Goal: Task Accomplishment & Management: Manage account settings

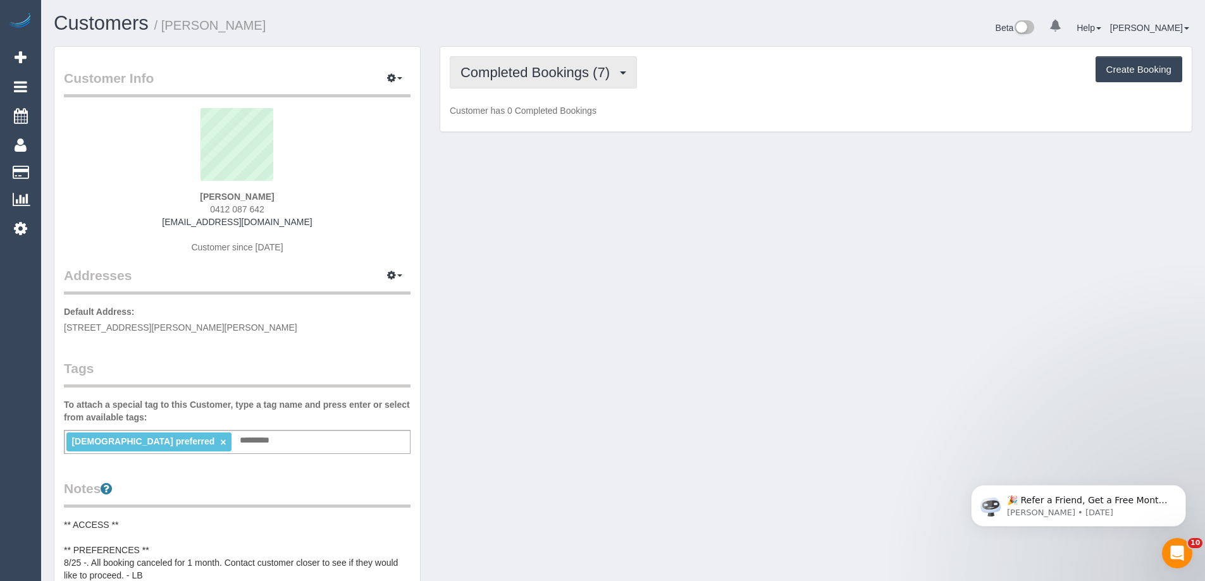
click at [522, 82] on button "Completed Bookings (7)" at bounding box center [543, 72] width 187 height 32
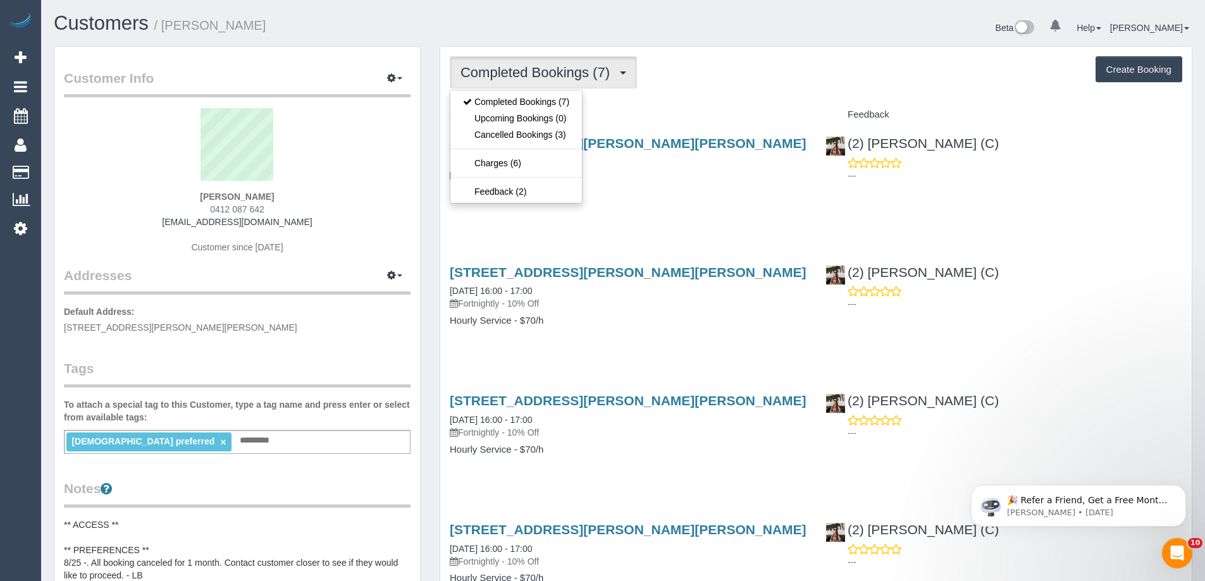
click at [709, 85] on div "Completed Bookings (7) Completed Bookings (7) Upcoming Bookings (0) Cancelled B…" at bounding box center [816, 72] width 732 height 32
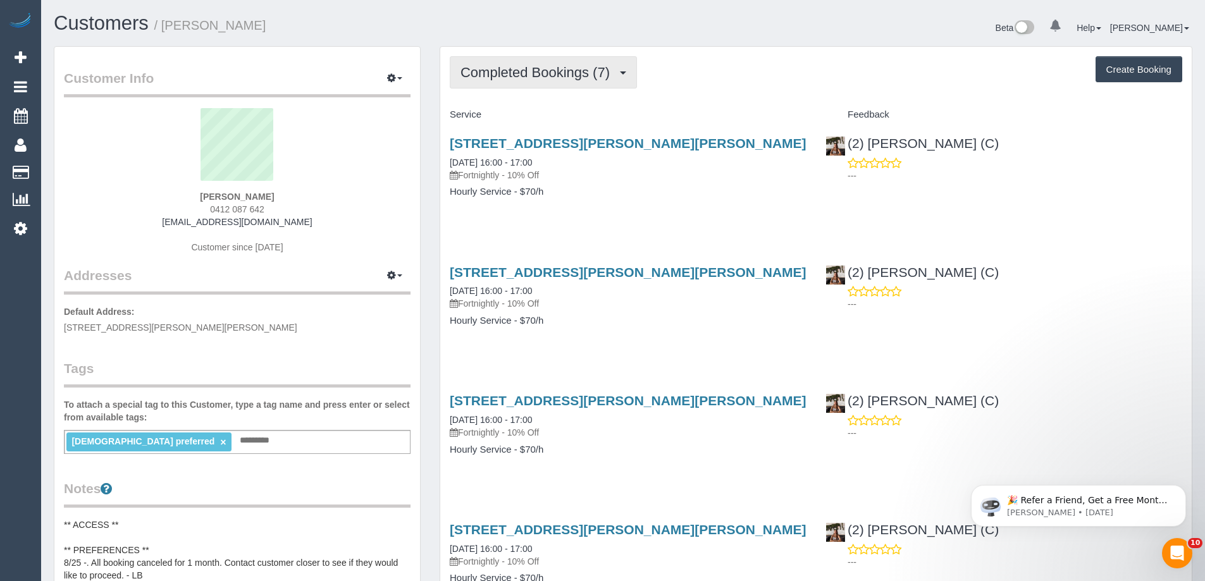
click at [537, 63] on button "Completed Bookings (7)" at bounding box center [543, 72] width 187 height 32
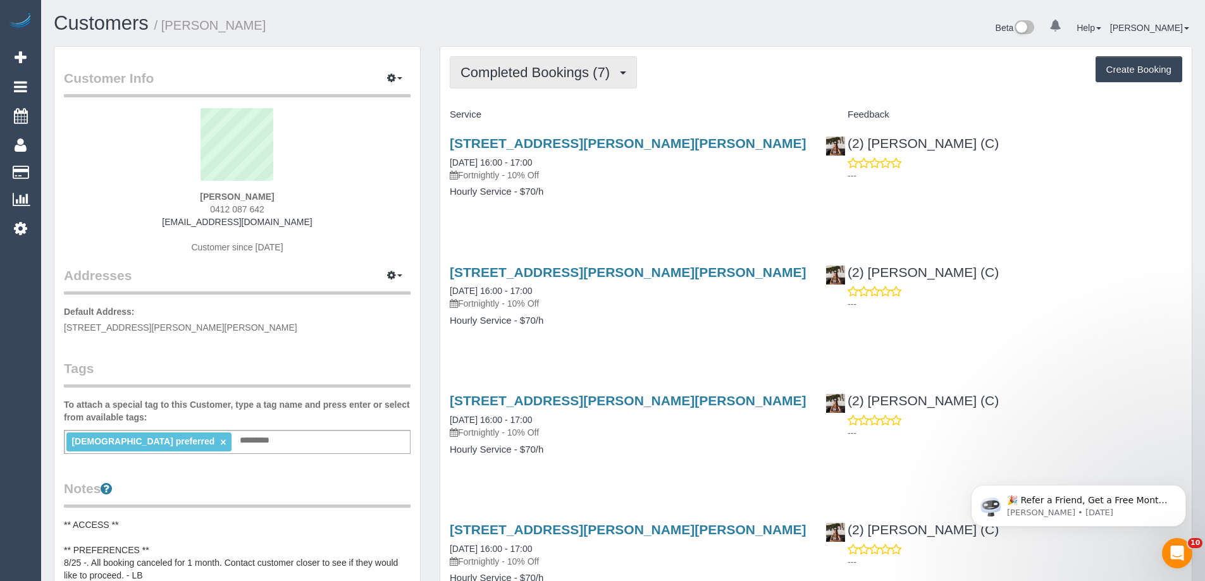
click at [602, 75] on span "Completed Bookings (7)" at bounding box center [538, 73] width 156 height 16
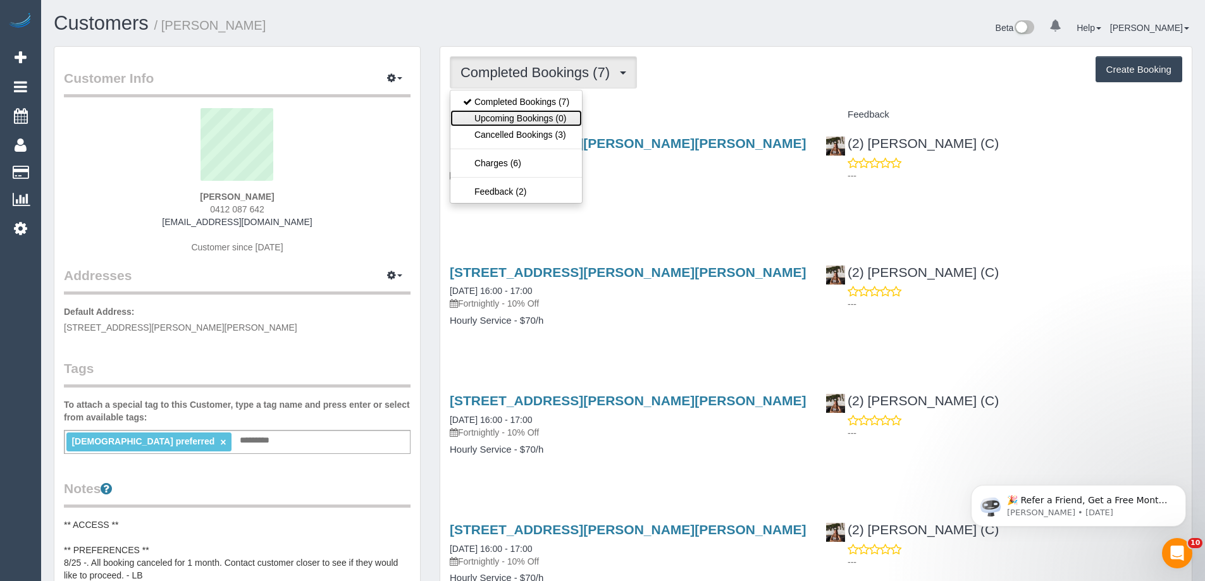
click at [543, 113] on link "Upcoming Bookings (0)" at bounding box center [516, 118] width 132 height 16
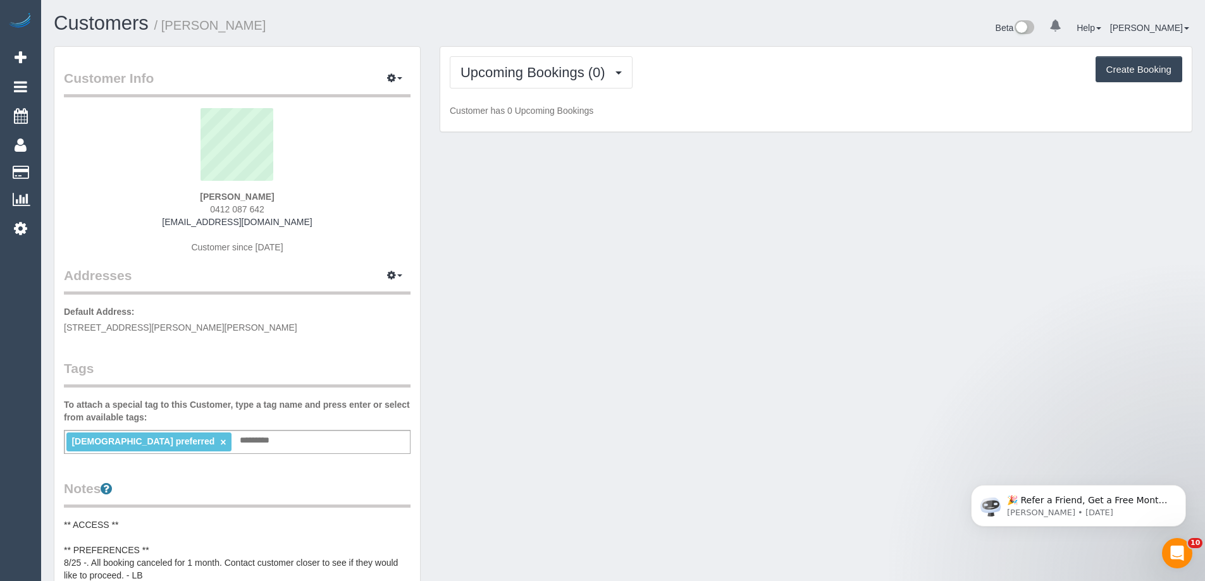
drag, startPoint x: 196, startPoint y: 196, endPoint x: 233, endPoint y: 195, distance: 37.3
click at [233, 195] on div "Kathryn Answerth 0412 087 642 kmatjw@gmail.com Customer since 2025" at bounding box center [237, 187] width 347 height 158
click at [555, 79] on span "Upcoming Bookings (0)" at bounding box center [535, 73] width 151 height 16
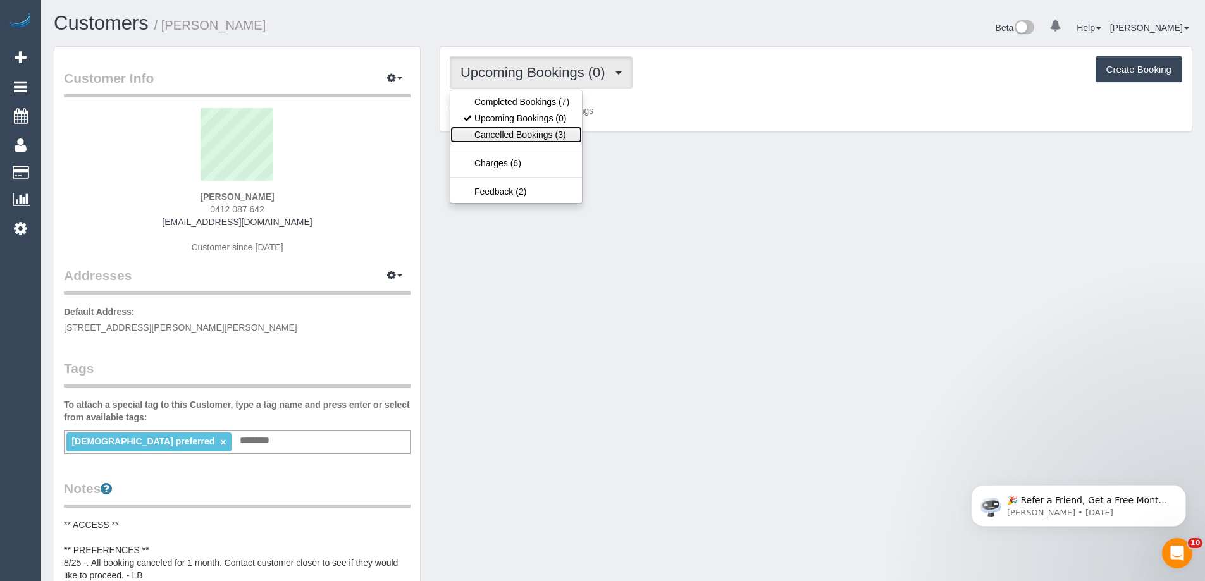
click at [536, 128] on link "Cancelled Bookings (3)" at bounding box center [516, 135] width 132 height 16
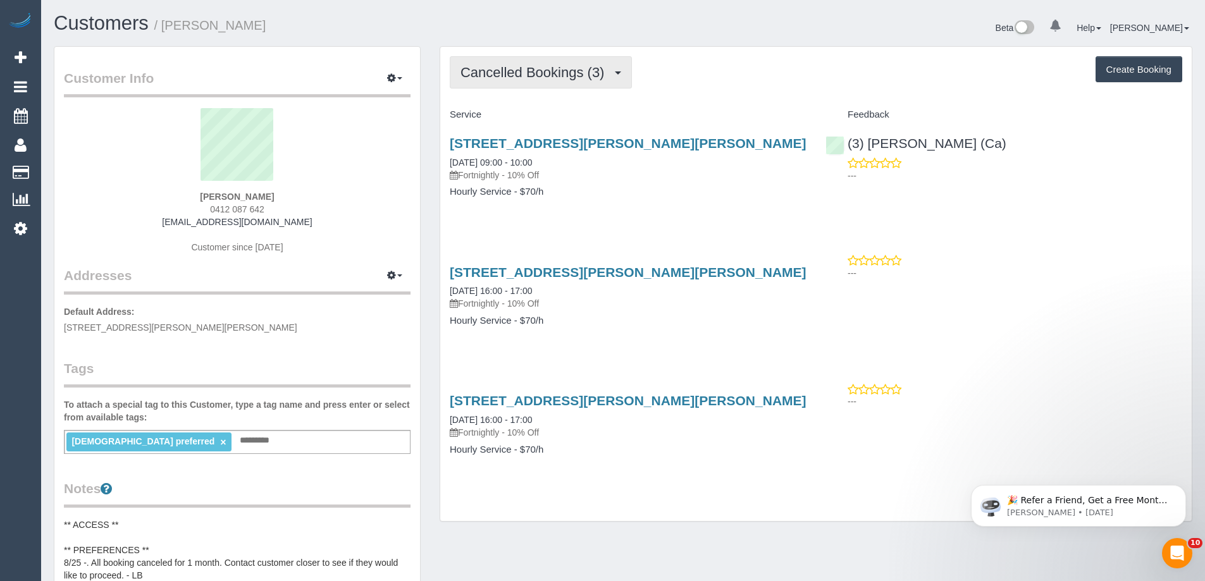
click at [623, 70] on button "Cancelled Bookings (3)" at bounding box center [541, 72] width 182 height 32
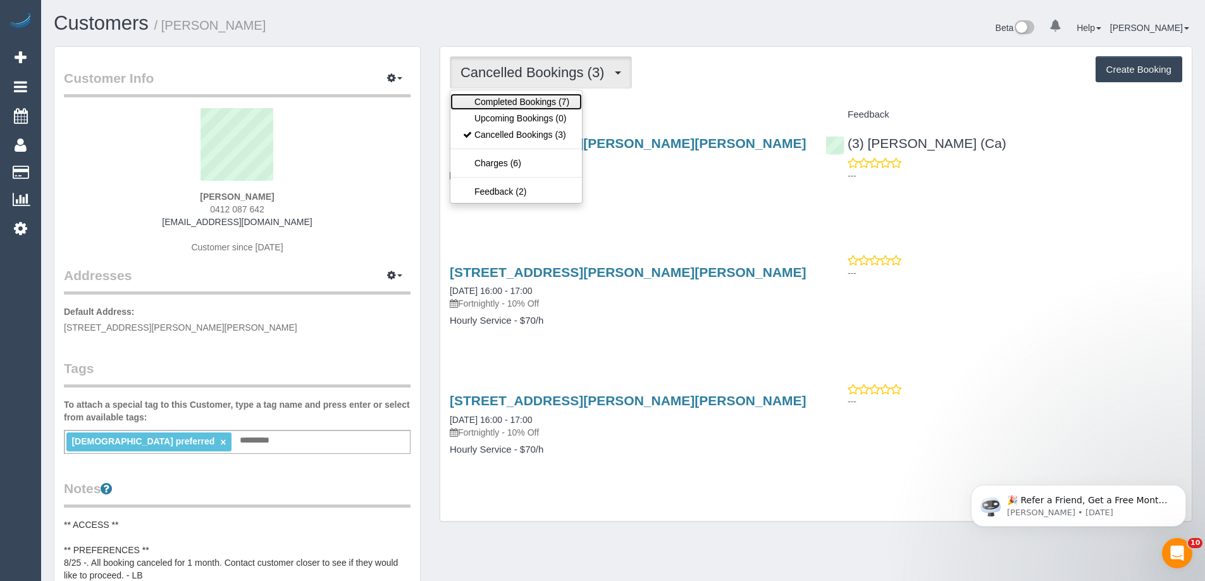
click at [554, 101] on link "Completed Bookings (7)" at bounding box center [516, 102] width 132 height 16
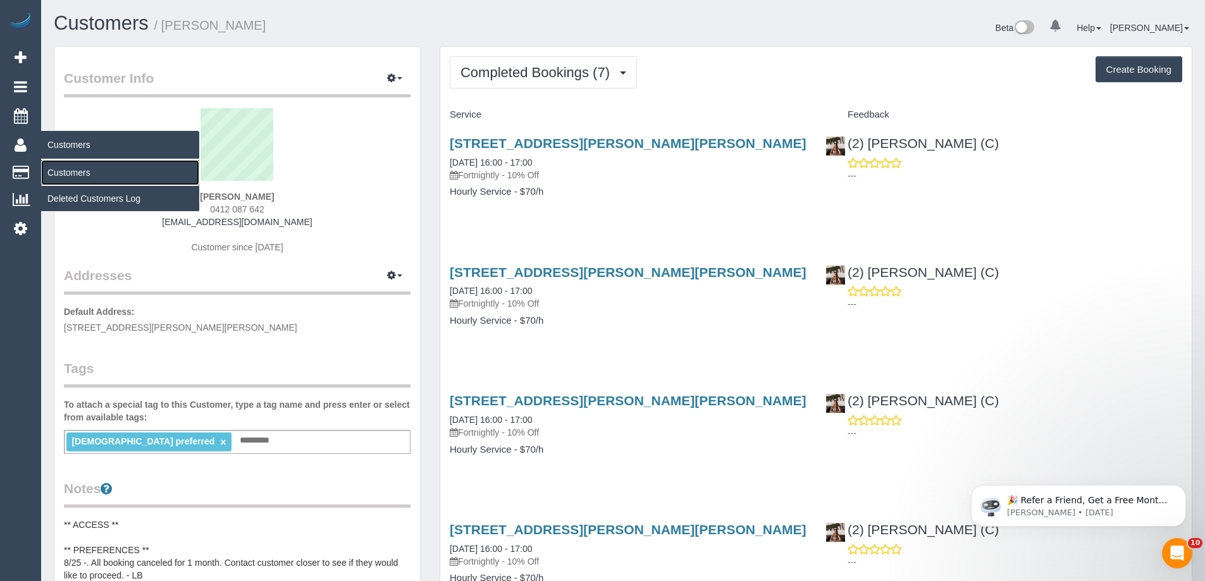
click at [63, 167] on link "Customers" at bounding box center [120, 172] width 158 height 25
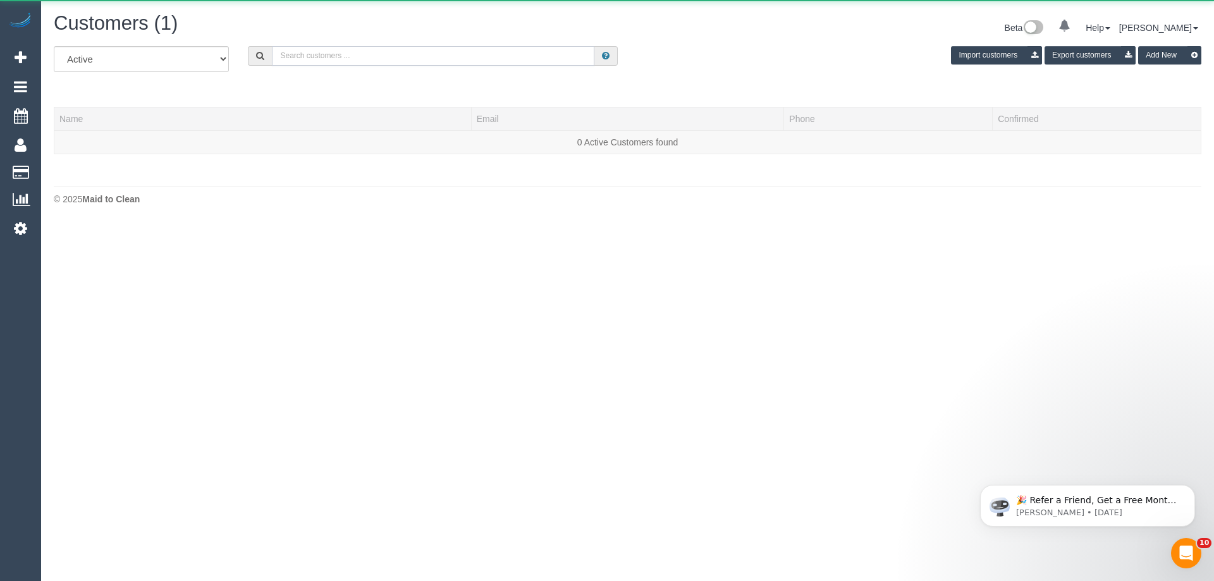
click at [394, 51] on input "text" at bounding box center [433, 56] width 323 height 20
paste input "Sonia Saad"
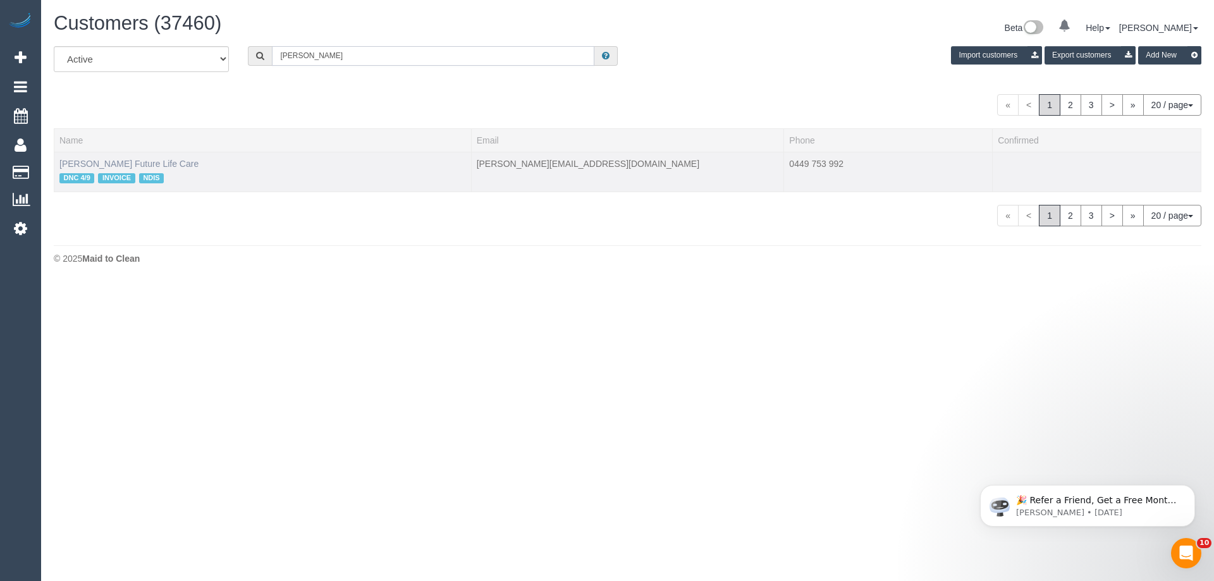
type input "Sonia Saad"
click at [85, 164] on link "Sonia Saad Future Life Care" at bounding box center [128, 164] width 139 height 10
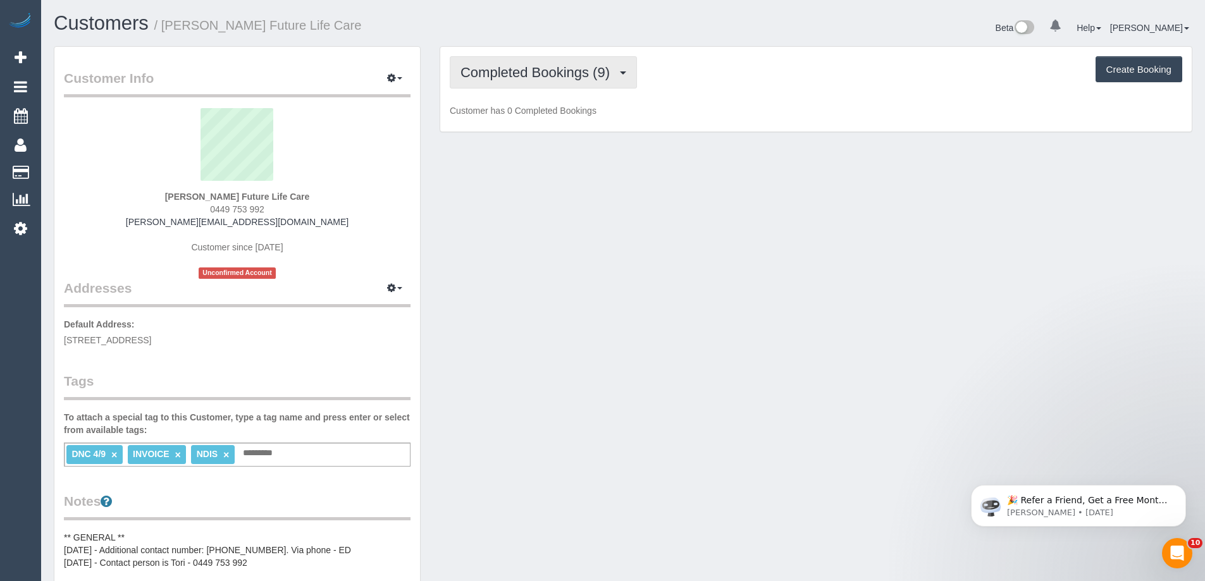
click at [532, 62] on button "Completed Bookings (9)" at bounding box center [543, 72] width 187 height 32
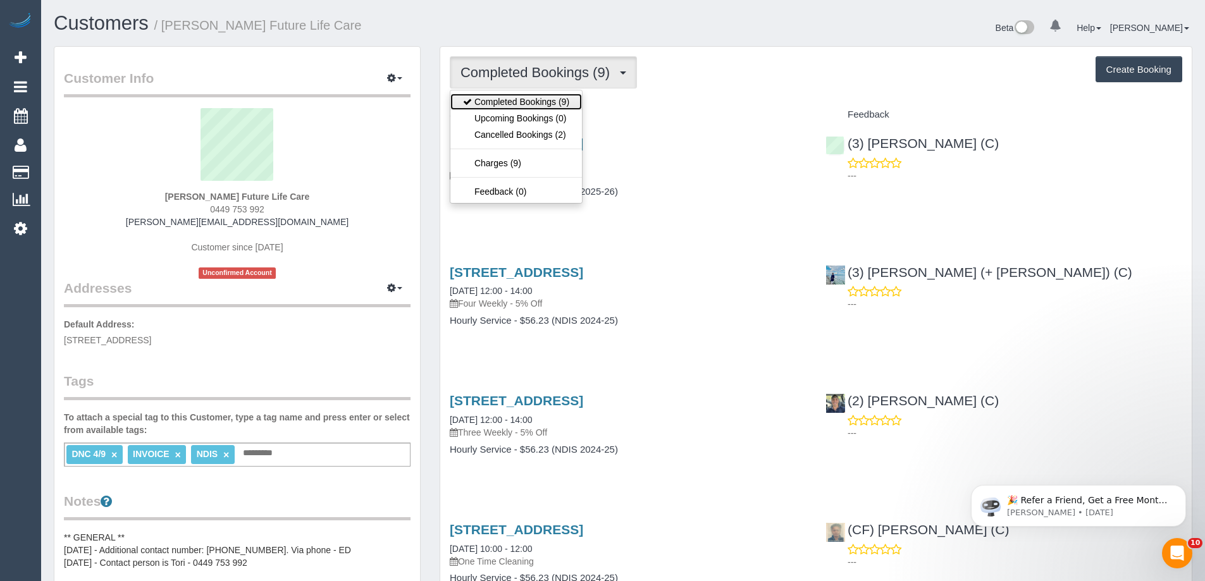
click at [531, 103] on link "Completed Bookings (9)" at bounding box center [516, 102] width 132 height 16
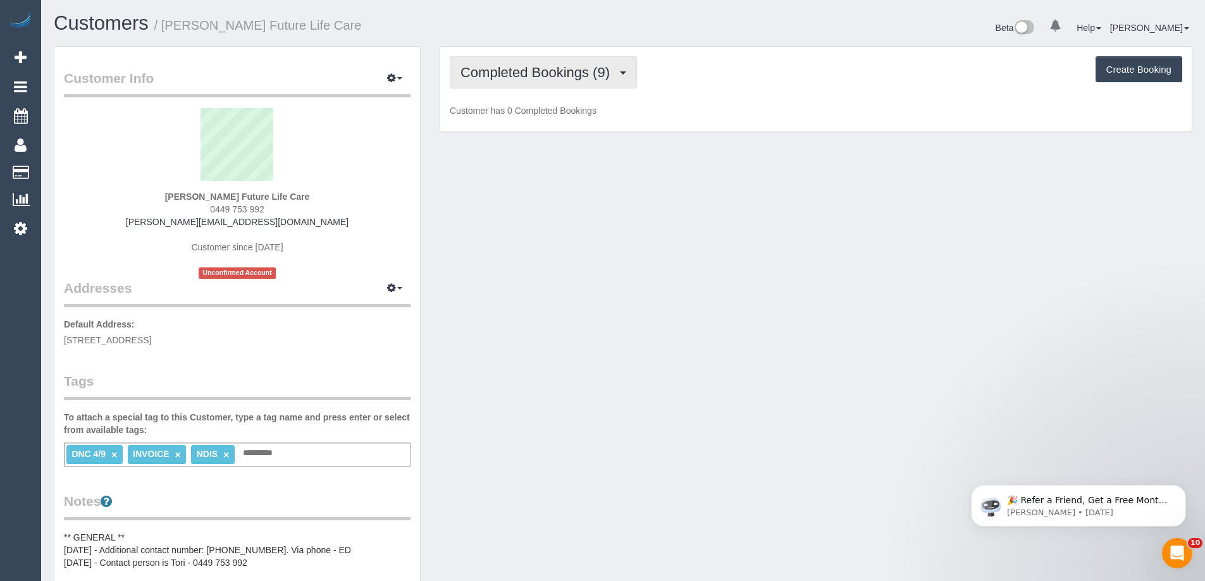
click at [528, 78] on span "Completed Bookings (9)" at bounding box center [538, 73] width 156 height 16
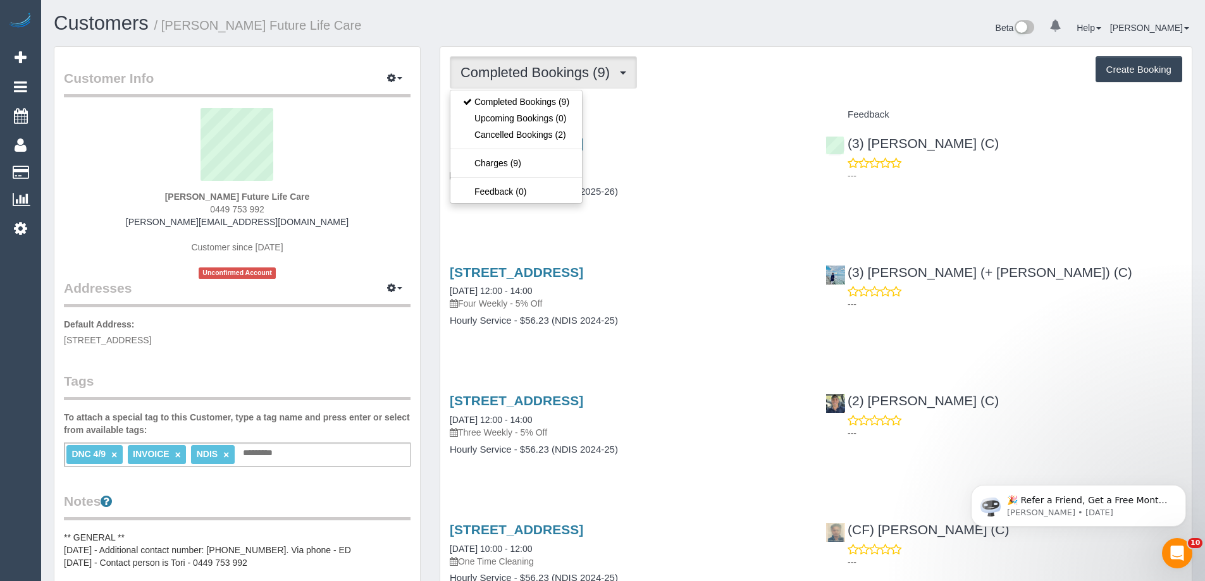
click at [528, 78] on span "Completed Bookings (9)" at bounding box center [538, 73] width 156 height 16
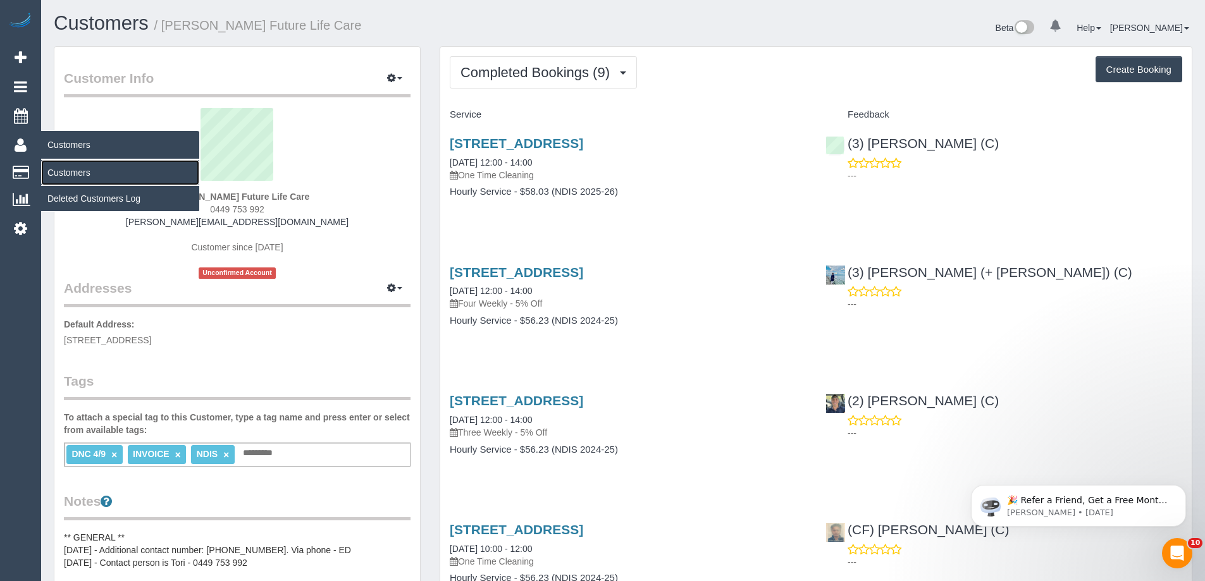
click at [57, 176] on link "Customers" at bounding box center [120, 172] width 158 height 25
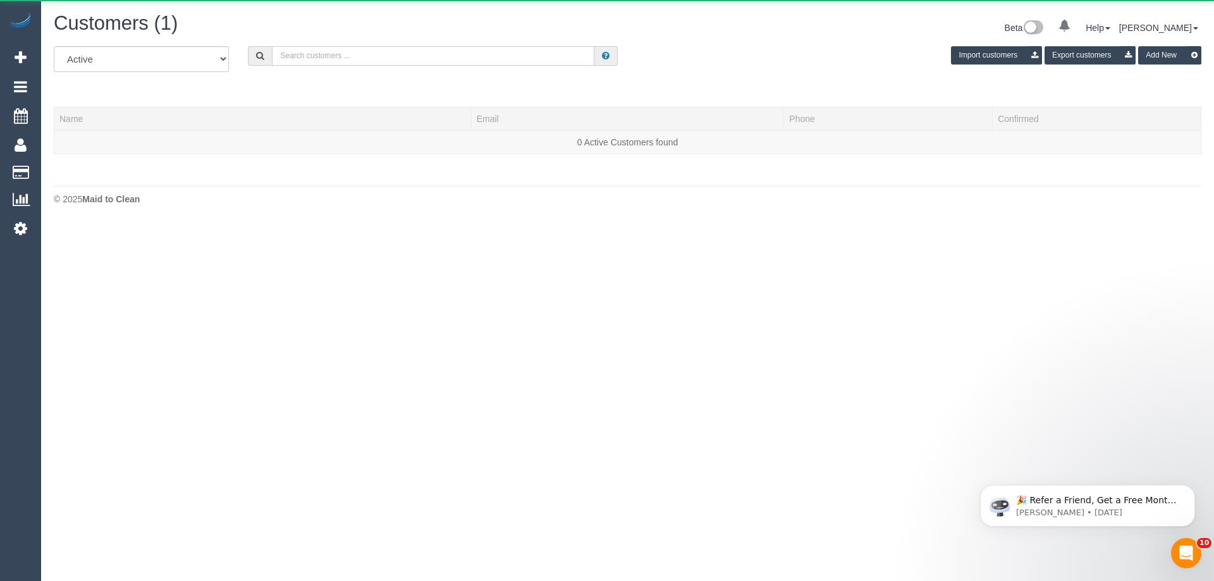
click at [429, 51] on input "text" at bounding box center [433, 56] width 323 height 20
paste input "hannah.savige8@gmail.com"
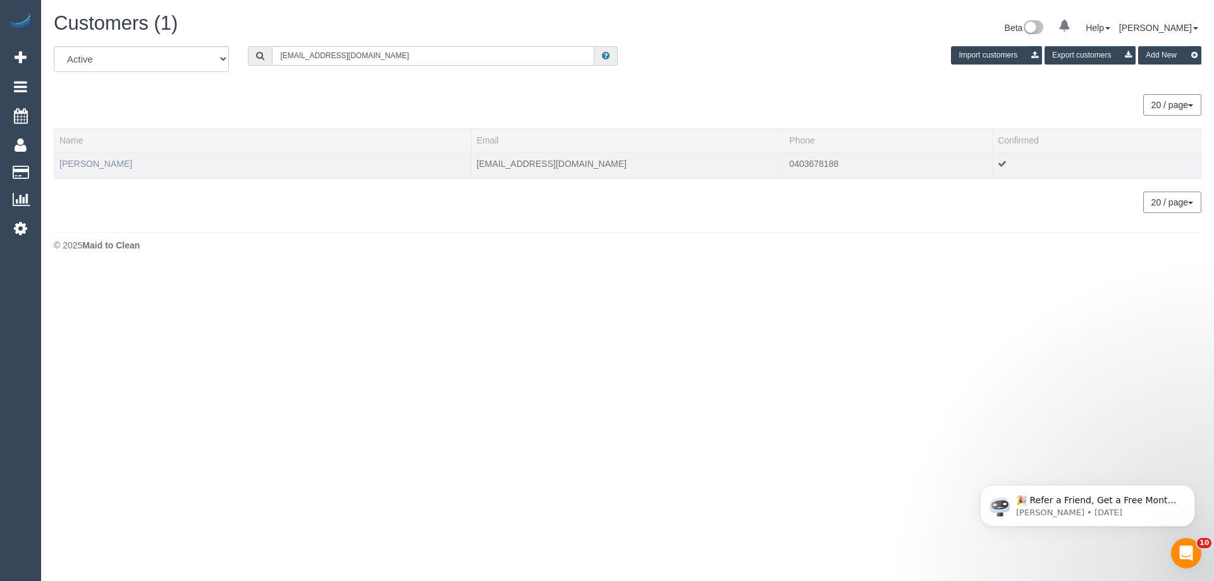
type input "hannah.savige8@gmail.com"
click at [78, 167] on link "Hannah Savige" at bounding box center [95, 164] width 73 height 10
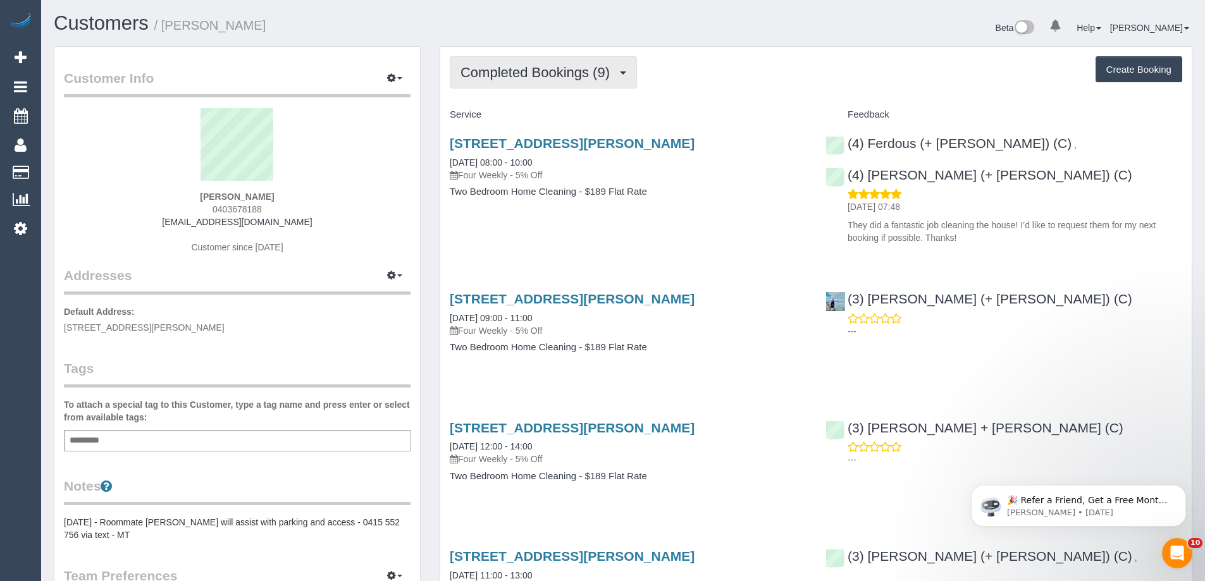
click at [491, 86] on button "Completed Bookings (9)" at bounding box center [543, 72] width 187 height 32
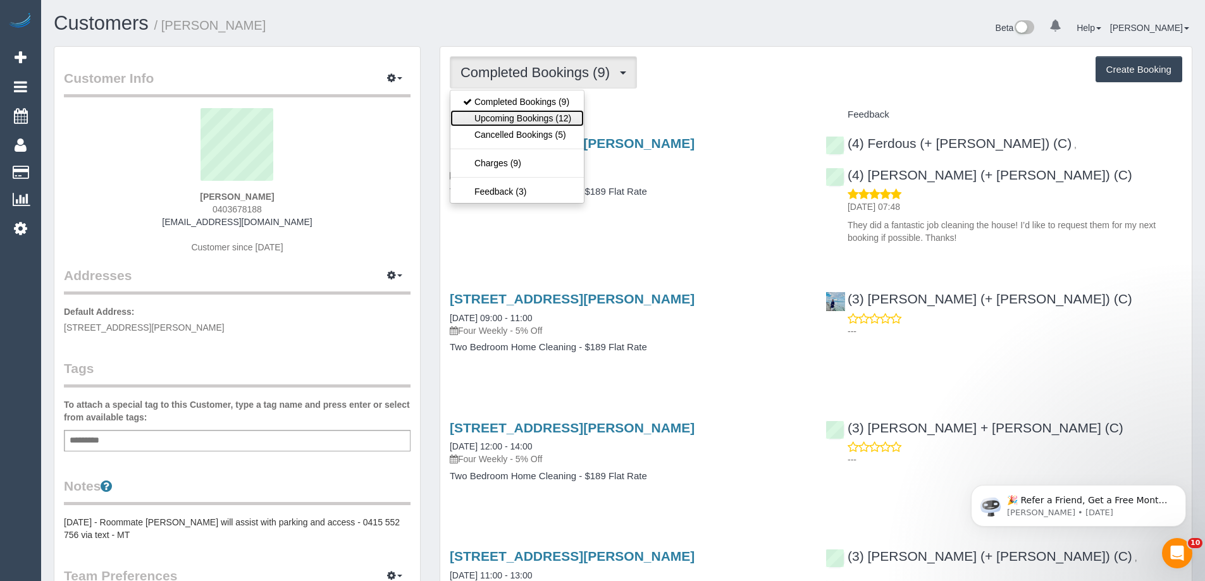
click at [500, 119] on link "Upcoming Bookings (12)" at bounding box center [516, 118] width 133 height 16
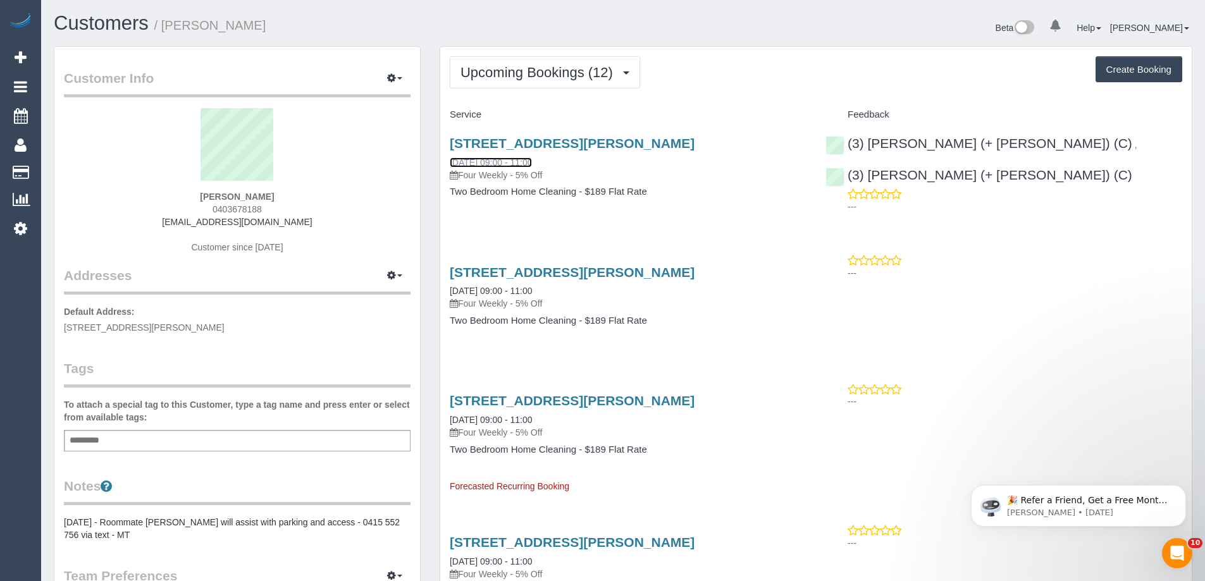
click at [483, 165] on link "12/09/2025 09:00 - 11:00" at bounding box center [491, 162] width 82 height 10
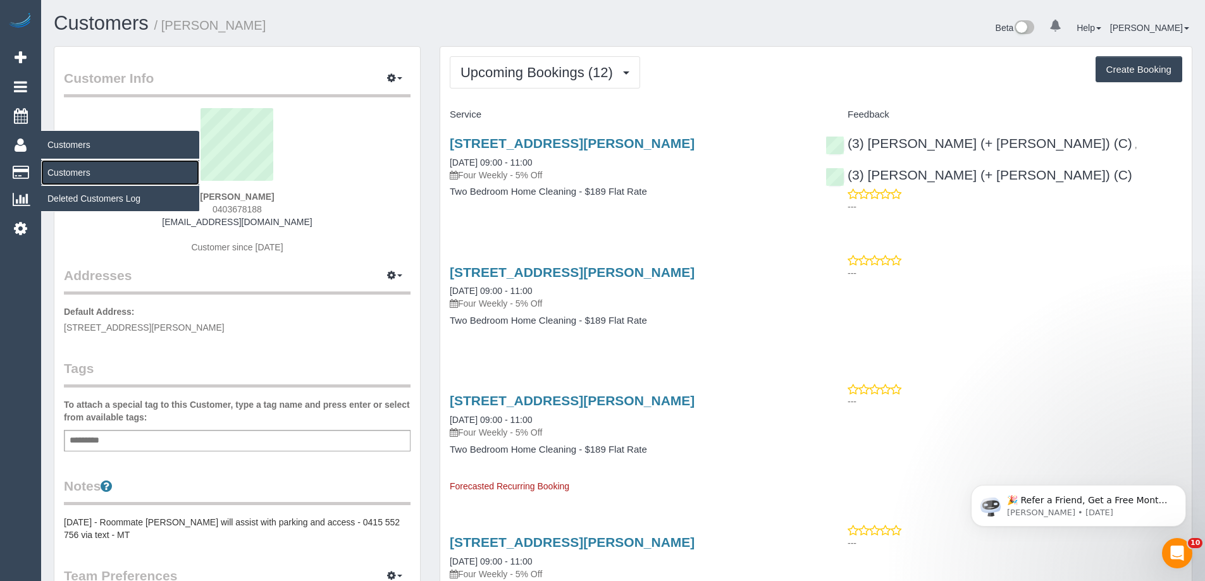
click at [66, 171] on link "Customers" at bounding box center [120, 172] width 158 height 25
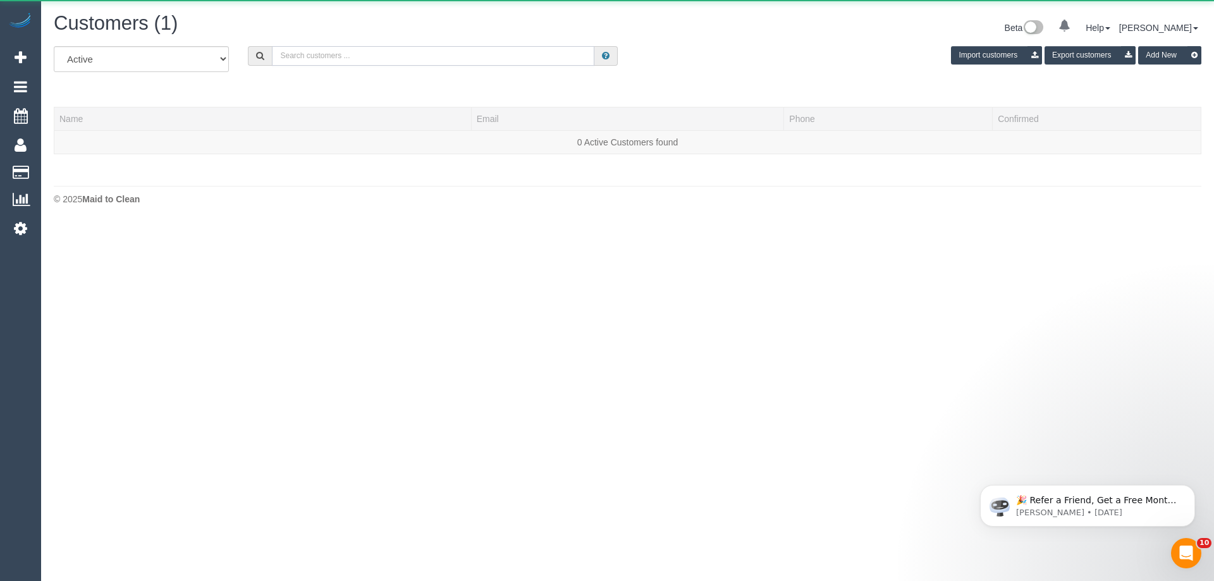
click at [400, 48] on input "text" at bounding box center [433, 56] width 323 height 20
paste input "Kevin O'Connell"
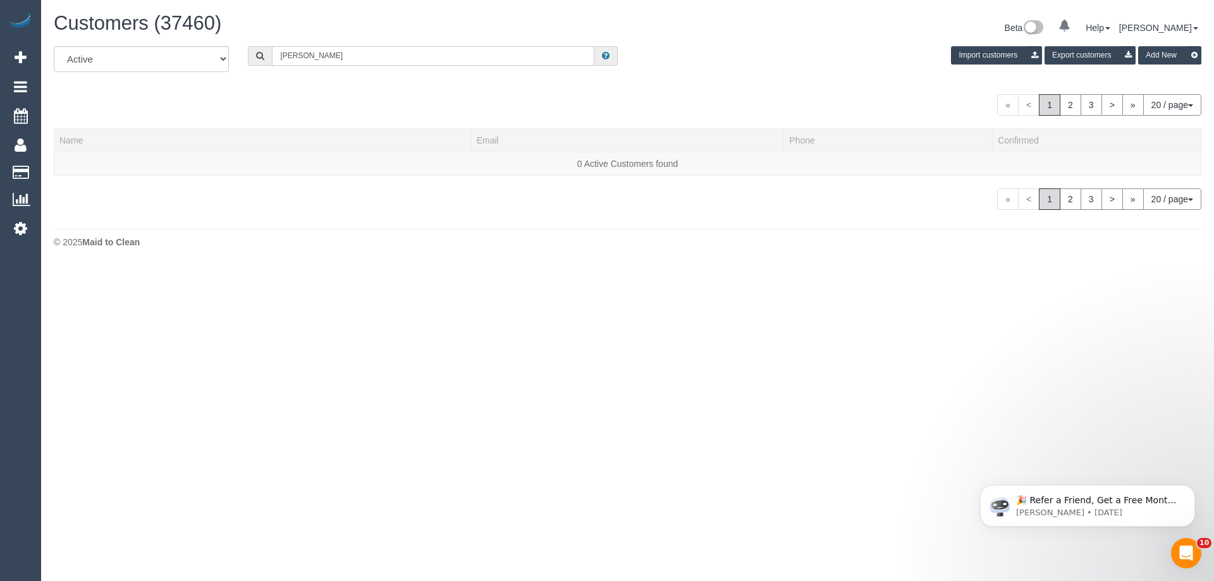
type input "Kevin O'Connell"
click at [378, 52] on input "Kevin O'Connell" at bounding box center [433, 56] width 323 height 20
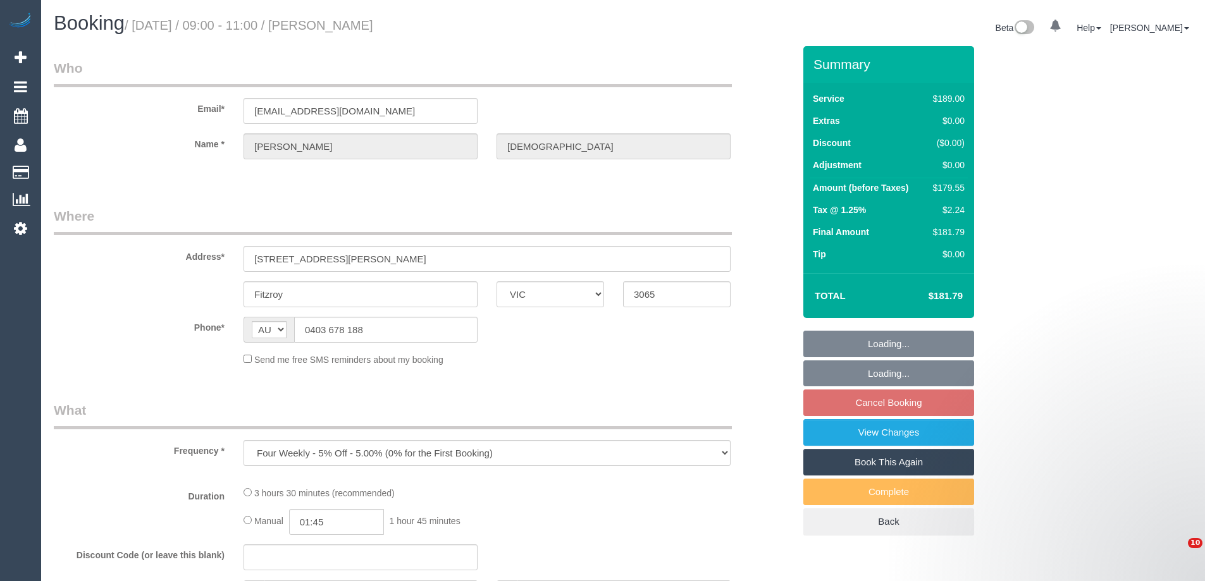
select select "VIC"
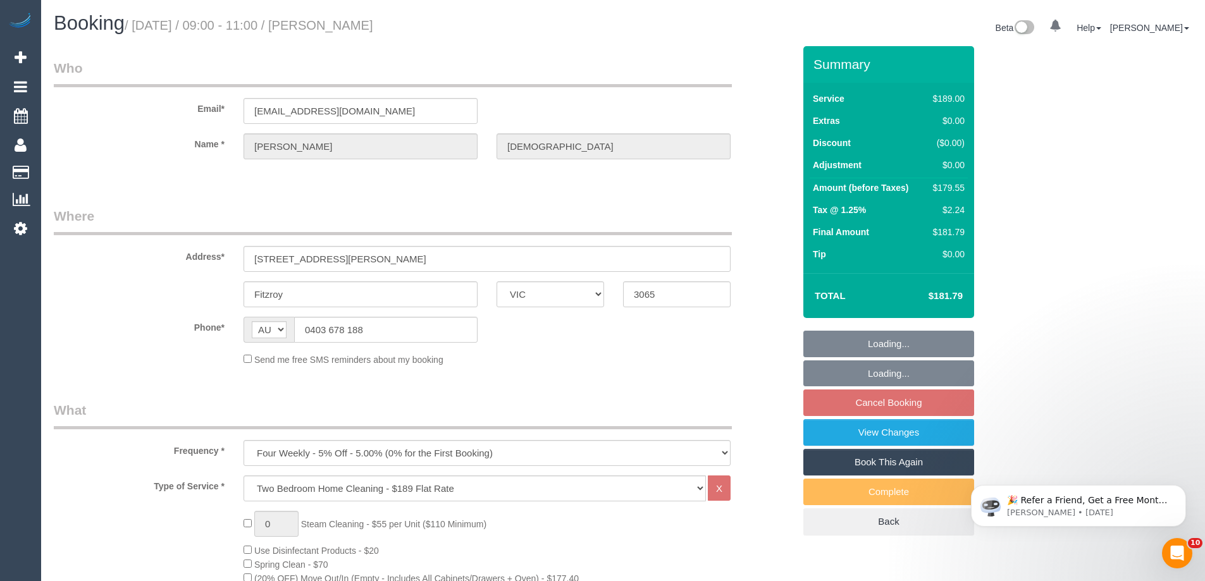
select select "string:stripe-pm_1PXYyd2GScqysDRV1FPWkNYs"
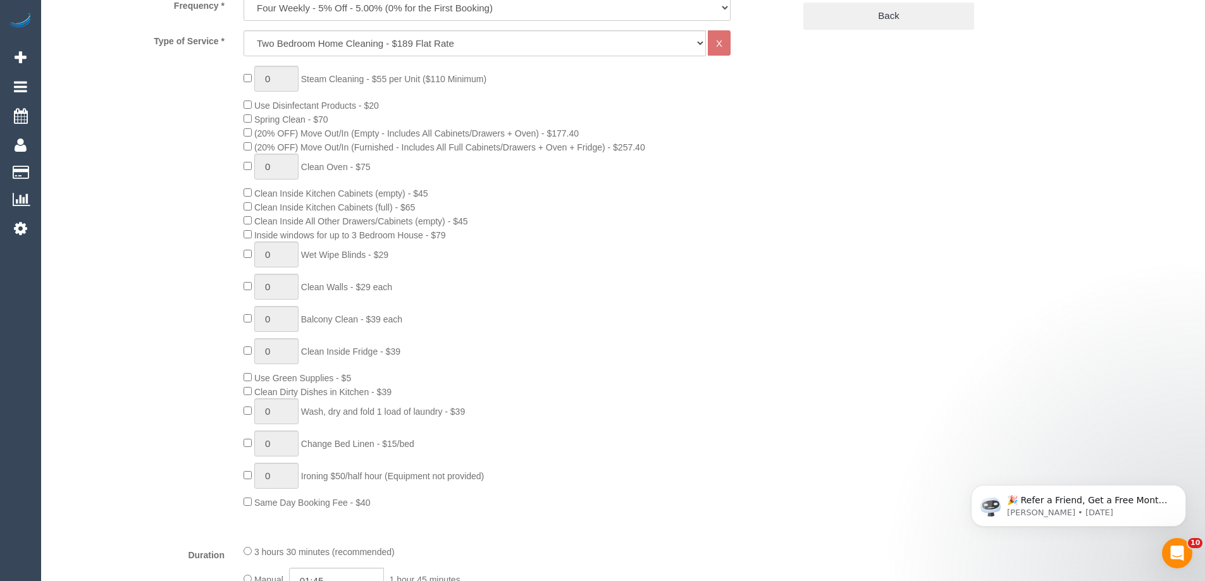
select select "number:28"
select select "number:14"
select select "number:18"
select select "number:22"
select select "number:34"
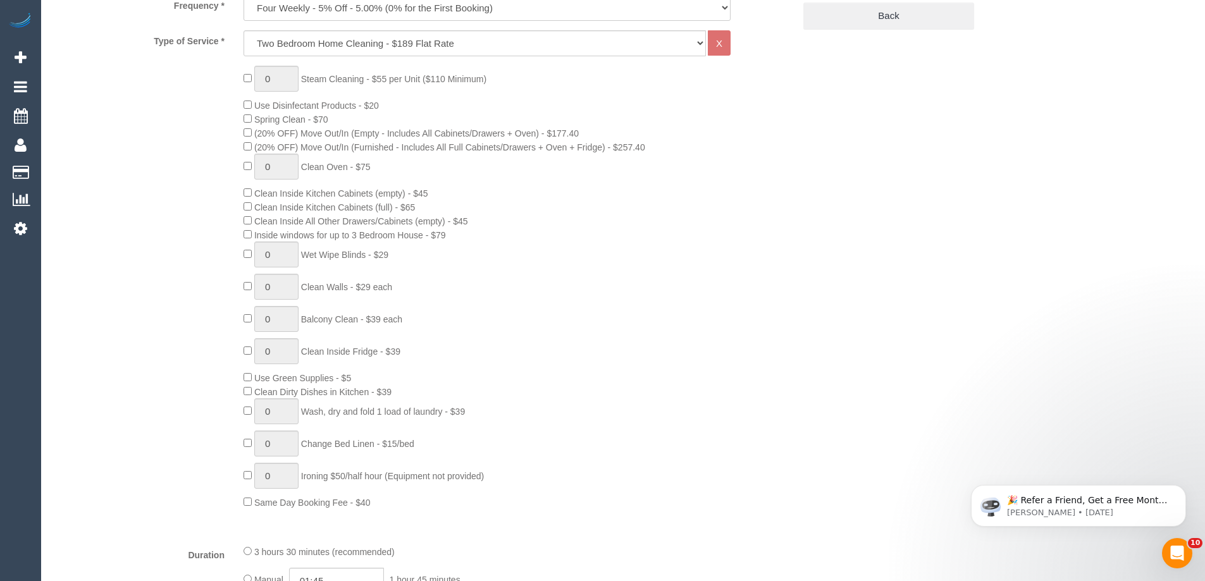
select select "number:13"
select select "object:802"
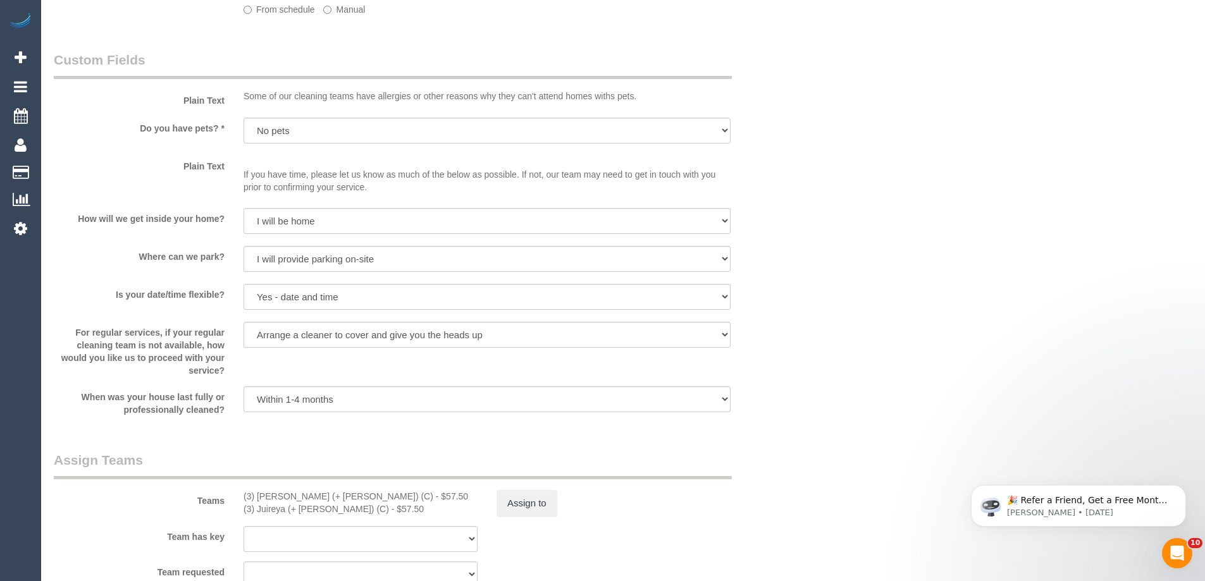
select select "spot2"
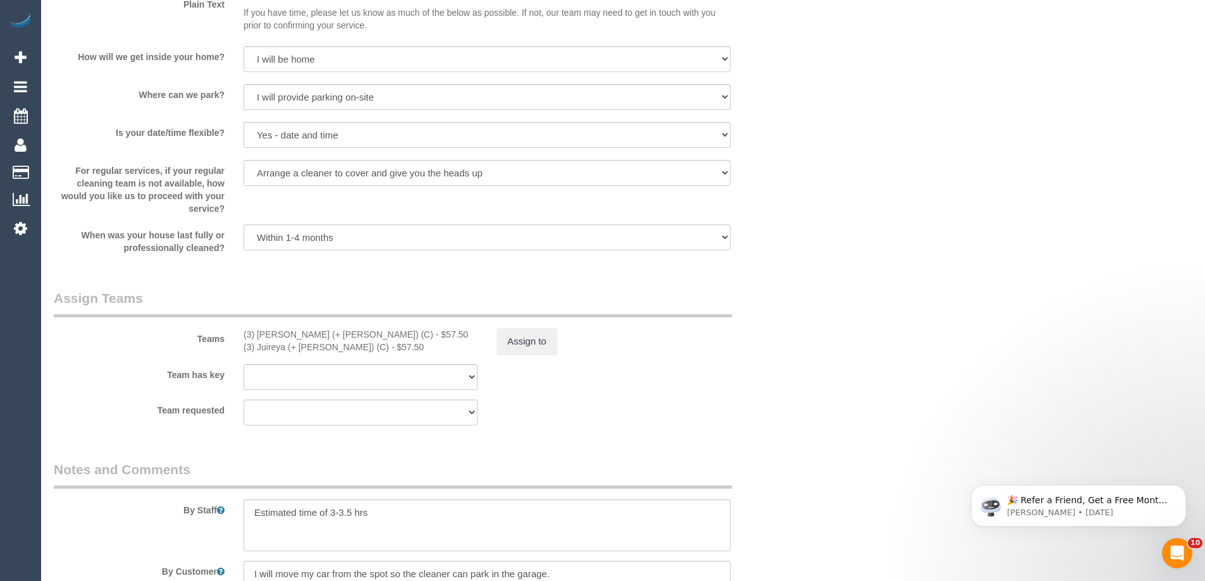
scroll to position [1834, 0]
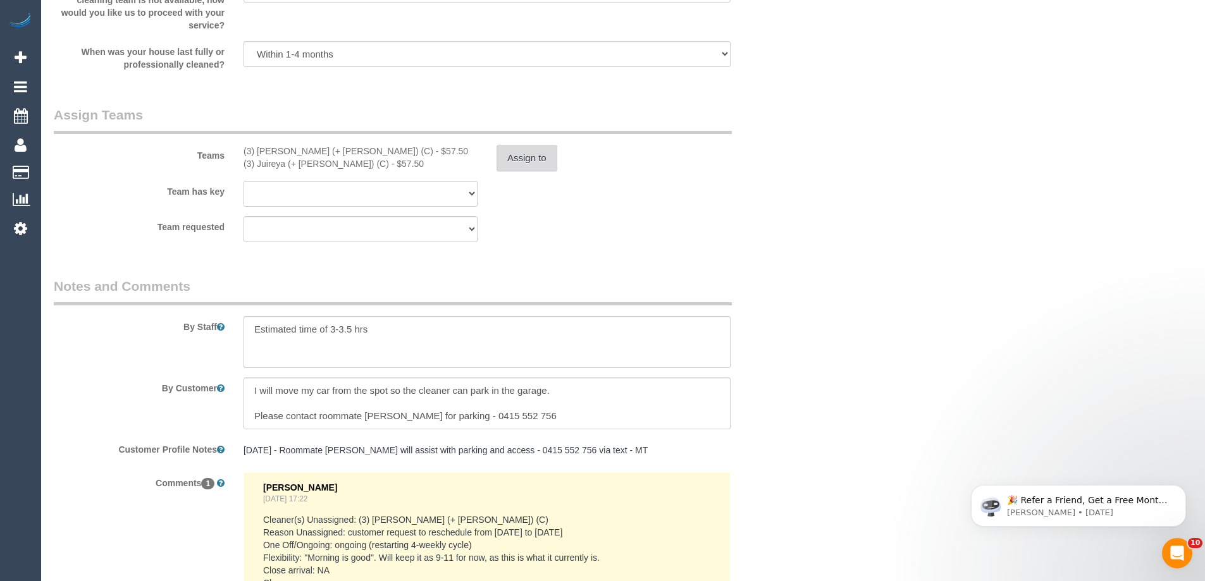
click at [529, 156] on button "Assign to" at bounding box center [527, 158] width 61 height 27
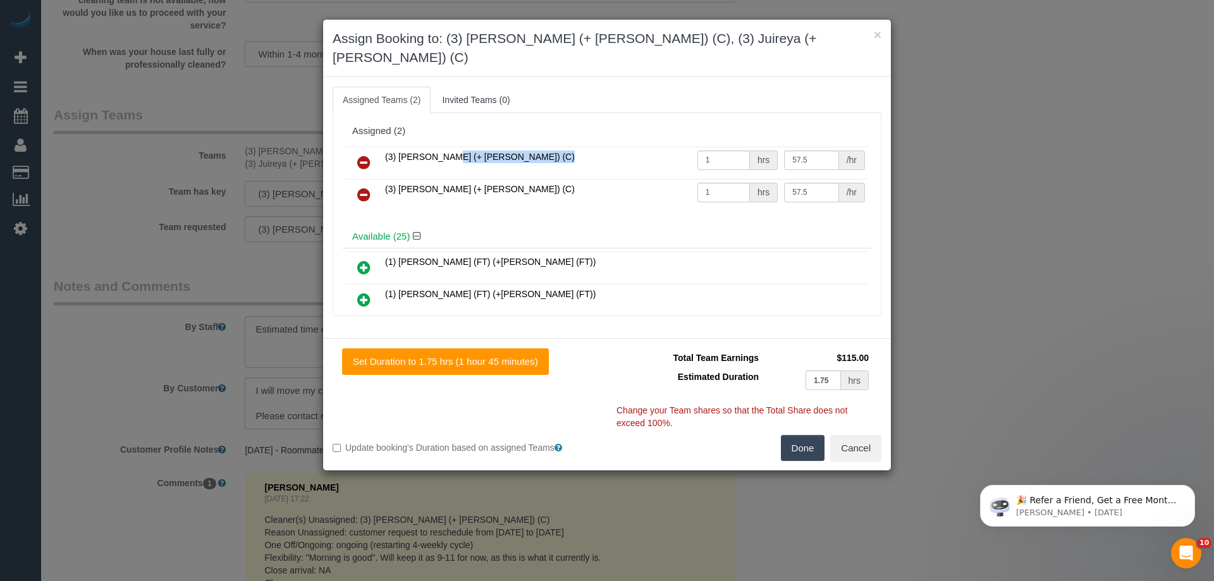
drag, startPoint x: 528, startPoint y: 138, endPoint x: 380, endPoint y: 140, distance: 148.7
click at [380, 147] on tr "(3) Gazi (+ Juireya) (C) 1 hrs 57.5 /hr" at bounding box center [607, 163] width 522 height 32
copy span "(3) [PERSON_NAME] (+ [PERSON_NAME]) (C)"
click at [365, 155] on icon at bounding box center [363, 162] width 13 height 15
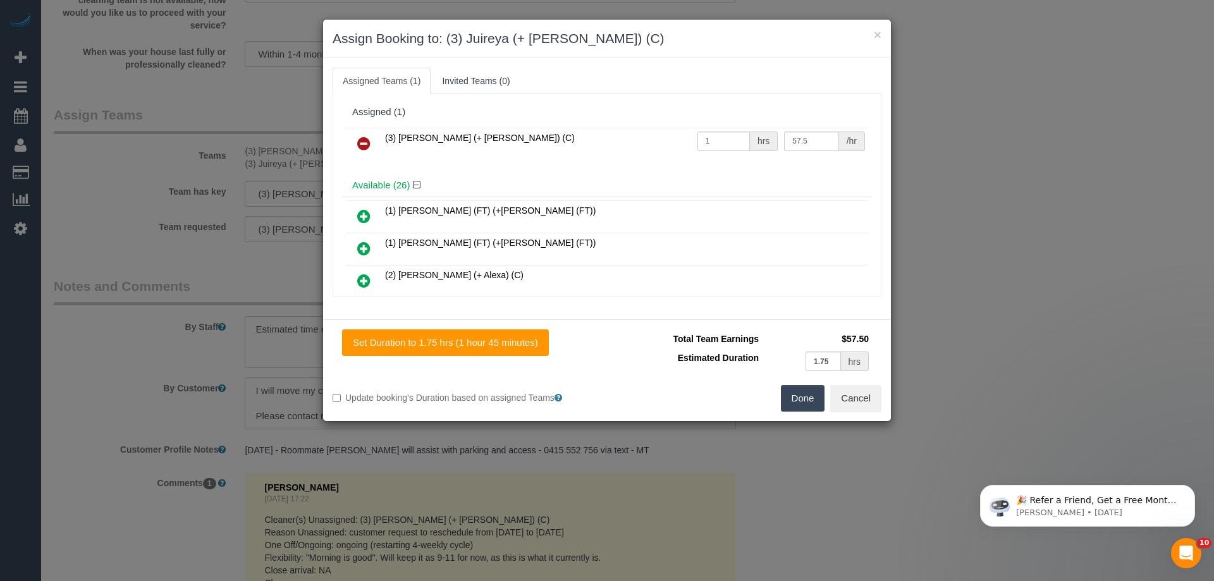
click at [365, 146] on icon at bounding box center [363, 143] width 13 height 15
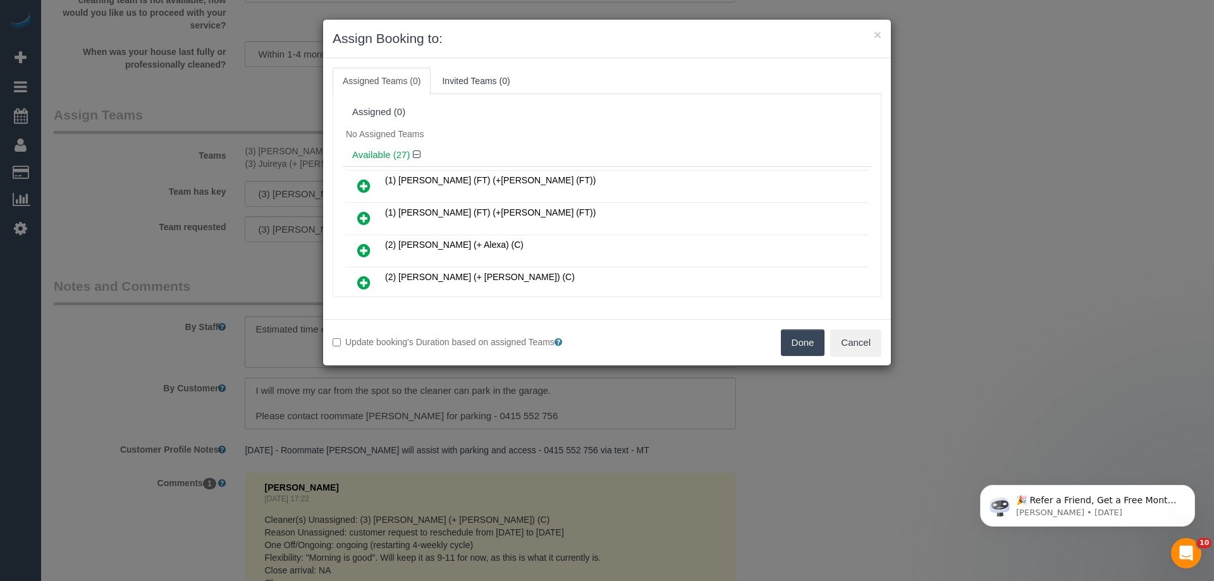
click at [793, 338] on button "Done" at bounding box center [803, 343] width 44 height 27
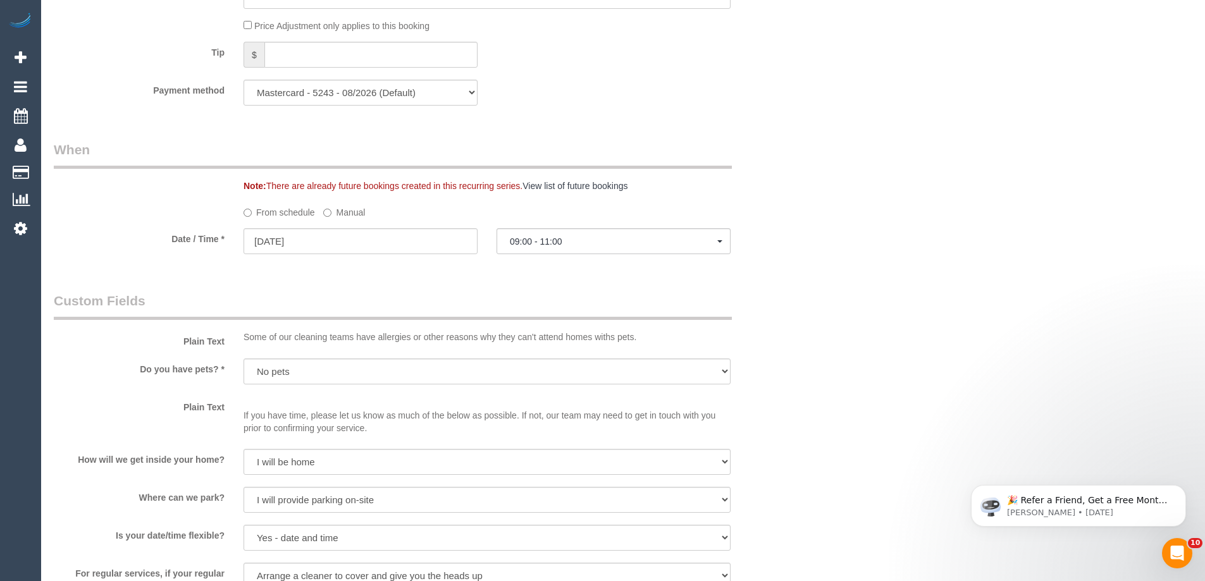
scroll to position [1202, 0]
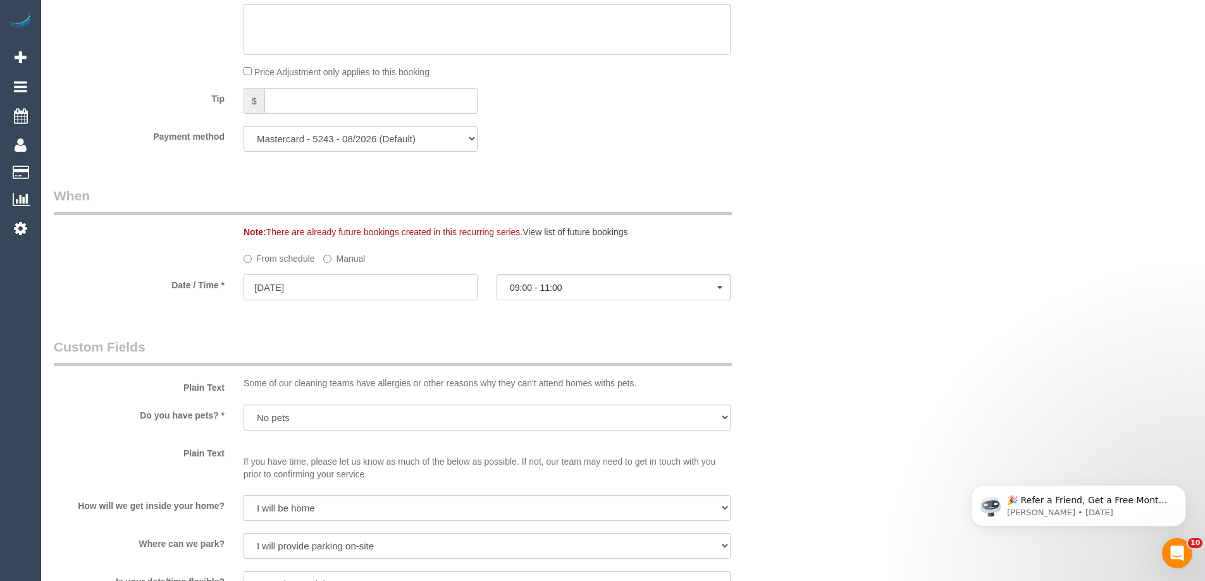
click at [309, 294] on input "12/09/2025" at bounding box center [361, 288] width 234 height 26
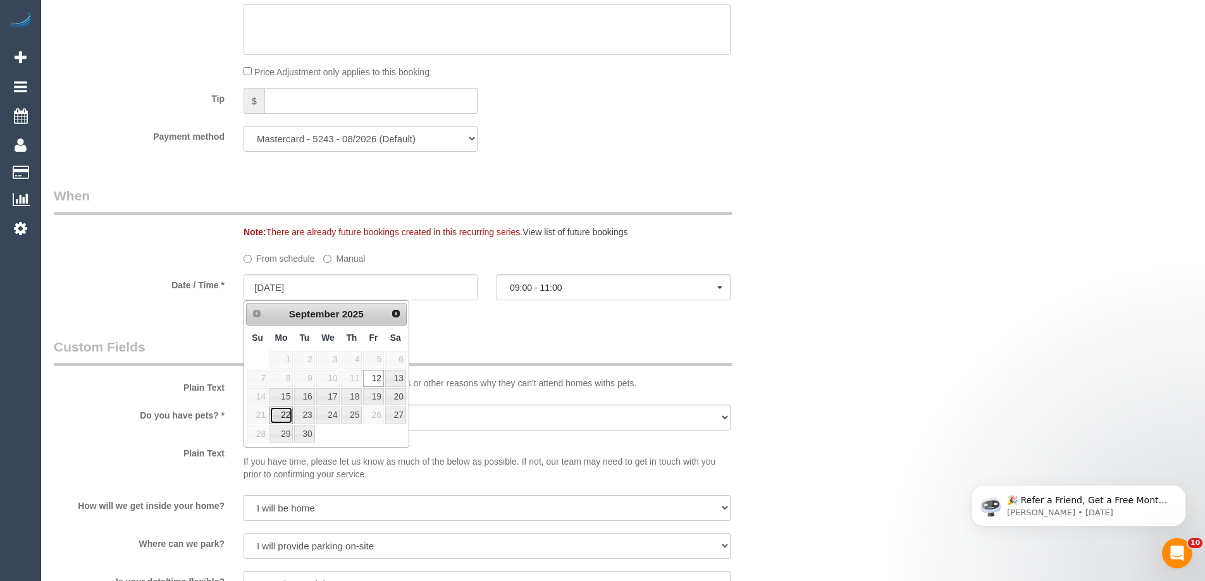
click at [291, 416] on link "22" at bounding box center [280, 415] width 23 height 17
type input "22/09/2025"
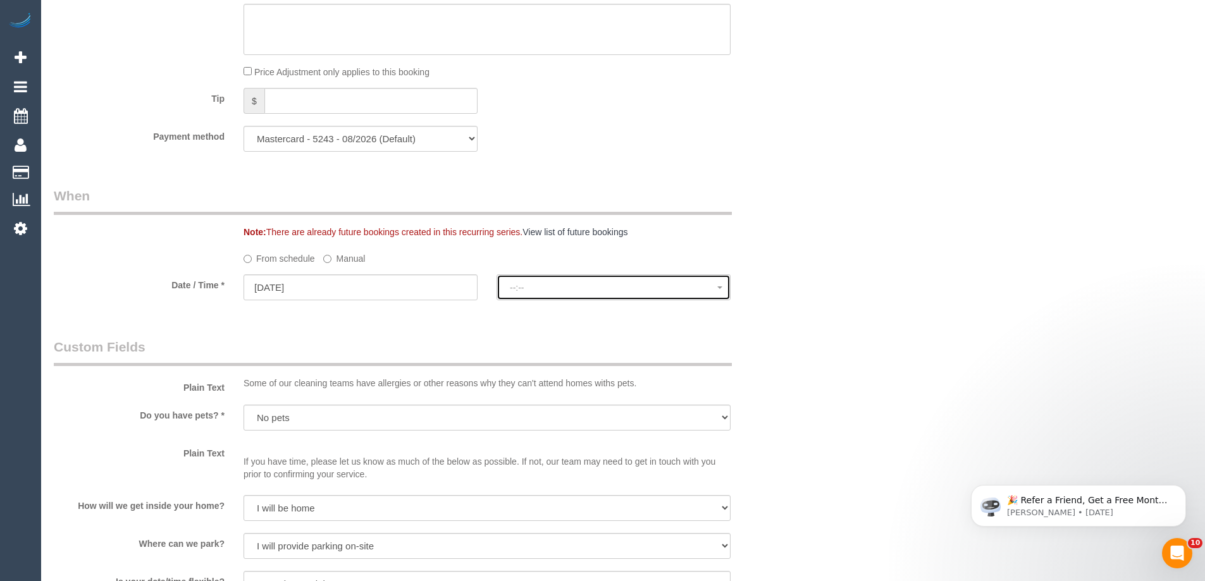
click at [560, 285] on span "--:--" at bounding box center [613, 288] width 207 height 10
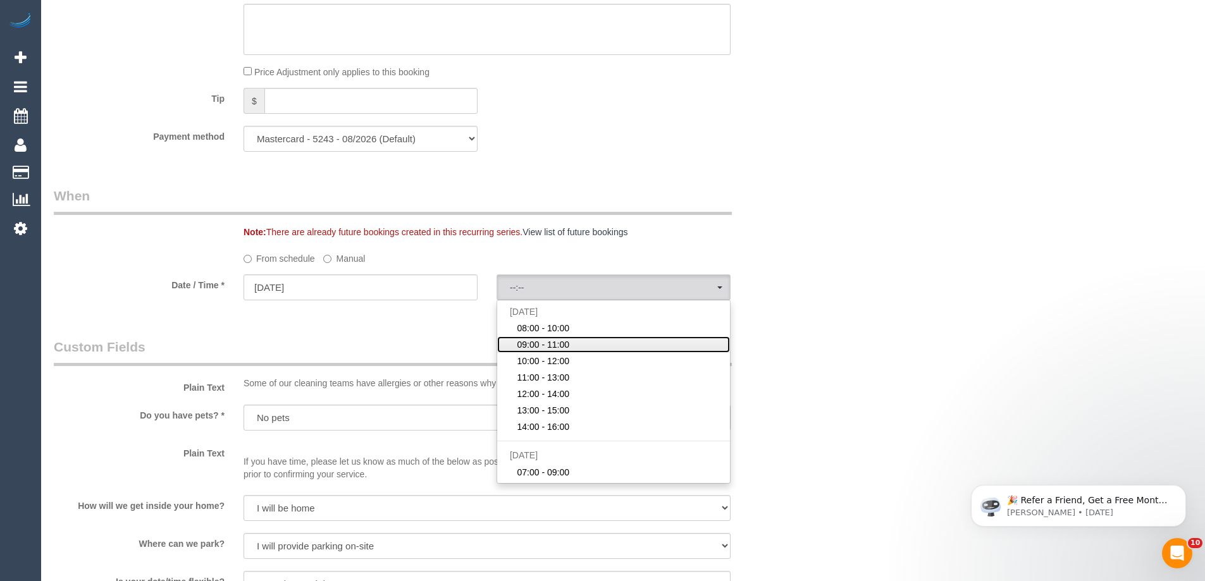
click at [547, 343] on span "09:00 - 11:00" at bounding box center [543, 344] width 52 height 13
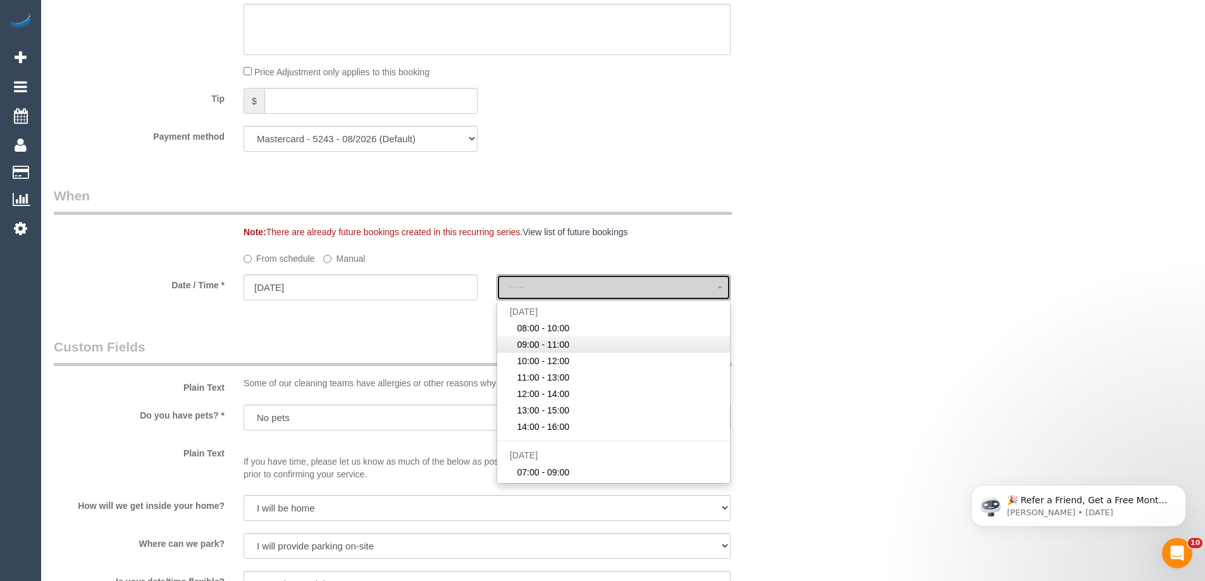
select select "spot2"
type input "12/09/2025"
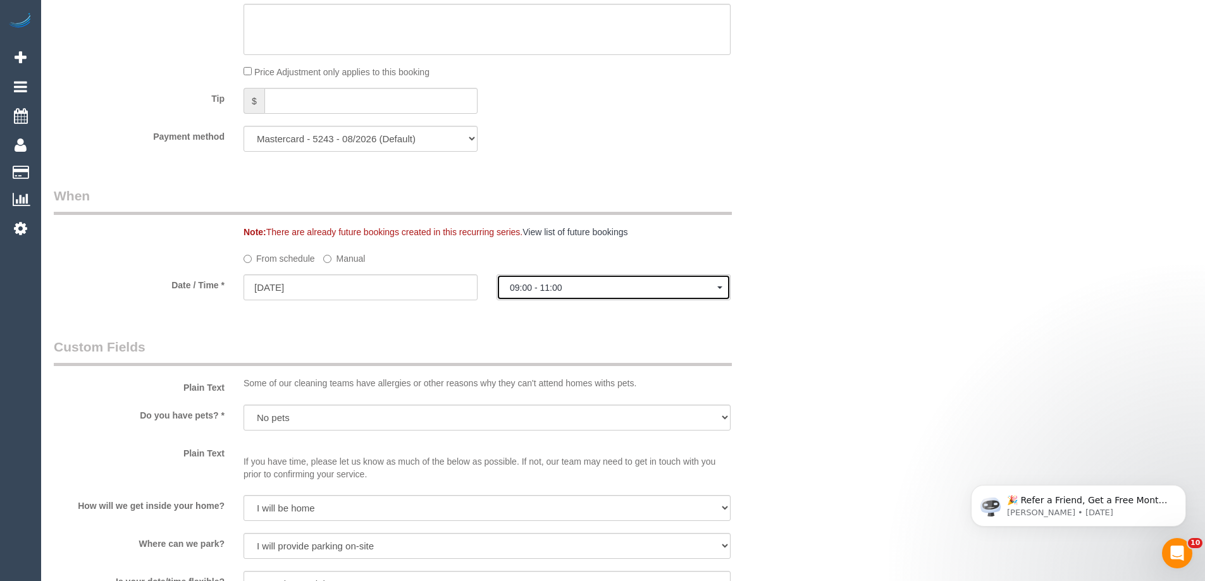
select select
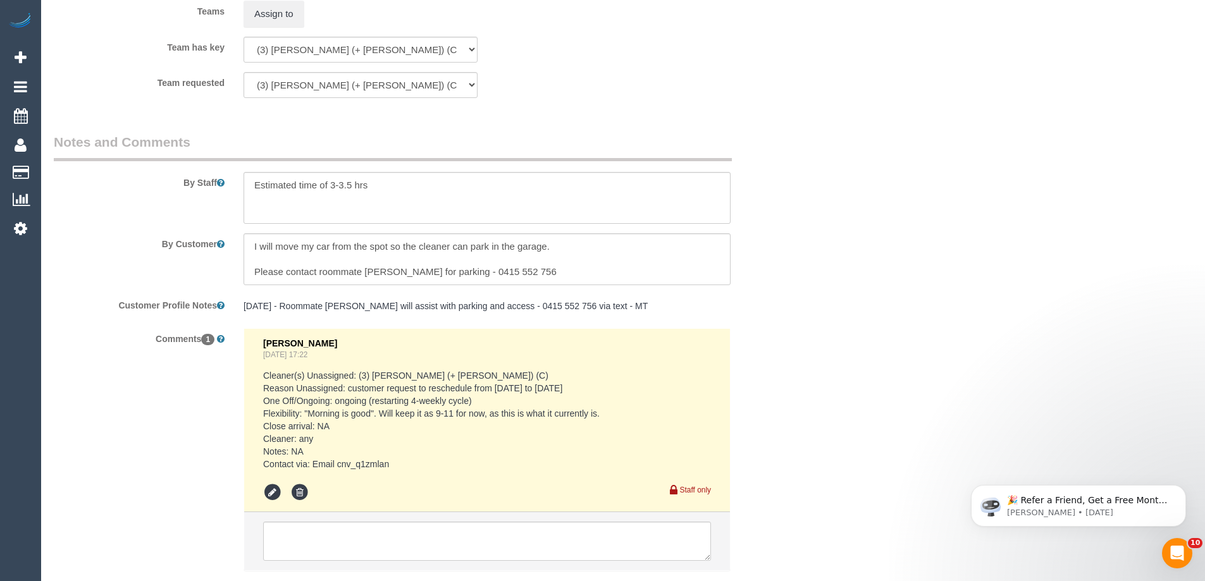
scroll to position [2060, 0]
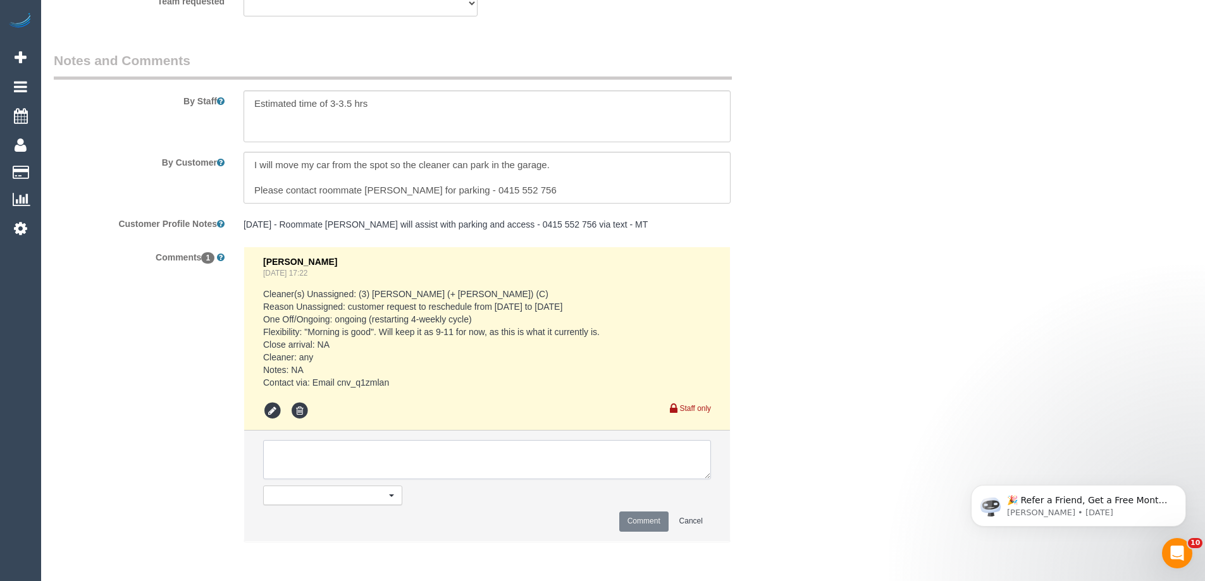
click at [340, 445] on textarea at bounding box center [487, 459] width 448 height 39
type textarea "/"
paste textarea "Cleaner(s) Unassigned: Reason Unassigned: One Off/Ongoing: Flexibility: Close a…"
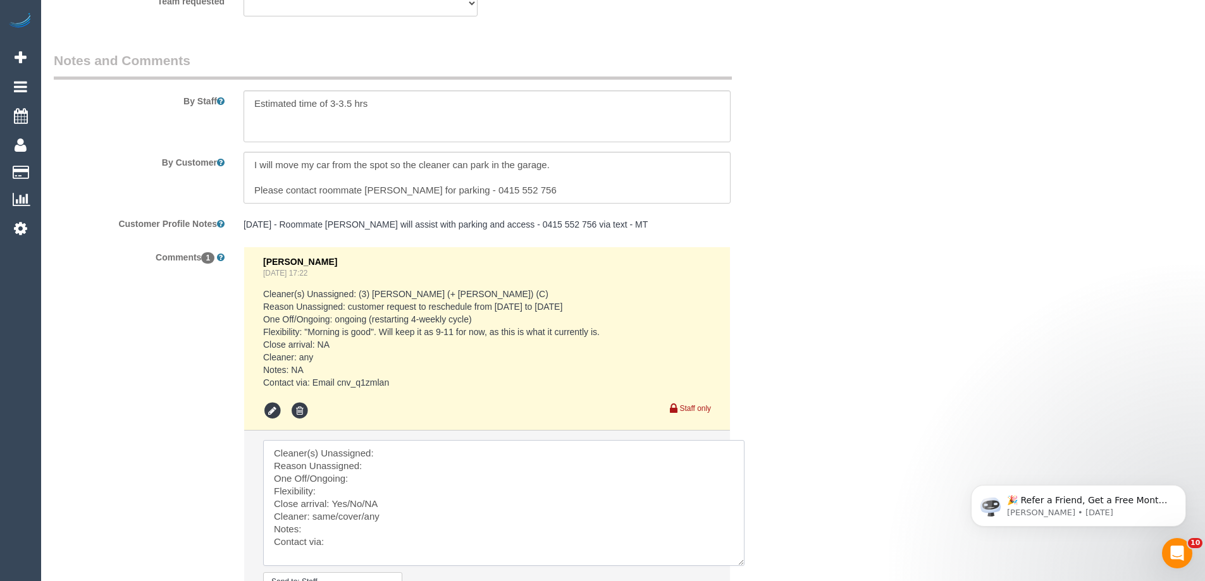
drag, startPoint x: 705, startPoint y: 477, endPoint x: 739, endPoint y: 564, distance: 93.7
click at [739, 564] on textarea at bounding box center [503, 503] width 481 height 126
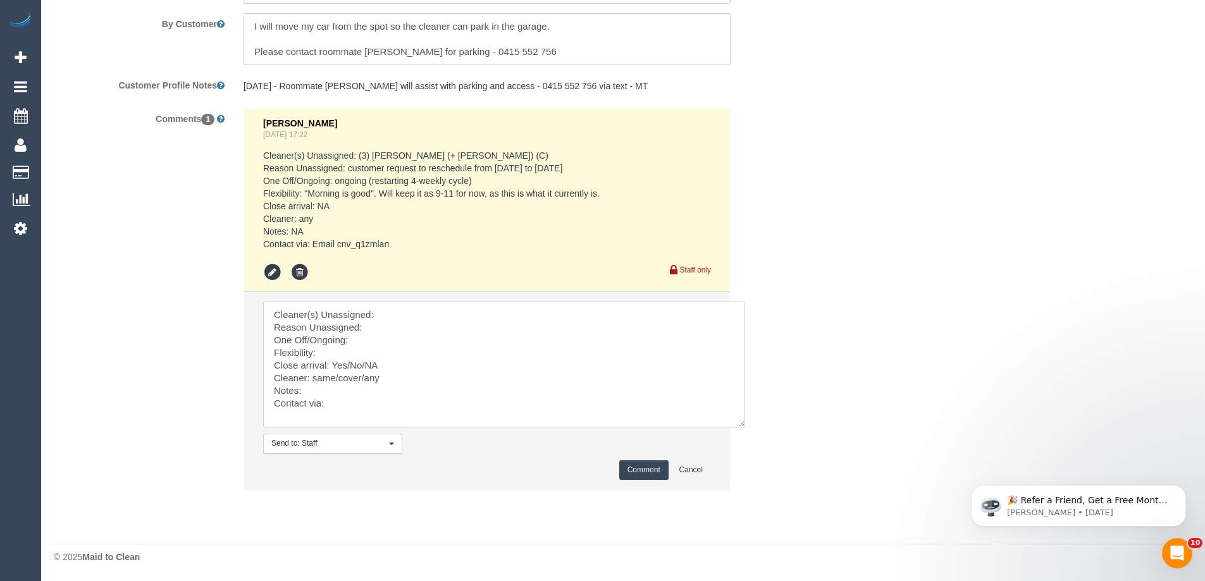
scroll to position [2199, 0]
click at [416, 311] on textarea at bounding box center [504, 364] width 482 height 126
paste textarea "(3) Gazi (+ Juireya) (C)"
type textarea "Cleaner(s) Unassigned: (3) Gazi (+ Juireya) (C) Reason Unassigned: Customer is …"
click at [653, 464] on button "Comment" at bounding box center [643, 470] width 49 height 20
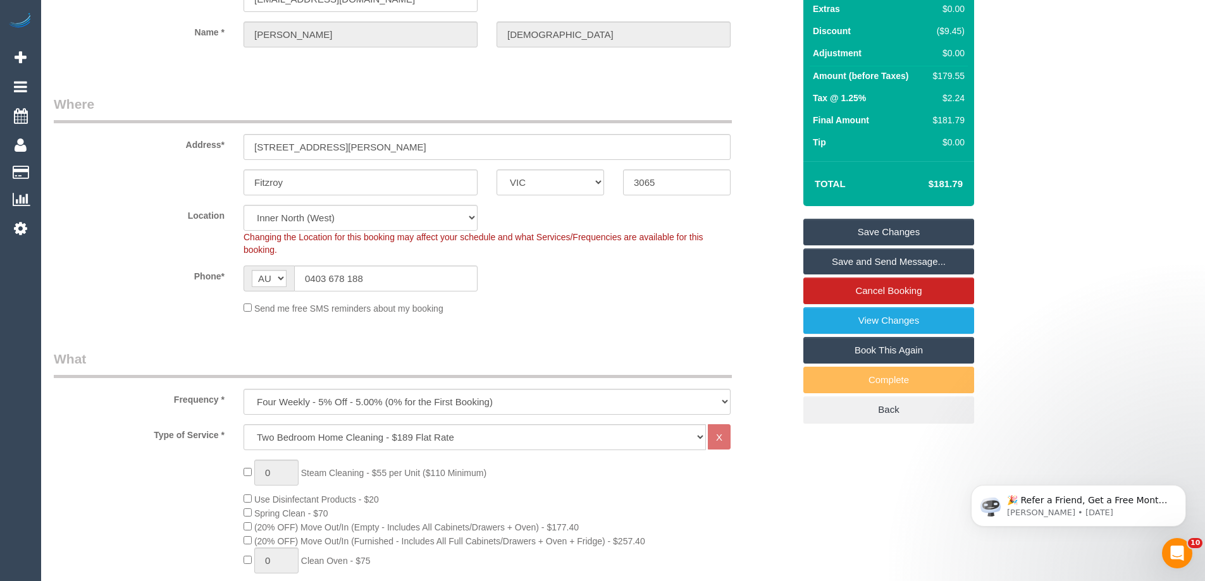
click at [868, 228] on link "Save Changes" at bounding box center [888, 232] width 171 height 27
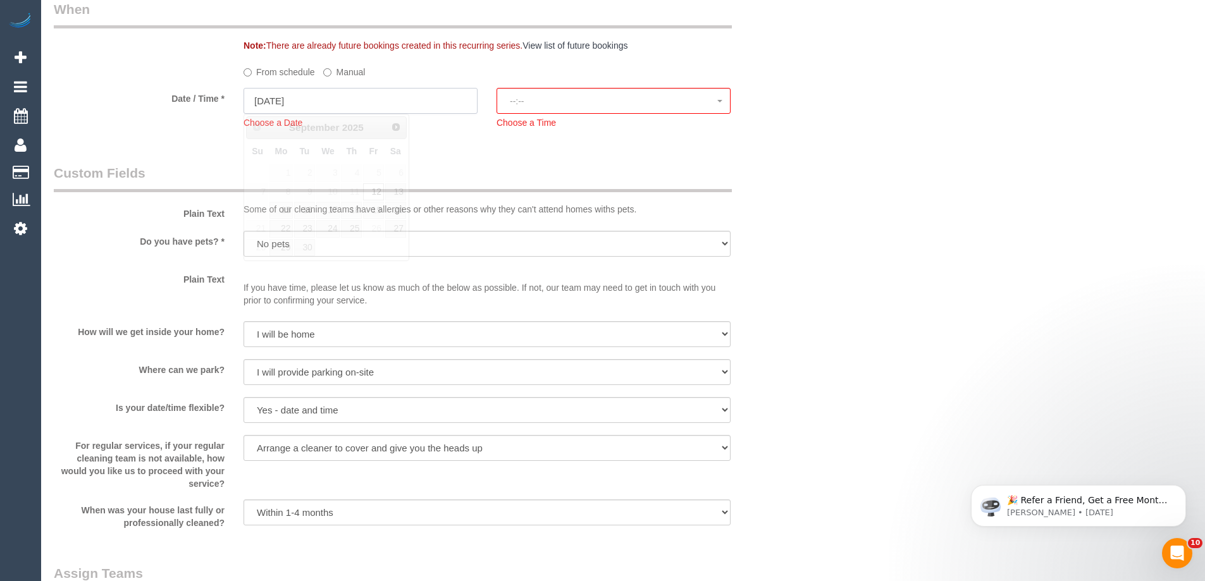
click at [409, 101] on input "12/09/2025" at bounding box center [361, 101] width 234 height 26
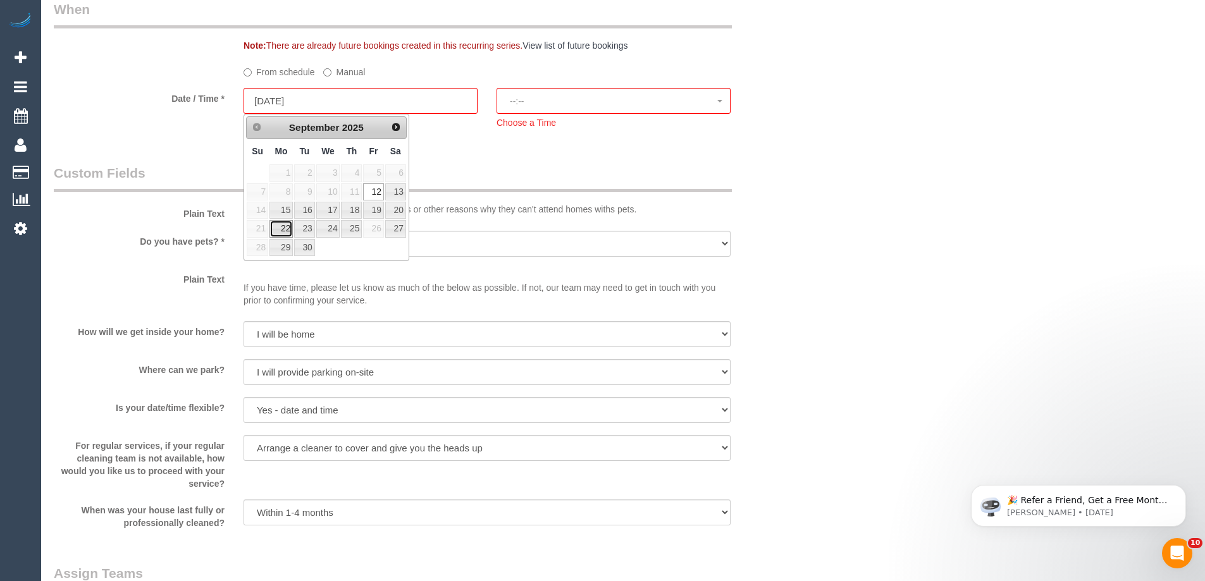
click at [276, 234] on link "22" at bounding box center [280, 228] width 23 height 17
type input "22/09/2025"
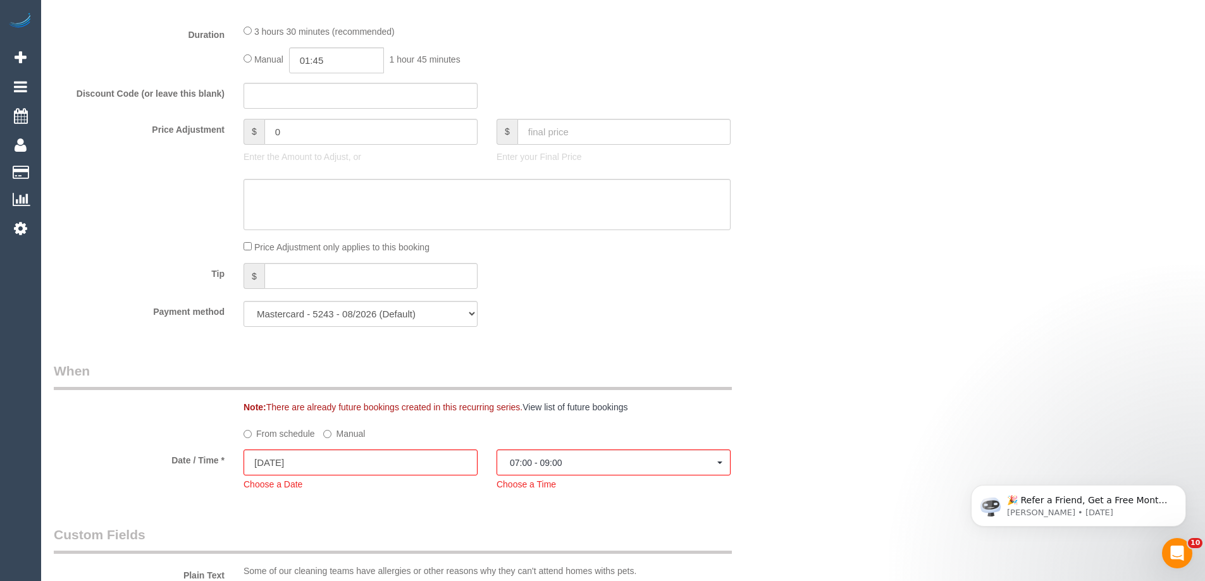
scroll to position [1328, 0]
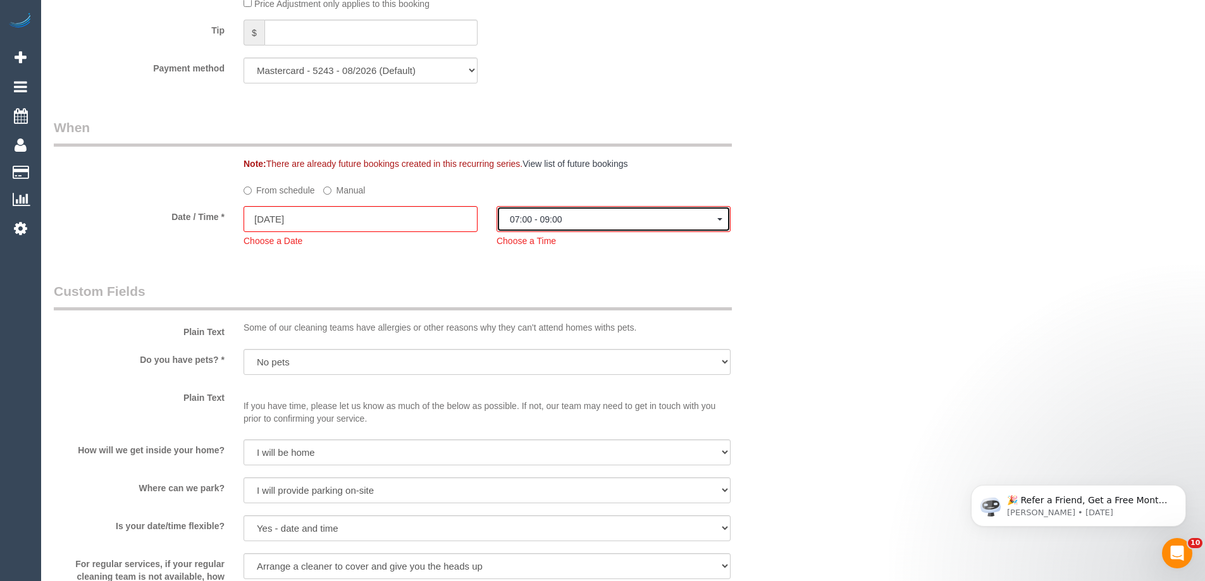
click at [627, 225] on button "07:00 - 09:00" at bounding box center [614, 219] width 234 height 26
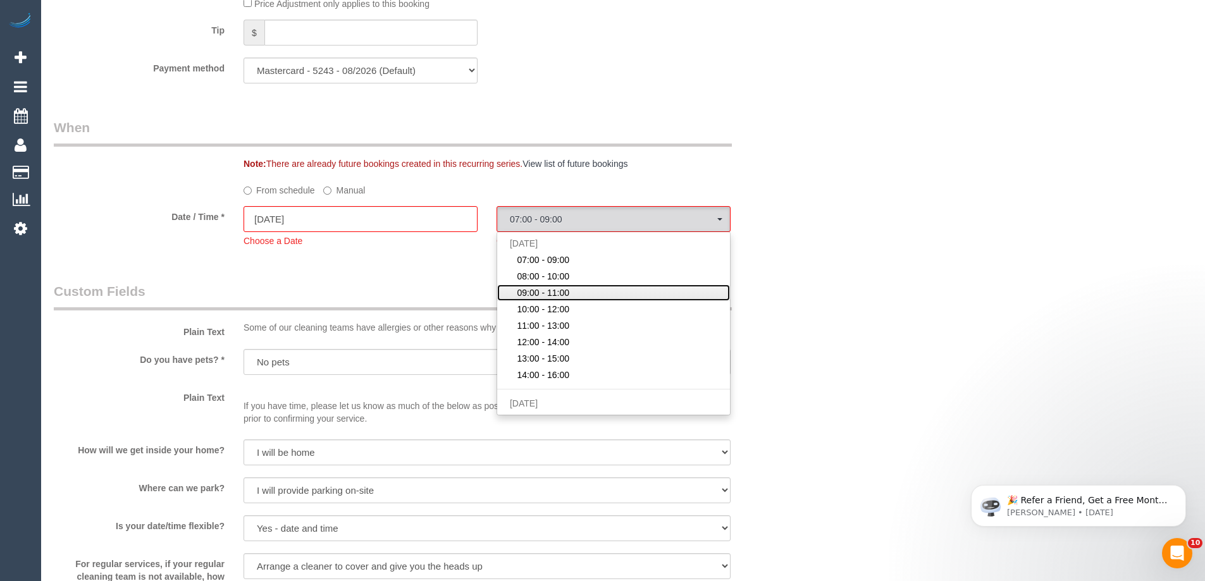
click at [551, 293] on span "09:00 - 11:00" at bounding box center [543, 293] width 52 height 13
select select "spot34"
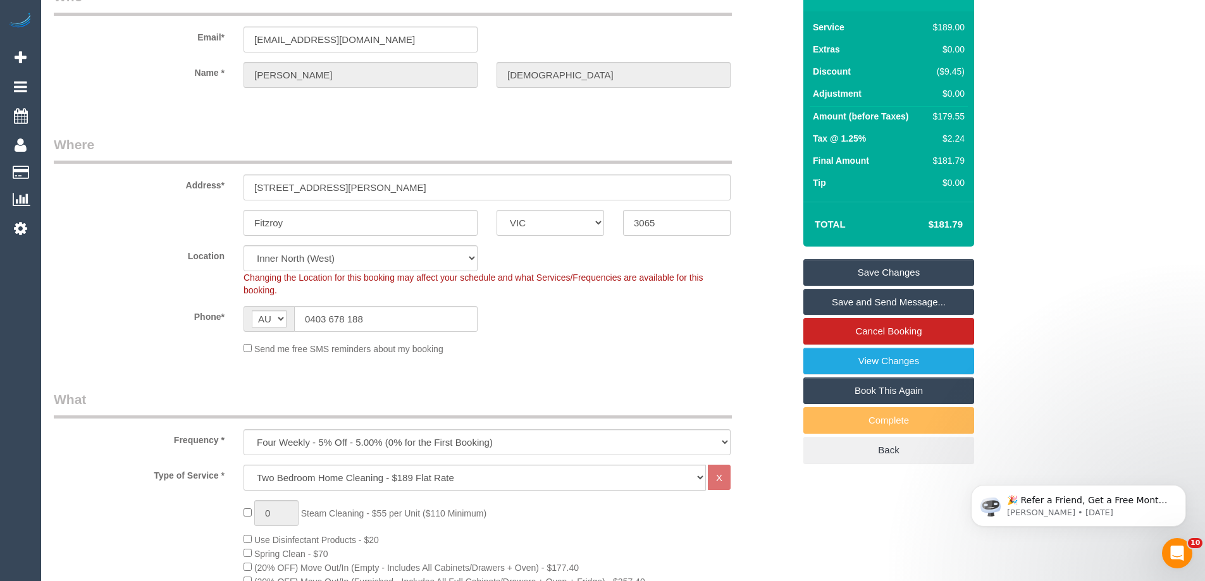
scroll to position [0, 0]
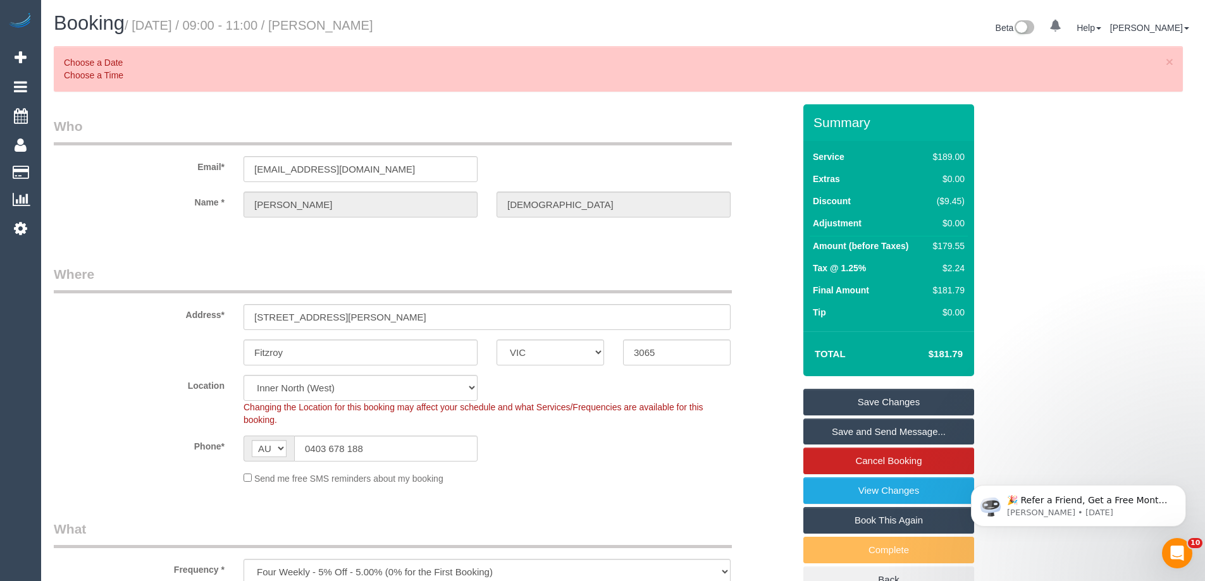
click at [857, 404] on link "Save Changes" at bounding box center [888, 402] width 171 height 27
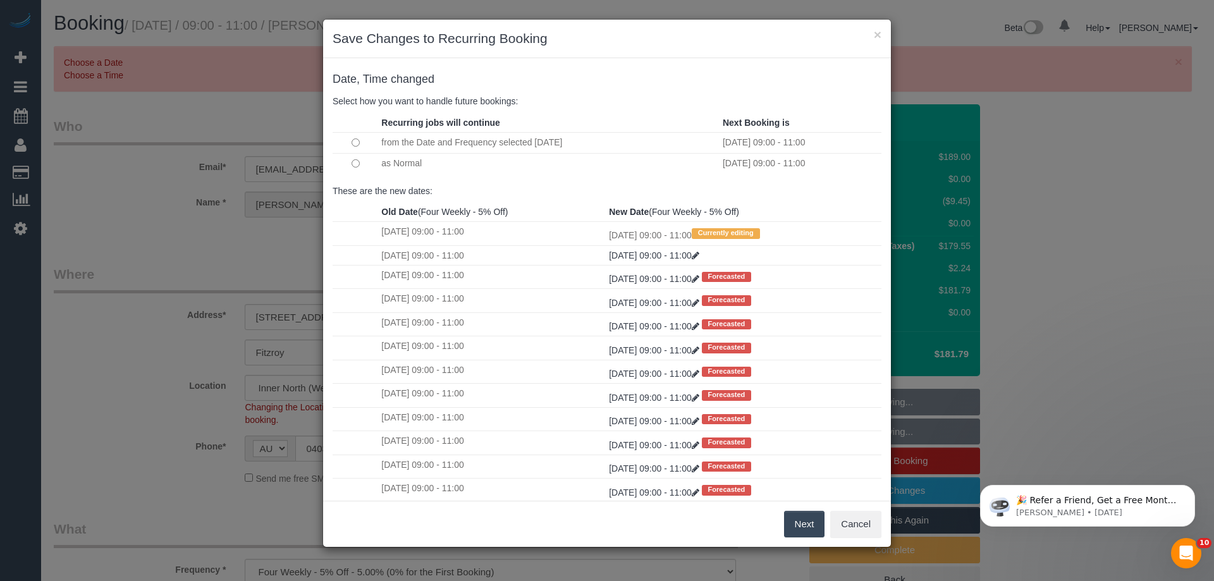
click at [793, 528] on button "Next" at bounding box center [804, 524] width 41 height 27
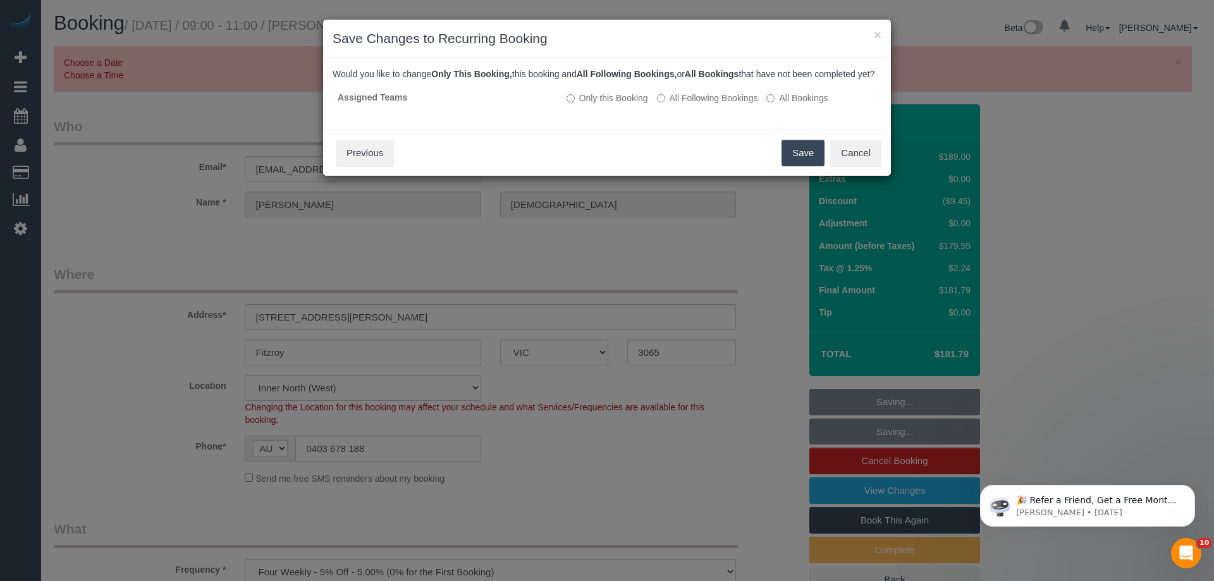
click at [794, 166] on button "Save" at bounding box center [803, 153] width 43 height 27
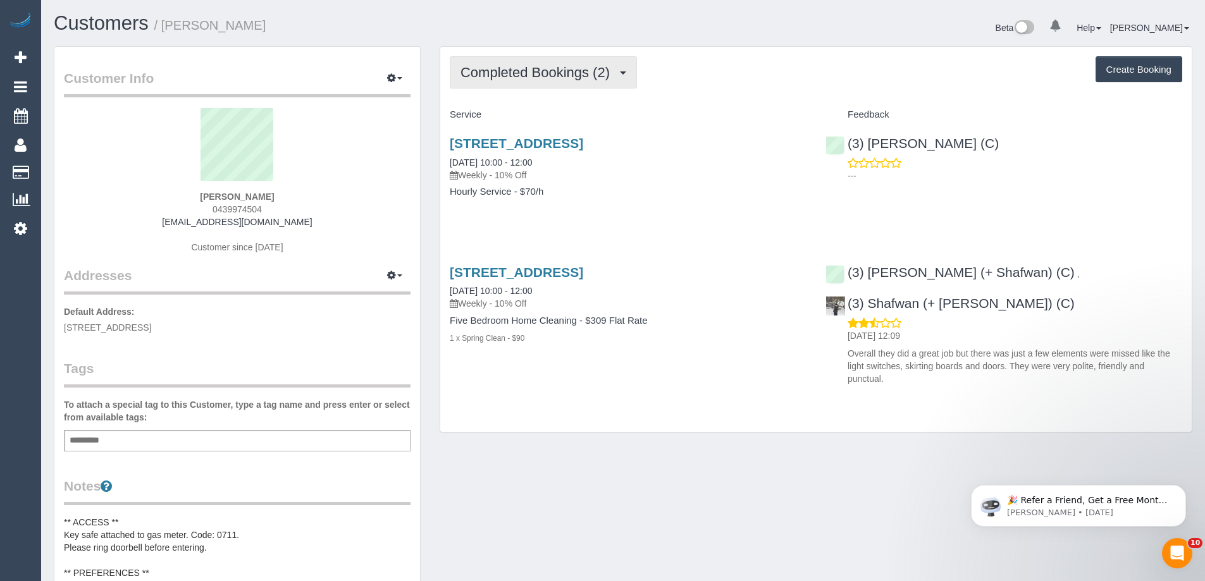
click at [540, 66] on span "Completed Bookings (2)" at bounding box center [538, 73] width 156 height 16
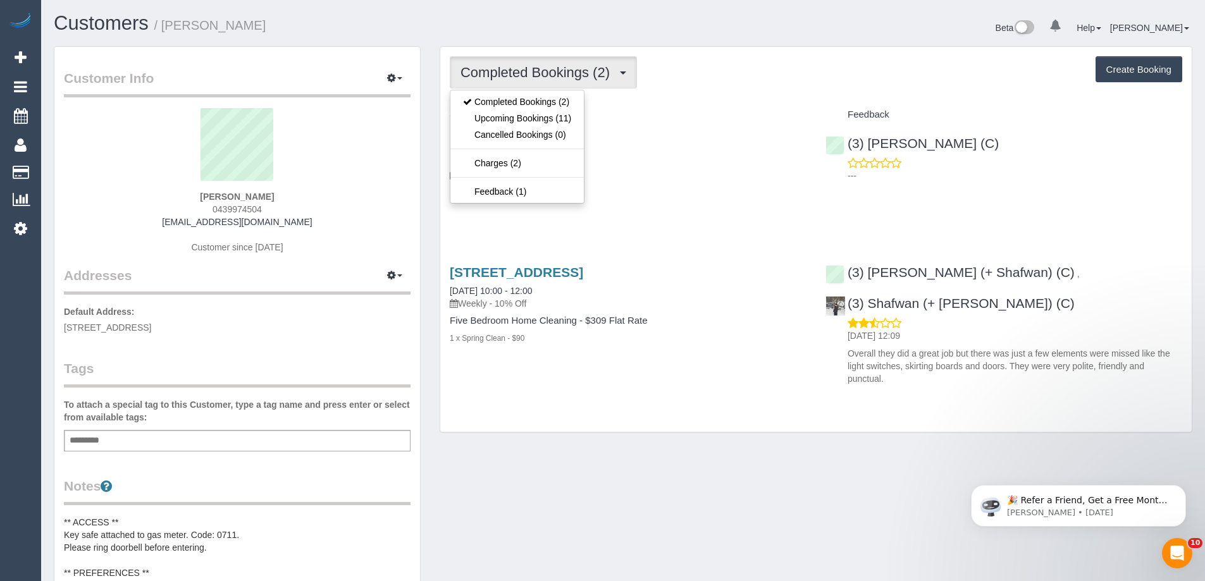
click at [669, 101] on div "Completed Bookings (2) Completed Bookings (2) Upcoming Bookings (11) Cancelled …" at bounding box center [815, 239] width 751 height 385
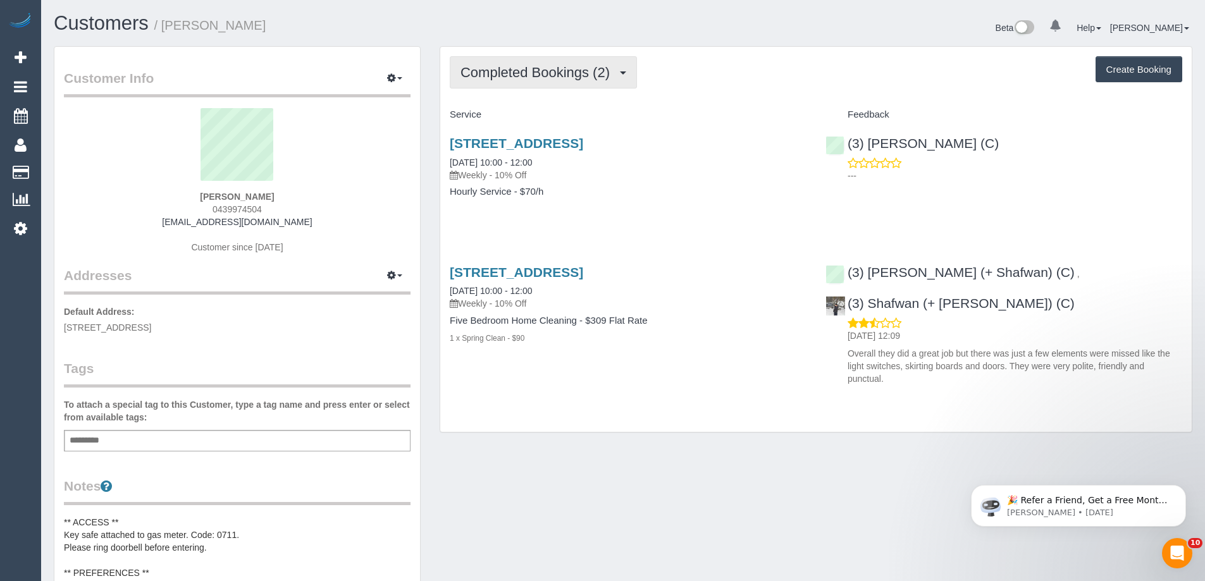
click at [521, 71] on span "Completed Bookings (2)" at bounding box center [538, 73] width 156 height 16
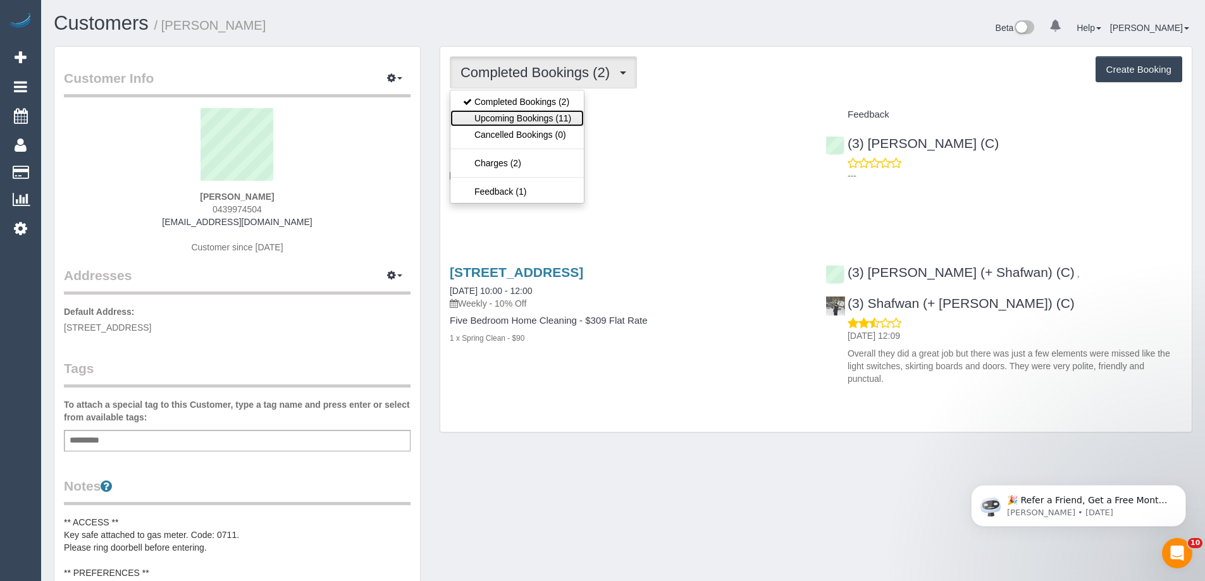
click at [521, 123] on link "Upcoming Bookings (11)" at bounding box center [516, 118] width 133 height 16
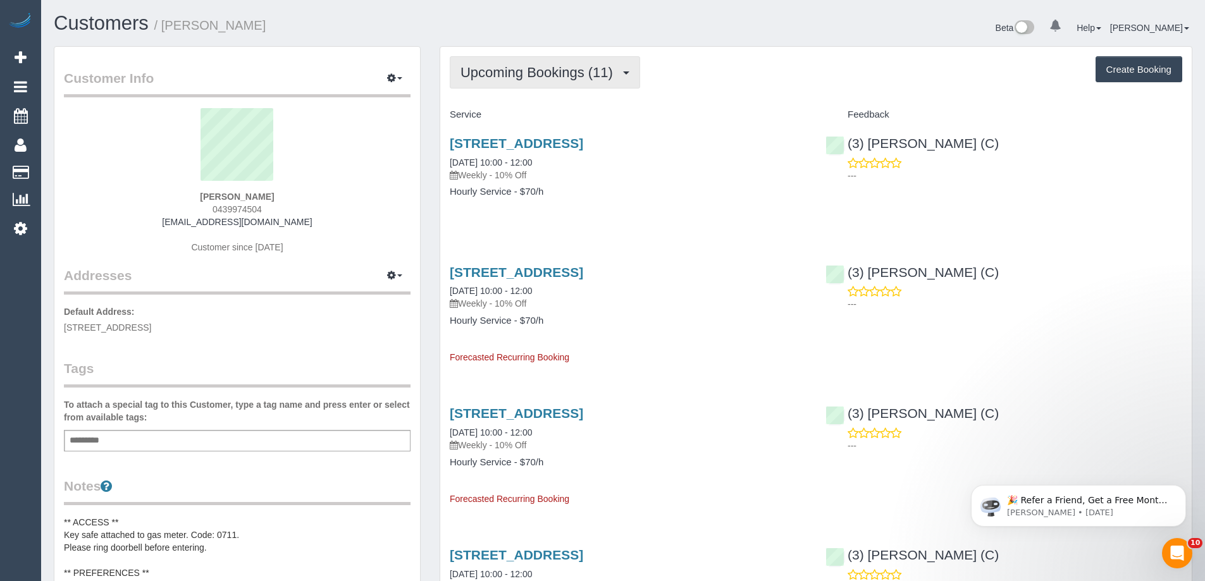
click at [533, 77] on span "Upcoming Bookings (11)" at bounding box center [539, 73] width 159 height 16
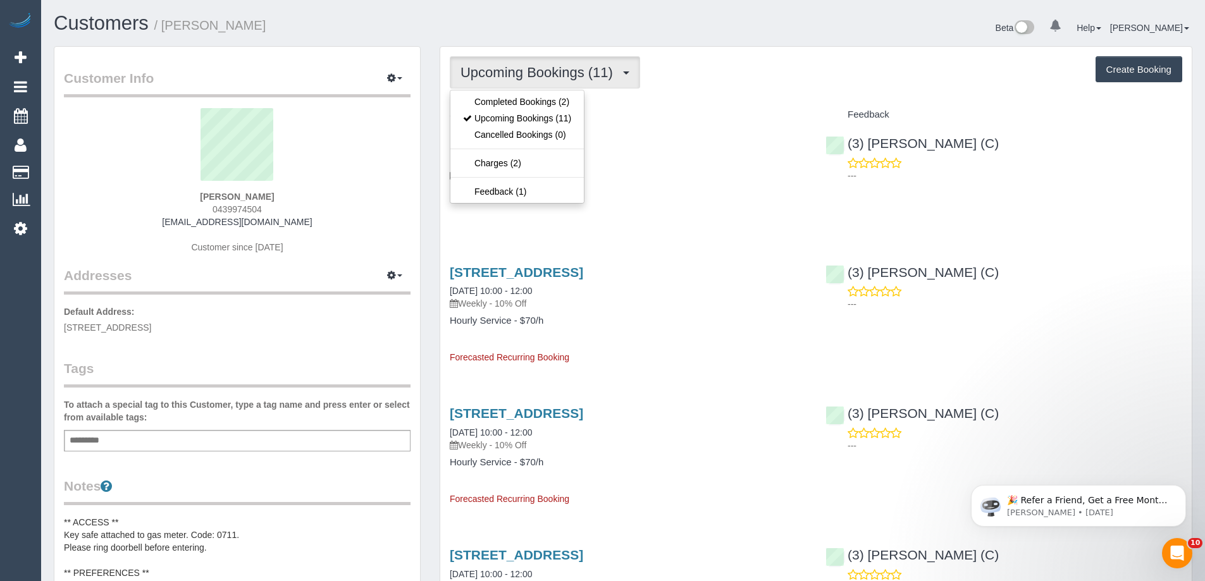
click at [705, 104] on div "Service" at bounding box center [628, 115] width 376 height 22
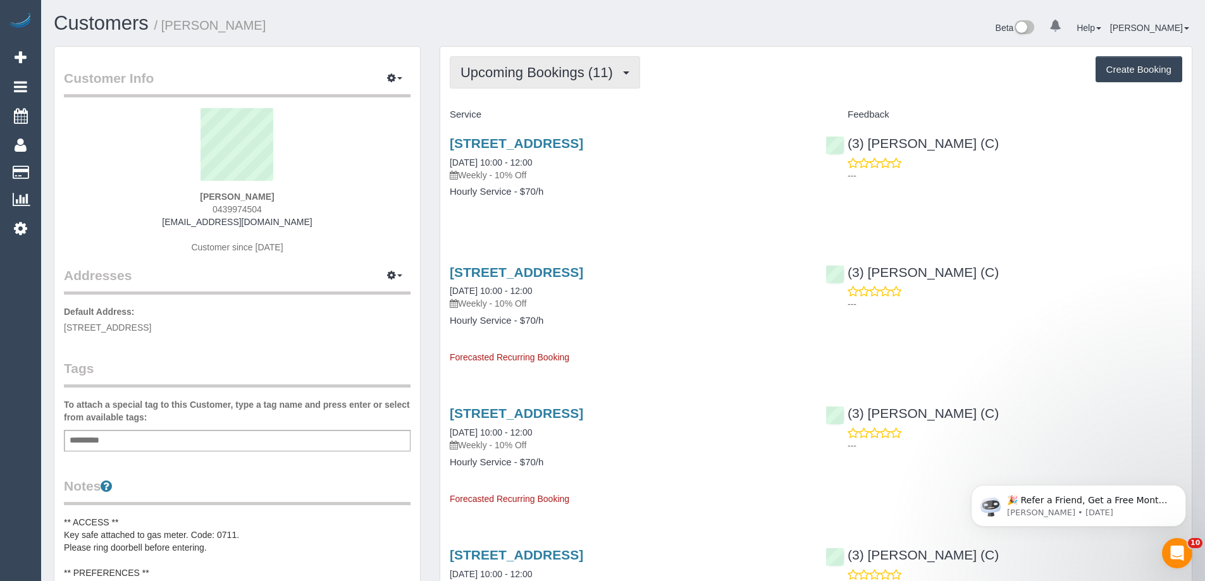
click at [562, 71] on span "Upcoming Bookings (11)" at bounding box center [539, 73] width 159 height 16
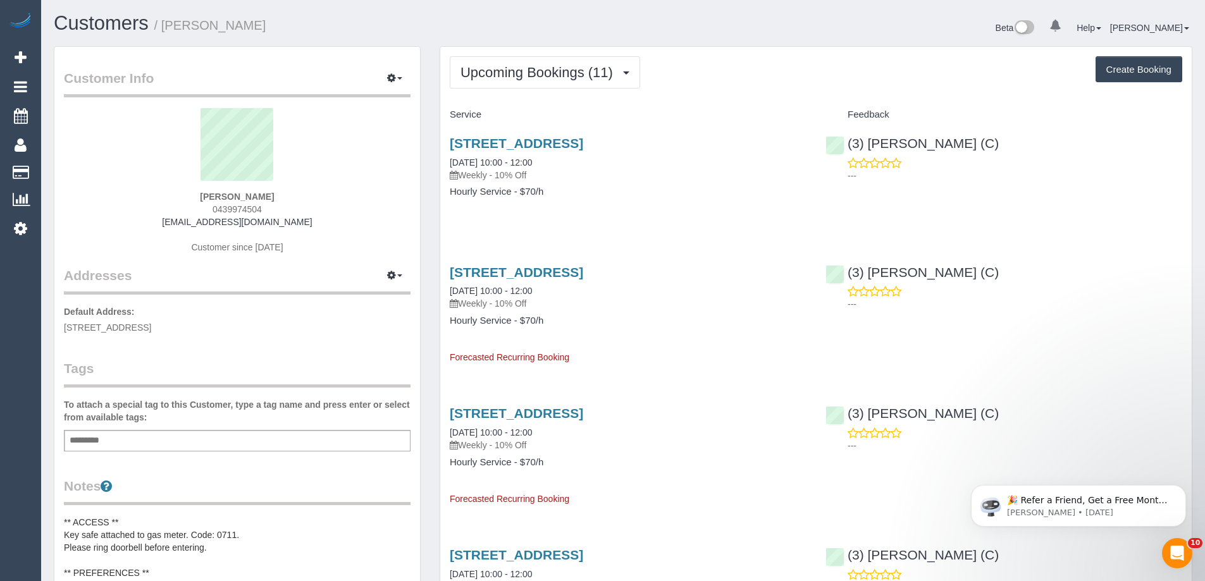
click at [484, 80] on button "Upcoming Bookings (11)" at bounding box center [545, 72] width 190 height 32
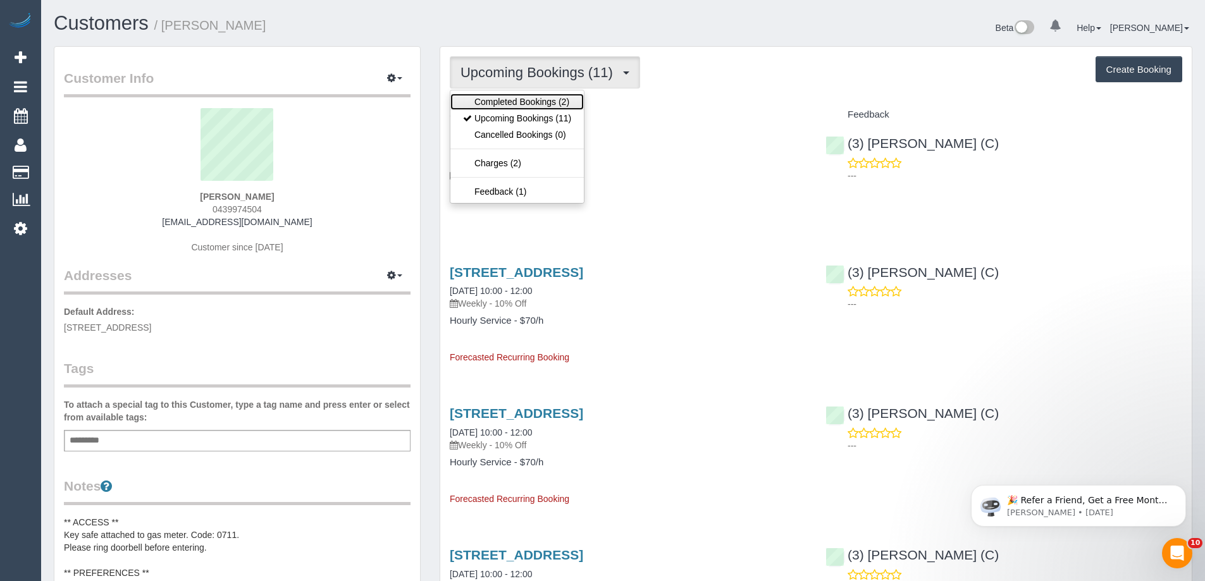
click at [499, 102] on link "Completed Bookings (2)" at bounding box center [516, 102] width 133 height 16
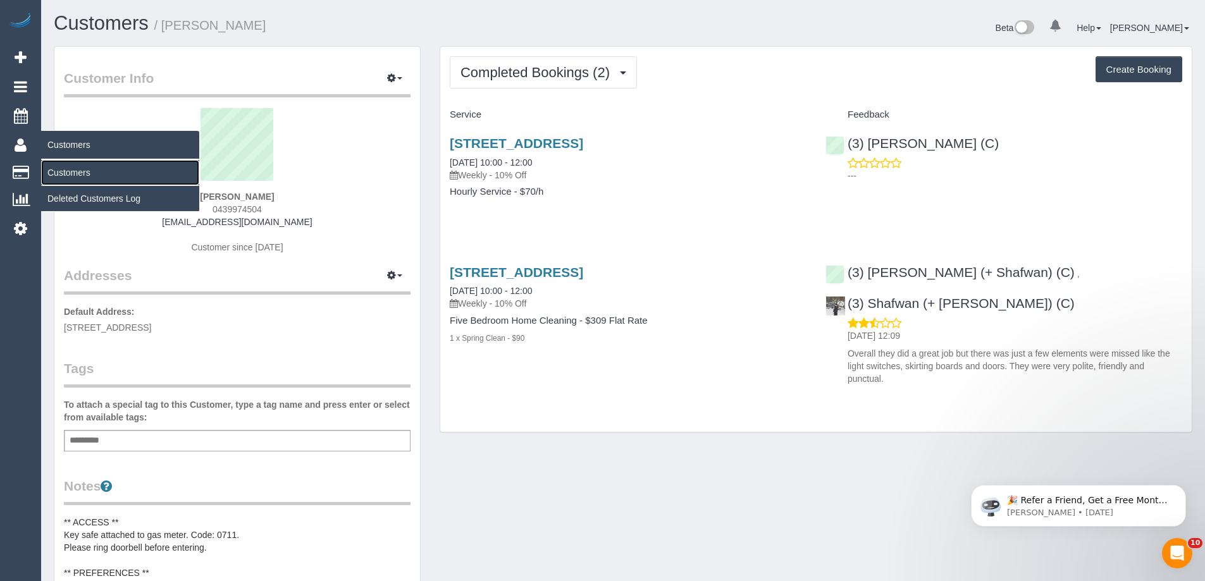
click at [69, 174] on link "Customers" at bounding box center [120, 172] width 158 height 25
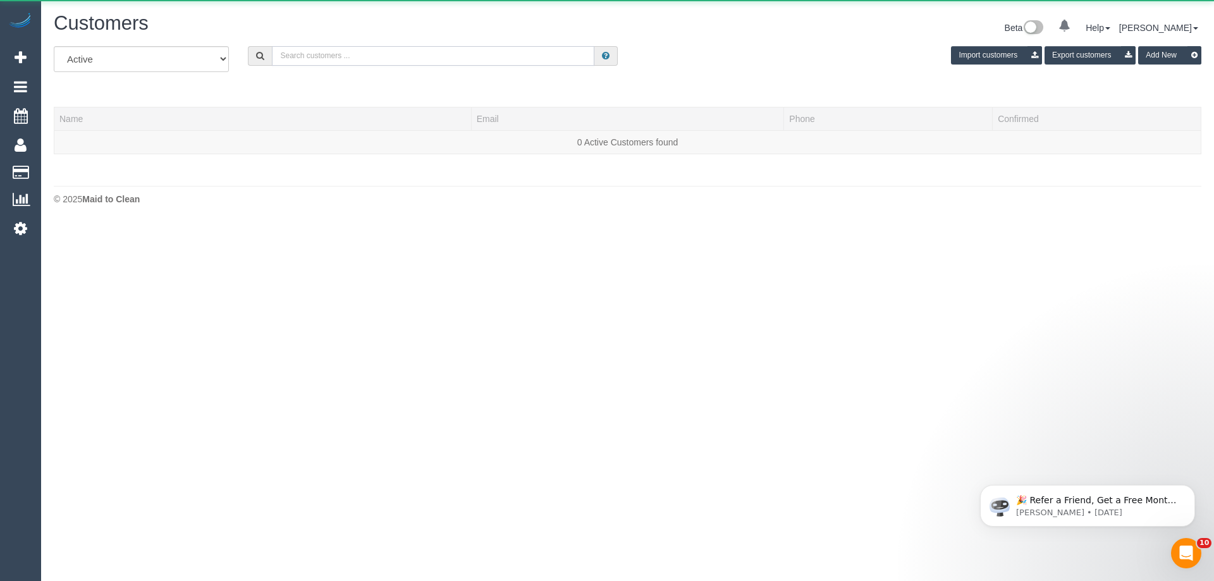
click at [390, 52] on input "text" at bounding box center [433, 56] width 323 height 20
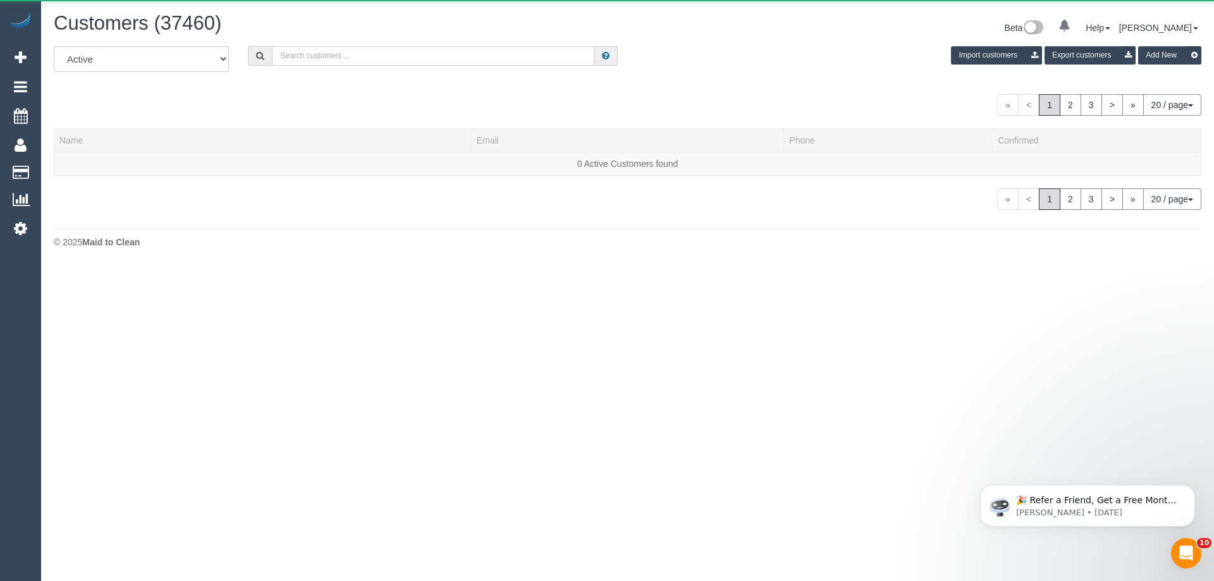
paste input "Belinda Zipper"
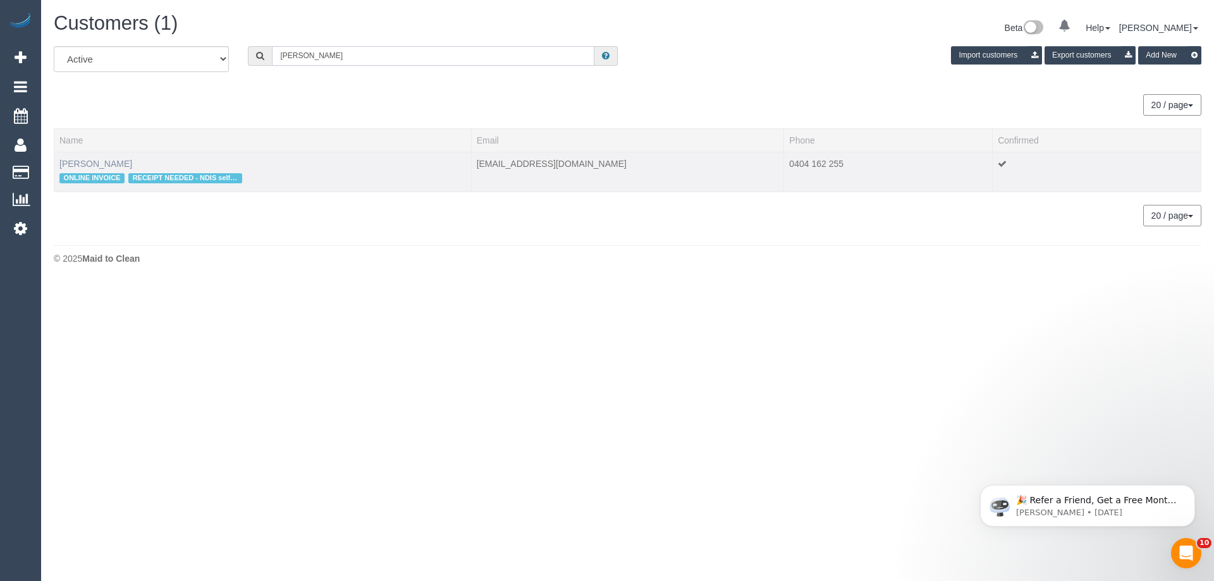
type input "Belinda Zipper"
click at [92, 160] on link "Belinda Zipper" at bounding box center [95, 164] width 73 height 10
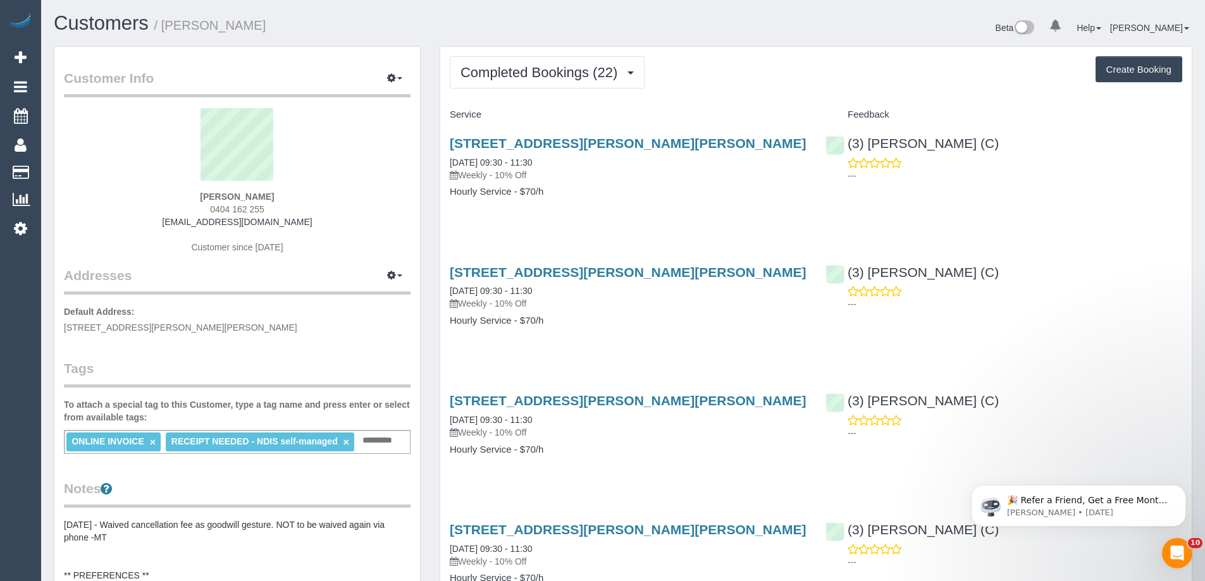
click at [1078, 345] on div "38/69 Palmer St, Richmond, VIC 3121 20/08/2025 09:30 - 11:30 Weekly - 10% Off H…" at bounding box center [815, 302] width 751 height 97
click at [554, 67] on span "Completed Bookings (22)" at bounding box center [541, 73] width 163 height 16
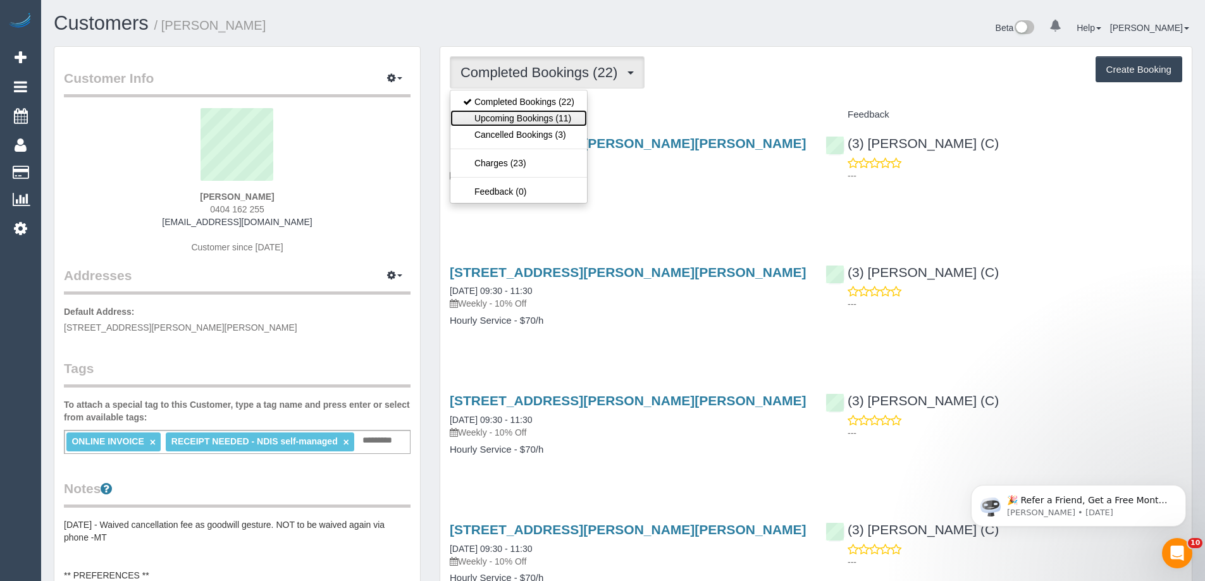
click at [549, 122] on link "Upcoming Bookings (11)" at bounding box center [518, 118] width 137 height 16
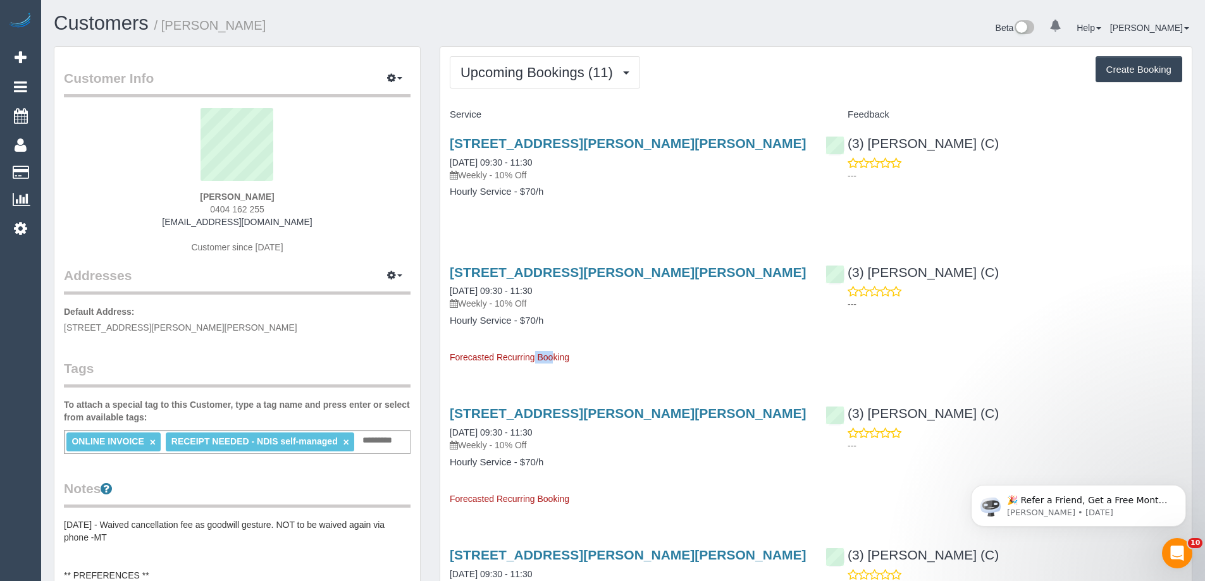
drag, startPoint x: 501, startPoint y: 342, endPoint x: 524, endPoint y: 364, distance: 32.2
click at [509, 82] on button "Upcoming Bookings (11)" at bounding box center [545, 72] width 190 height 32
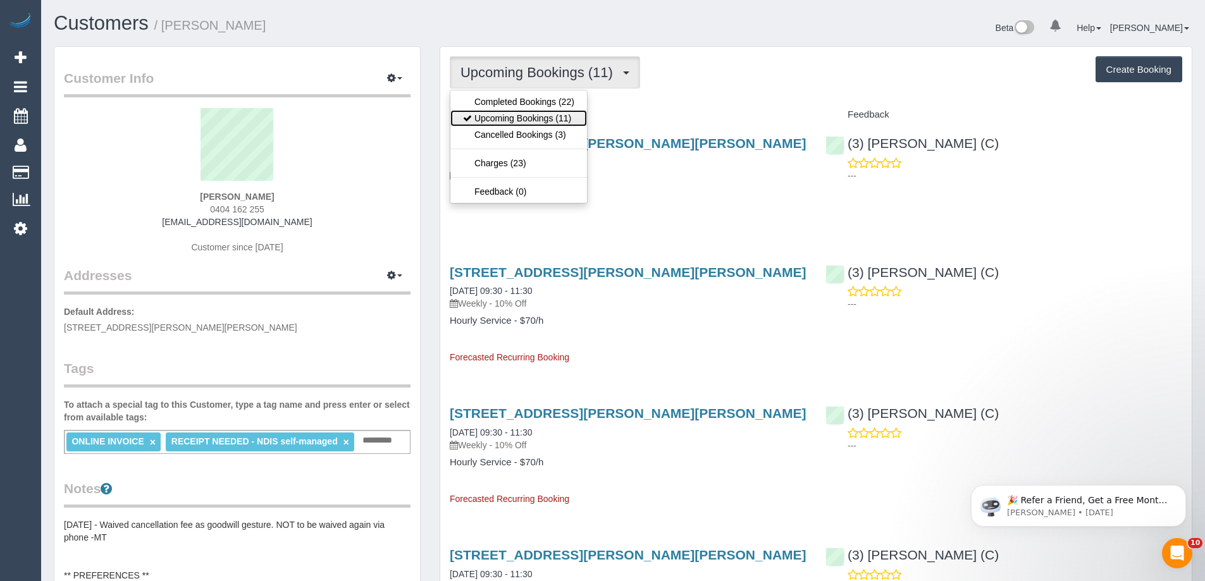
click at [506, 111] on link "Upcoming Bookings (11)" at bounding box center [518, 118] width 137 height 16
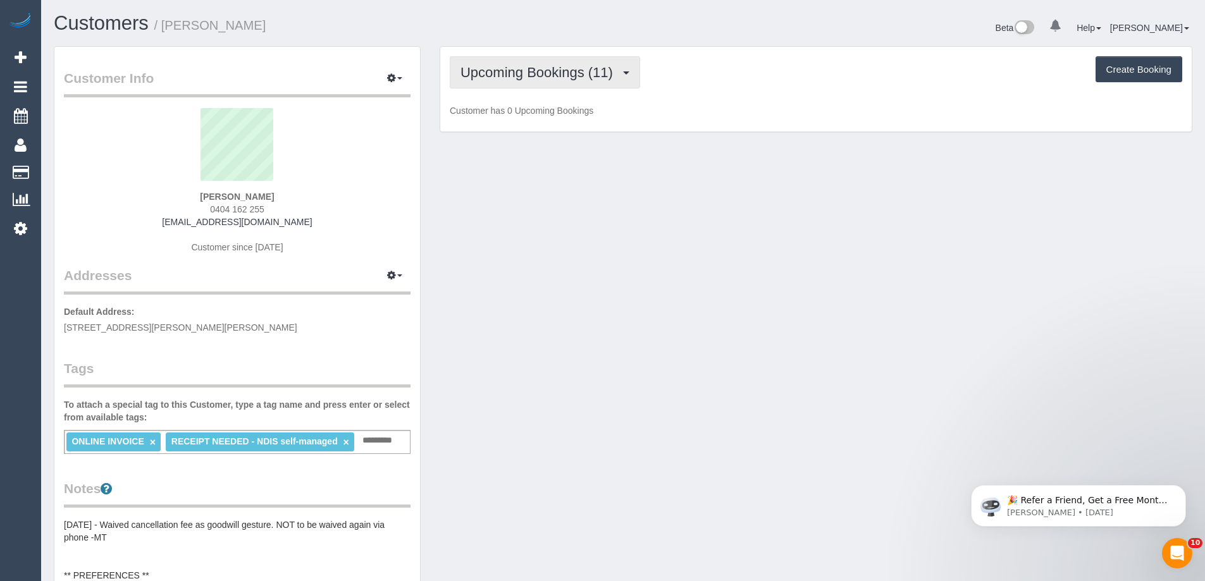
click at [502, 77] on span "Upcoming Bookings (11)" at bounding box center [539, 73] width 159 height 16
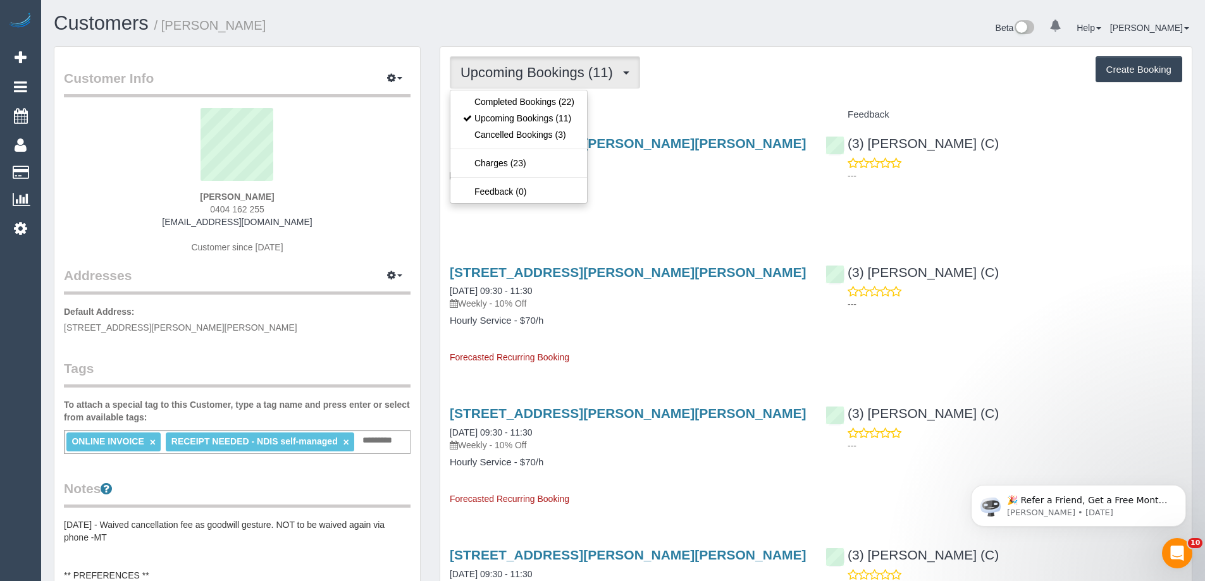
click at [639, 108] on div "Service" at bounding box center [628, 115] width 376 height 22
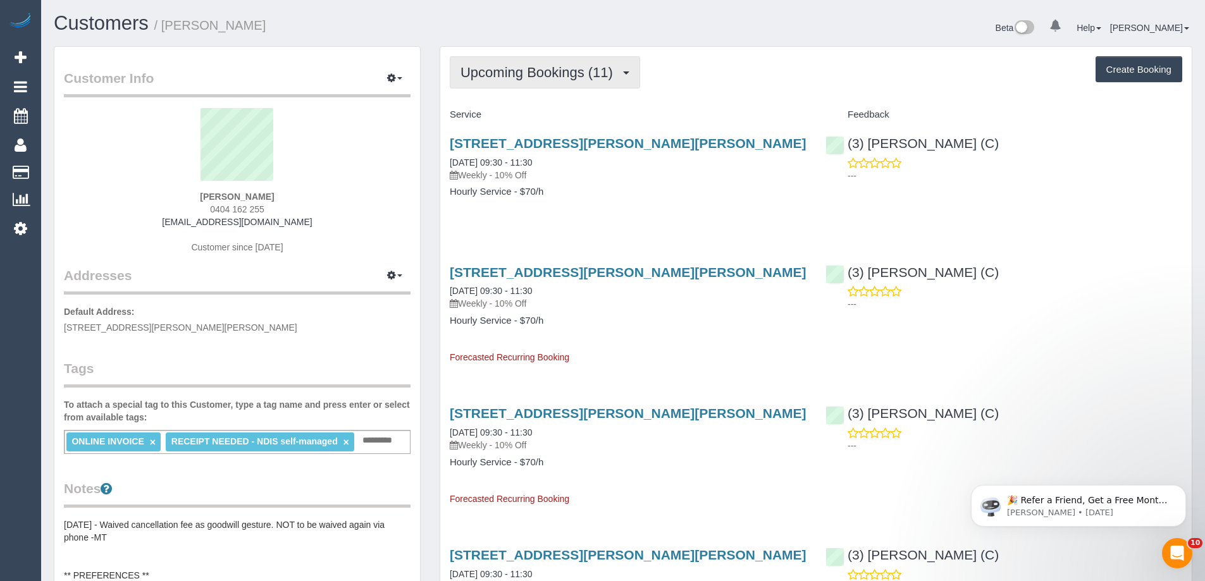
click at [521, 68] on span "Upcoming Bookings (11)" at bounding box center [539, 73] width 159 height 16
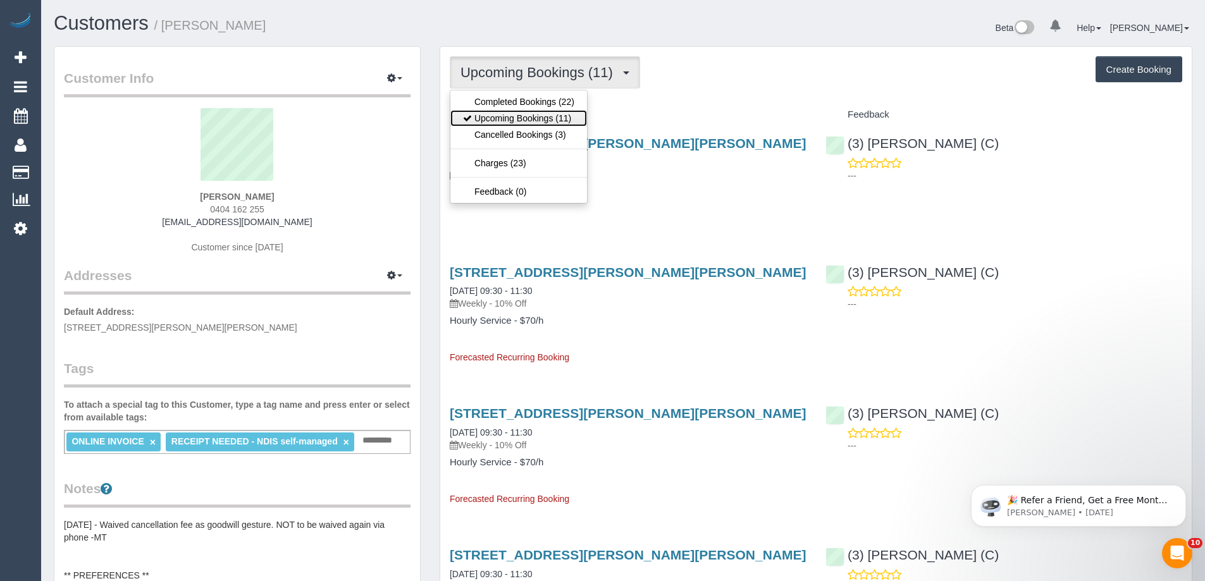
click at [526, 124] on link "Upcoming Bookings (11)" at bounding box center [518, 118] width 137 height 16
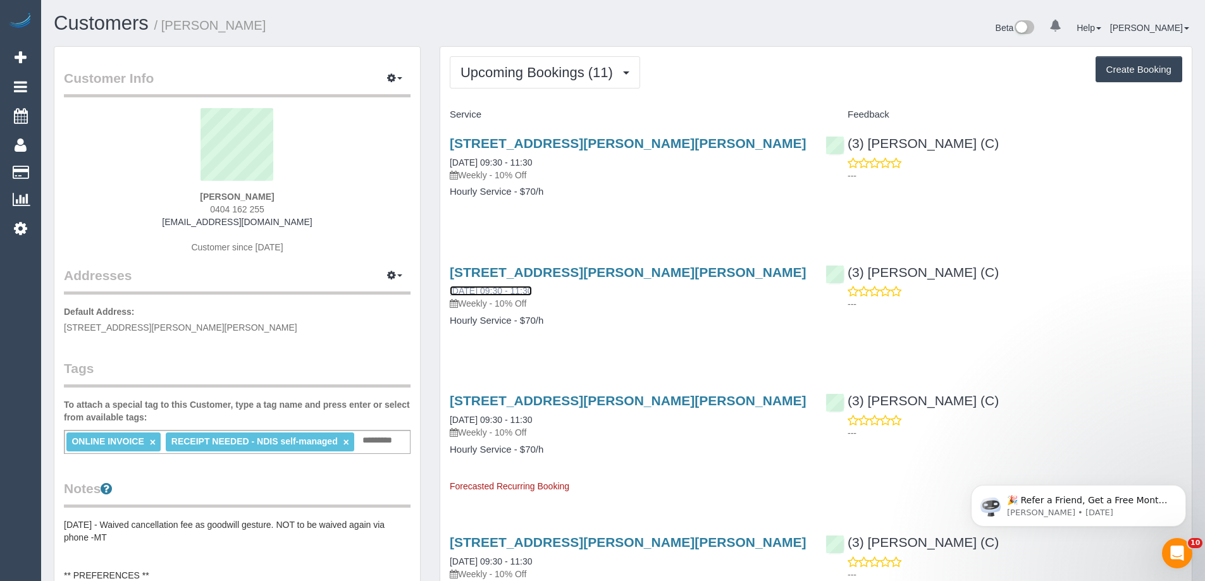
click at [493, 289] on link "17/09/2025 09:30 - 11:30" at bounding box center [491, 291] width 82 height 10
click at [20, 238] on link "Settings" at bounding box center [20, 228] width 41 height 29
click at [21, 233] on icon at bounding box center [20, 228] width 13 height 15
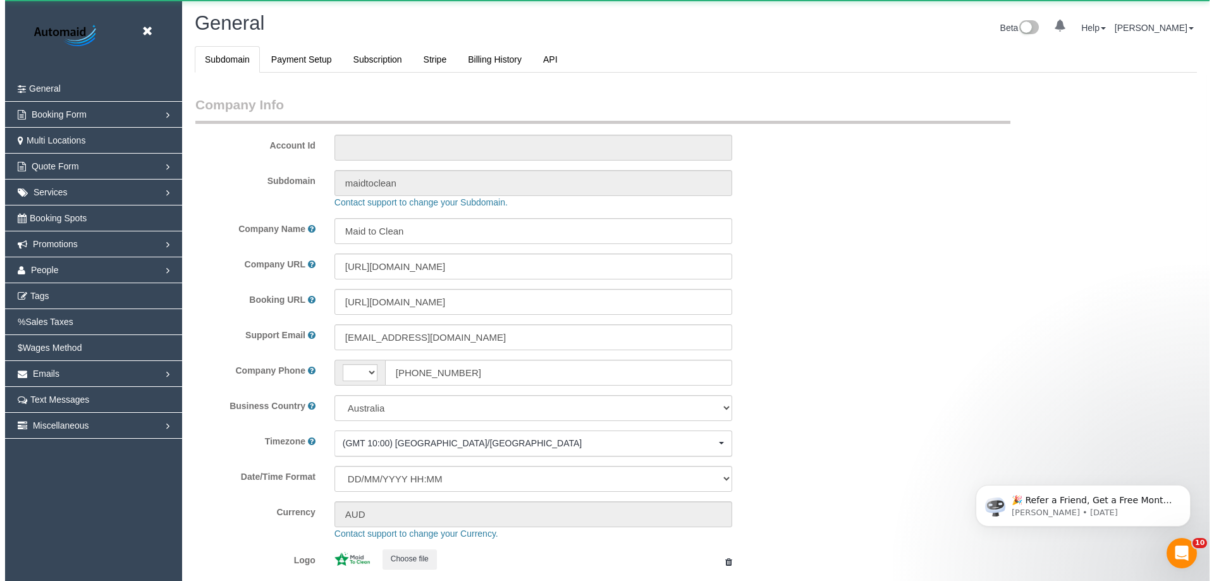
scroll to position [2866, 1205]
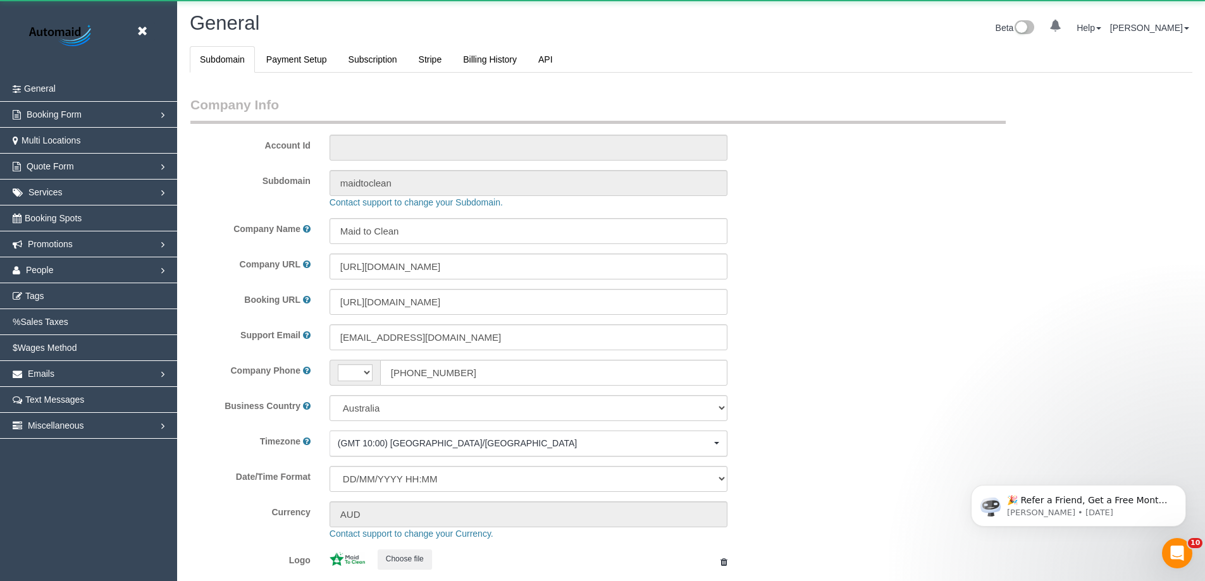
select select "string:AU"
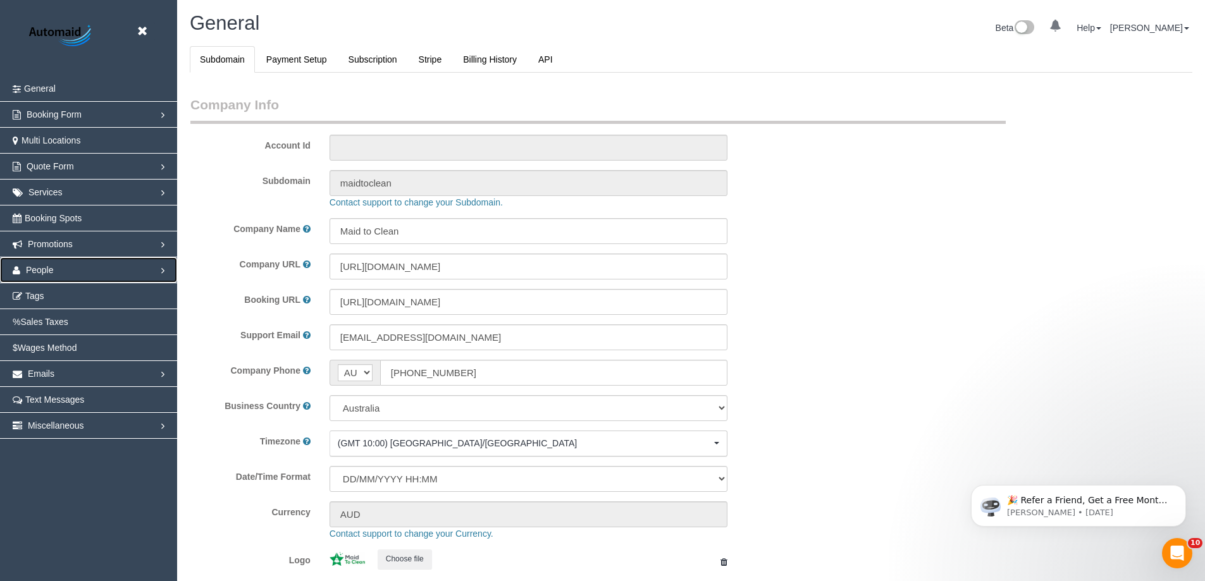
click at [47, 270] on span "People" at bounding box center [40, 270] width 28 height 10
select select "1"
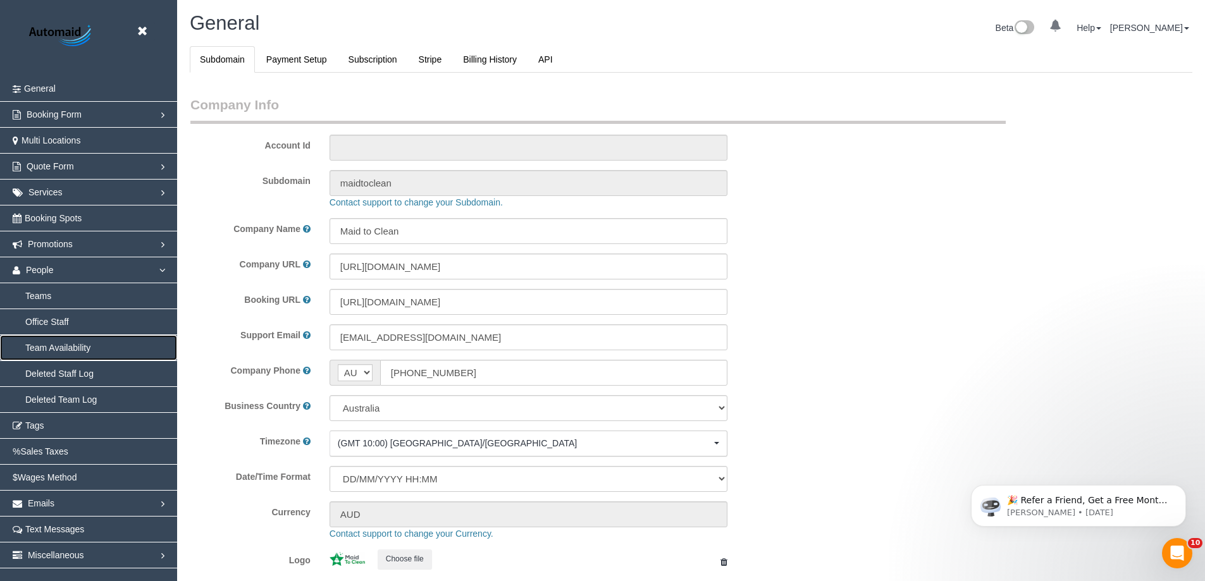
click at [46, 346] on link "Team Availability" at bounding box center [88, 347] width 177 height 25
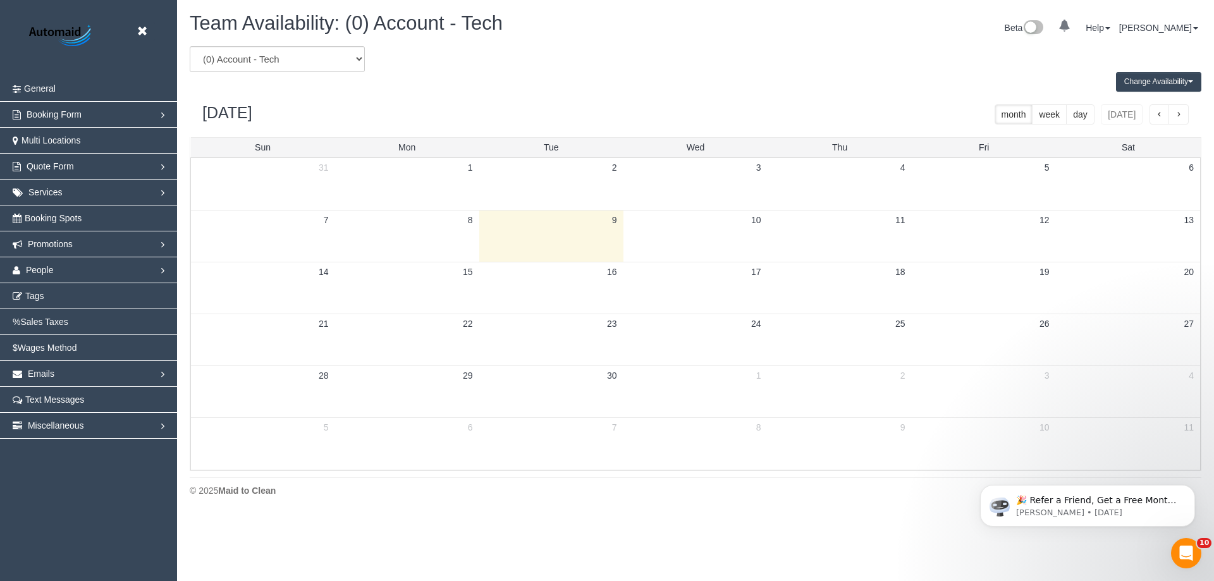
scroll to position [515, 1214]
click at [302, 39] on div "Team Availability: (0) Account - Tech" at bounding box center [438, 26] width 516 height 27
drag, startPoint x: 296, startPoint y: 56, endPoint x: 300, endPoint y: 63, distance: 7.9
click at [296, 56] on select "(0) Account - Tech (0) Office (0) Raunak Test Account (1) Debbie Brodjanac (FT)…" at bounding box center [277, 59] width 175 height 26
select select "number:104724"
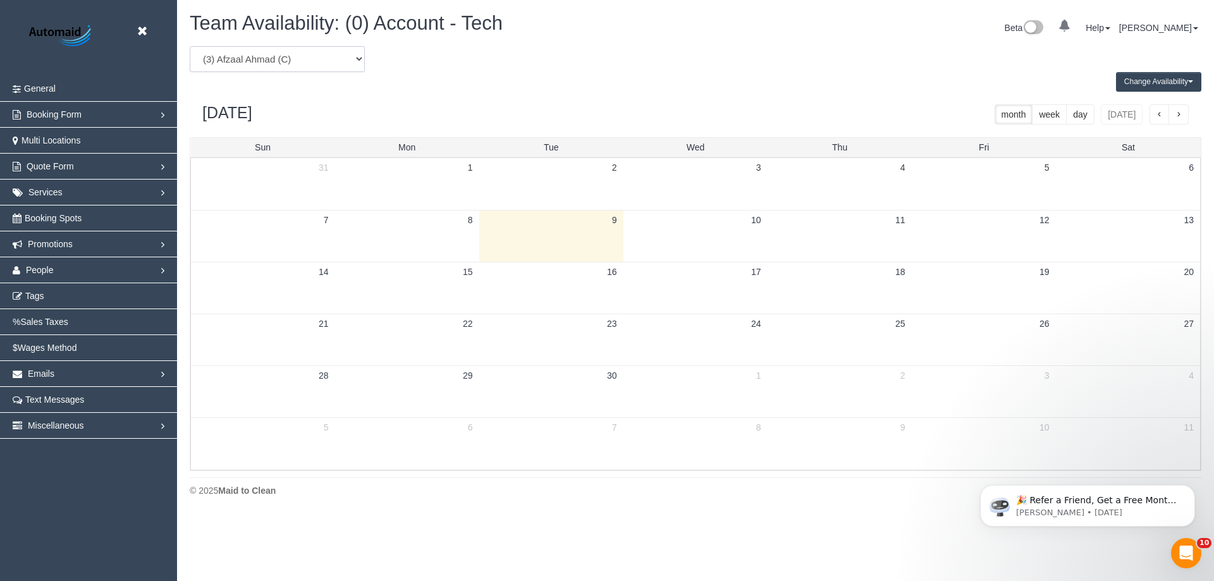
click at [190, 46] on select "(0) Account - Tech (0) Office (0) Raunak Test Account (1) Debbie Brodjanac (FT)…" at bounding box center [277, 59] width 175 height 26
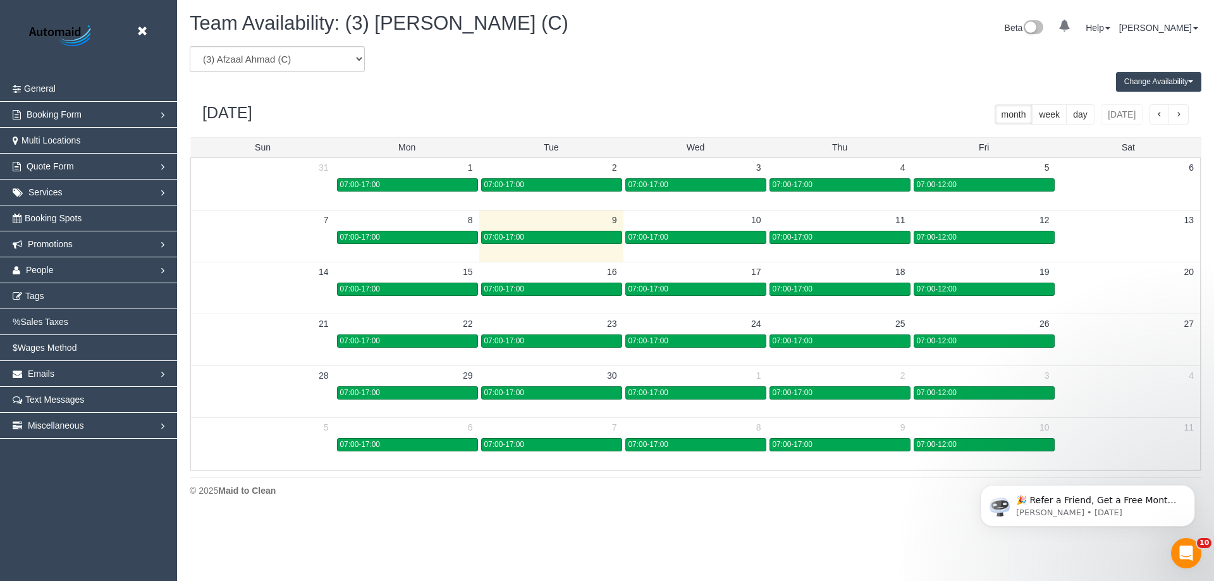
scroll to position [62737, 62038]
click at [700, 288] on div "07:00-17:00" at bounding box center [696, 289] width 135 height 9
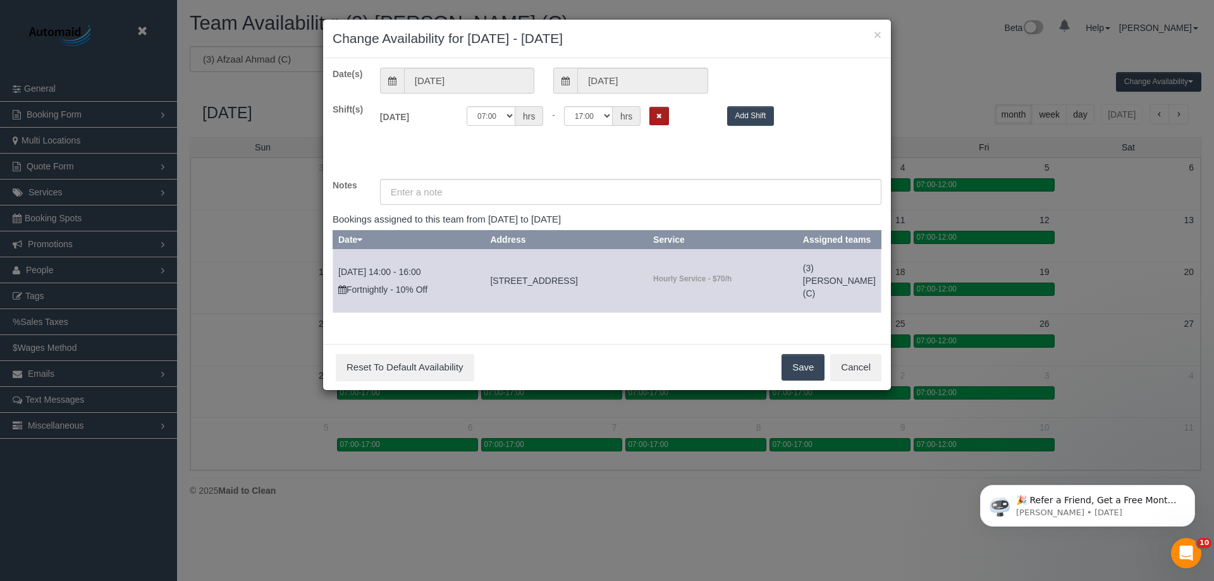
click at [650, 118] on button "Remove Shift" at bounding box center [660, 116] width 20 height 18
click at [793, 377] on button "Save" at bounding box center [803, 367] width 43 height 27
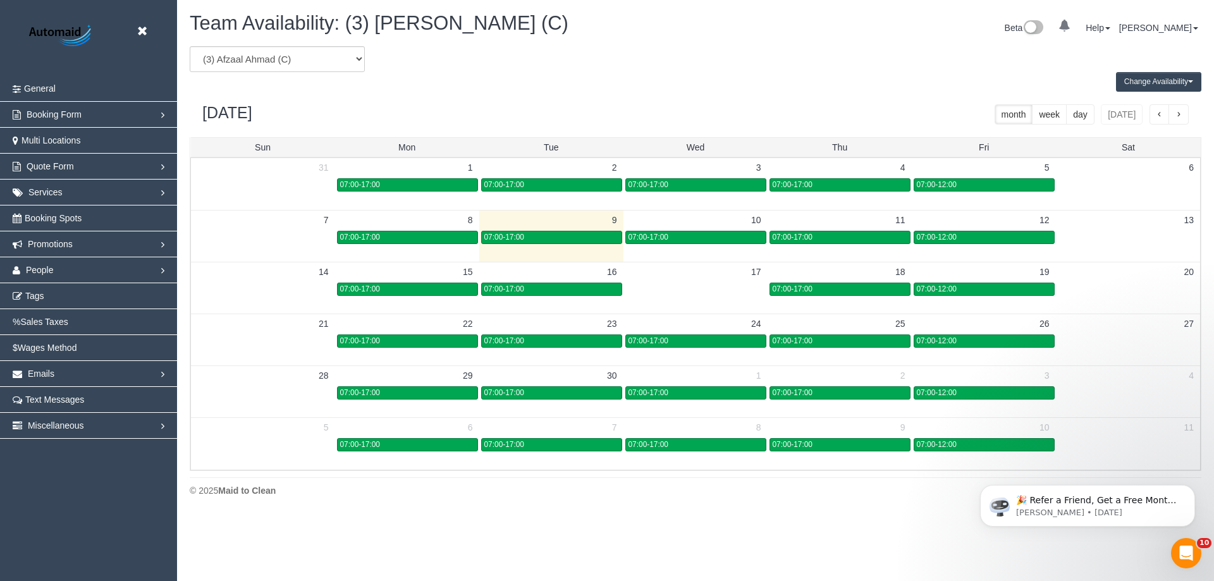
click at [287, 49] on div "Team Availability: (3) Afzaal Ahmad (C) Beta 0 Your Notifications You have 0 al…" at bounding box center [695, 258] width 1037 height 516
click at [288, 59] on select "(0) Account - Tech (0) Office (0) Raunak Test Account (1) Debbie Brodjanac (FT)…" at bounding box center [277, 59] width 175 height 26
select select "number:90305"
click at [190, 46] on select "(0) Account - Tech (0) Office (0) Raunak Test Account (1) Debbie Brodjanac (FT)…" at bounding box center [277, 59] width 175 height 26
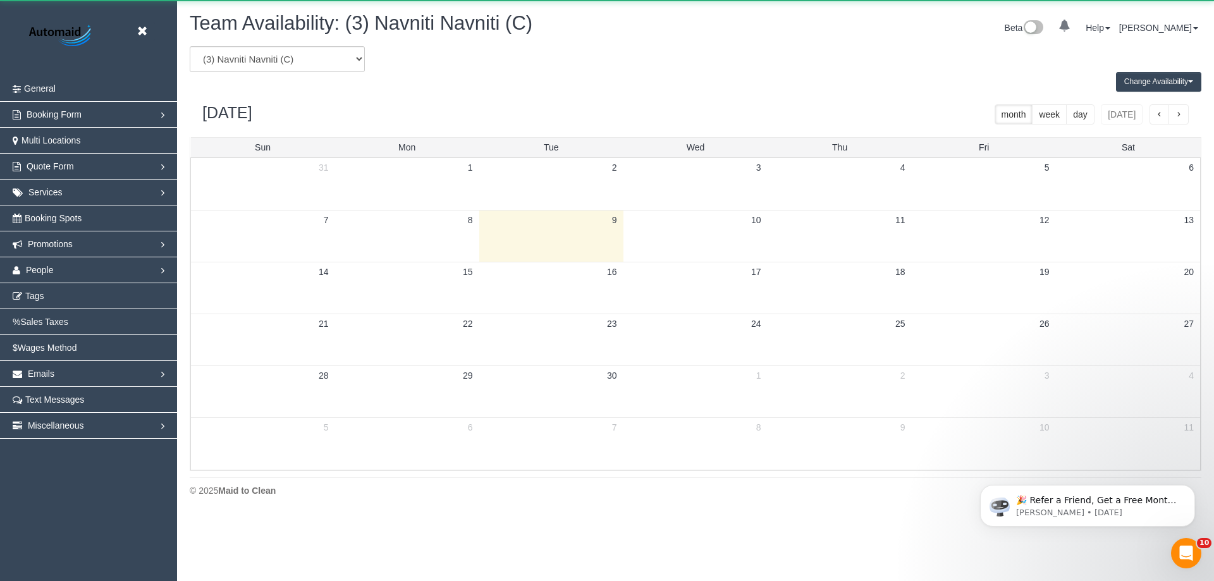
scroll to position [62737, 62038]
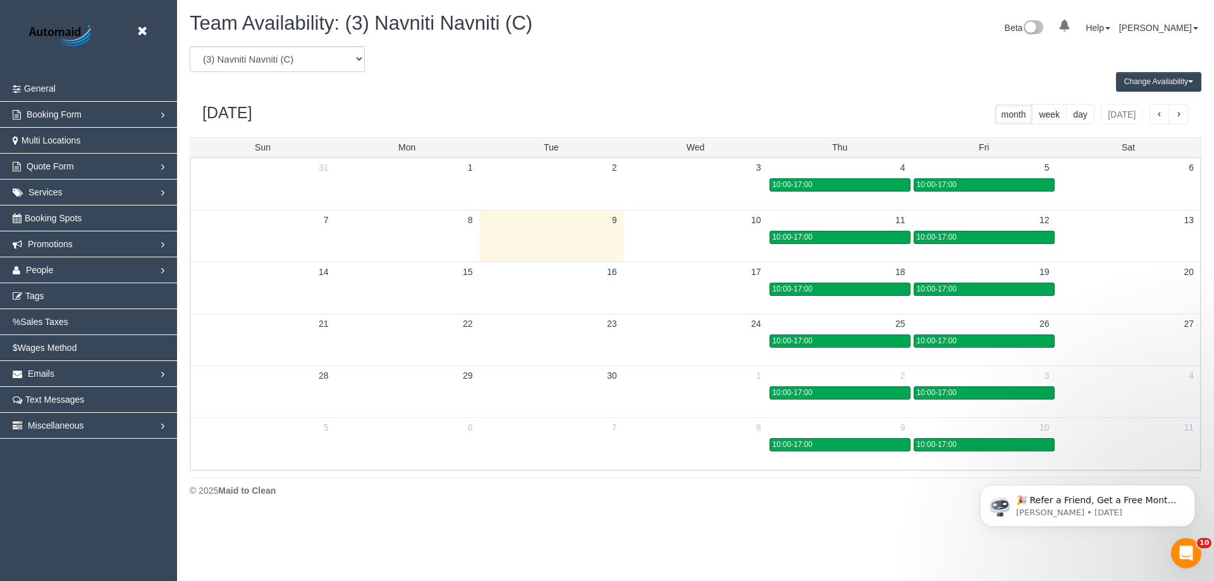
click at [629, 97] on div "September 2025 month week day today" at bounding box center [696, 115] width 1012 height 46
click at [716, 244] on td at bounding box center [696, 237] width 144 height 15
click at [825, 236] on body "Beta Close Settings General Booking Form Install Form Customize Form Fields Def…" at bounding box center [607, 290] width 1214 height 581
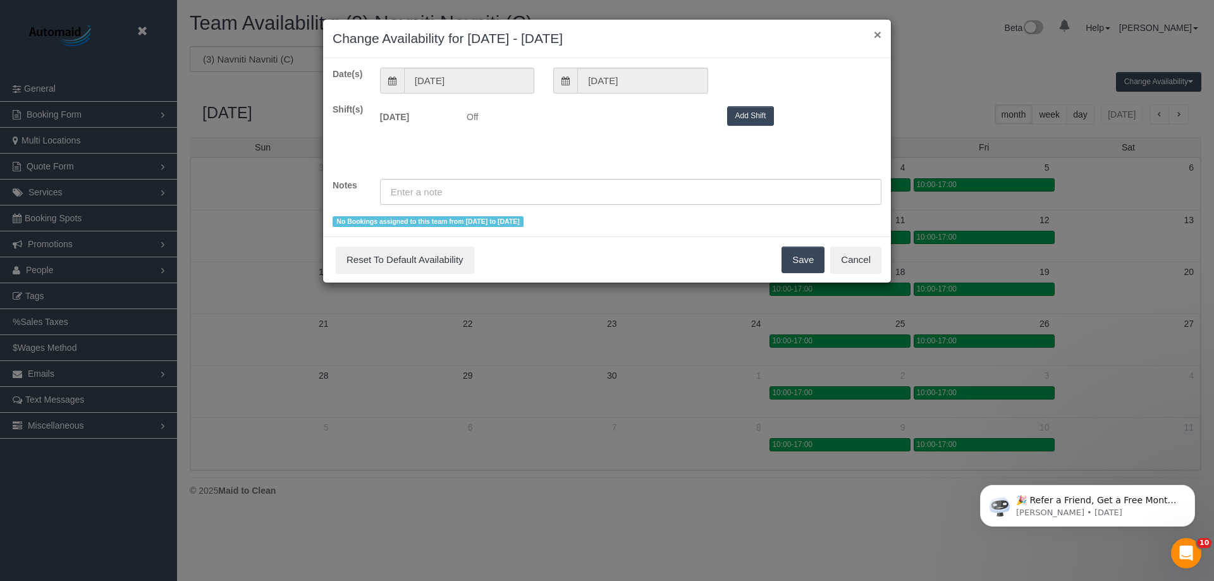
click at [874, 32] on div "× Change Availability for 10/09/2025 - 10/09/2025" at bounding box center [607, 39] width 568 height 39
click at [881, 33] on button "×" at bounding box center [878, 34] width 8 height 13
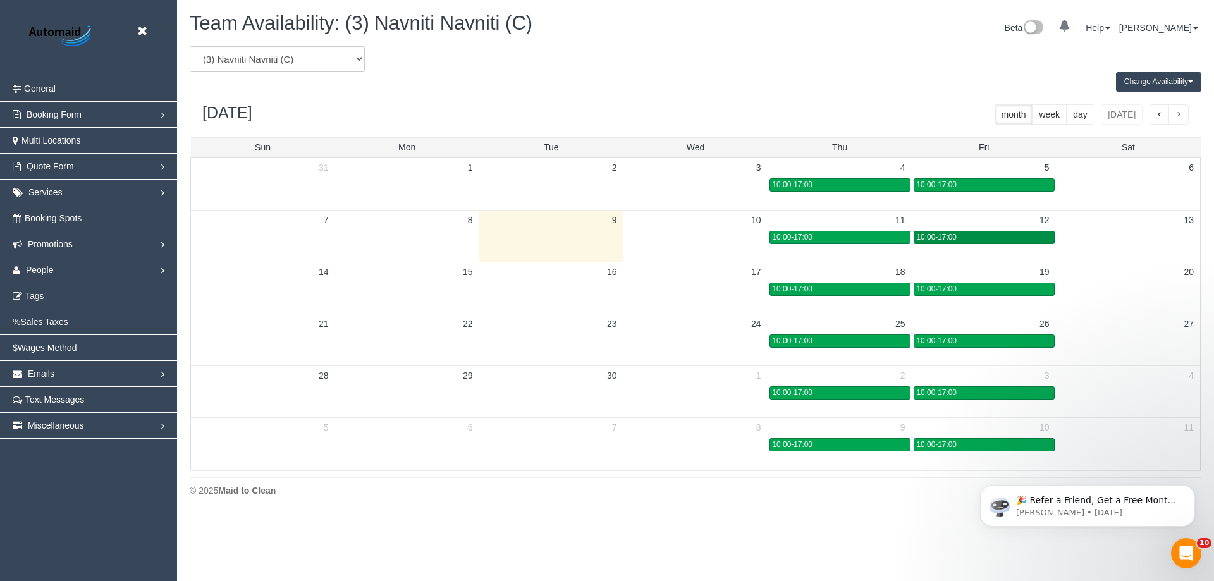
click at [984, 236] on div "10:00-17:00" at bounding box center [984, 237] width 135 height 9
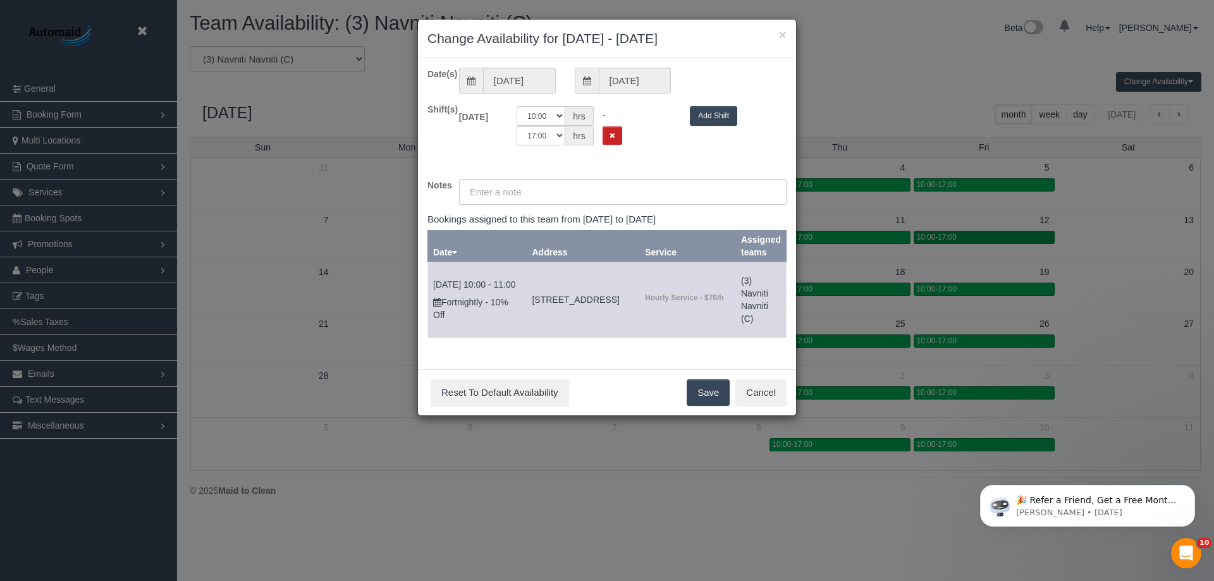
click at [934, 238] on div "× Change Availability for 12/09/2025 - 12/09/2025 Date(s) 12/09/2025 12/09/2025…" at bounding box center [607, 290] width 1214 height 581
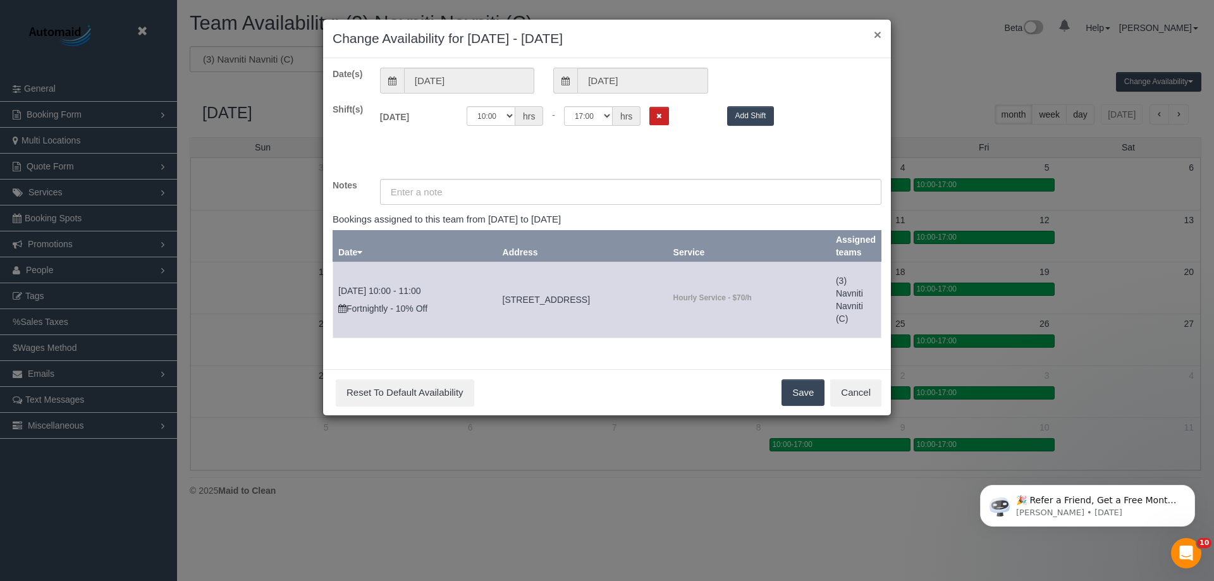
click at [874, 34] on button "×" at bounding box center [878, 34] width 8 height 13
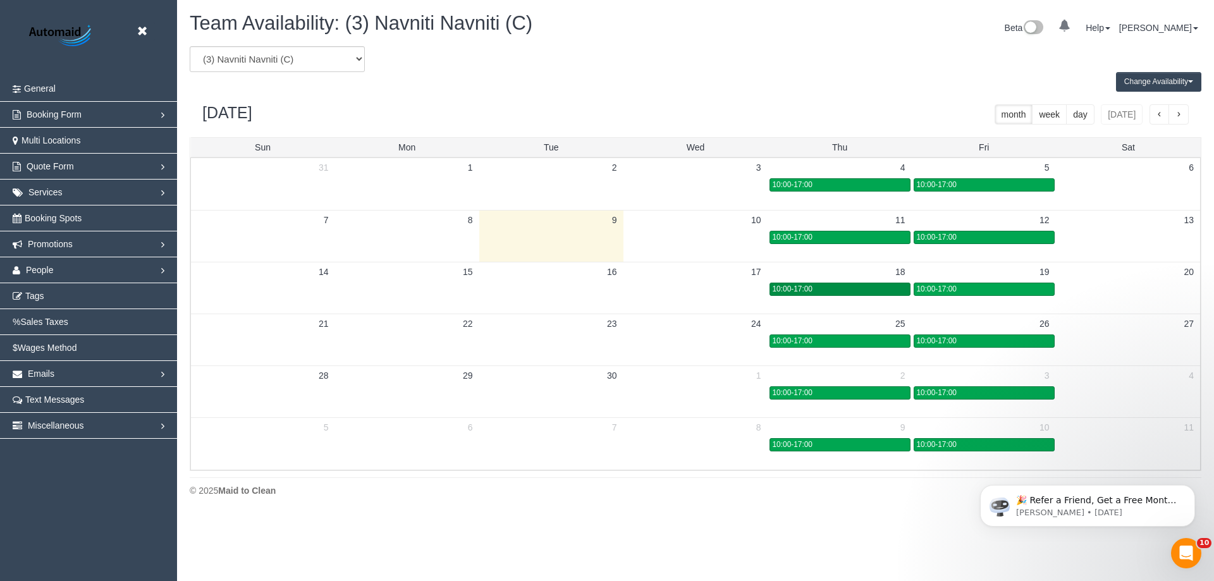
click at [858, 287] on div "10:00-17:00" at bounding box center [840, 289] width 135 height 9
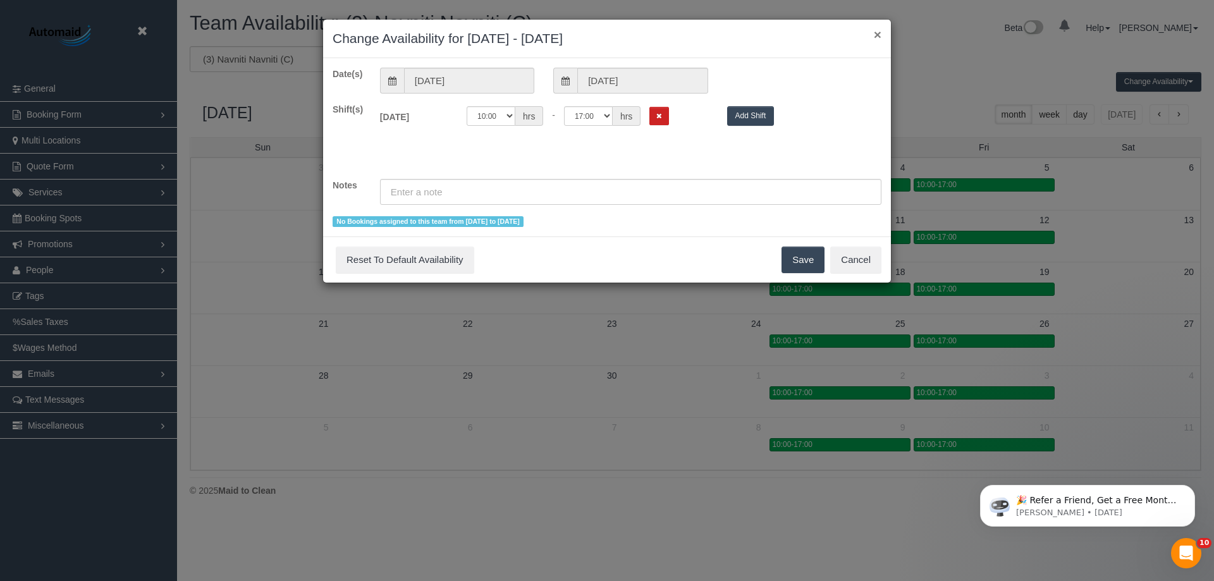
click at [876, 34] on button "×" at bounding box center [878, 34] width 8 height 13
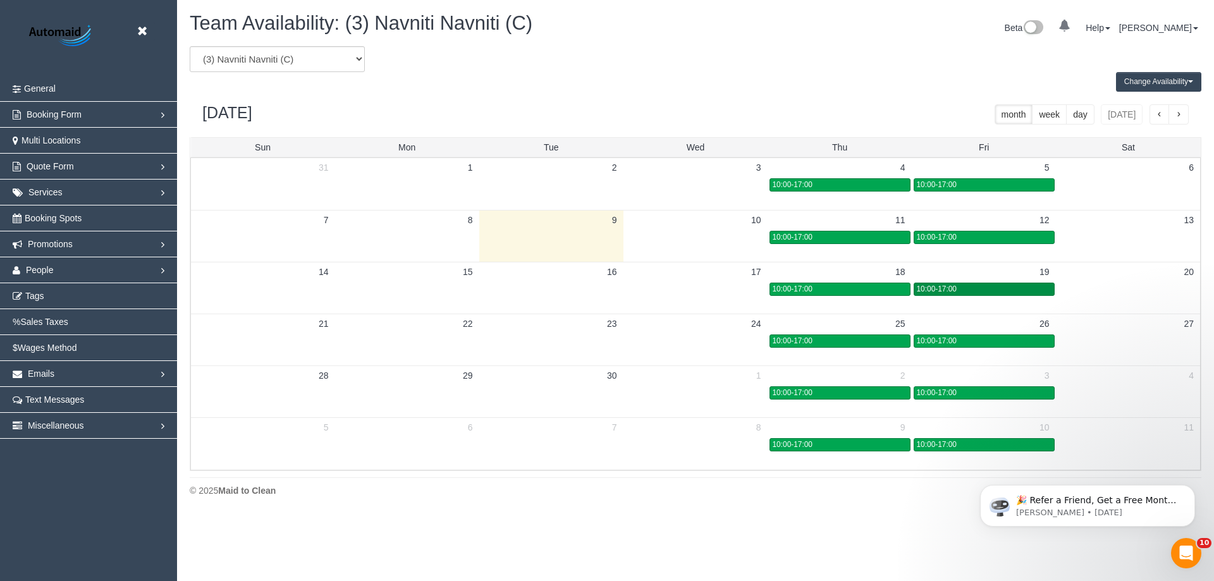
click at [972, 292] on div "10:00-17:00" at bounding box center [984, 289] width 135 height 9
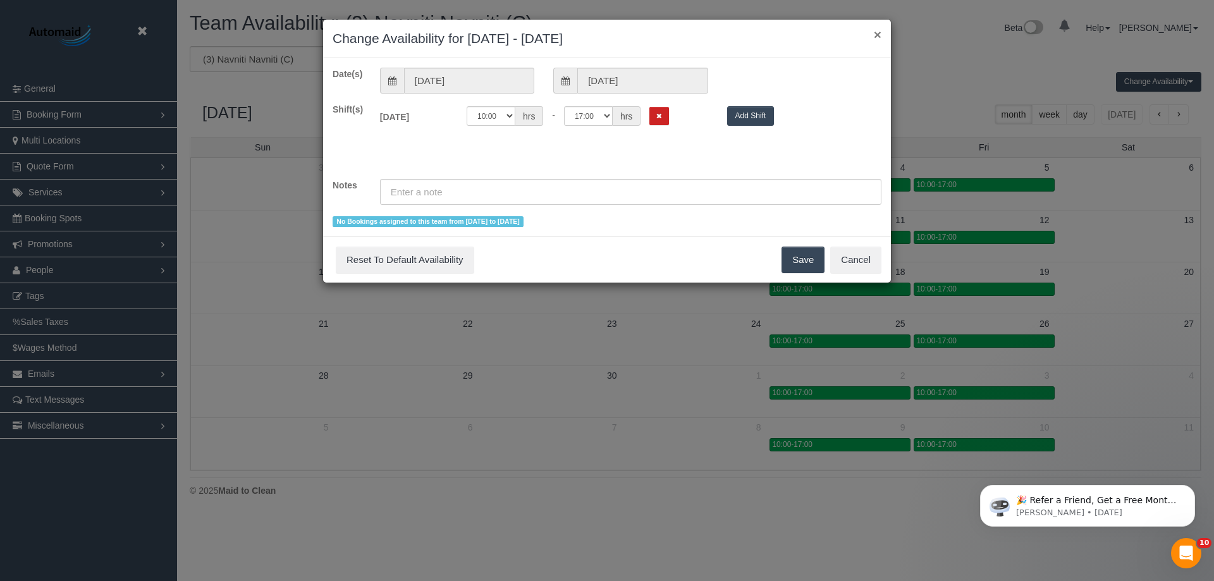
click at [881, 35] on button "×" at bounding box center [878, 34] width 8 height 13
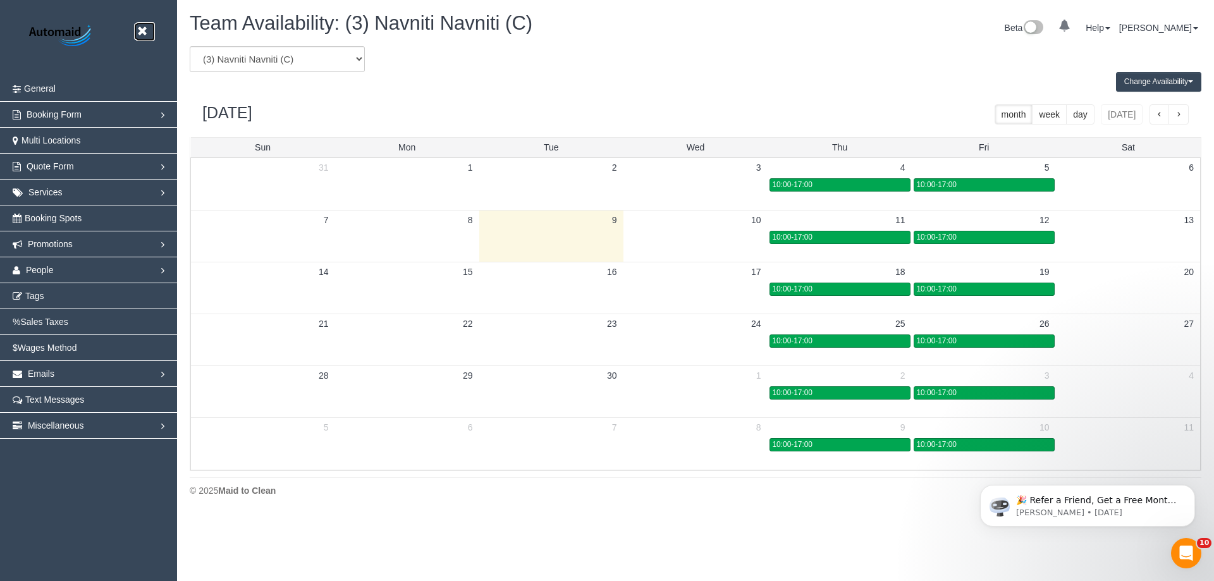
click at [139, 30] on icon at bounding box center [142, 31] width 16 height 16
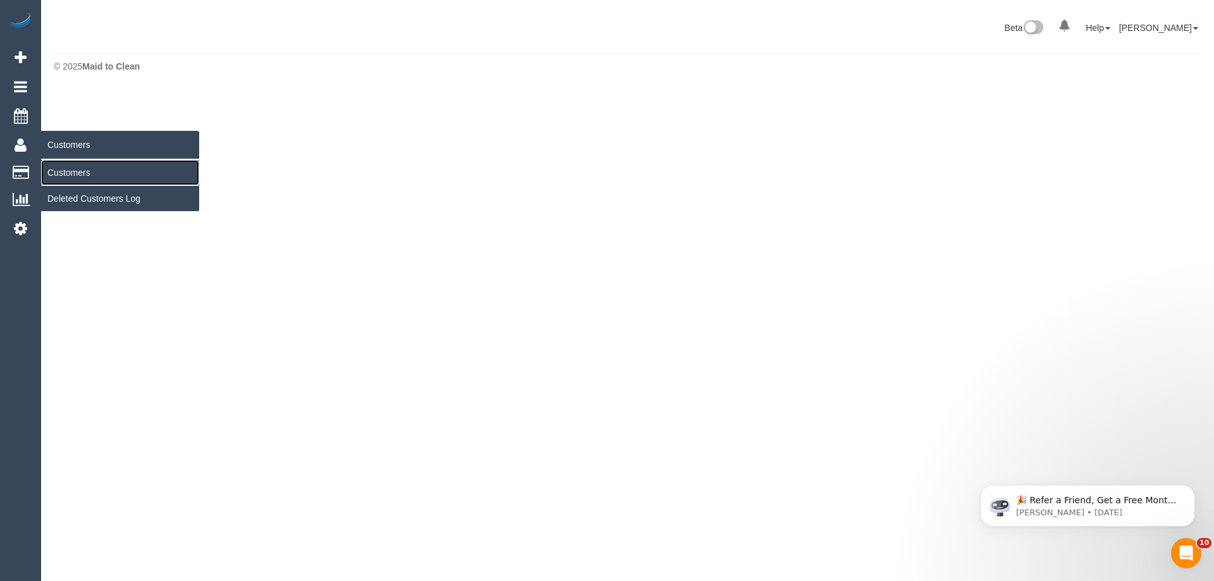
click at [69, 175] on link "Customers" at bounding box center [120, 172] width 158 height 25
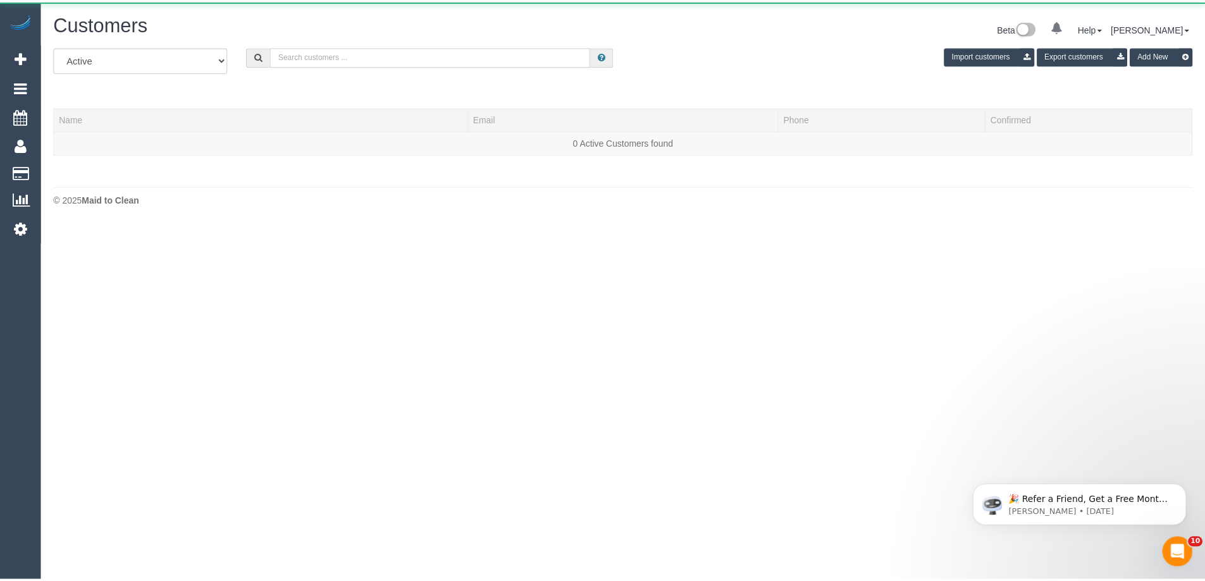
scroll to position [266, 1214]
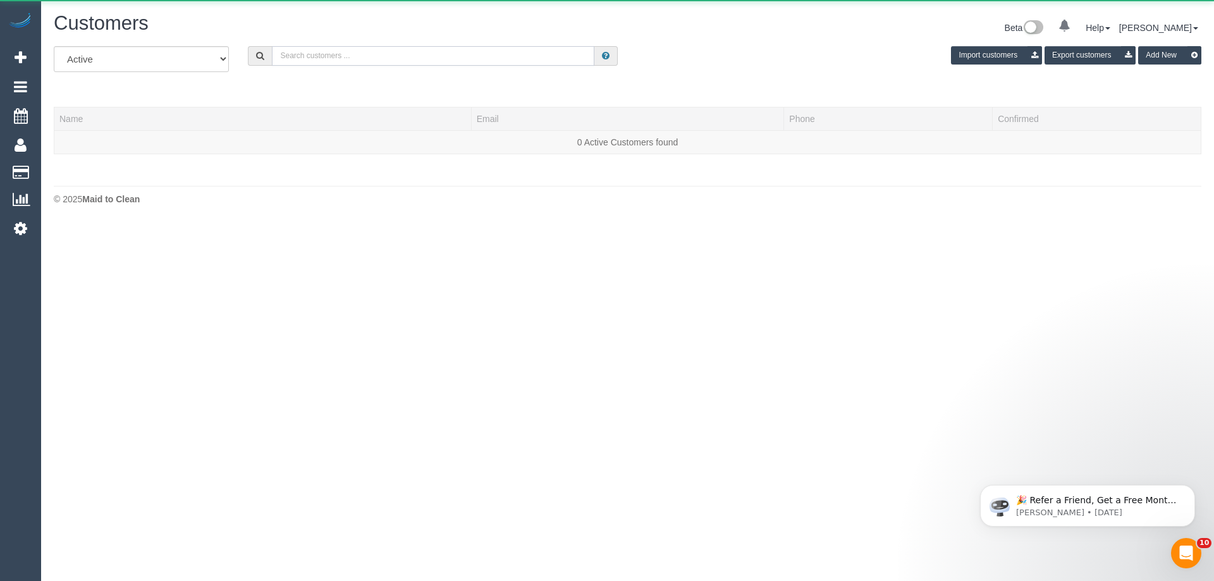
click at [373, 52] on input "text" at bounding box center [433, 56] width 323 height 20
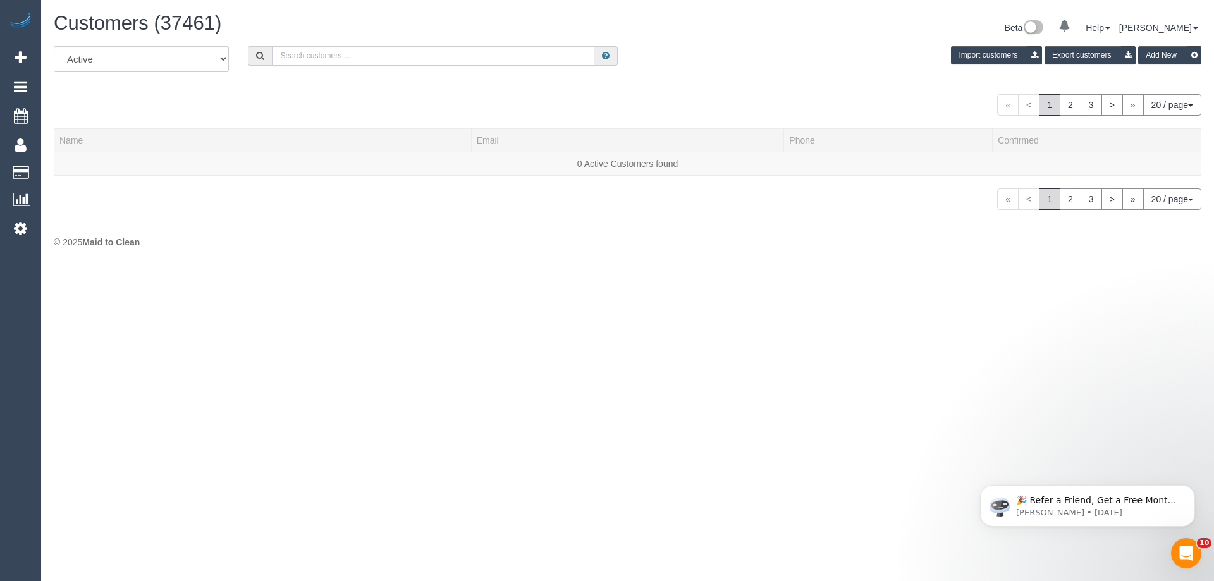
paste input "rogue.tomato76@gmail.com"
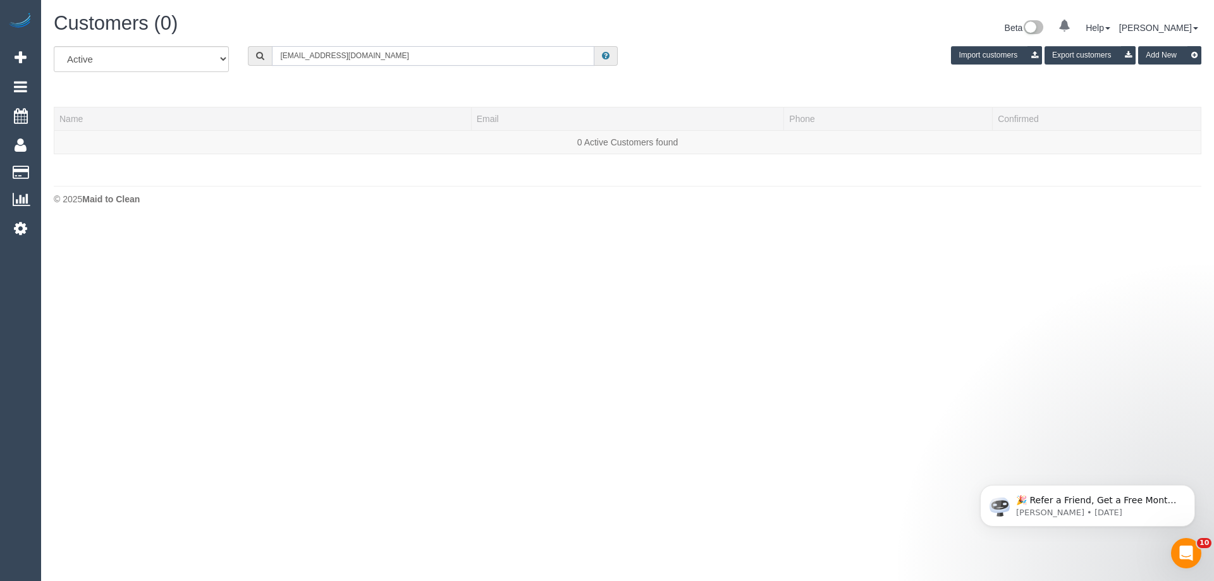
scroll to position [63029, 62038]
click at [400, 59] on input "rogue.tomato76@gmail.com" at bounding box center [433, 56] width 323 height 20
click at [471, 51] on input "rogue.tomato76@gmail.com" at bounding box center [433, 56] width 323 height 20
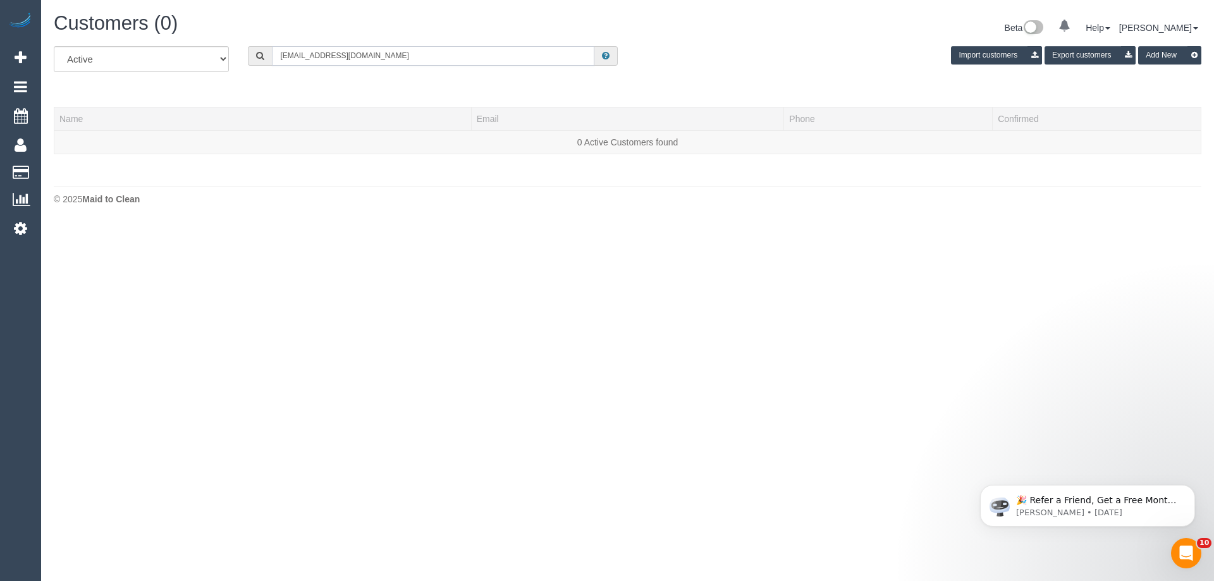
paste input "Sarah Taroza"
click at [349, 61] on input "Sarah Taroza" at bounding box center [433, 56] width 323 height 20
click at [526, 50] on input "Sarah Taroza" at bounding box center [433, 56] width 323 height 20
drag, startPoint x: 526, startPoint y: 50, endPoint x: 533, endPoint y: 65, distance: 17.0
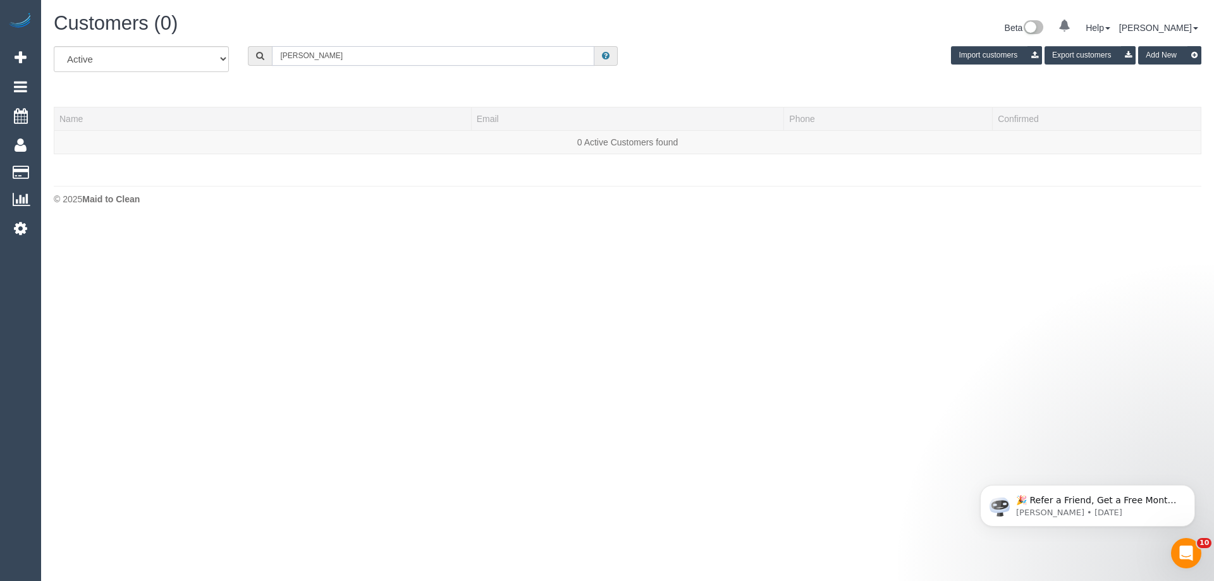
click at [533, 65] on input "Sarah Taroza" at bounding box center [433, 56] width 323 height 20
paste input "16 Queenstown"
click at [371, 56] on input "16 Queenstown" at bounding box center [433, 56] width 323 height 20
click at [355, 52] on input "16 Queenstown" at bounding box center [433, 56] width 323 height 20
click at [294, 54] on input "16 Queenstown" at bounding box center [433, 56] width 323 height 20
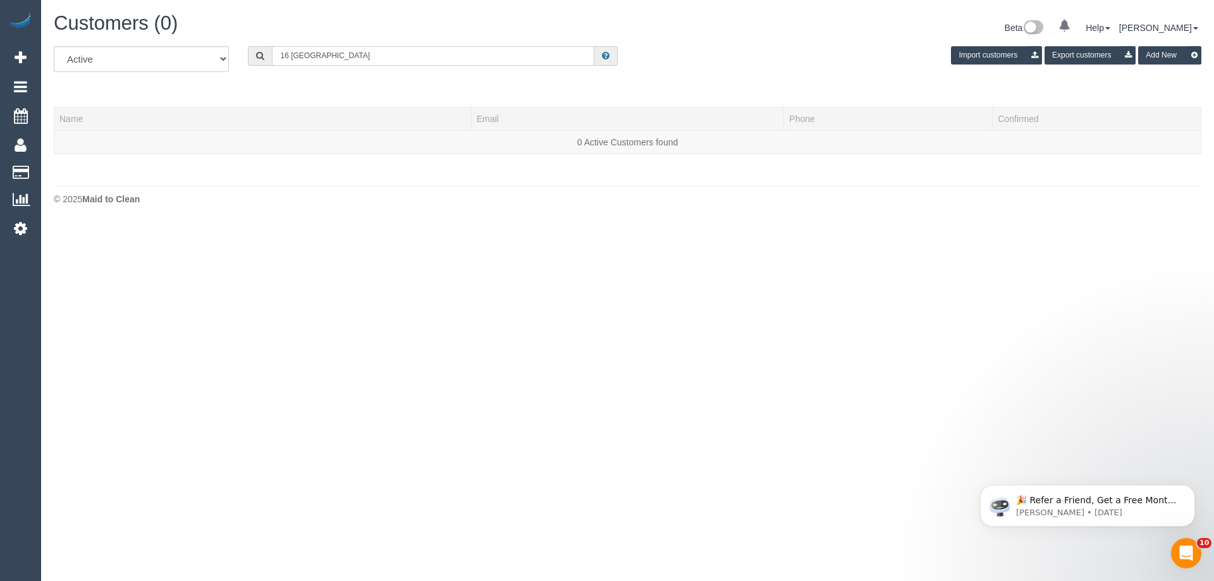
click at [293, 53] on input "16 Queenstown" at bounding box center [433, 56] width 323 height 20
click at [345, 58] on input "16 Queenstown" at bounding box center [433, 56] width 323 height 20
click at [349, 59] on input "16 Queenstown" at bounding box center [433, 56] width 323 height 20
click at [347, 58] on input "16 Queenstown" at bounding box center [433, 56] width 323 height 20
click at [280, 57] on input "16 Queenstown" at bounding box center [433, 56] width 323 height 20
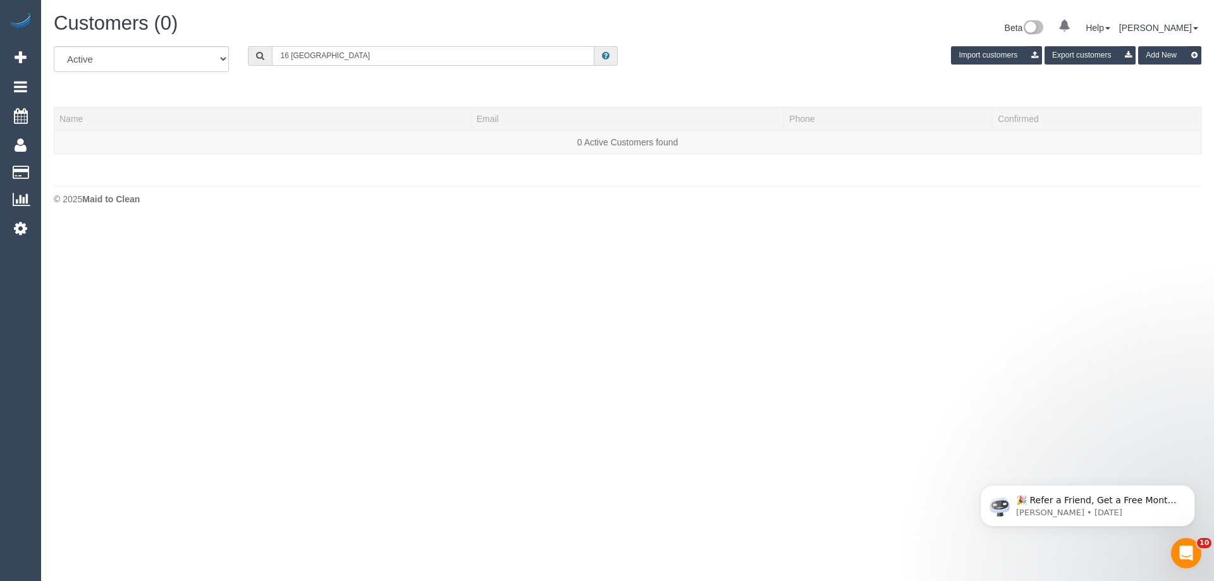
drag, startPoint x: 287, startPoint y: 60, endPoint x: 264, endPoint y: 53, distance: 23.8
click at [264, 53] on div "16 Queenstown" at bounding box center [433, 56] width 370 height 20
click at [309, 58] on input "16 Queenstown" at bounding box center [433, 56] width 323 height 20
drag, startPoint x: 293, startPoint y: 54, endPoint x: 438, endPoint y: 56, distance: 144.2
click at [438, 56] on input "16 Queenstown" at bounding box center [433, 56] width 323 height 20
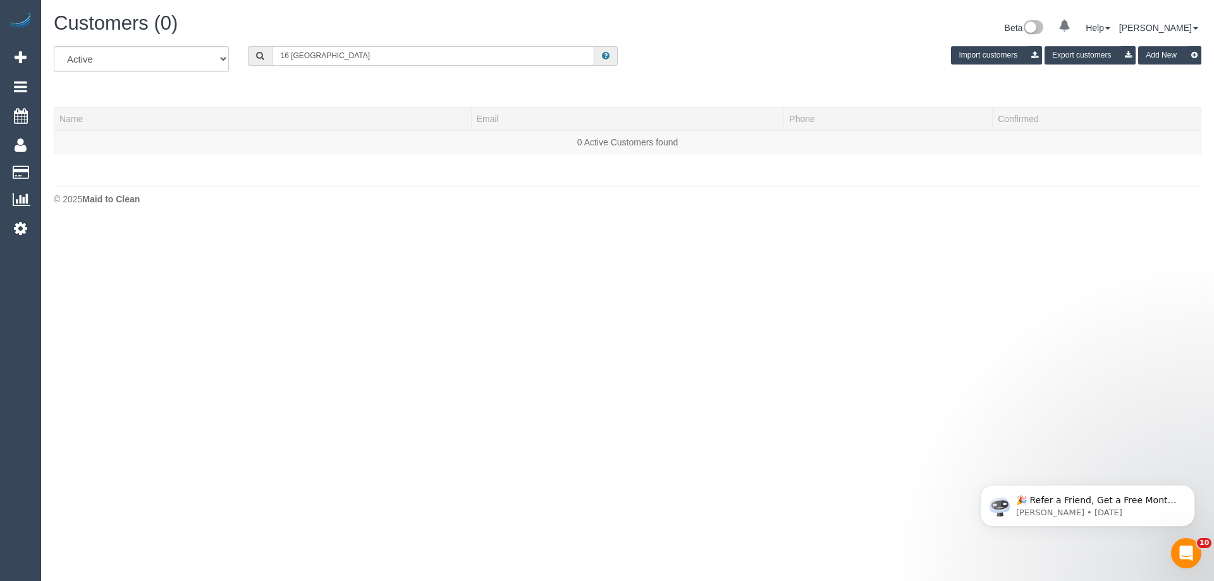
click at [438, 56] on input "16 Queenstown" at bounding box center [433, 56] width 323 height 20
click at [295, 50] on input "16 Queenstown" at bounding box center [433, 56] width 323 height 20
drag, startPoint x: 292, startPoint y: 56, endPoint x: 405, endPoint y: 52, distance: 113.3
click at [405, 52] on input "16 Queenstown" at bounding box center [433, 56] width 323 height 20
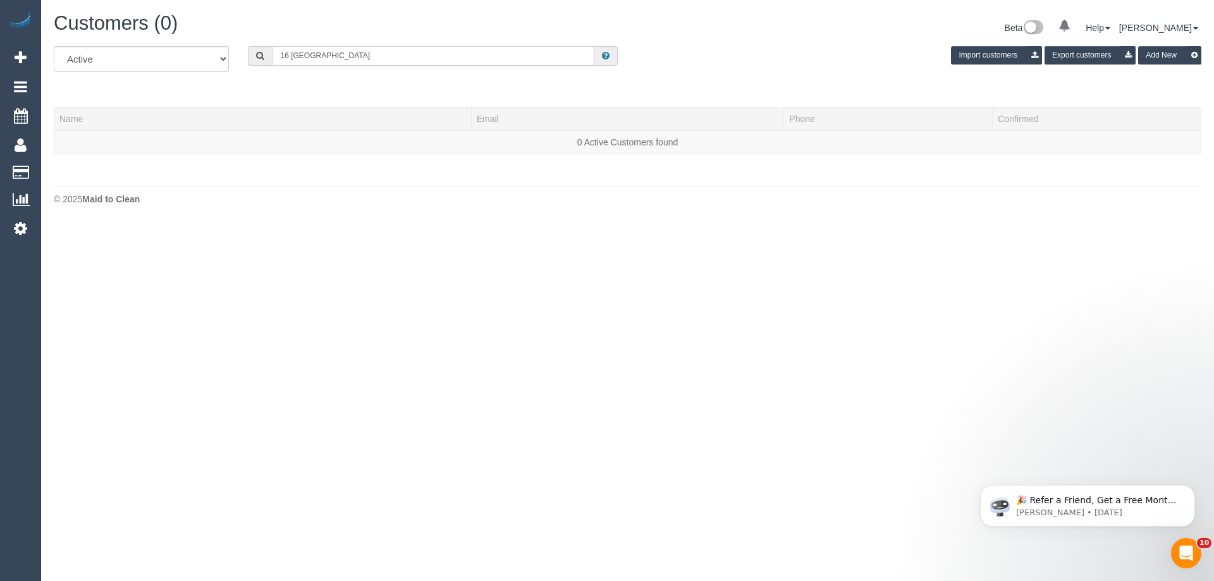
click at [405, 52] on input "16 Queenstown" at bounding box center [433, 56] width 323 height 20
click at [417, 61] on input "16 Queenstown" at bounding box center [433, 56] width 323 height 20
paste input "Queenstown"
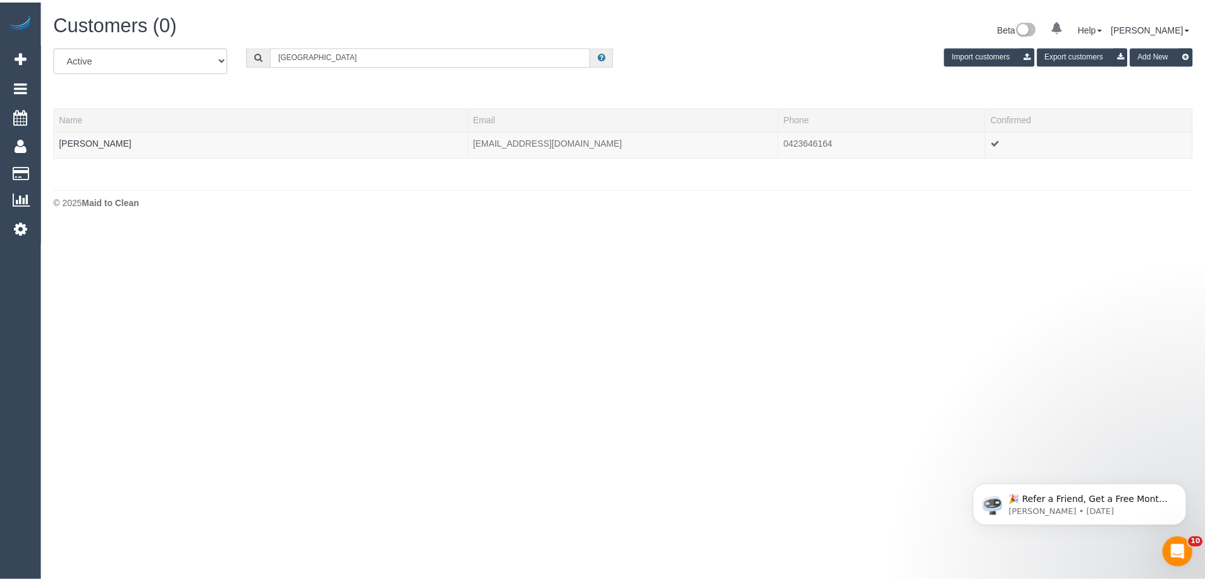
scroll to position [269, 1214]
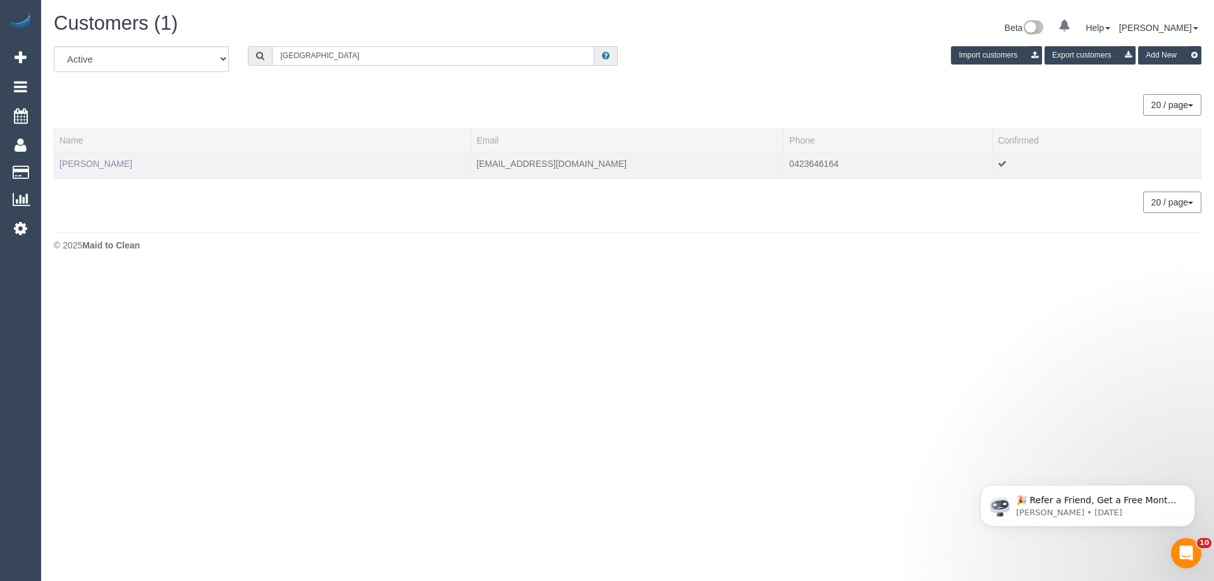
type input "Queenstown"
click at [90, 166] on link "Will seleman" at bounding box center [95, 164] width 73 height 10
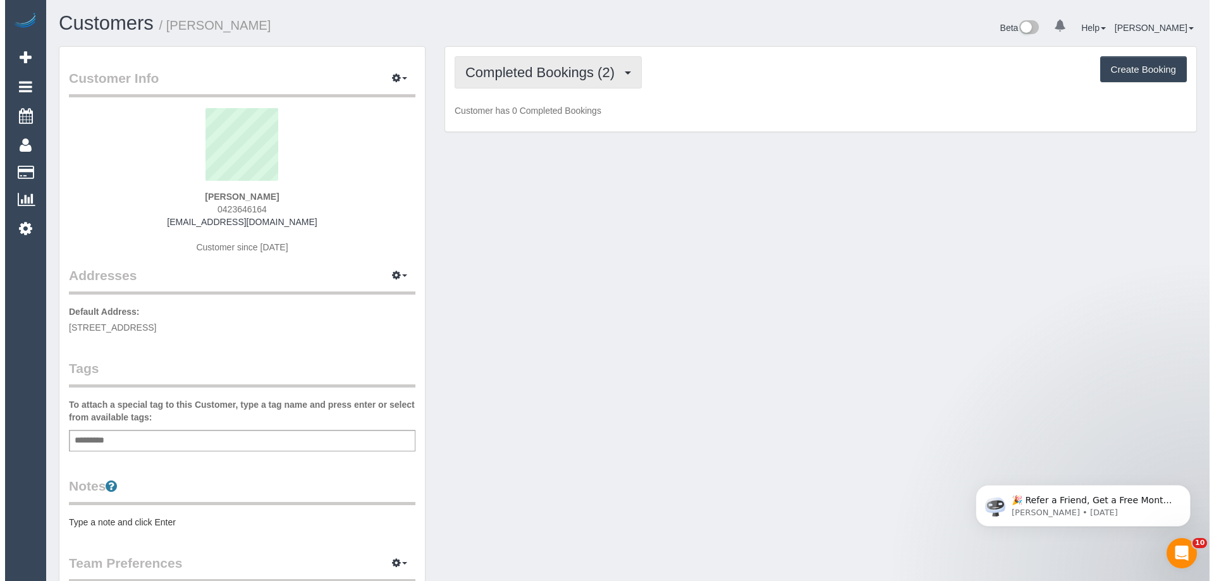
scroll to position [925, 1205]
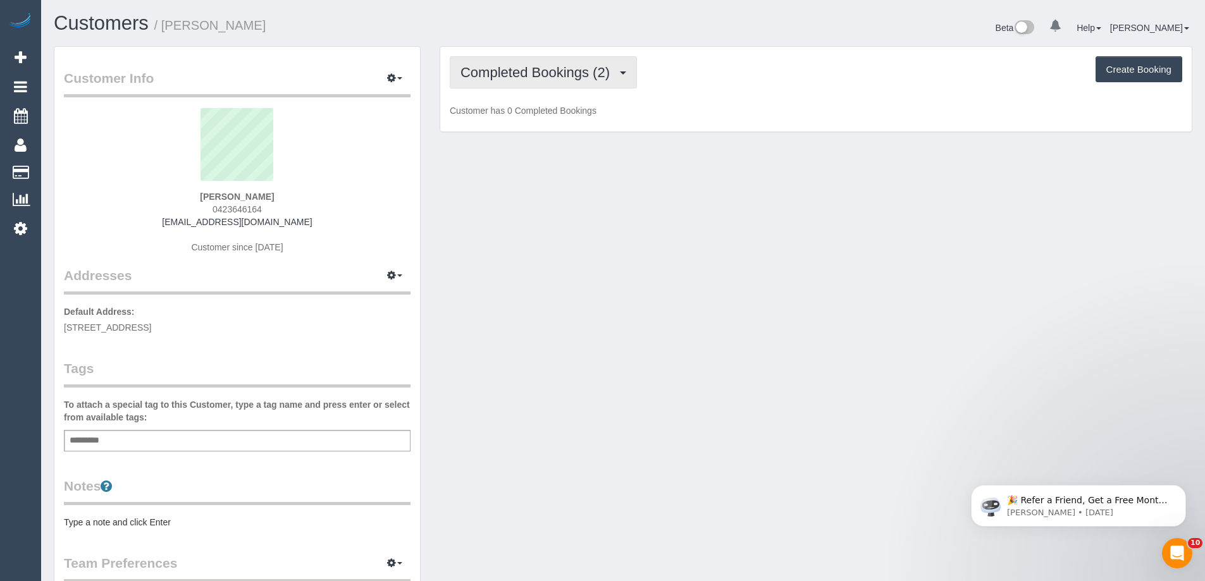
click at [545, 67] on span "Completed Bookings (2)" at bounding box center [538, 73] width 156 height 16
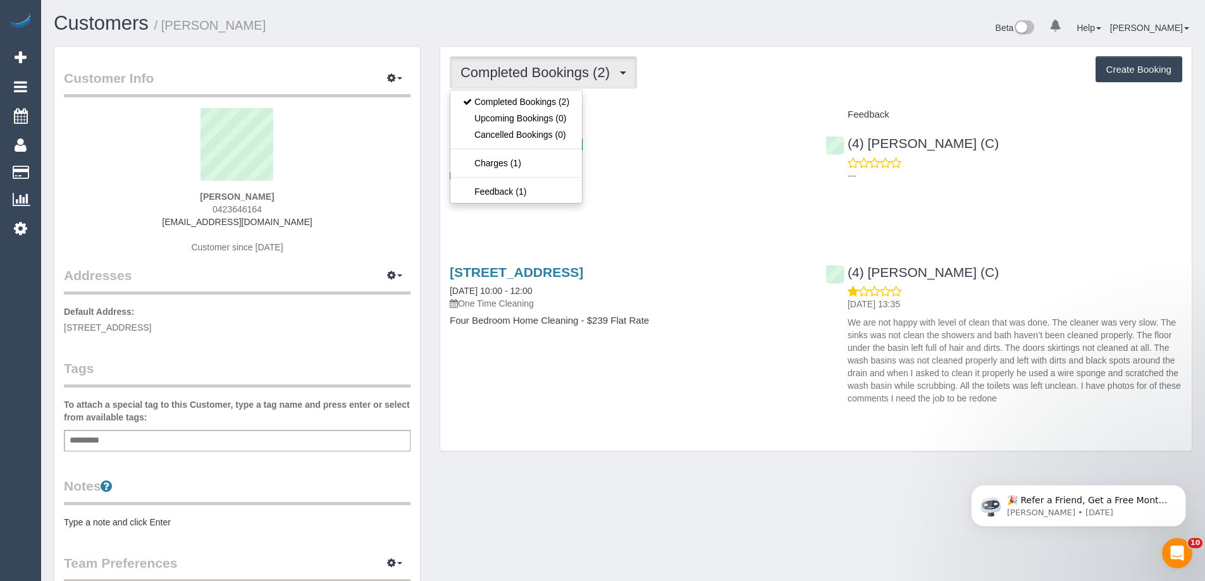
click at [544, 73] on span "Completed Bookings (2)" at bounding box center [538, 73] width 156 height 16
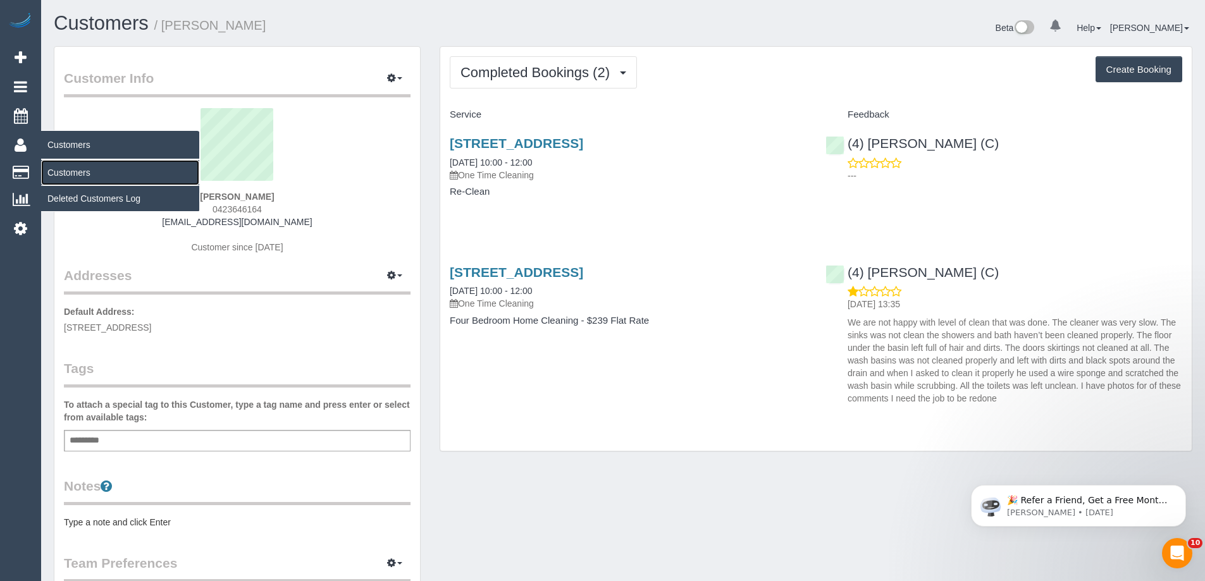
click at [72, 173] on link "Customers" at bounding box center [120, 172] width 158 height 25
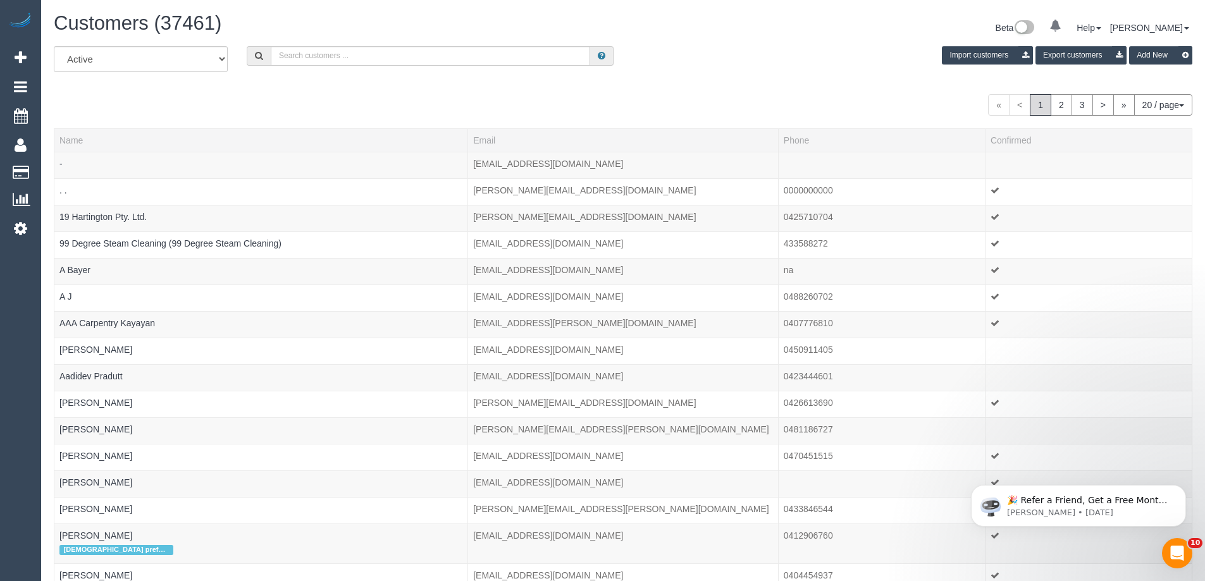
scroll to position [788, 1205]
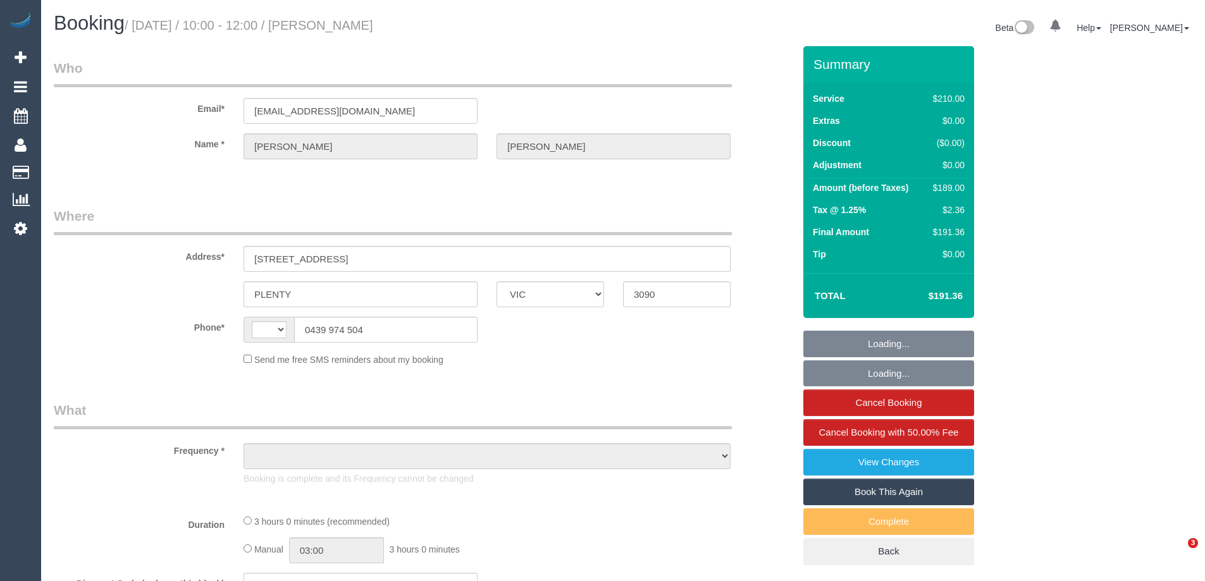
select select "VIC"
select select "string:AU"
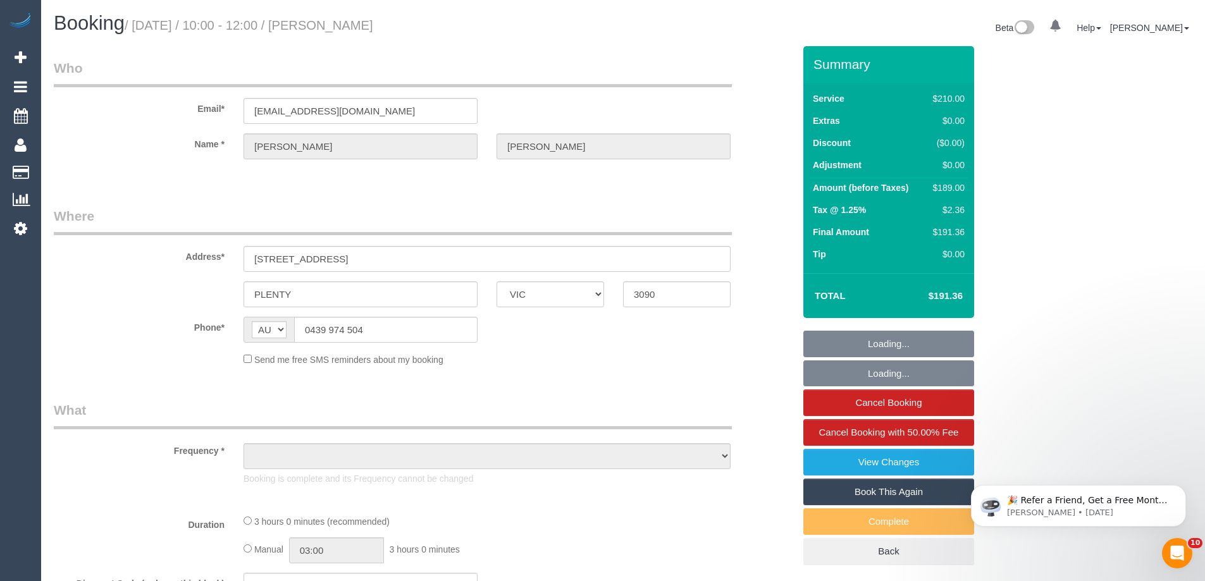
select select "object:599"
select select "string:stripe-pm_1RytV62GScqysDRVQg5ZUNi4"
select select "180"
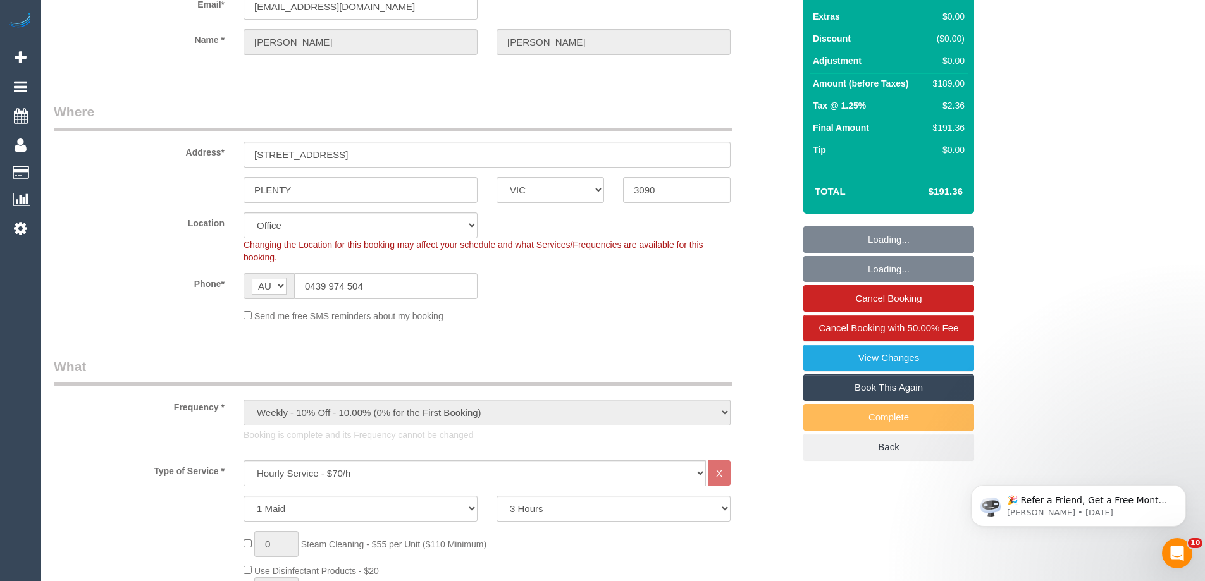
select select "number:27"
select select "number:16"
select select "number:19"
select select "number:36"
select select "number:35"
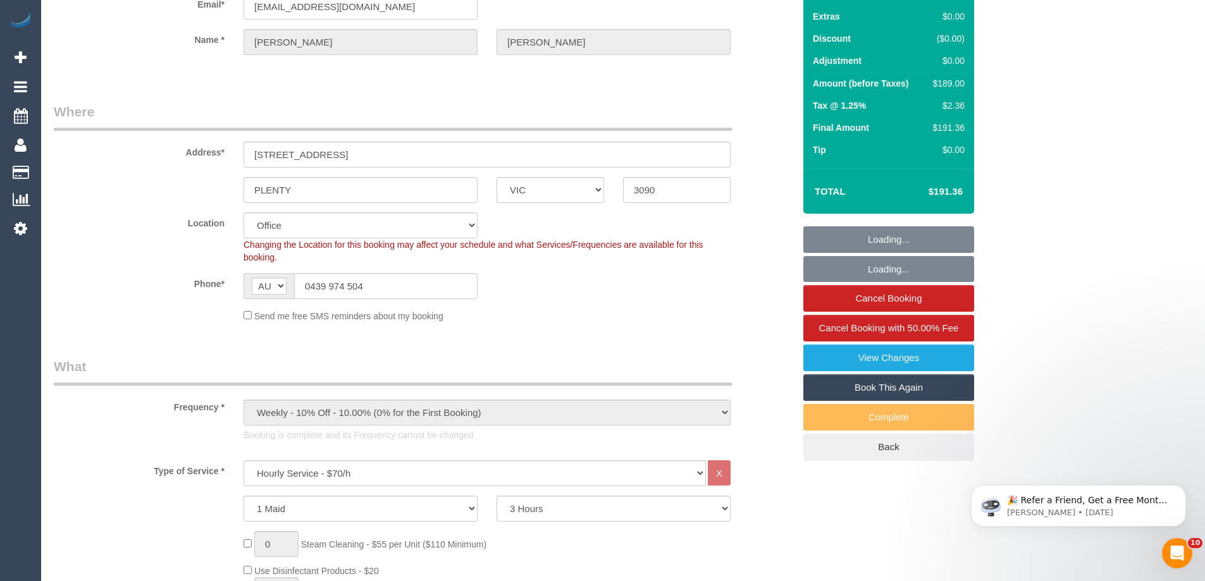
select select "number:11"
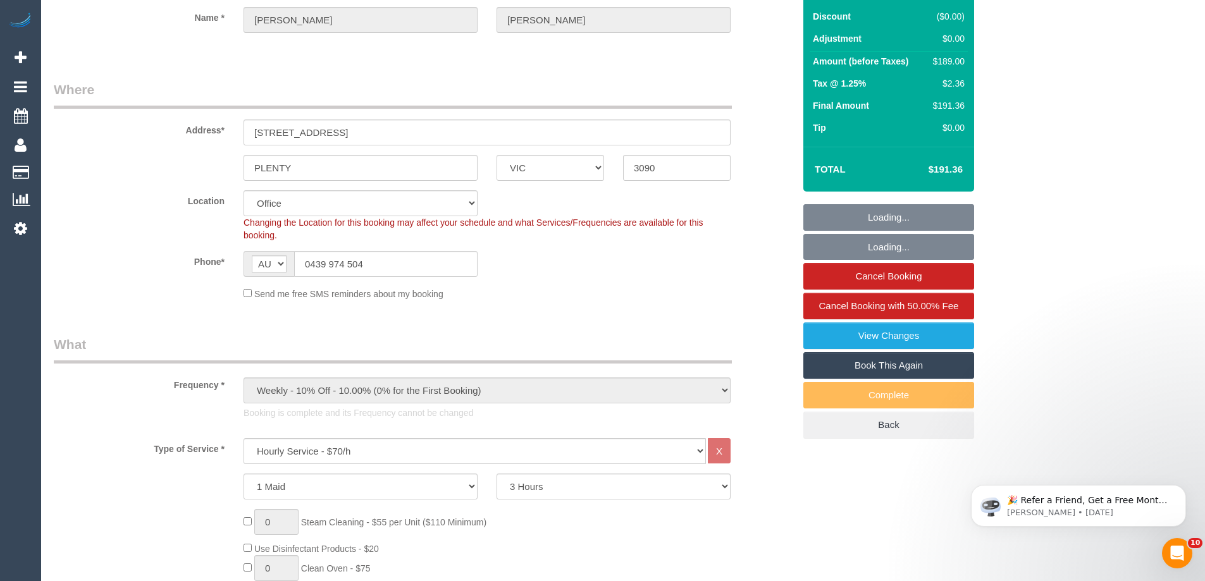
select select "object:2209"
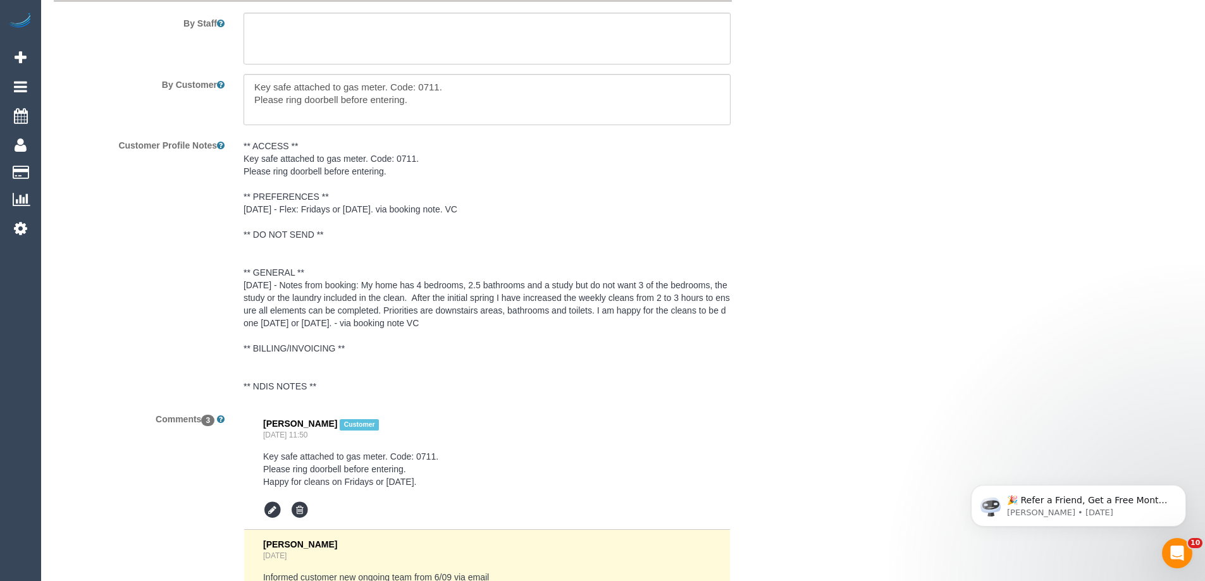
scroll to position [2404, 0]
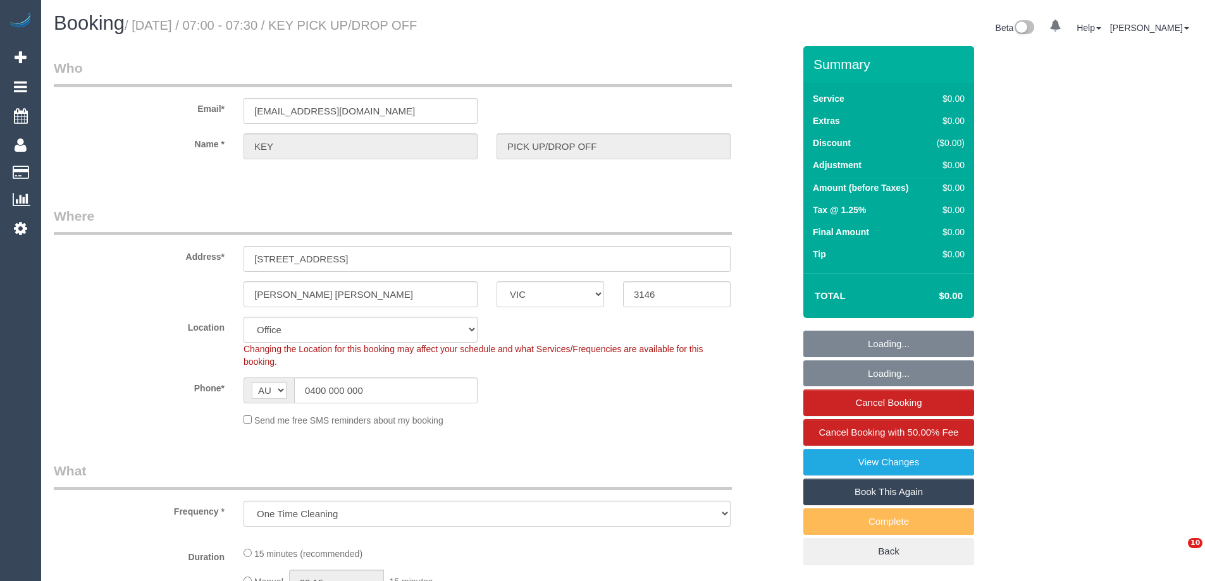
select select "VIC"
select select "object:673"
select select "number:28"
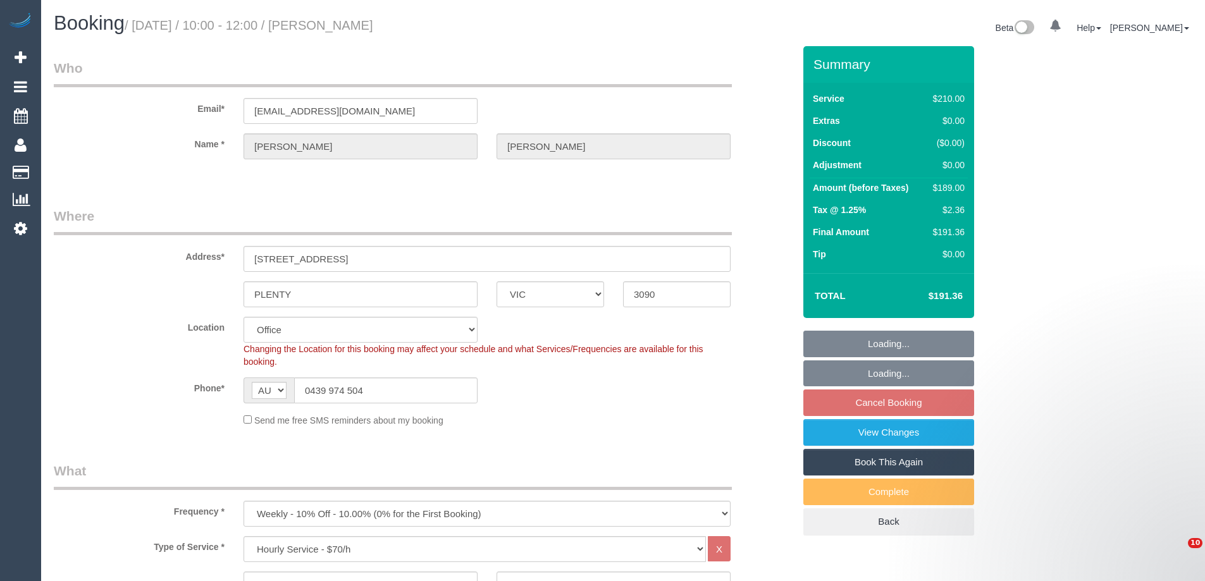
select select "VIC"
select select "180"
select select "object:1992"
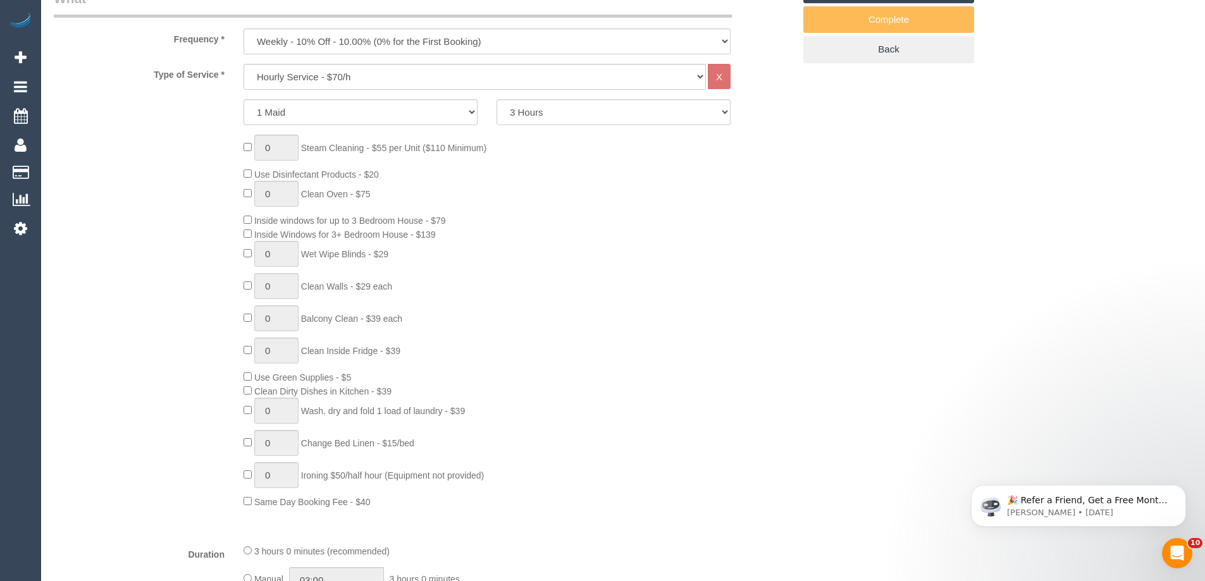
select select "number:27"
select select "number:16"
select select "number:19"
select select "number:36"
select select "number:35"
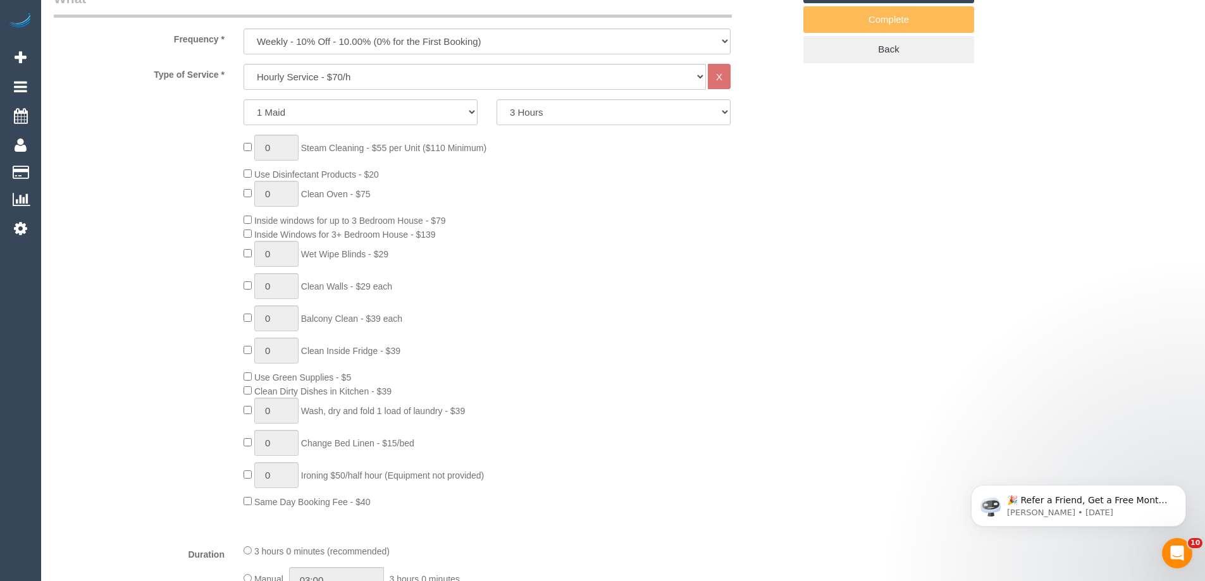
select select "number:11"
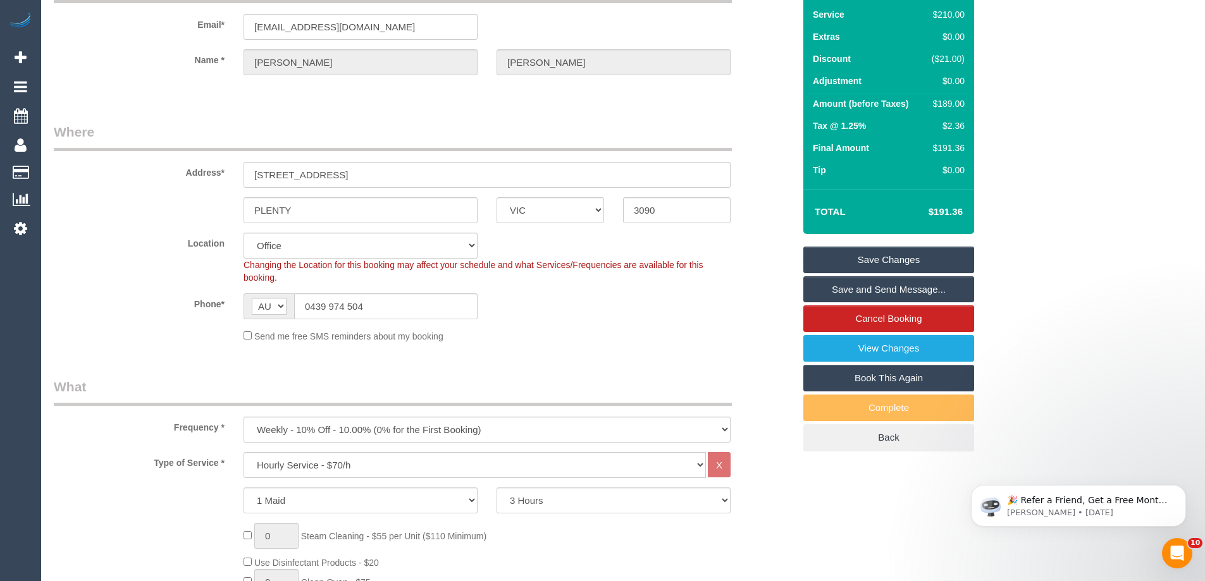
scroll to position [0, 0]
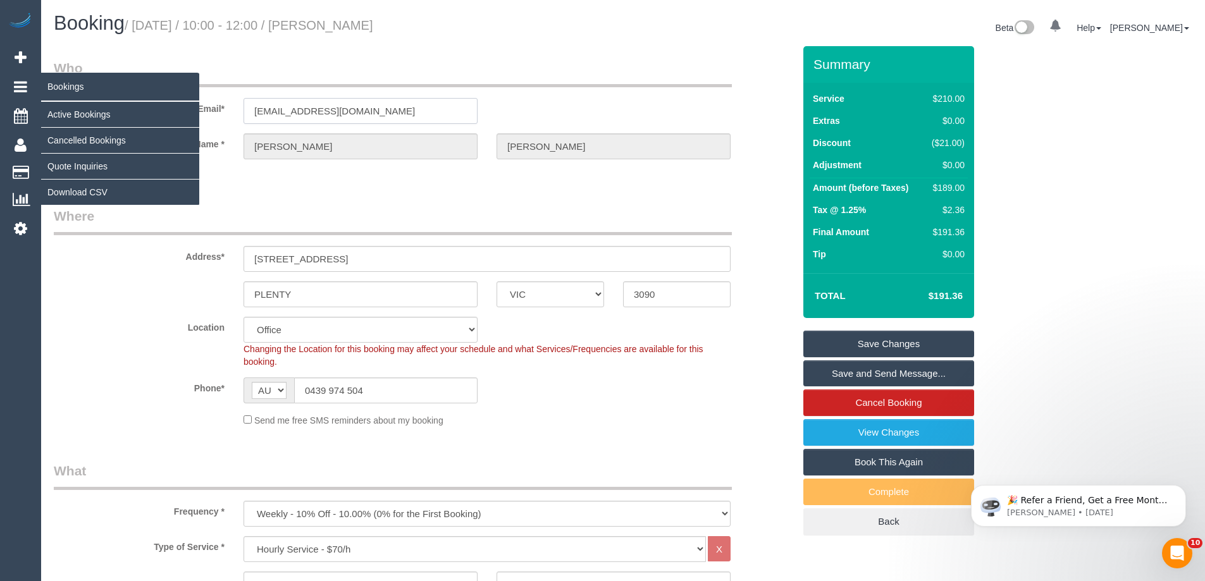
drag, startPoint x: 409, startPoint y: 113, endPoint x: 23, endPoint y: 92, distance: 385.8
click at [118, 101] on div "Email* [EMAIL_ADDRESS][DOMAIN_NAME]" at bounding box center [423, 91] width 759 height 65
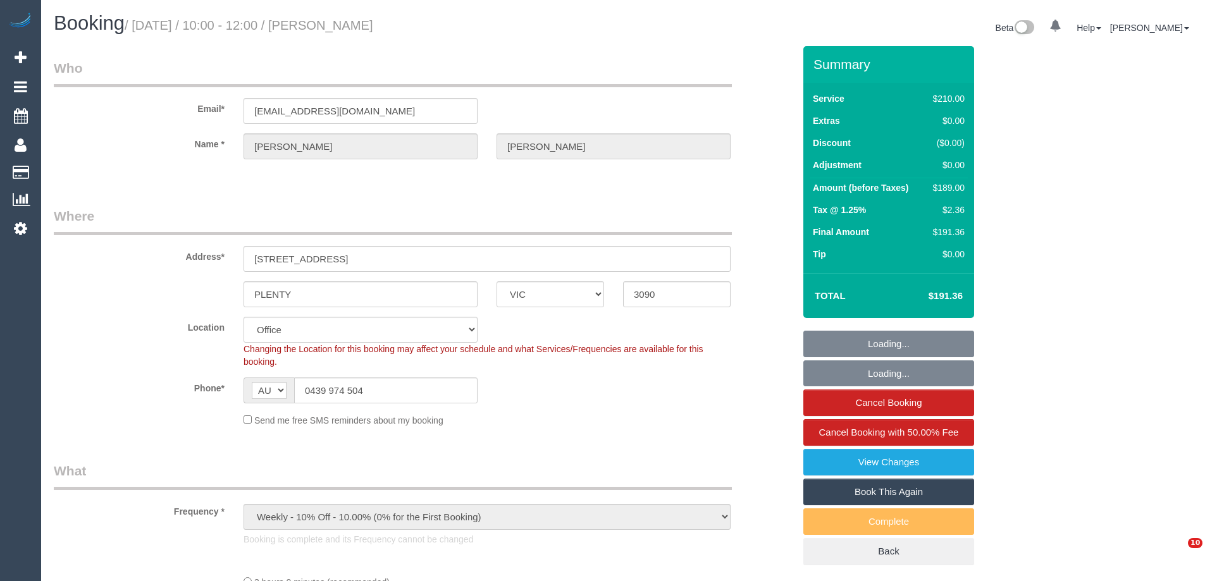
select select "VIC"
select select "object:916"
select select "180"
select select "number:27"
select select "number:16"
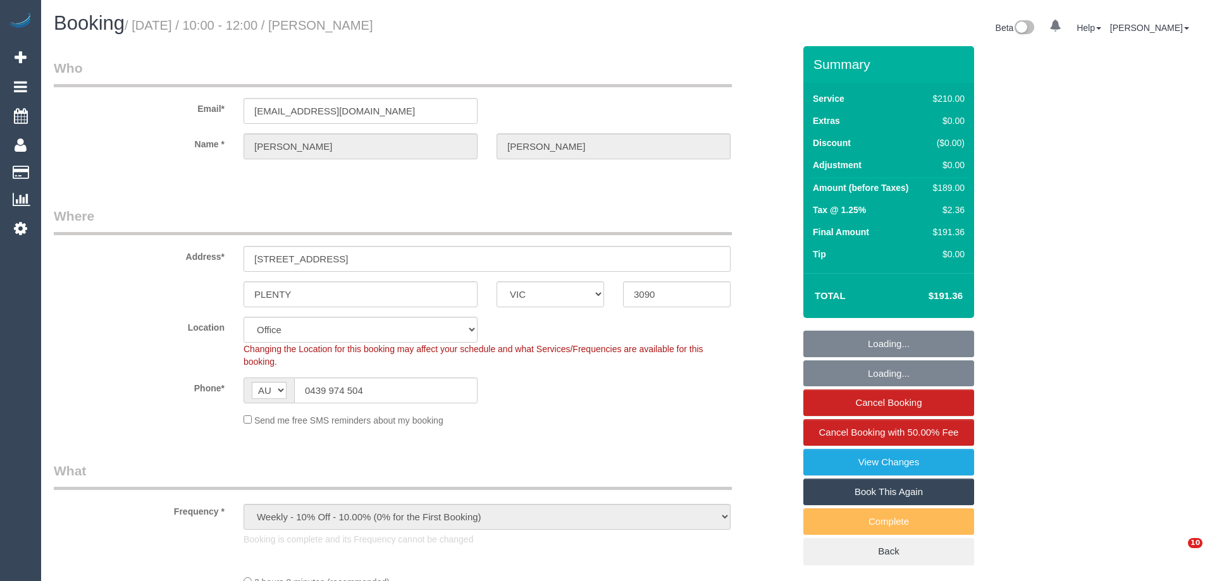
select select "number:19"
select select "number:36"
select select "number:35"
select select "number:11"
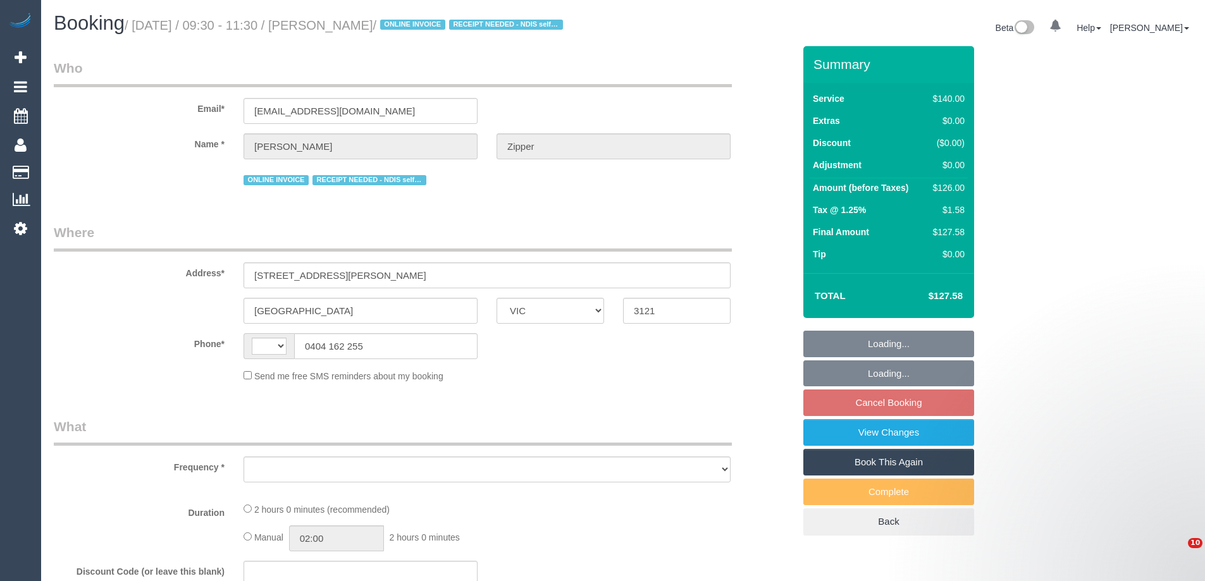
select select "VIC"
select select "string:AU"
select select "string:stripe-pm_1QjXpd2GScqysDRVtfQZkUN0"
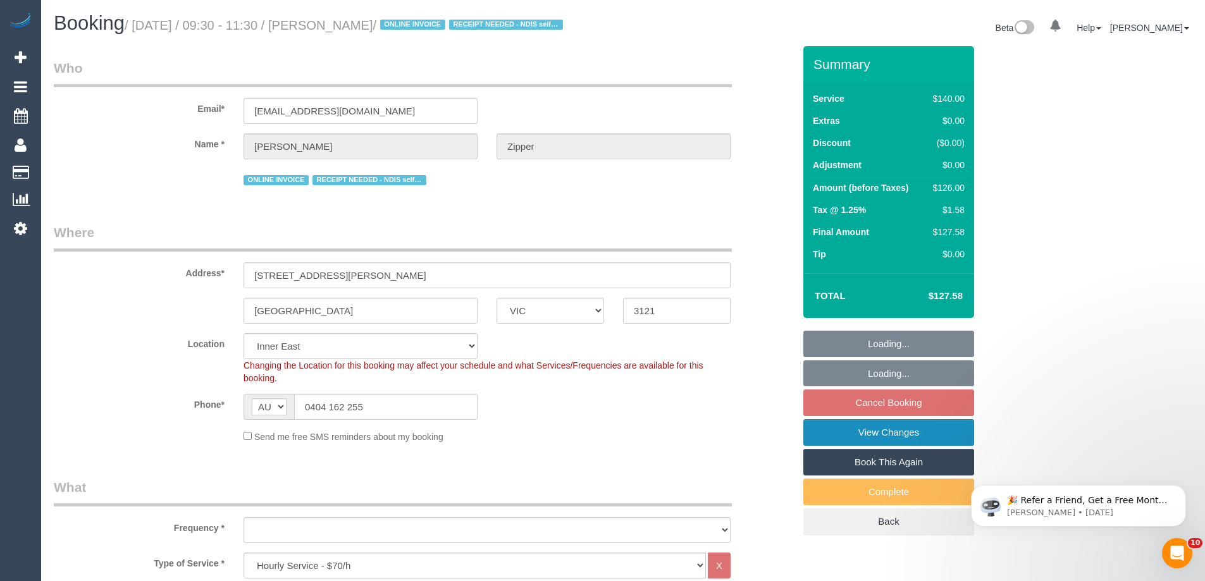
select select "object:707"
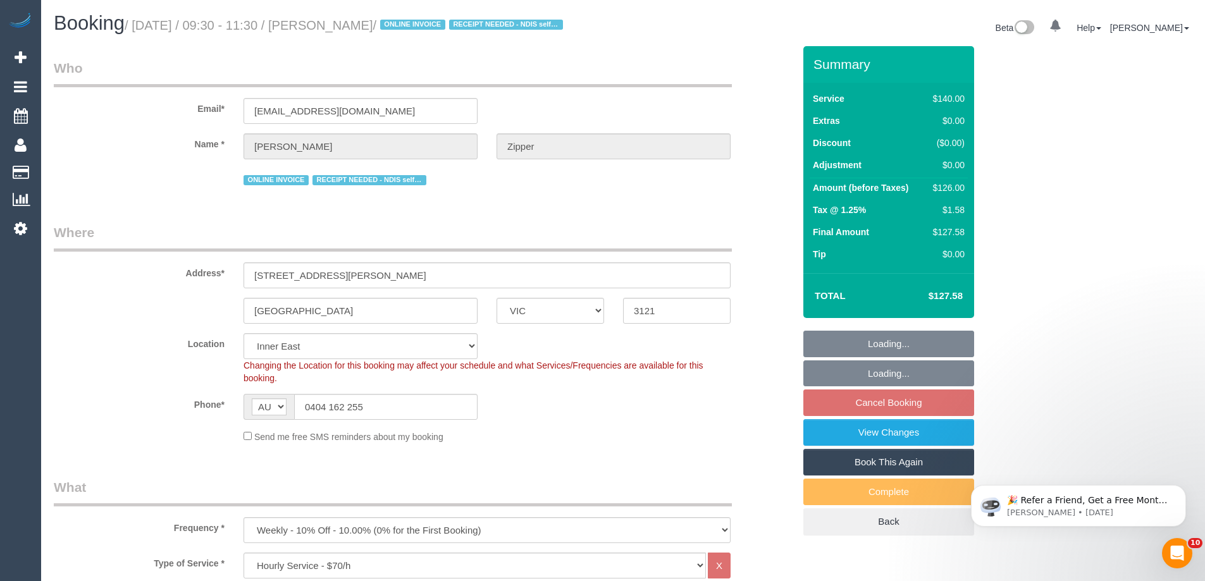
select select "number:28"
select select "number:14"
select select "number:19"
select select "number:36"
select select "number:33"
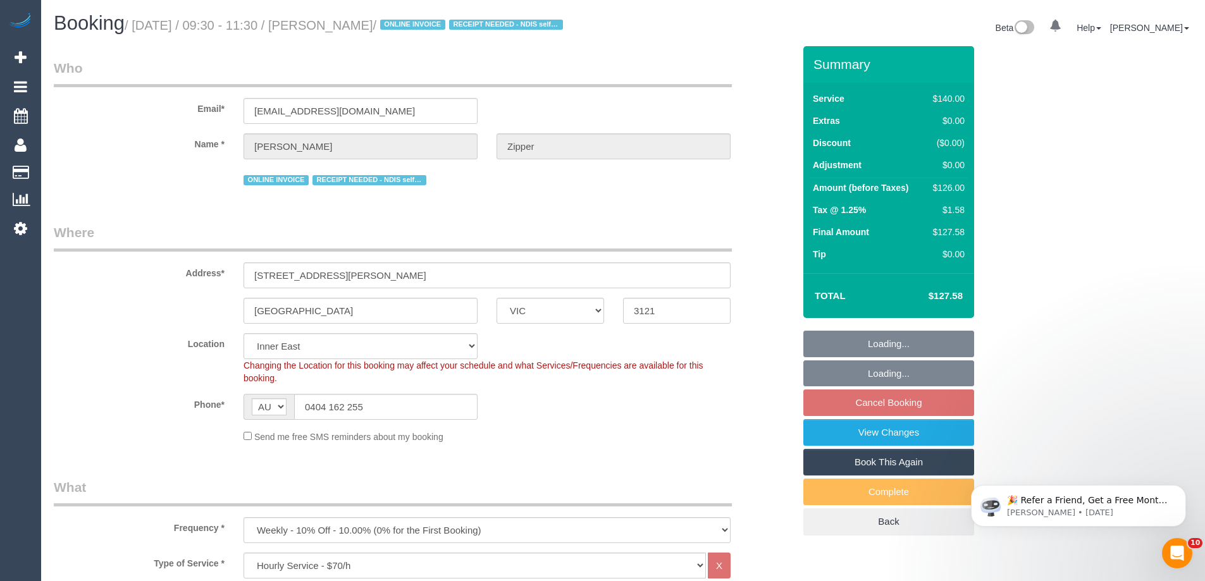
select select "object:1490"
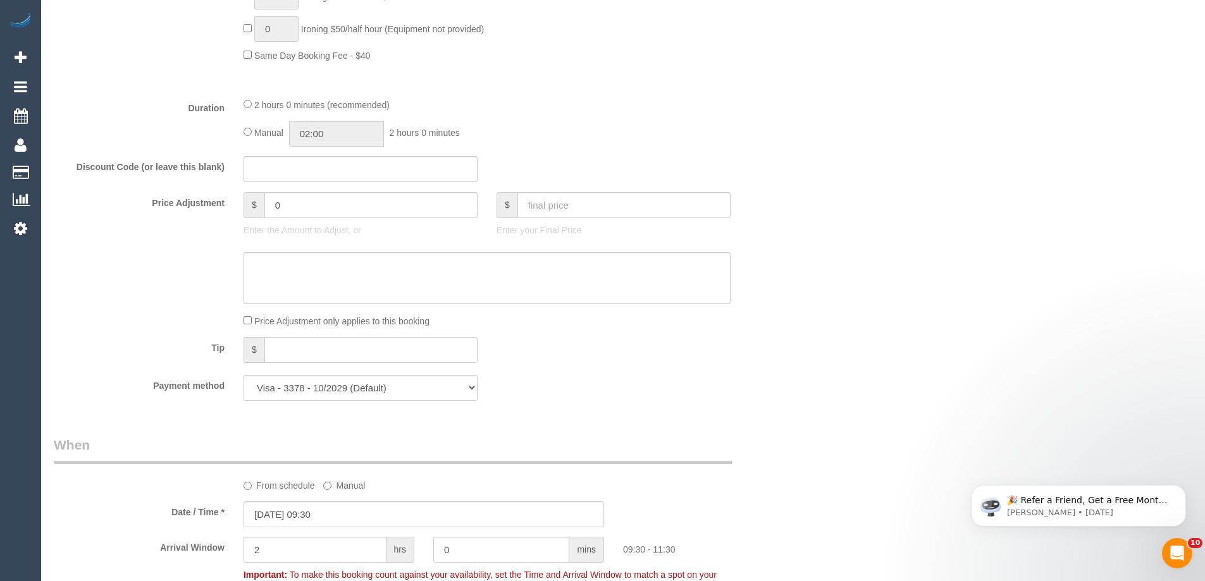
scroll to position [1202, 0]
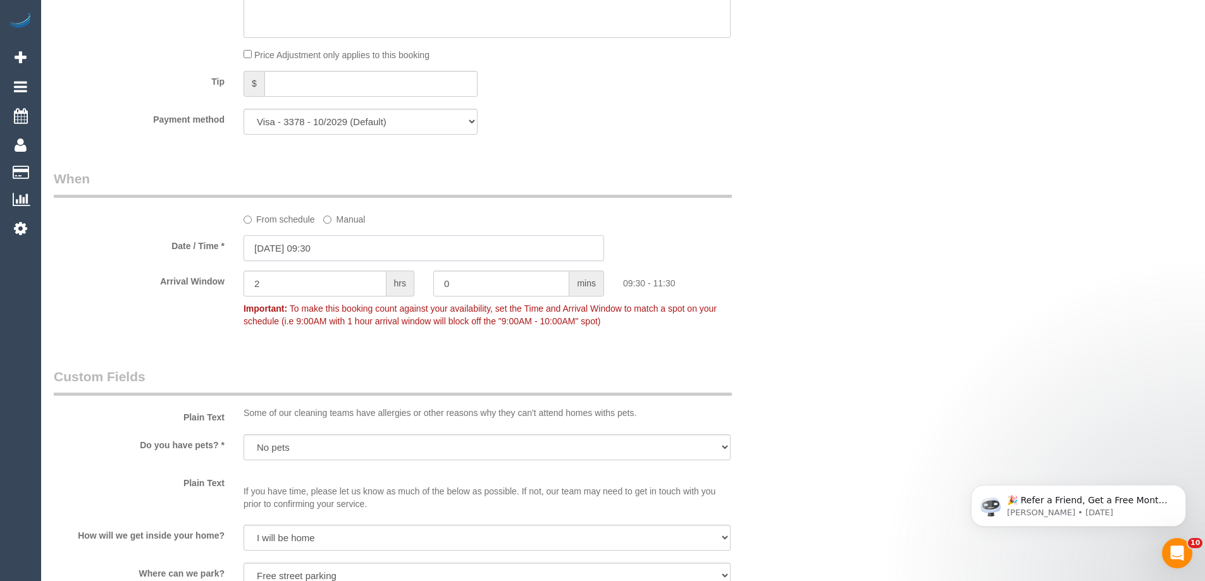
click at [308, 260] on input "10/09/2025 09:30" at bounding box center [424, 248] width 361 height 26
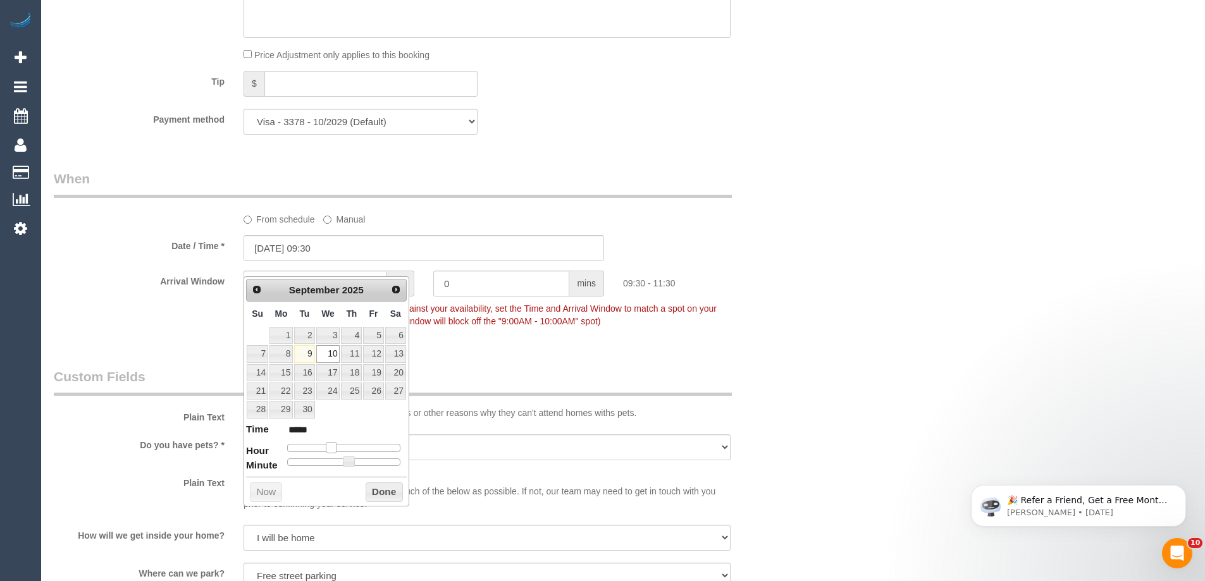
type input "10/09/2025 10:30"
type input "*****"
type input "10/09/2025 11:30"
type input "*****"
type input "10/09/2025 10:30"
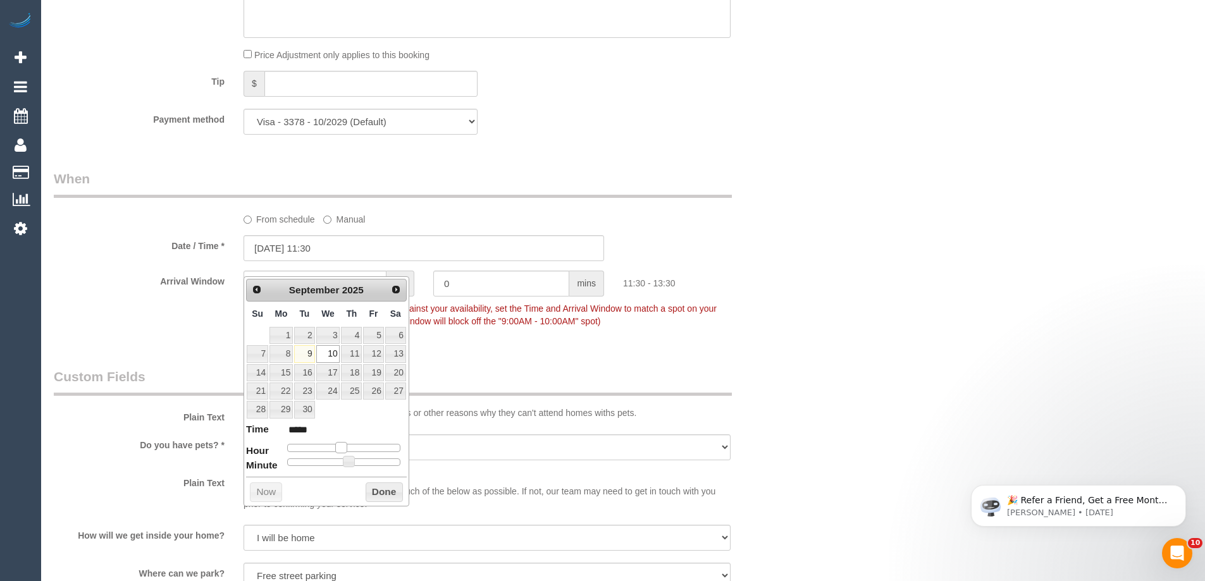
type input "*****"
drag, startPoint x: 327, startPoint y: 444, endPoint x: 333, endPoint y: 453, distance: 10.5
click at [333, 453] on span at bounding box center [336, 447] width 11 height 11
click at [342, 261] on input "10/09/2025 10:30" at bounding box center [424, 248] width 361 height 26
click at [390, 492] on button "Done" at bounding box center [384, 493] width 37 height 20
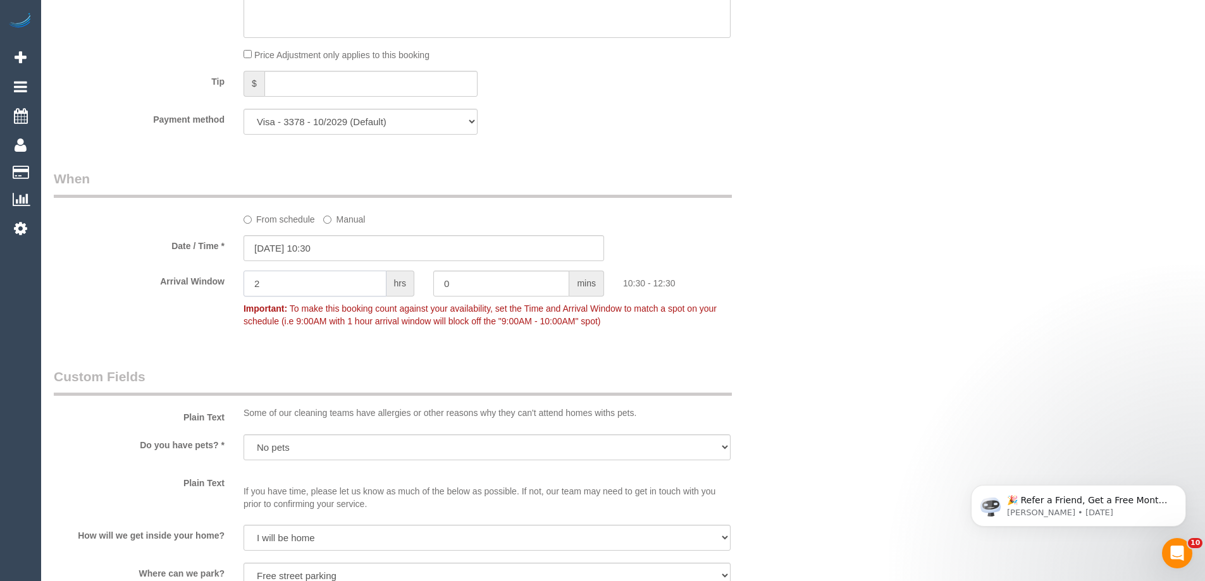
drag, startPoint x: 302, startPoint y: 294, endPoint x: 252, endPoint y: 294, distance: 50.0
click at [252, 294] on input "2" at bounding box center [315, 284] width 143 height 26
click at [283, 297] on input "2" at bounding box center [315, 284] width 143 height 26
drag, startPoint x: 287, startPoint y: 304, endPoint x: 235, endPoint y: 290, distance: 53.1
click at [235, 290] on div "2 hrs" at bounding box center [329, 285] width 190 height 28
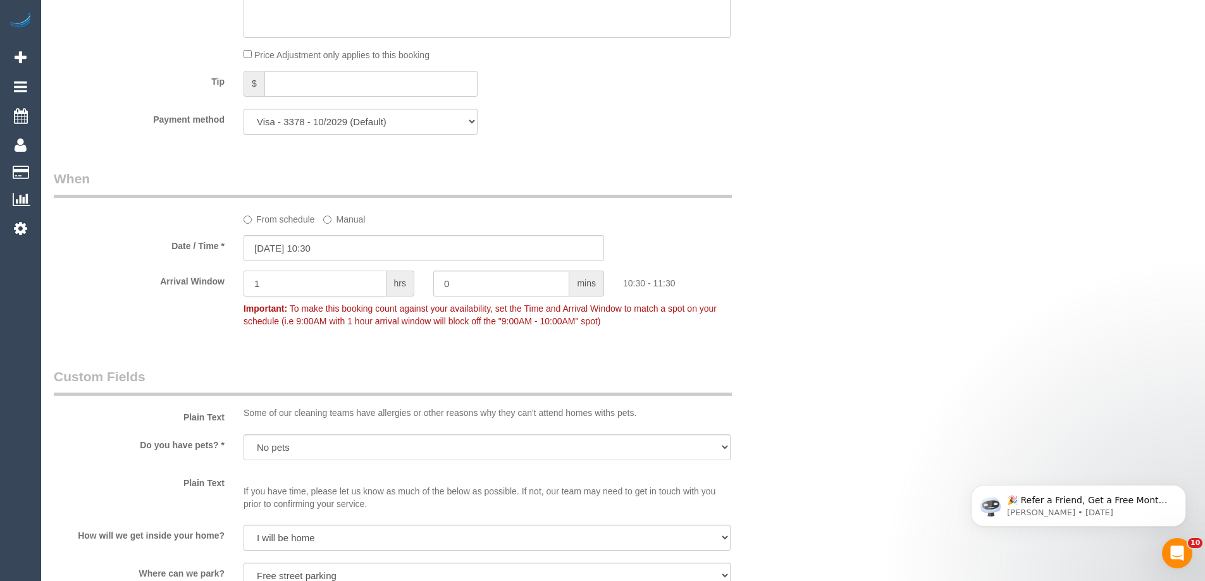
type input "1"
click at [478, 297] on input "0" at bounding box center [501, 284] width 136 height 26
click at [445, 367] on div "Who Email* belindazipper@gmail.com Name * Belinda Zipper ONLINE INVOICE RECEIPT…" at bounding box center [423, 156] width 759 height 2625
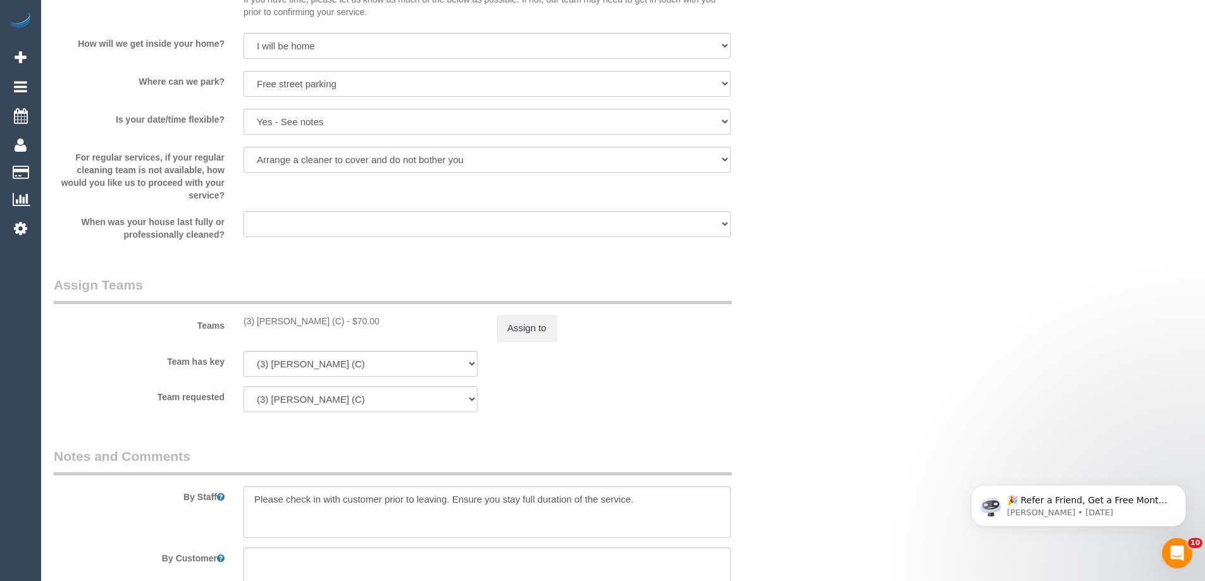
scroll to position [1834, 0]
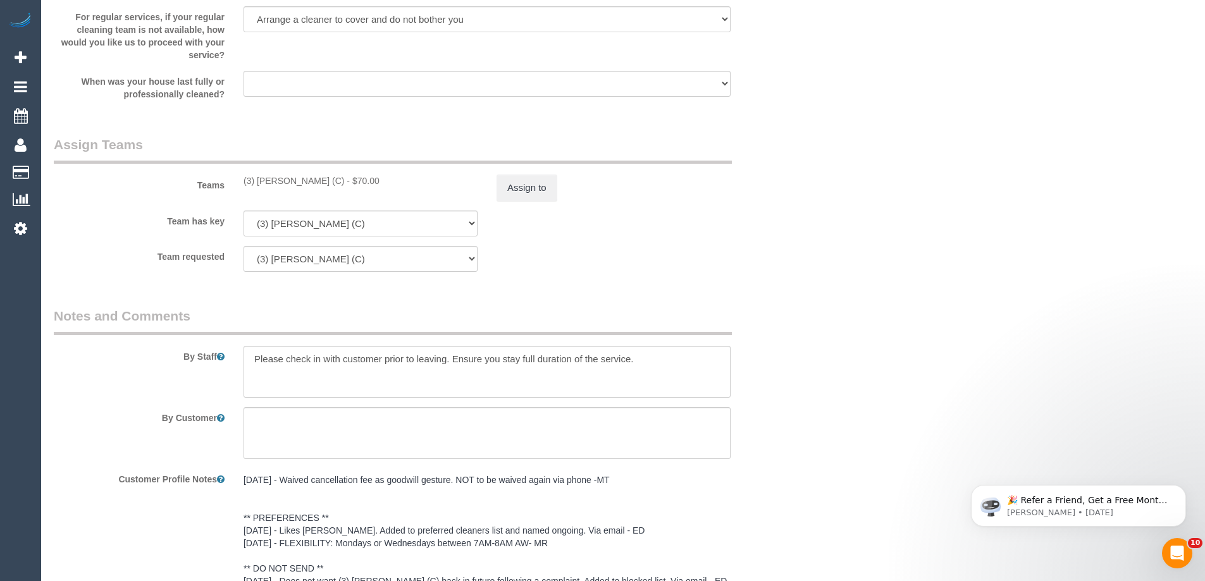
drag, startPoint x: 333, startPoint y: 195, endPoint x: 239, endPoint y: 195, distance: 93.6
click at [239, 187] on div "(3) Nethaki Fernando (C) - $70.00" at bounding box center [360, 181] width 253 height 13
copy div "(3) Nethaki Fernando (C)"
click at [545, 201] on button "Assign to" at bounding box center [527, 188] width 61 height 27
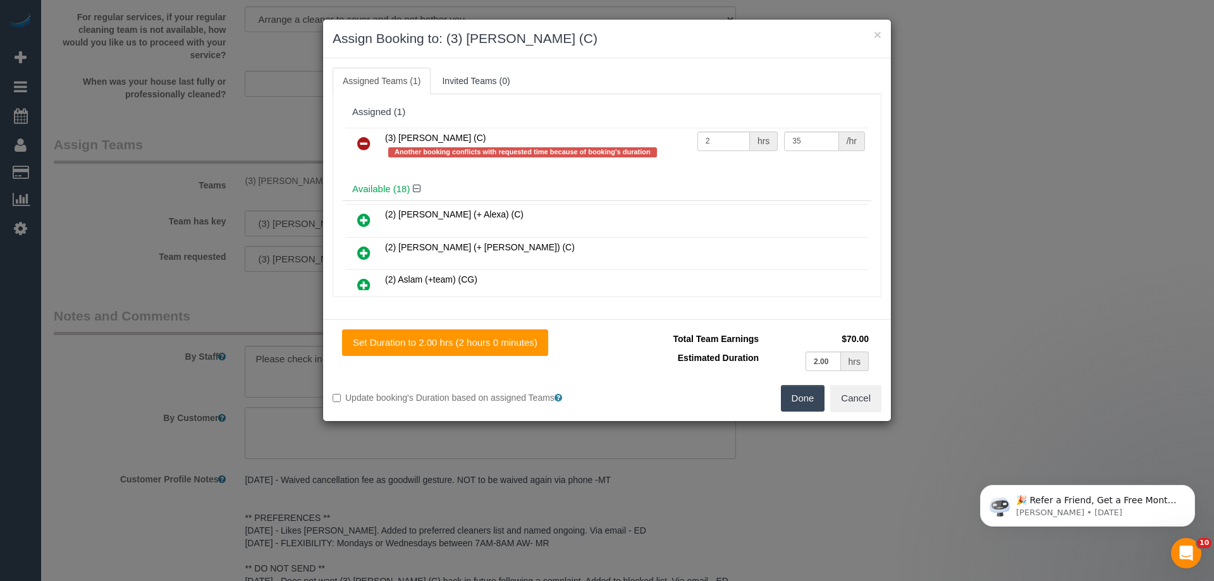
click at [362, 142] on icon at bounding box center [363, 143] width 13 height 15
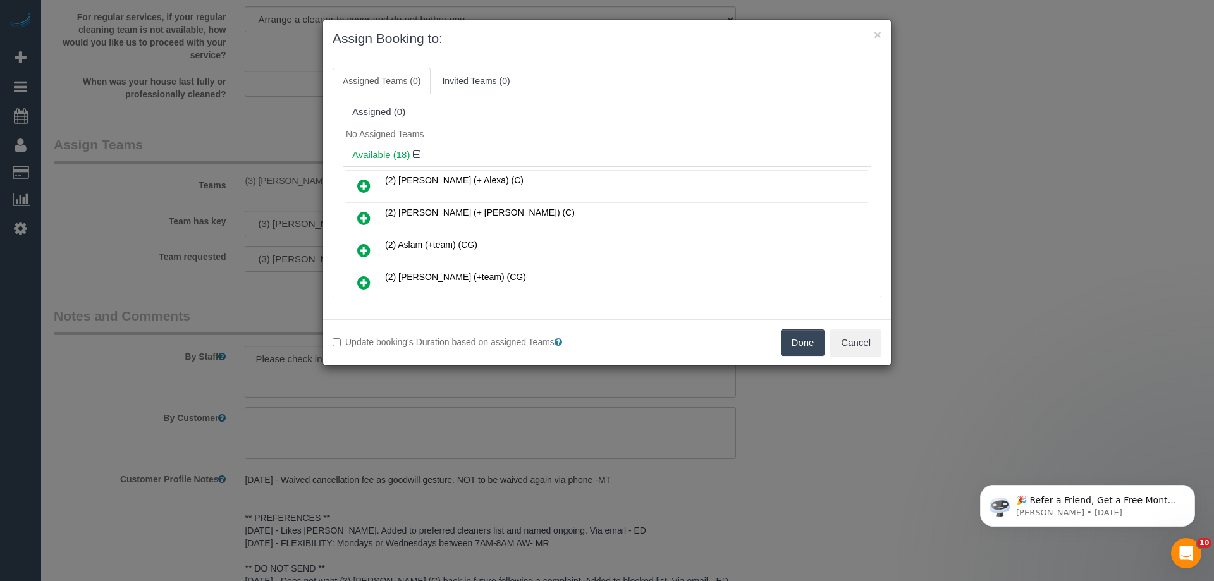
click at [787, 340] on button "Done" at bounding box center [803, 343] width 44 height 27
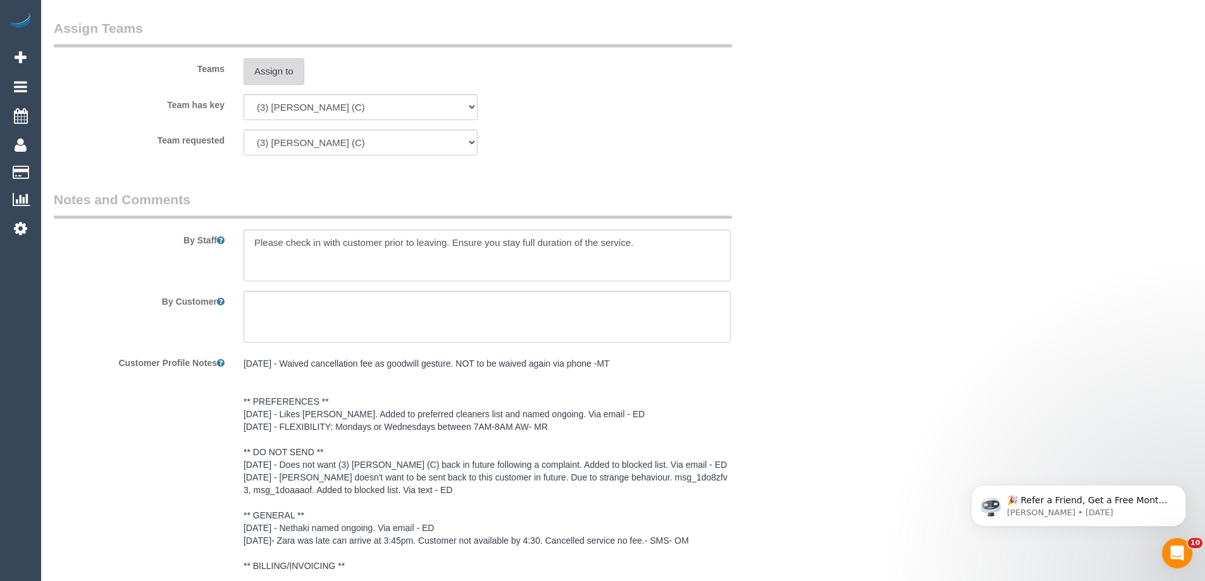
scroll to position [2149, 0]
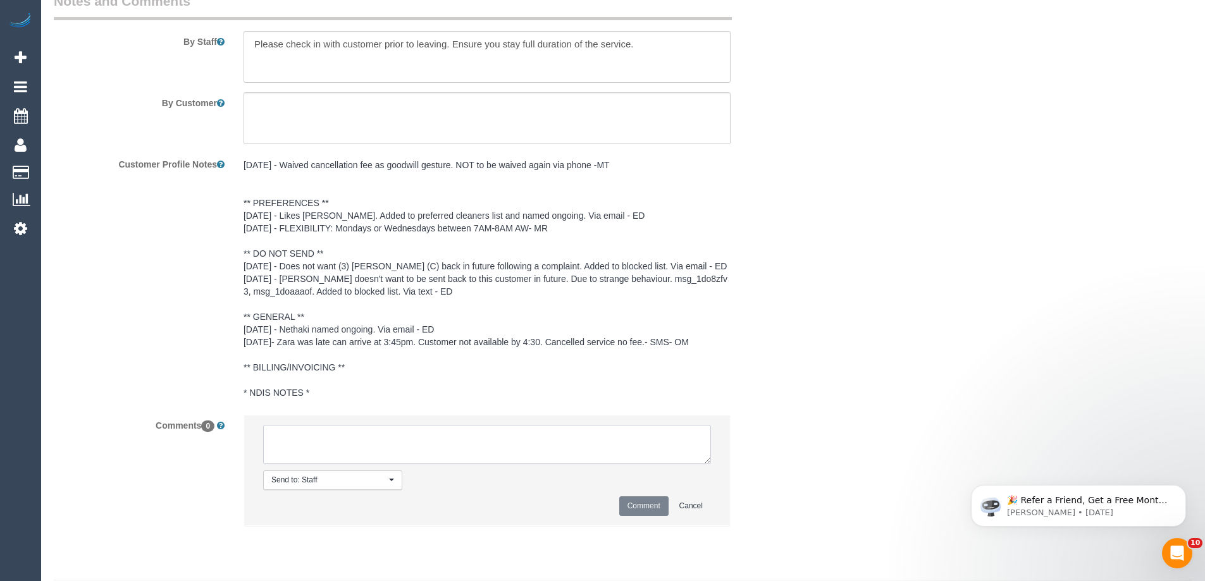
click at [338, 464] on textarea at bounding box center [487, 444] width 448 height 39
type textarea "/"
paste textarea "Cleaner(s) Unassigned: Reason Unassigned: One Off/Ongoing: Flexibility: Close a…"
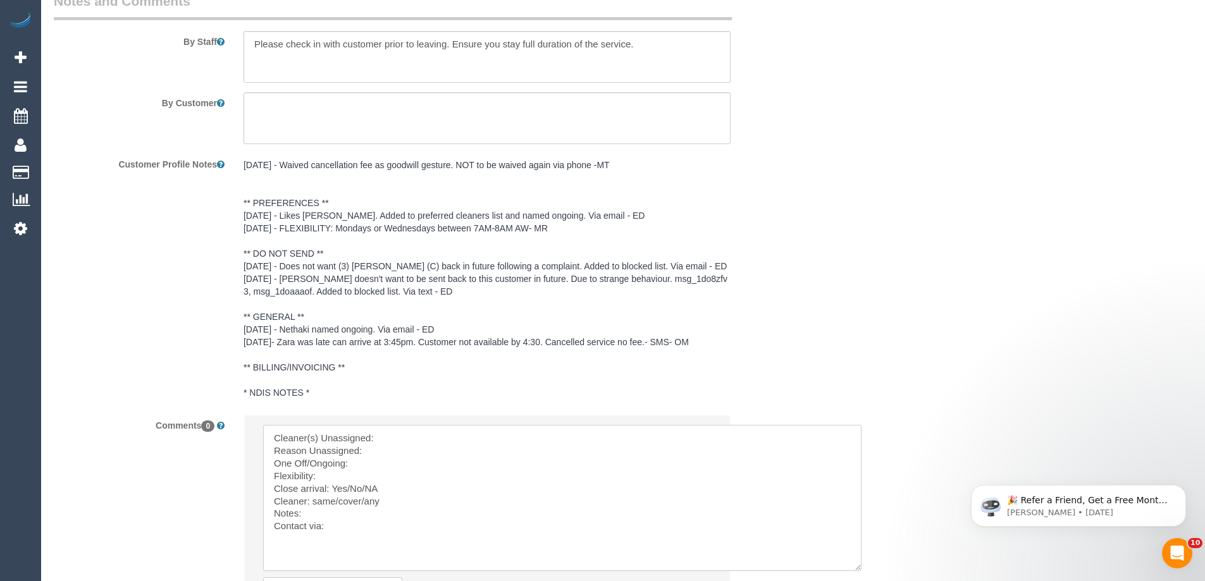
scroll to position [0, 0]
drag, startPoint x: 709, startPoint y: 475, endPoint x: 744, endPoint y: 536, distance: 70.5
click at [441, 446] on textarea at bounding box center [593, 510] width 660 height 171
paste textarea "(3) Nethaki Fernando (C)"
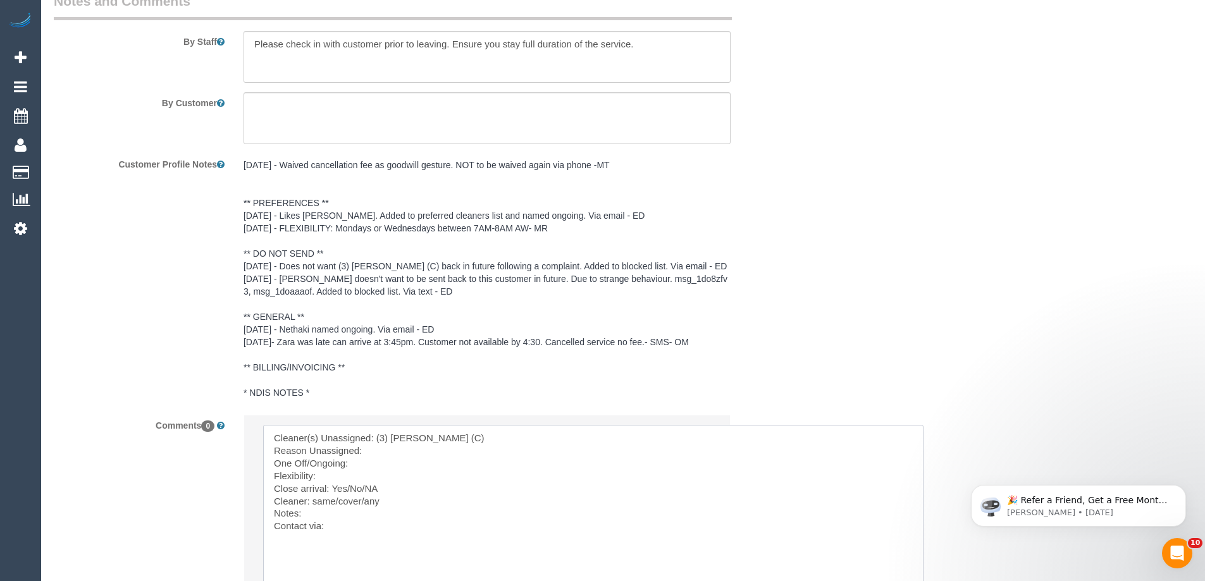
click at [393, 463] on textarea at bounding box center [593, 510] width 660 height 171
click at [369, 479] on textarea at bounding box center [593, 510] width 660 height 171
click at [545, 466] on textarea at bounding box center [593, 510] width 660 height 171
drag, startPoint x: 622, startPoint y: 467, endPoint x: 662, endPoint y: 470, distance: 40.0
click at [662, 470] on textarea at bounding box center [593, 510] width 660 height 171
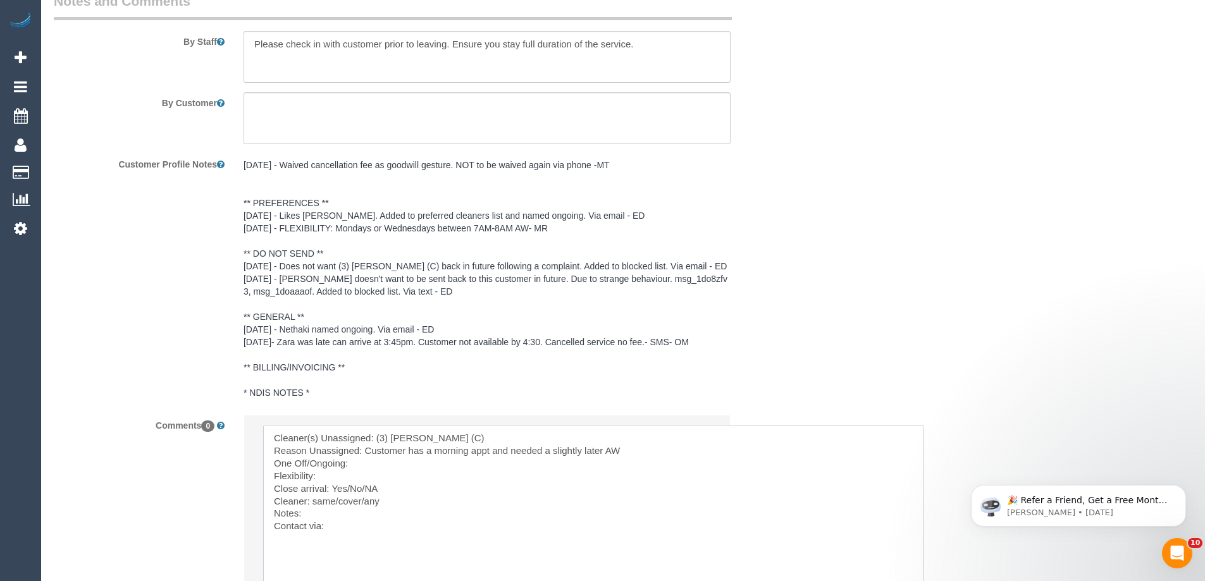
click at [354, 486] on textarea at bounding box center [593, 510] width 660 height 171
click at [361, 478] on textarea at bounding box center [593, 510] width 660 height 171
click at [354, 493] on textarea at bounding box center [593, 510] width 660 height 171
click at [364, 503] on textarea at bounding box center [593, 510] width 660 height 171
drag, startPoint x: 378, startPoint y: 503, endPoint x: 347, endPoint y: 508, distance: 32.0
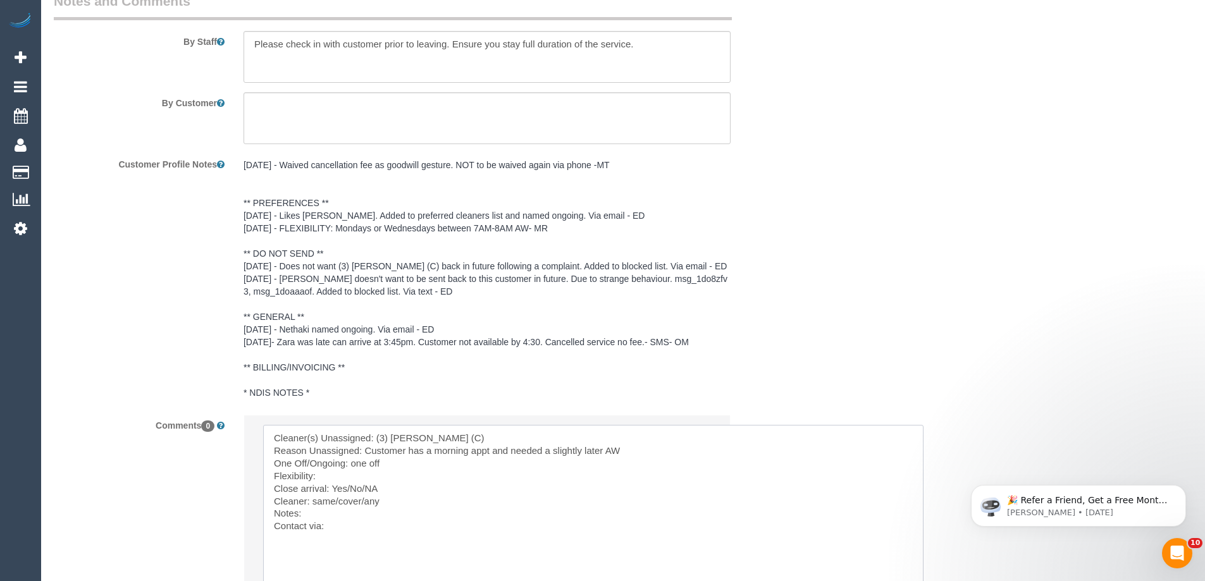
click at [347, 508] on textarea at bounding box center [593, 510] width 660 height 171
drag, startPoint x: 385, startPoint y: 519, endPoint x: 335, endPoint y: 514, distance: 50.2
click at [335, 514] on textarea at bounding box center [593, 510] width 660 height 171
paste textarea "(3) [PERSON_NAME] (C)"
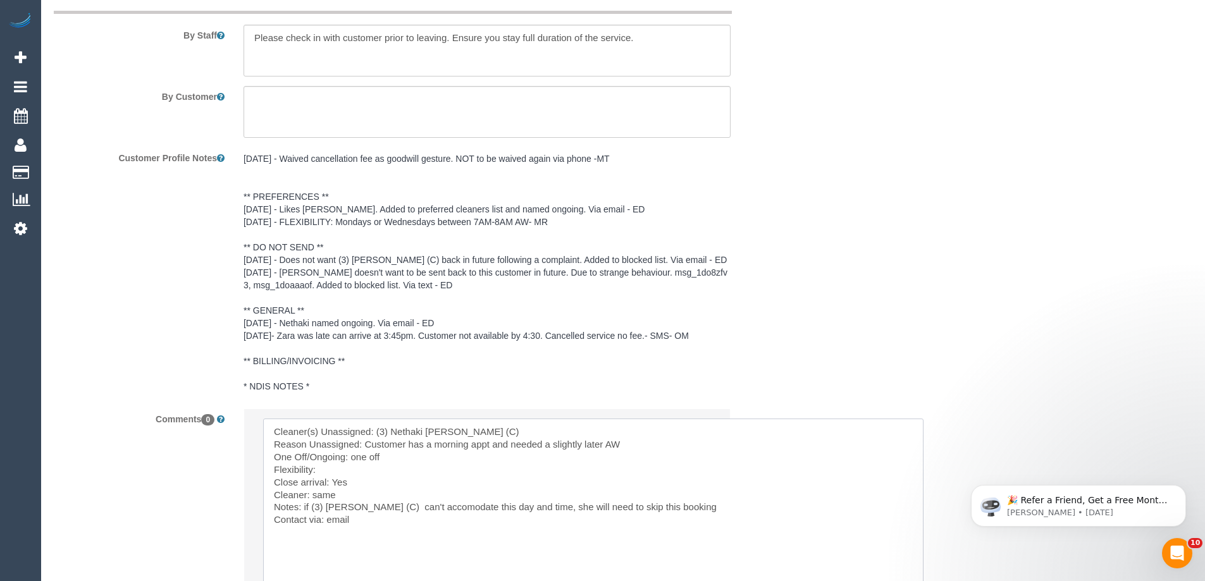
scroll to position [2276, 0]
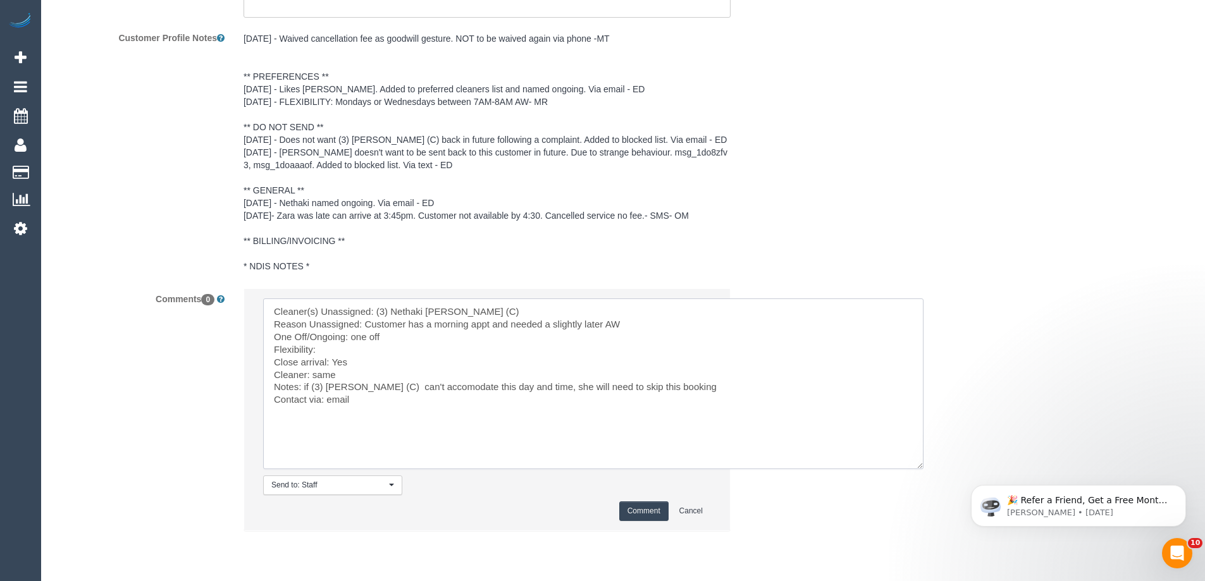
drag, startPoint x: 349, startPoint y: 402, endPoint x: 420, endPoint y: 454, distance: 87.4
click at [420, 454] on textarea at bounding box center [593, 384] width 660 height 171
click at [485, 440] on textarea at bounding box center [593, 384] width 660 height 171
type textarea "Cleaner(s) Unassigned: (3) Nethaki Fernando (C) Reason Unassigned: Customer has…"
click at [650, 521] on button "Comment" at bounding box center [643, 512] width 49 height 20
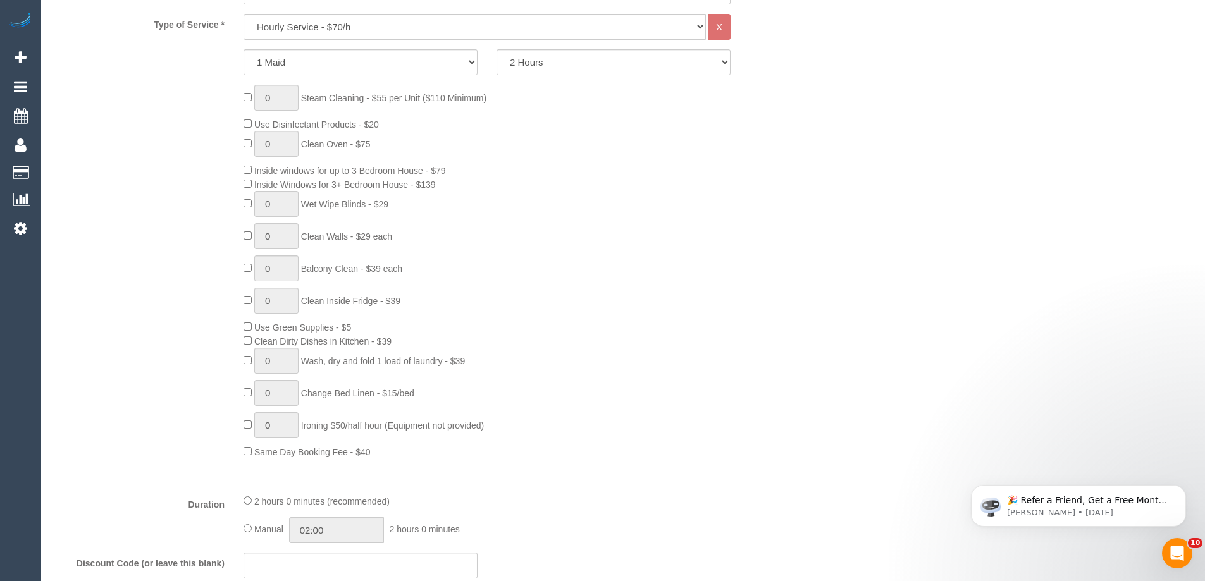
scroll to position [314, 0]
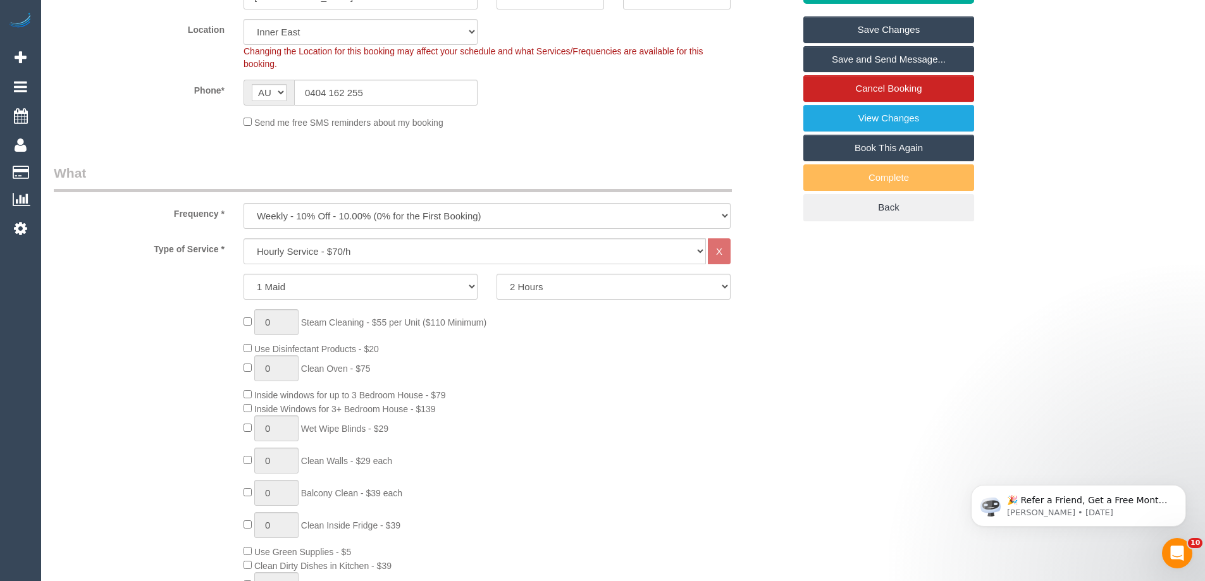
click at [894, 41] on link "Save Changes" at bounding box center [888, 29] width 171 height 27
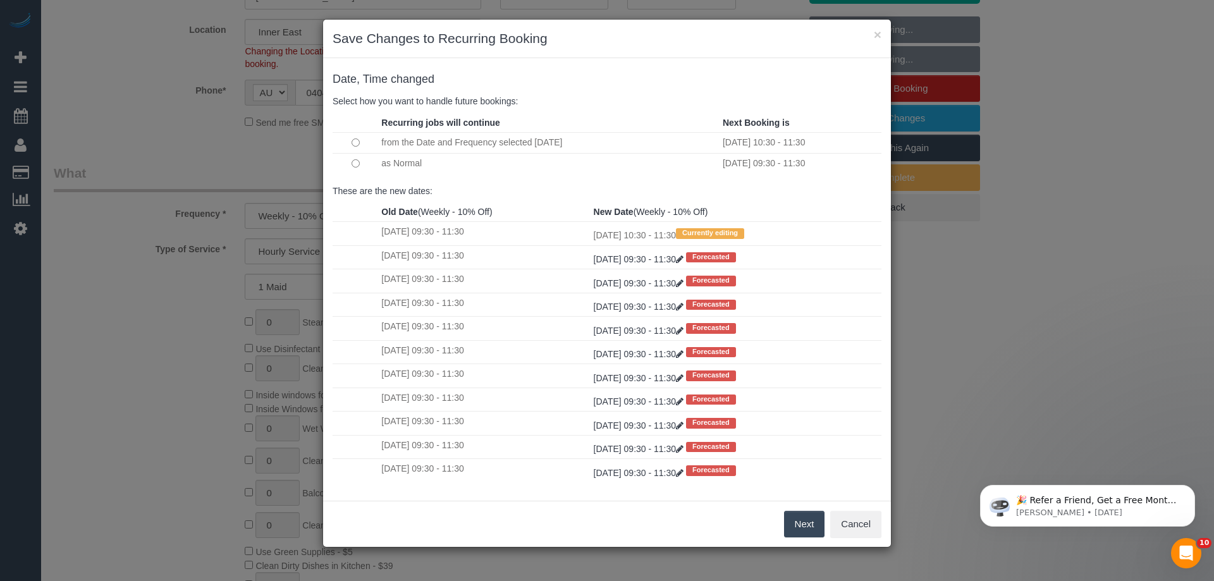
click at [805, 511] on button "Next" at bounding box center [804, 524] width 41 height 27
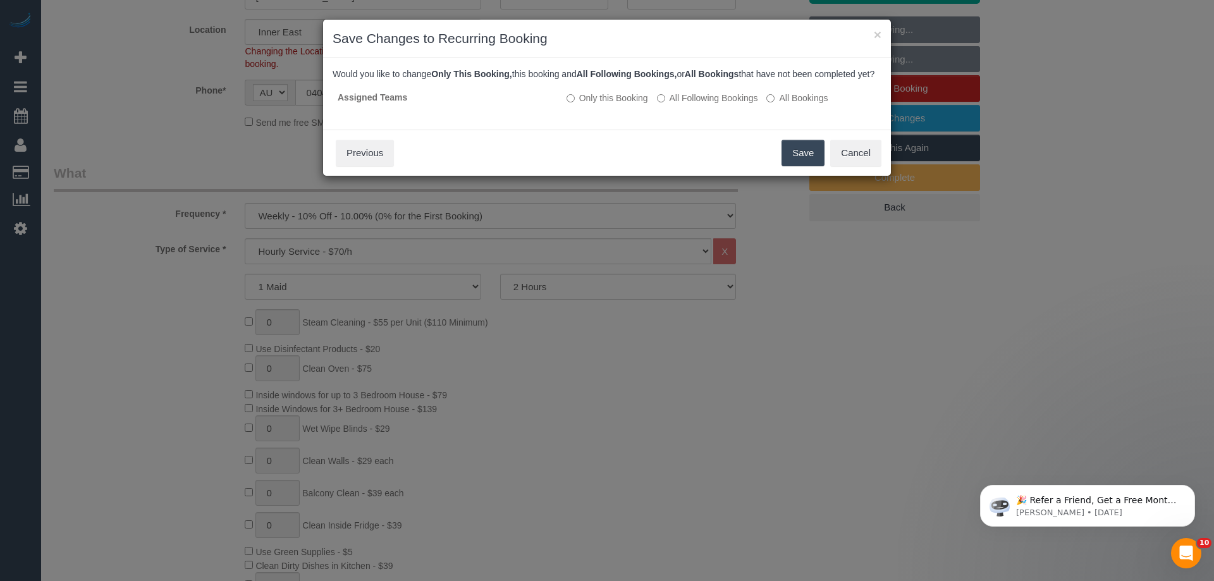
click at [798, 166] on button "Save" at bounding box center [803, 153] width 43 height 27
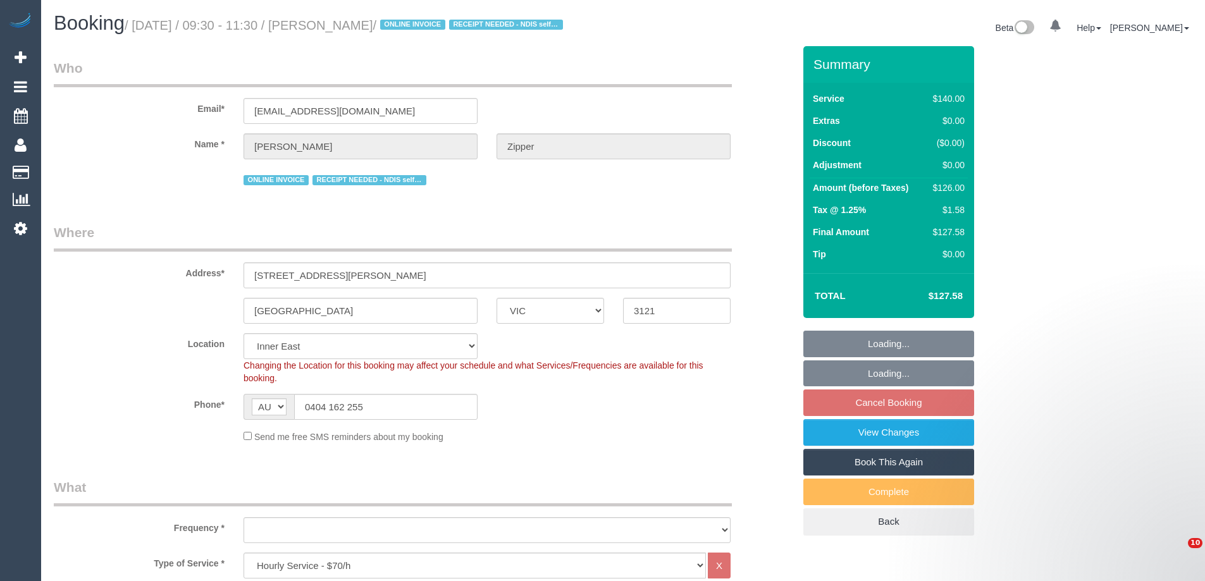
select select "VIC"
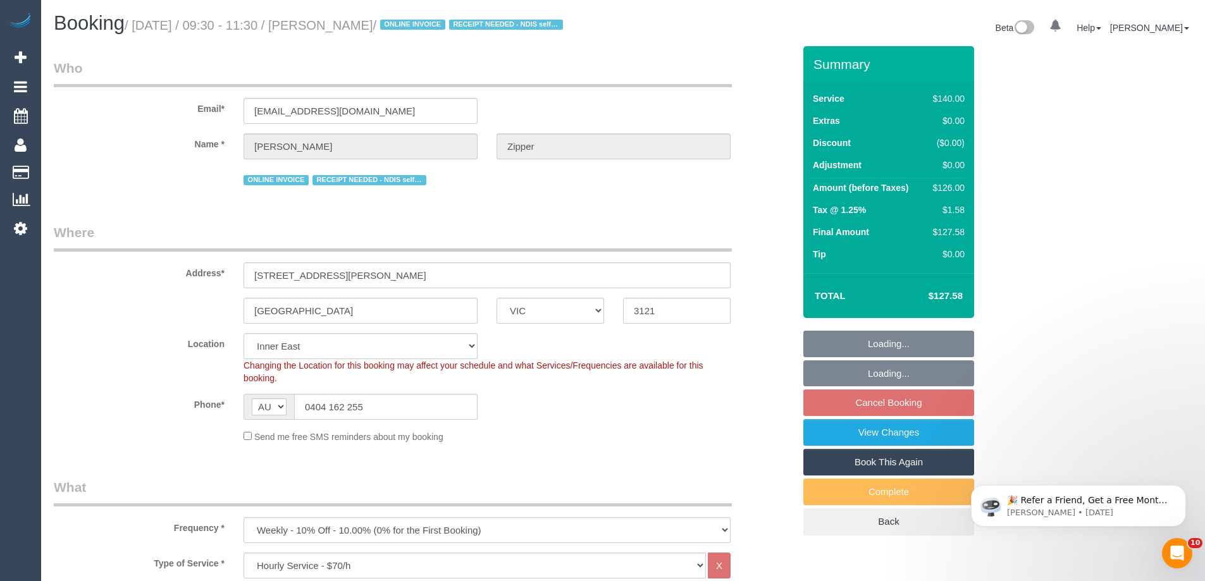
select select "object:712"
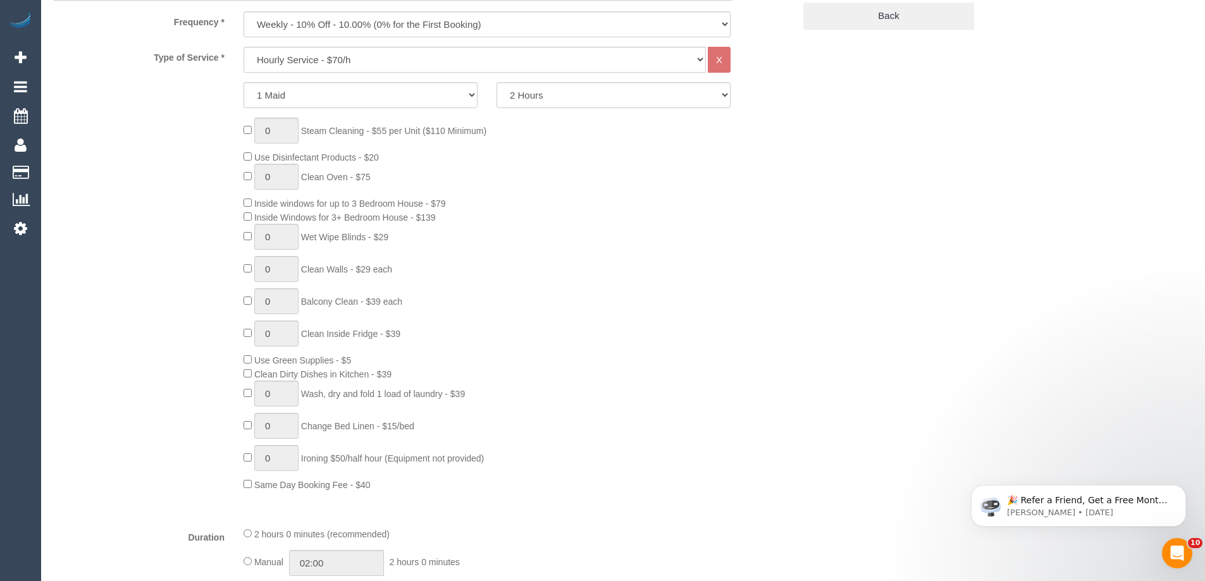
select select "number:28"
select select "number:14"
select select "number:19"
select select "number:36"
select select "number:33"
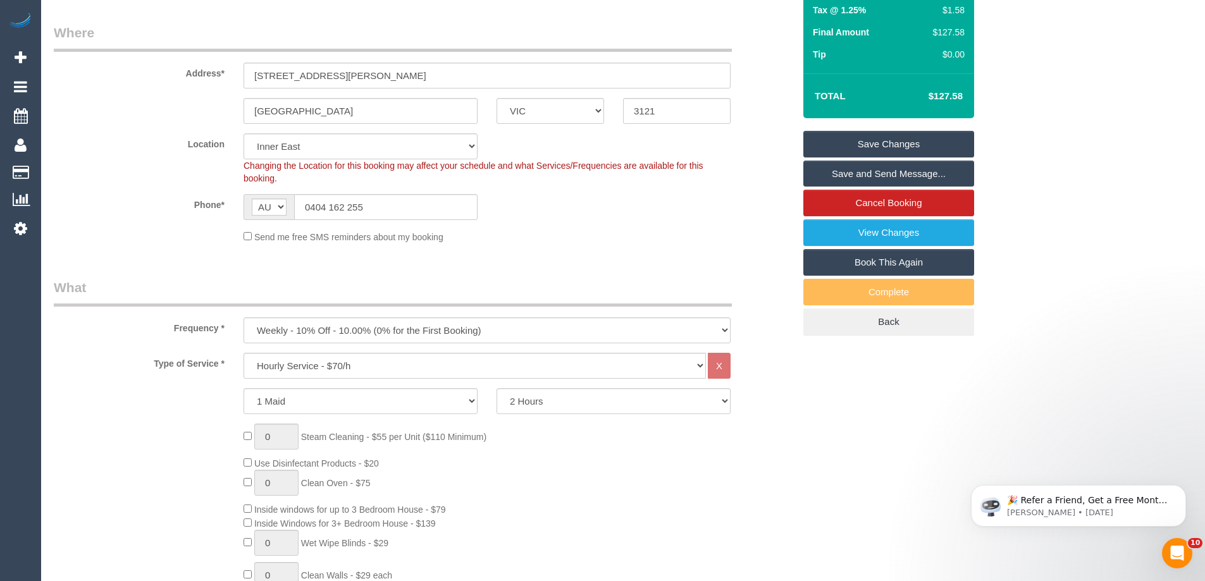
scroll to position [380, 0]
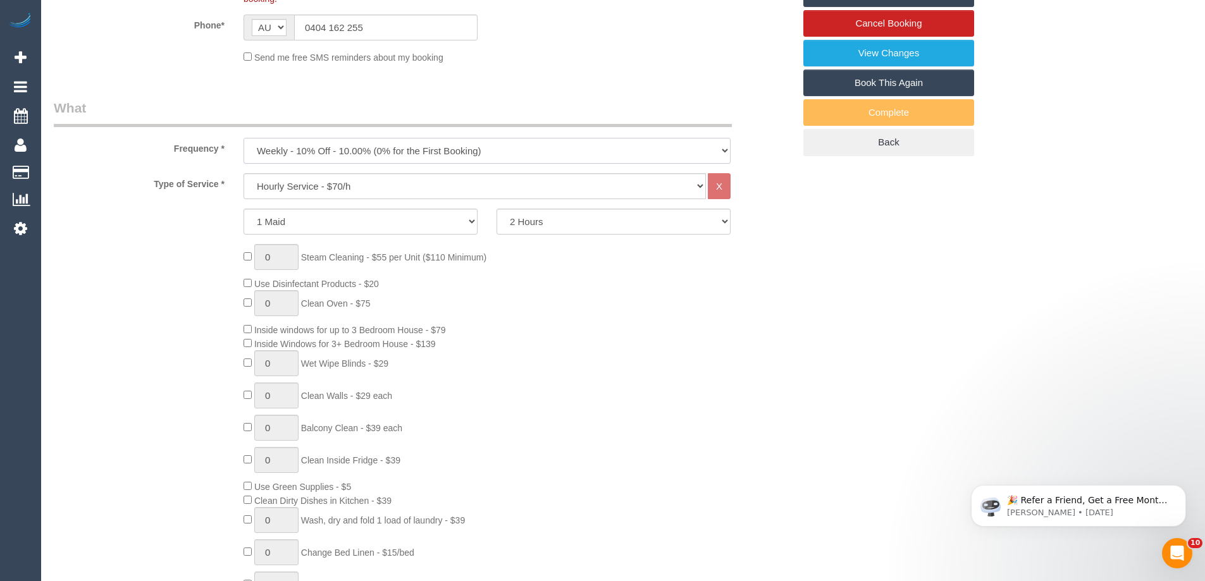
click at [347, 164] on select "One Time Cleaning Weekly - 10% Off - 10.00% (0% for the First Booking) Fortnigh…" at bounding box center [487, 151] width 487 height 26
click at [392, 120] on legend "What" at bounding box center [393, 113] width 678 height 28
click at [364, 161] on select "One Time Cleaning Weekly - 10% Off - 10.00% (0% for the First Booking) Fortnigh…" at bounding box center [487, 151] width 487 height 26
select select "object:714"
click at [244, 153] on select "One Time Cleaning Weekly - 10% Off - 10.00% (0% for the First Booking) Fortnigh…" at bounding box center [487, 151] width 487 height 26
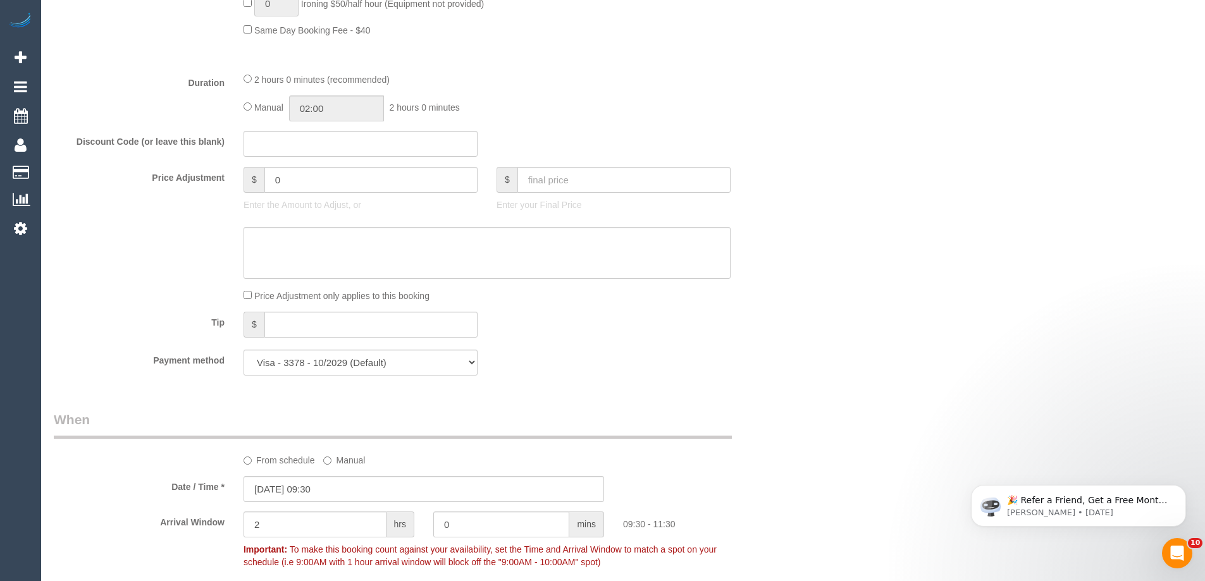
scroll to position [1265, 0]
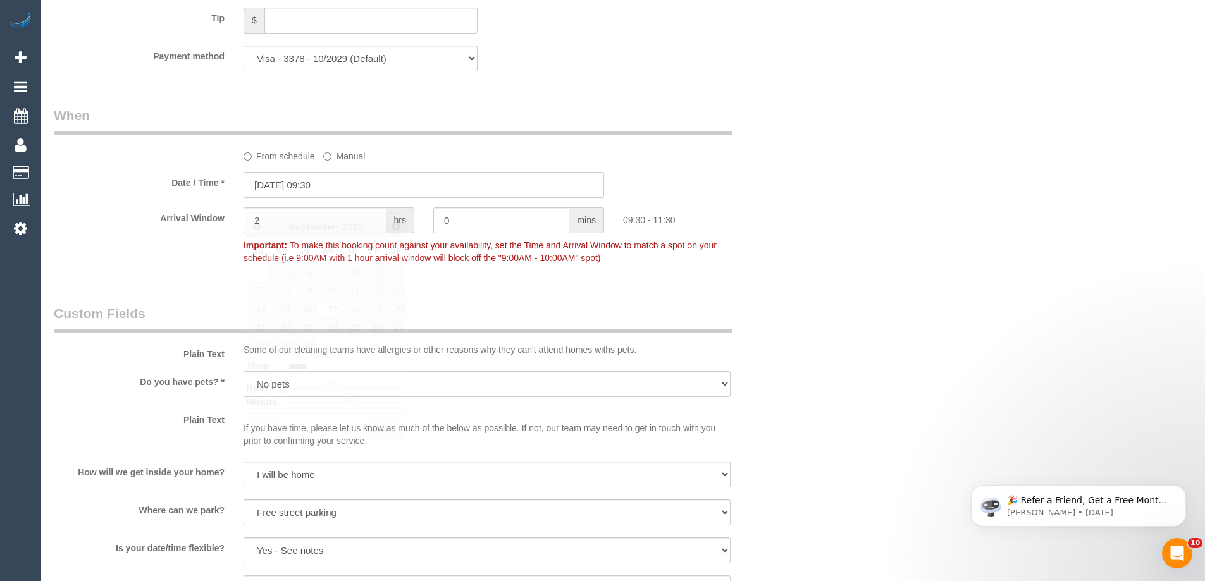
click at [318, 198] on input "17/09/2025 09:30" at bounding box center [424, 185] width 361 height 26
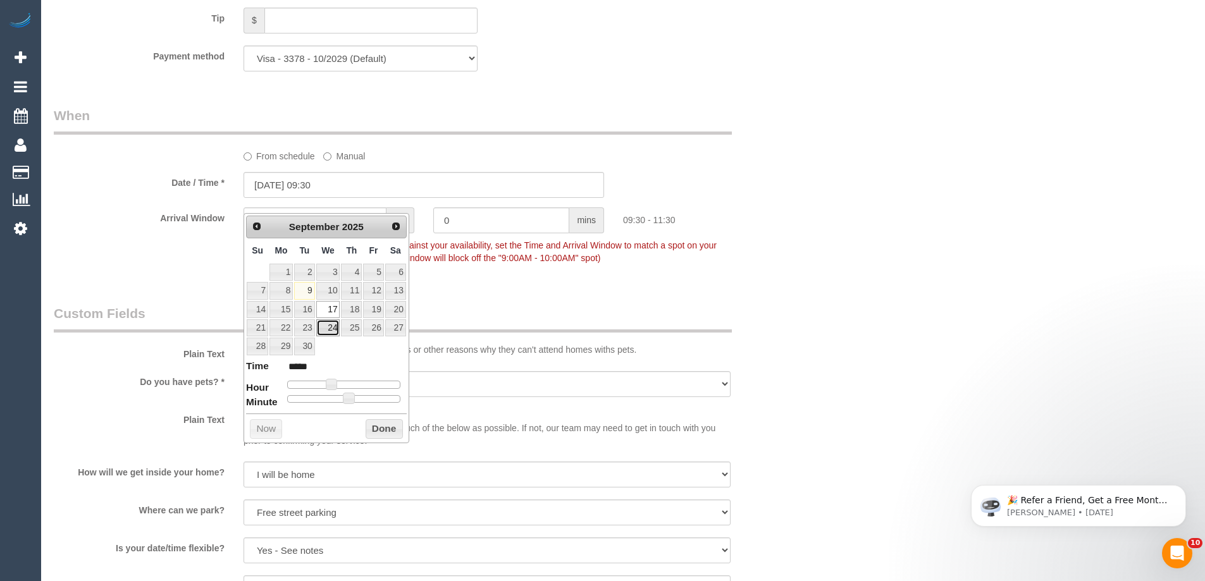
click at [329, 334] on link "24" at bounding box center [328, 327] width 24 height 17
type input "24/09/2025 09:30"
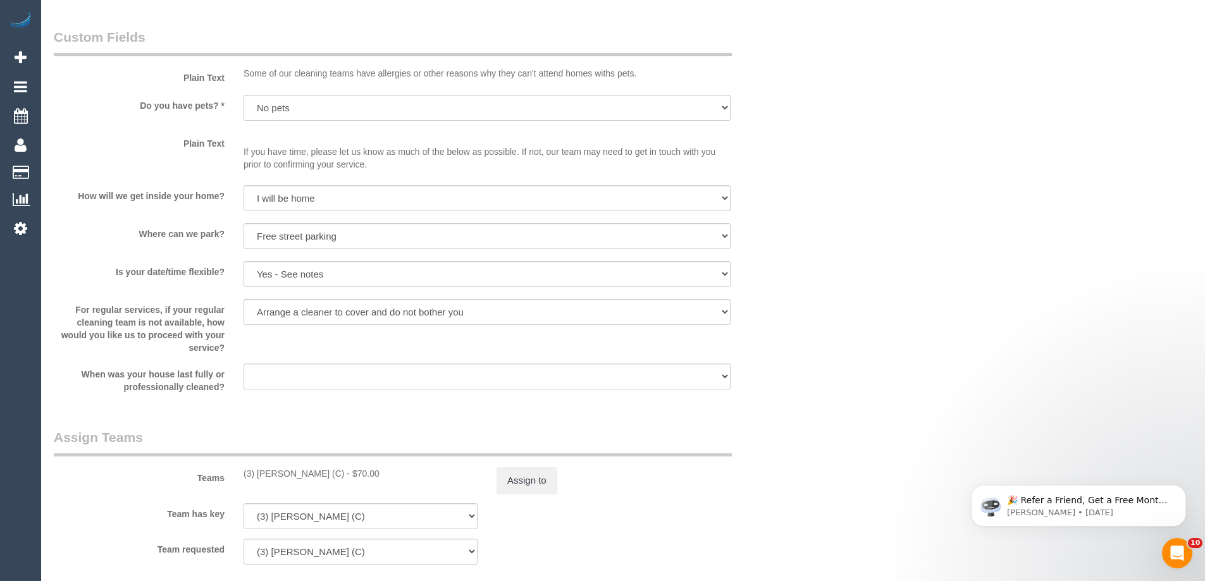
scroll to position [1708, 0]
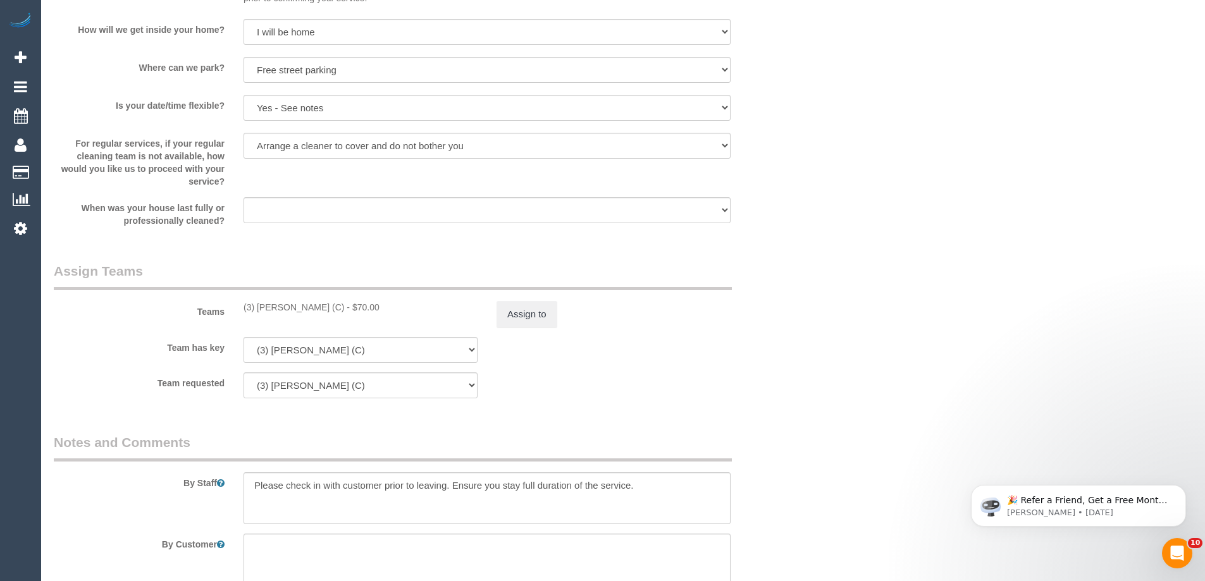
drag, startPoint x: 343, startPoint y: 323, endPoint x: 240, endPoint y: 324, distance: 103.1
click at [240, 314] on div "(3) Nethaki Fernando (C) - $70.00" at bounding box center [360, 307] width 253 height 13
copy div "(3) Nethaki Fernando (C)"
click at [509, 328] on button "Assign to" at bounding box center [527, 314] width 61 height 27
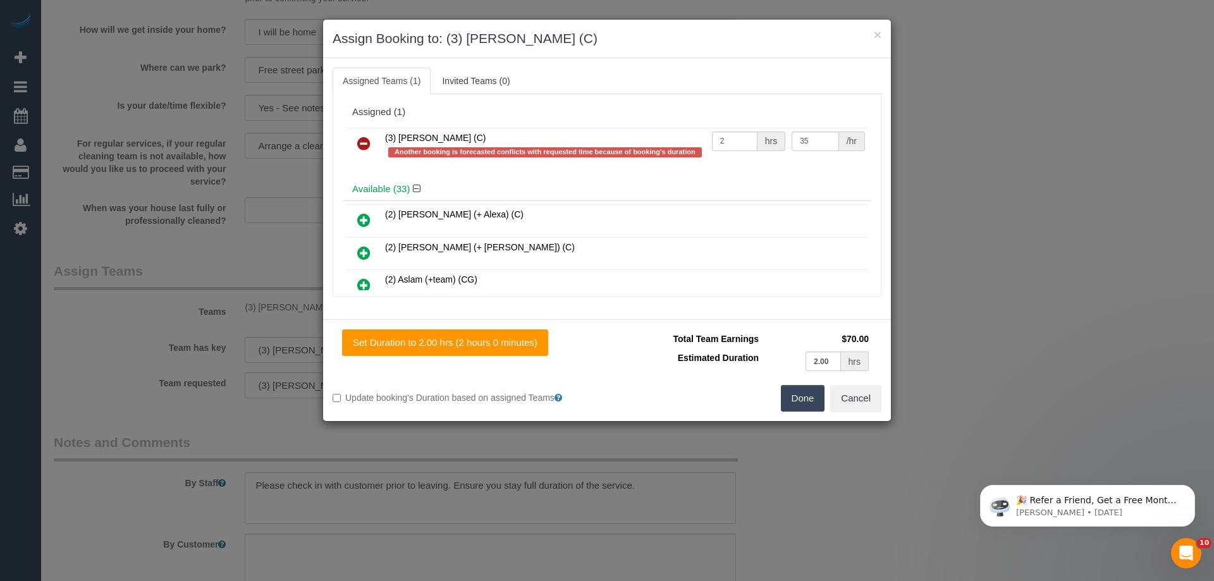
click at [363, 139] on icon at bounding box center [363, 143] width 13 height 15
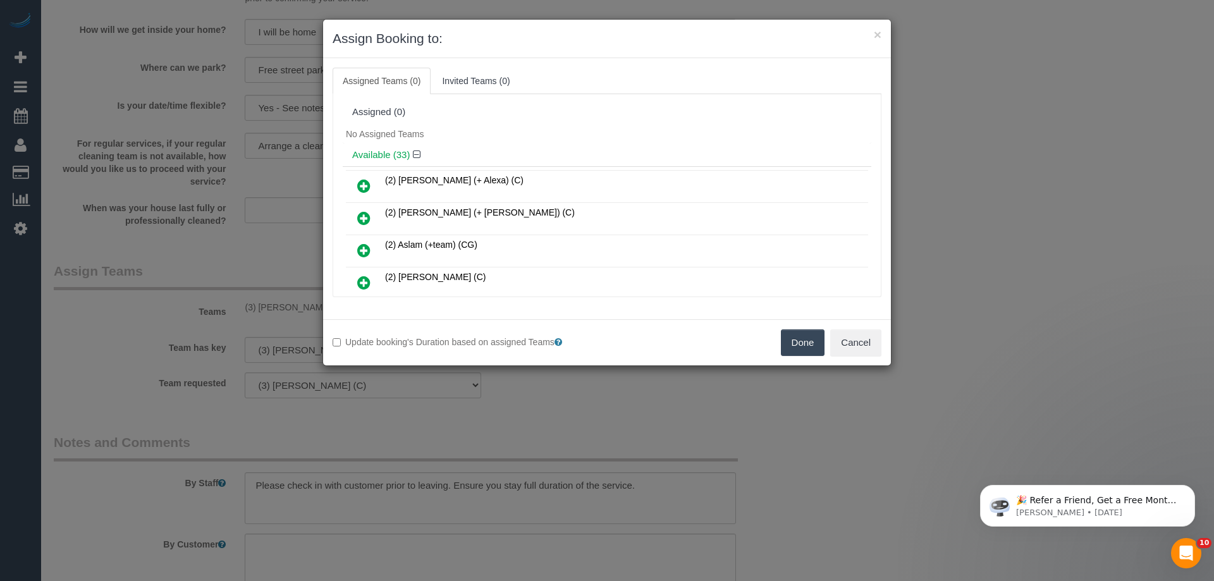
click at [813, 343] on button "Done" at bounding box center [803, 343] width 44 height 27
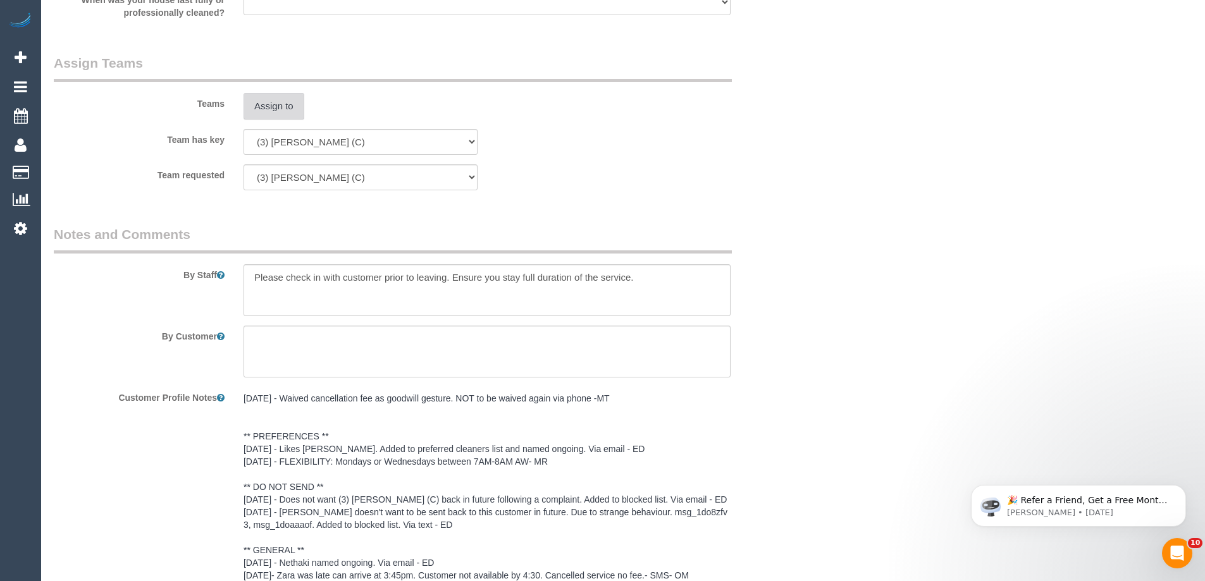
scroll to position [2149, 0]
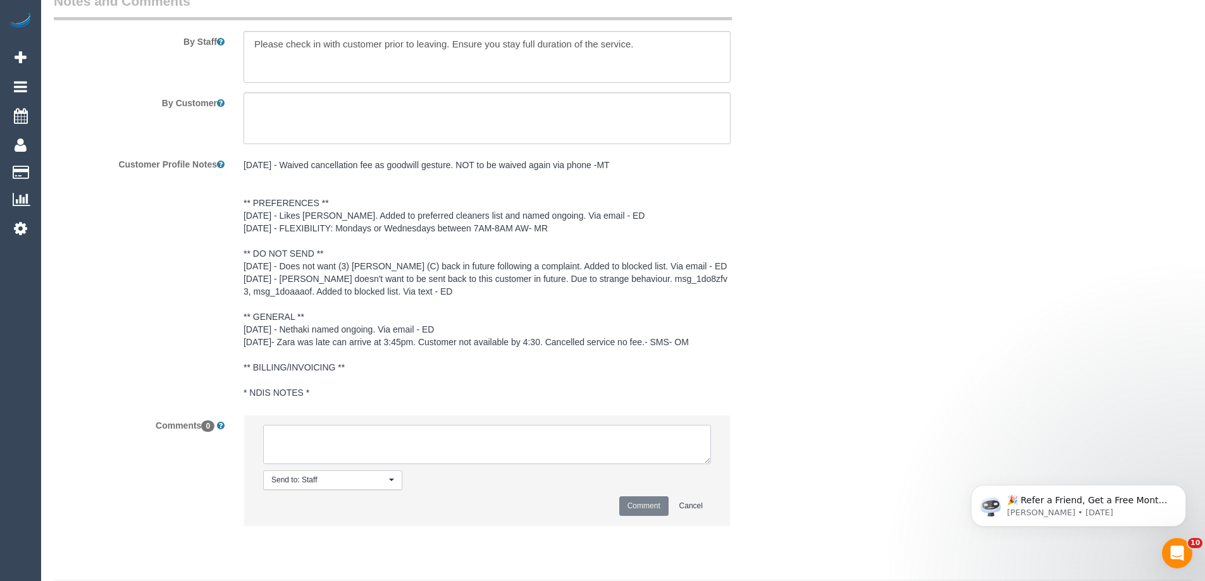
click at [345, 455] on textarea at bounding box center [487, 444] width 448 height 39
type textarea "/"
paste textarea "Cleaner(s) Unassigned: Reason Unassigned: One Off/Ongoing: Flexibility: Close a…"
drag, startPoint x: 708, startPoint y: 479, endPoint x: 972, endPoint y: 606, distance: 293.1
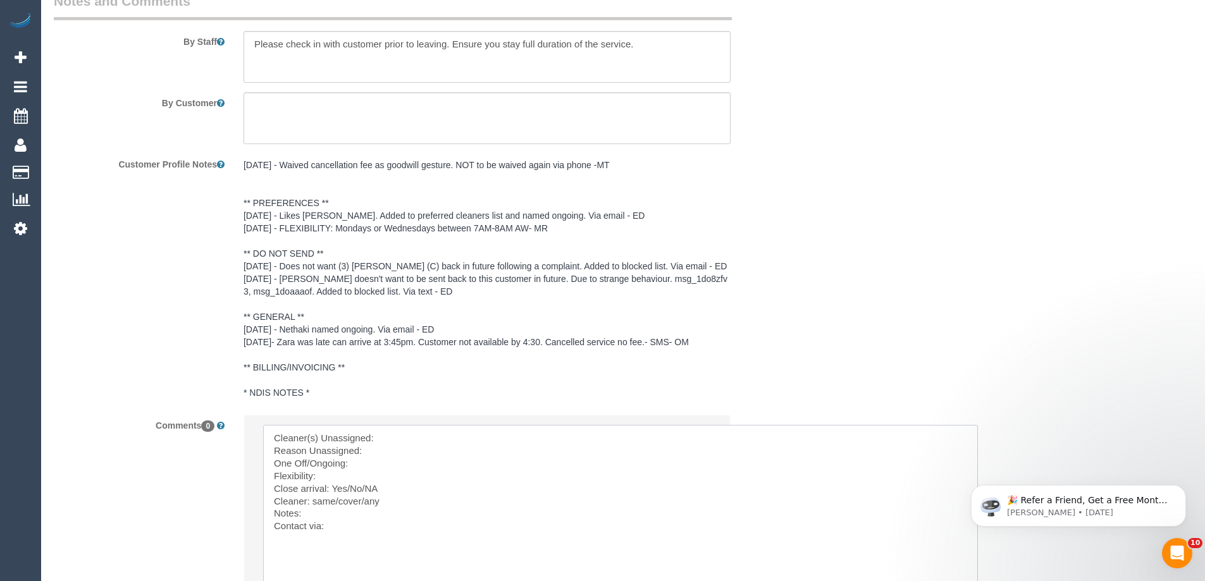
scroll to position [0, 0]
click at [445, 441] on textarea at bounding box center [620, 509] width 715 height 169
paste textarea "(3) [PERSON_NAME] (C)"
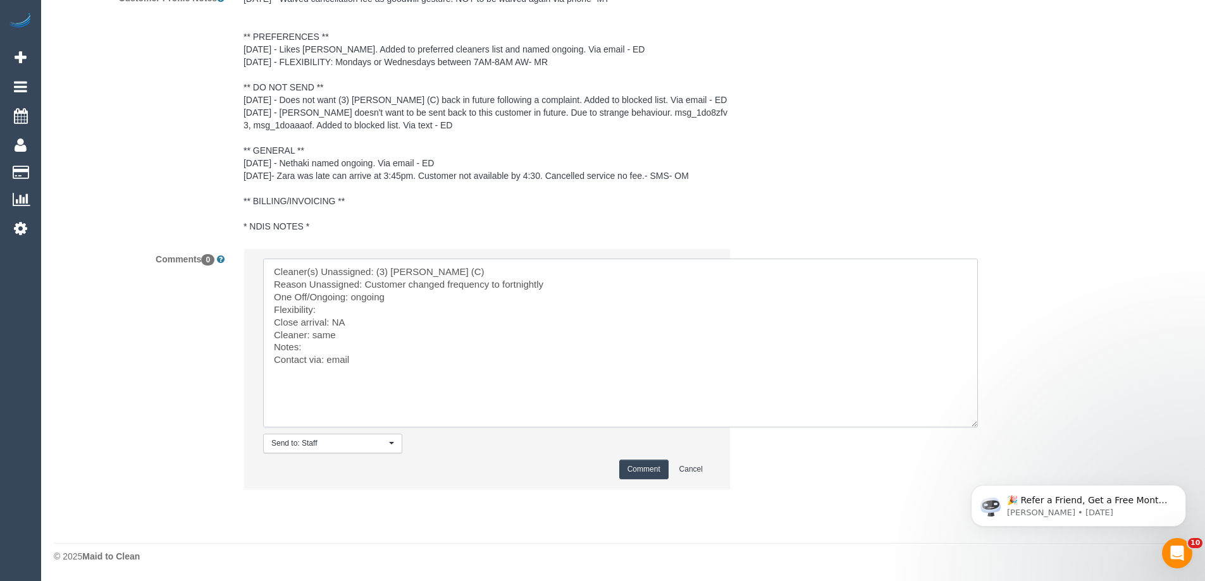
type textarea "Cleaner(s) Unassigned: (3) Nethaki Fernando (C) Reason Unassigned: Customer cha…"
click at [652, 472] on button "Comment" at bounding box center [643, 470] width 49 height 20
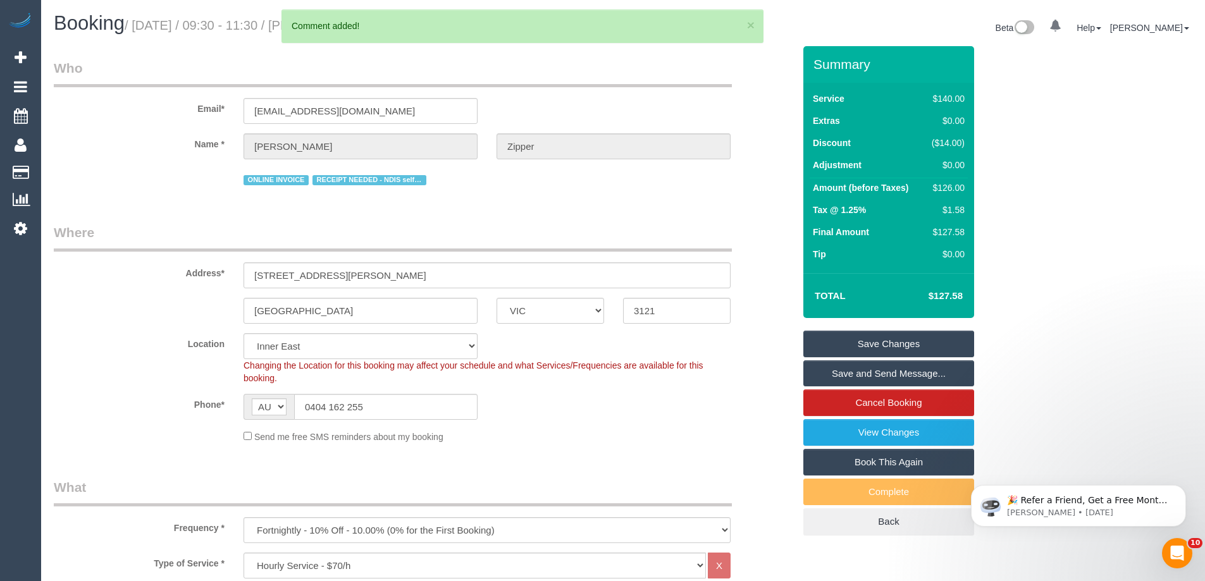
click at [844, 357] on link "Save Changes" at bounding box center [888, 344] width 171 height 27
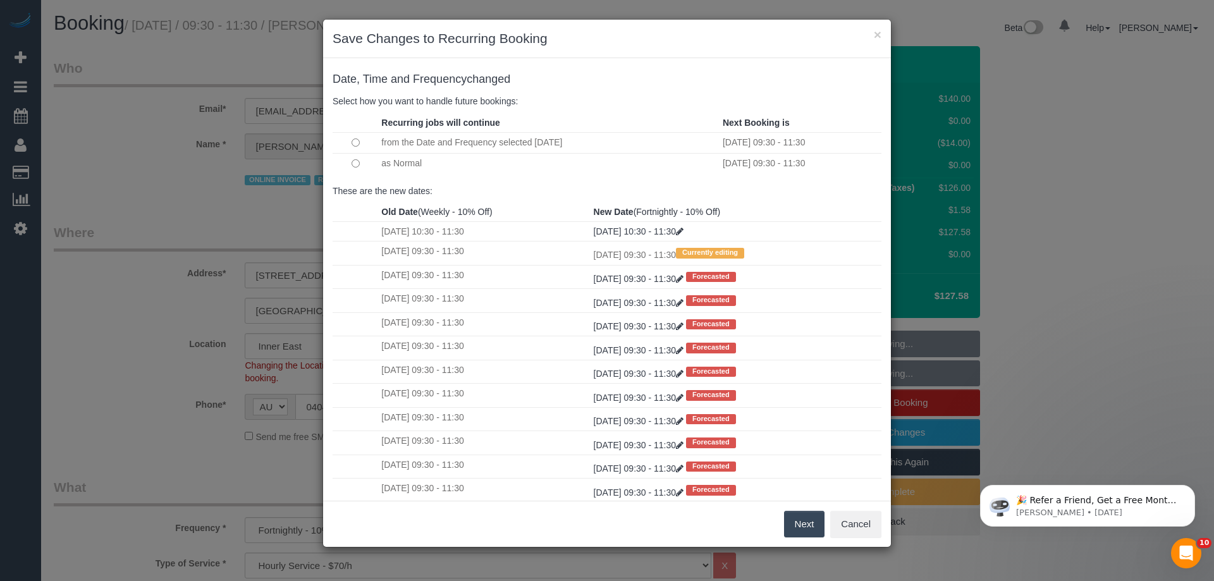
click at [798, 526] on button "Next" at bounding box center [804, 524] width 41 height 27
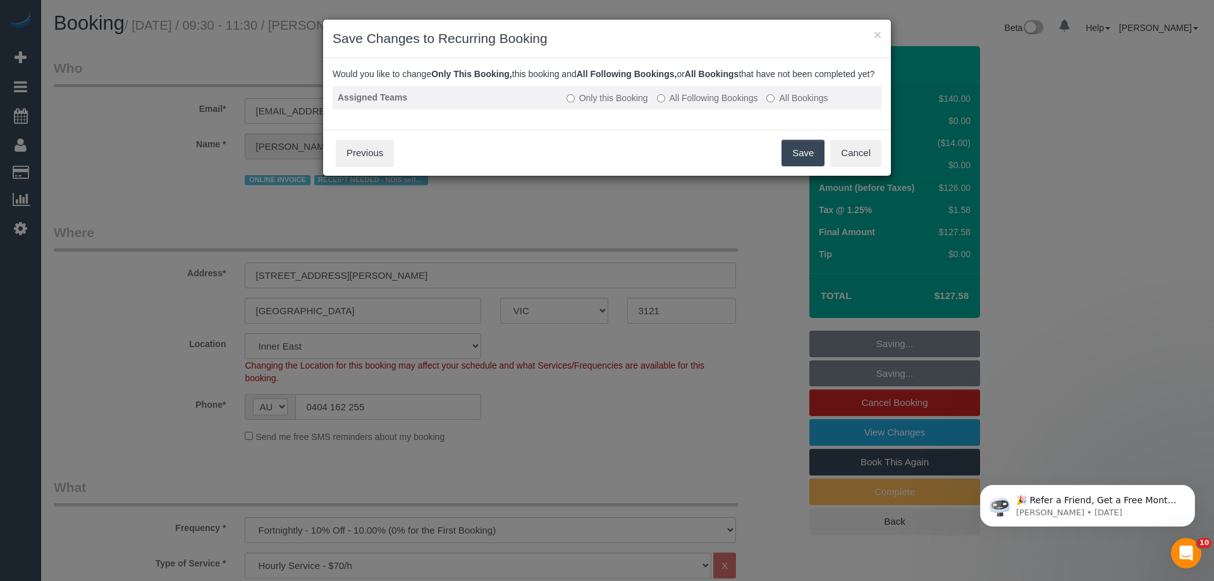
click at [700, 104] on label "All Following Bookings" at bounding box center [707, 98] width 101 height 13
click at [797, 166] on button "Save" at bounding box center [803, 153] width 43 height 27
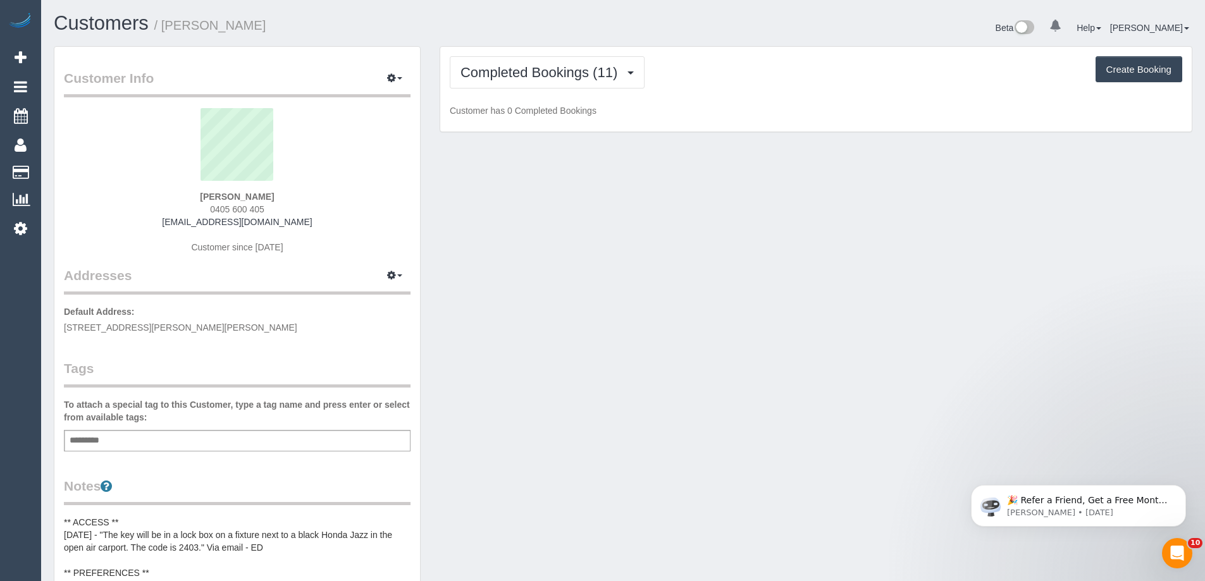
drag, startPoint x: 276, startPoint y: 209, endPoint x: 202, endPoint y: 209, distance: 74.0
click at [202, 209] on div "[PERSON_NAME] 0405 600 405 [EMAIL_ADDRESS][DOMAIN_NAME] Customer since [DATE]" at bounding box center [237, 187] width 347 height 158
copy span "0405 600 405"
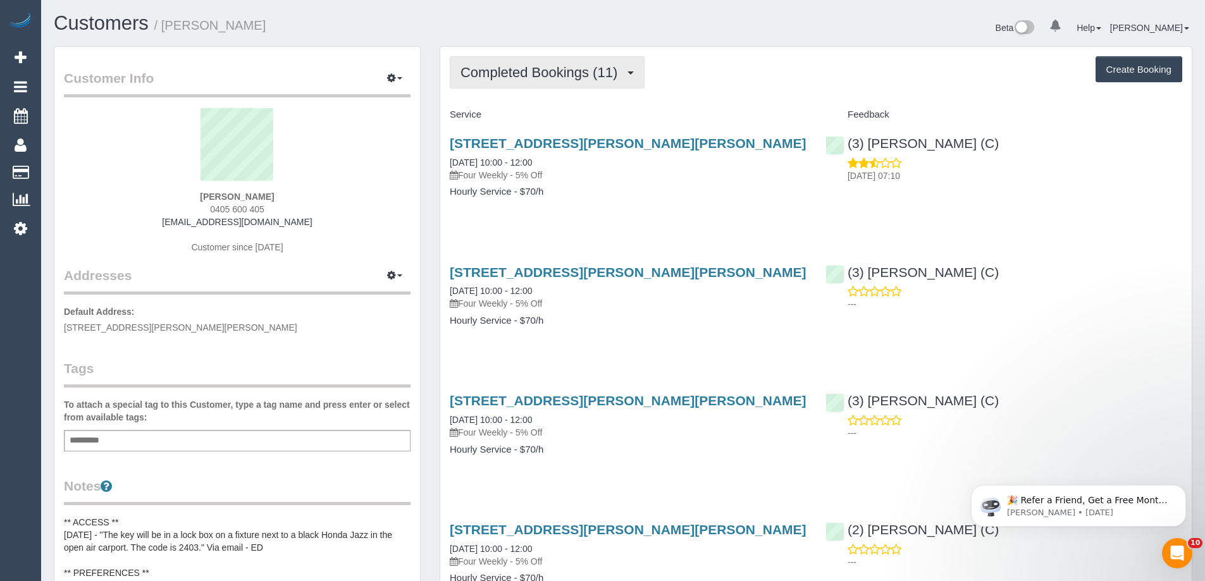
click at [550, 75] on span "Completed Bookings (11)" at bounding box center [541, 73] width 163 height 16
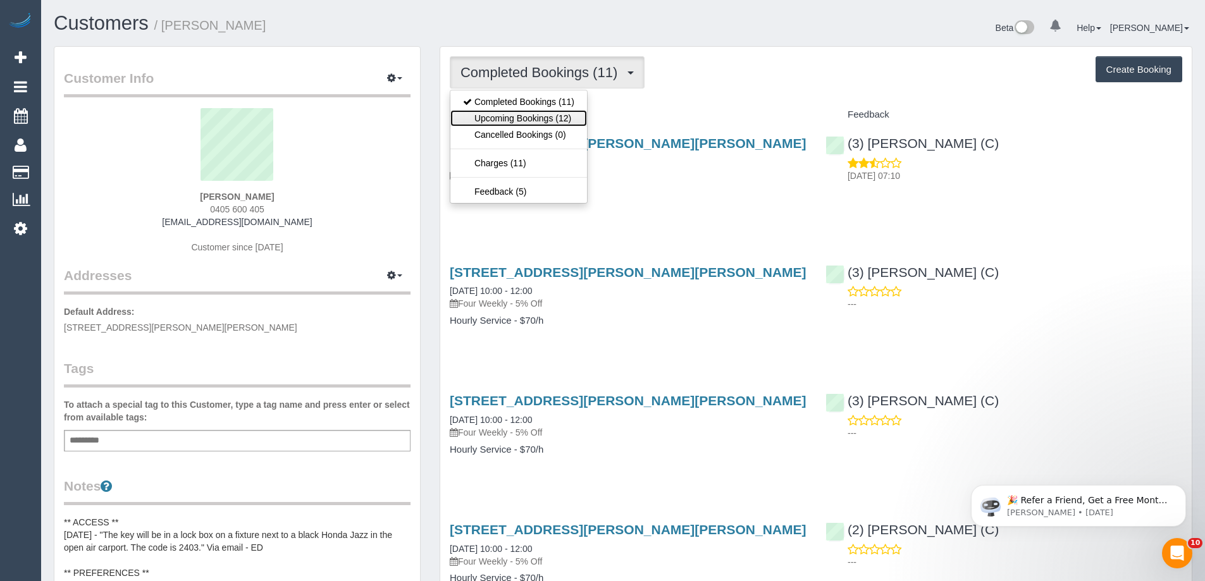
click at [519, 120] on link "Upcoming Bookings (12)" at bounding box center [518, 118] width 137 height 16
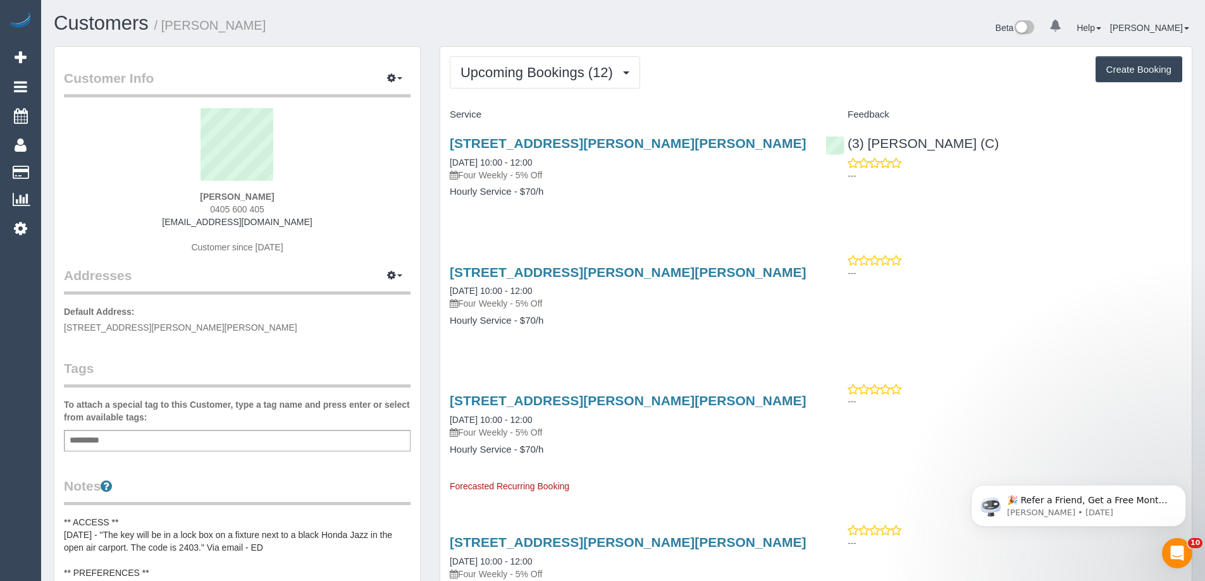
click at [238, 213] on span "0405 600 405" at bounding box center [237, 209] width 54 height 10
click at [300, 198] on div "[PERSON_NAME] 0405 600 405 [EMAIL_ADDRESS][DOMAIN_NAME] Customer since [DATE]" at bounding box center [237, 187] width 347 height 158
drag, startPoint x: 299, startPoint y: 197, endPoint x: 105, endPoint y: 192, distance: 194.2
click at [105, 192] on div "[PERSON_NAME] 0405 600 405 [EMAIL_ADDRESS][DOMAIN_NAME] Customer since [DATE]" at bounding box center [237, 187] width 347 height 158
copy div "[PERSON_NAME]"
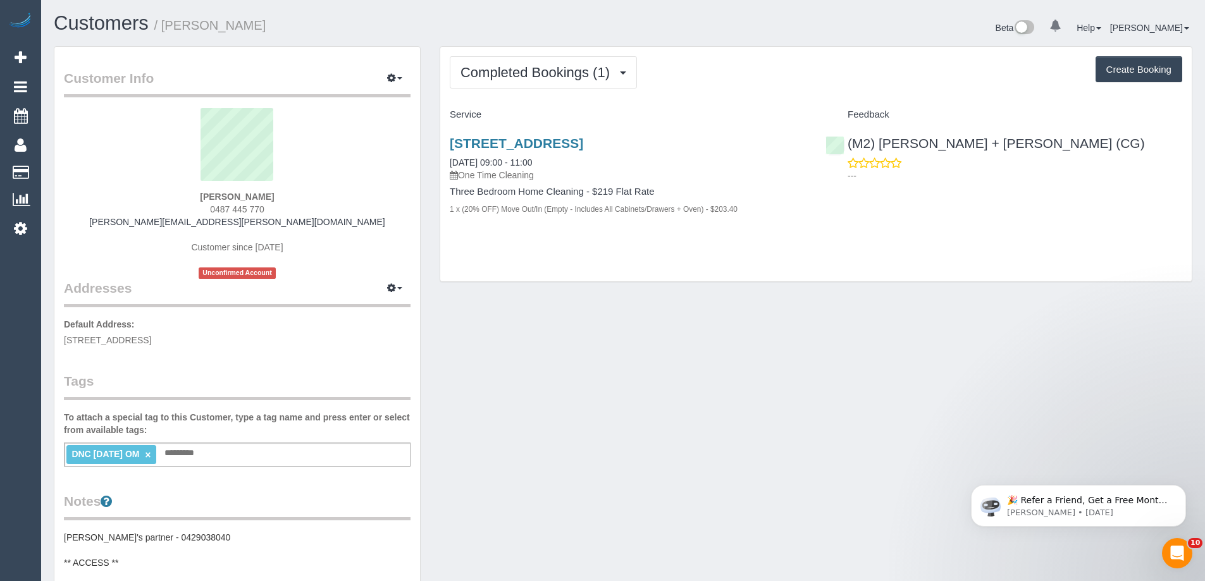
drag, startPoint x: 256, startPoint y: 199, endPoint x: 137, endPoint y: 195, distance: 119.6
click at [137, 195] on div "[PERSON_NAME] 0487 445 770 [PERSON_NAME][EMAIL_ADDRESS][PERSON_NAME][DOMAIN_NAM…" at bounding box center [237, 193] width 347 height 171
click at [176, 194] on div "[PERSON_NAME] 0487 445 770 [PERSON_NAME][EMAIL_ADDRESS][PERSON_NAME][DOMAIN_NAM…" at bounding box center [237, 193] width 347 height 171
drag, startPoint x: 176, startPoint y: 194, endPoint x: 311, endPoint y: 195, distance: 134.7
click at [309, 194] on div "[PERSON_NAME] 0487 445 770 [PERSON_NAME][EMAIL_ADDRESS][PERSON_NAME][DOMAIN_NAM…" at bounding box center [237, 193] width 347 height 171
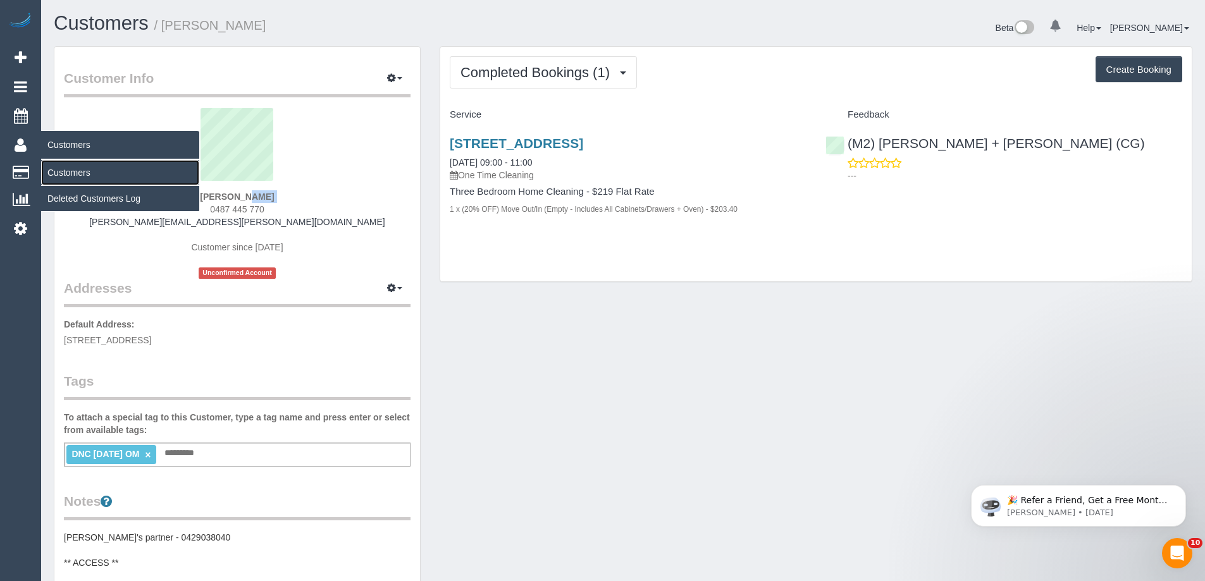
click at [79, 166] on link "Customers" at bounding box center [120, 172] width 158 height 25
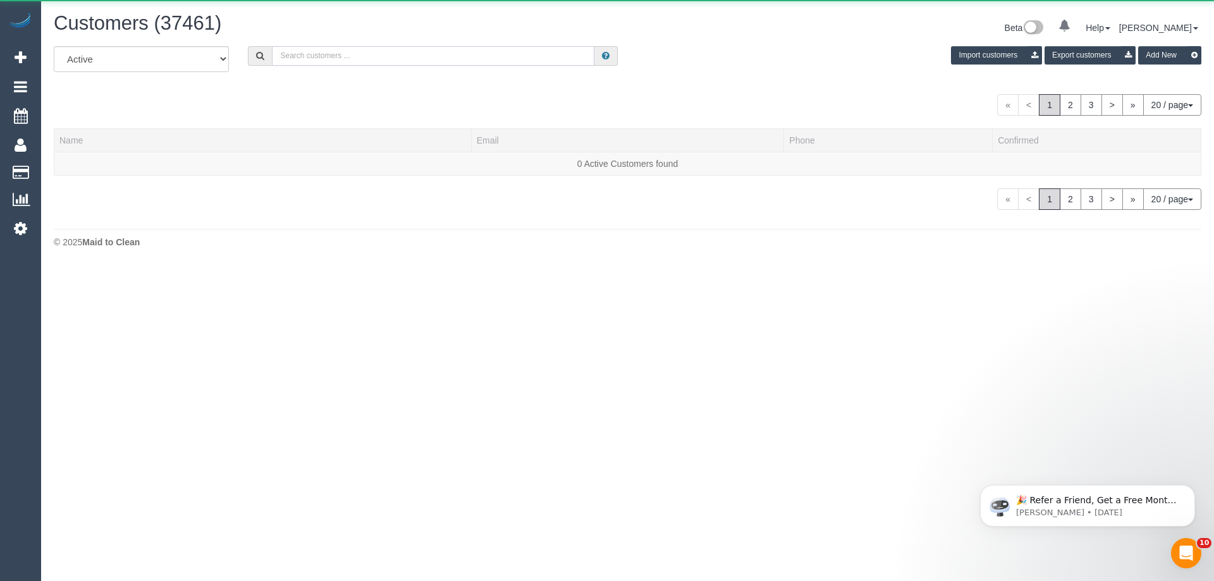
click at [327, 56] on input "text" at bounding box center [433, 56] width 323 height 20
paste input "[PERSON_NAME]"
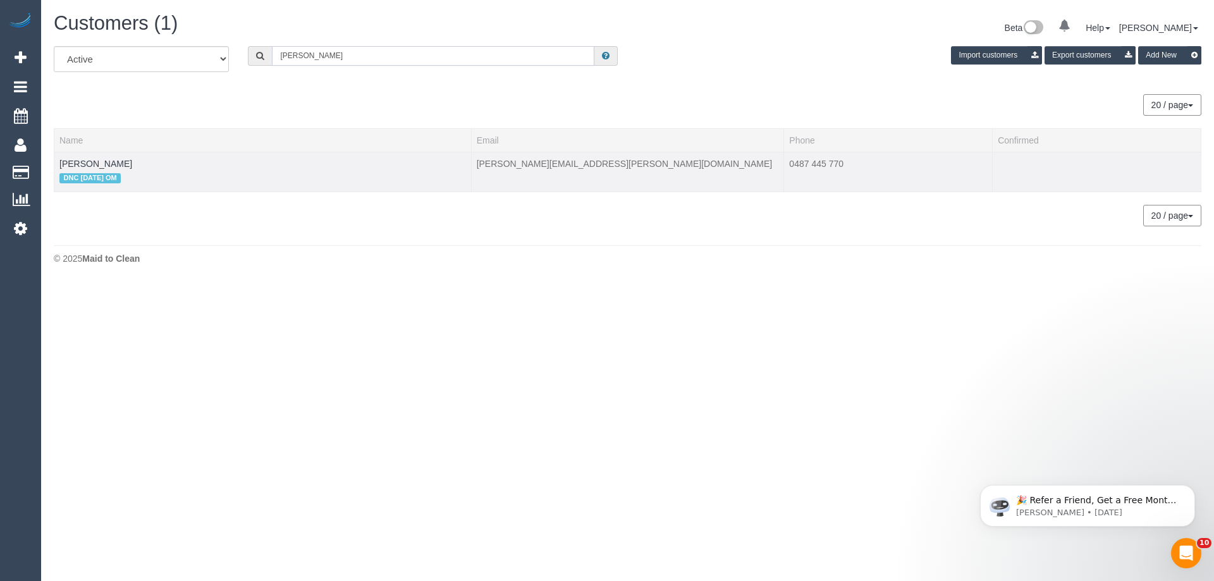
type input "[PERSON_NAME]"
drag, startPoint x: 127, startPoint y: 161, endPoint x: 59, endPoint y: 158, distance: 67.1
click at [59, 158] on td "[PERSON_NAME] DNC [DATE] OM" at bounding box center [262, 172] width 417 height 40
copy link "[PERSON_NAME]"
click at [95, 163] on link "[PERSON_NAME]" at bounding box center [95, 164] width 73 height 10
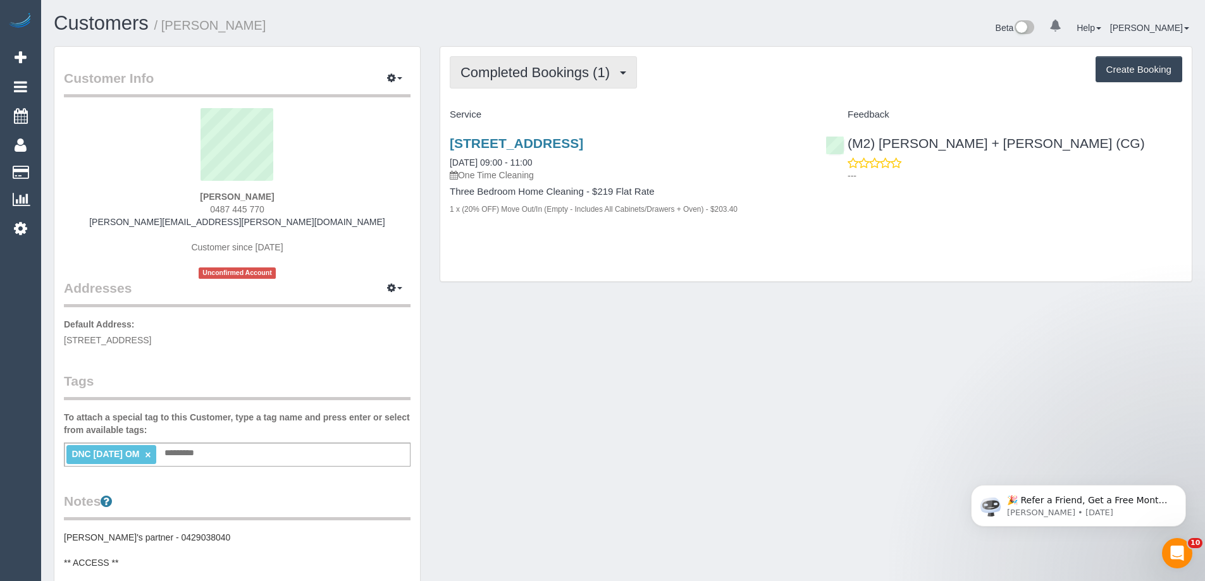
click at [553, 73] on span "Completed Bookings (1)" at bounding box center [538, 73] width 156 height 16
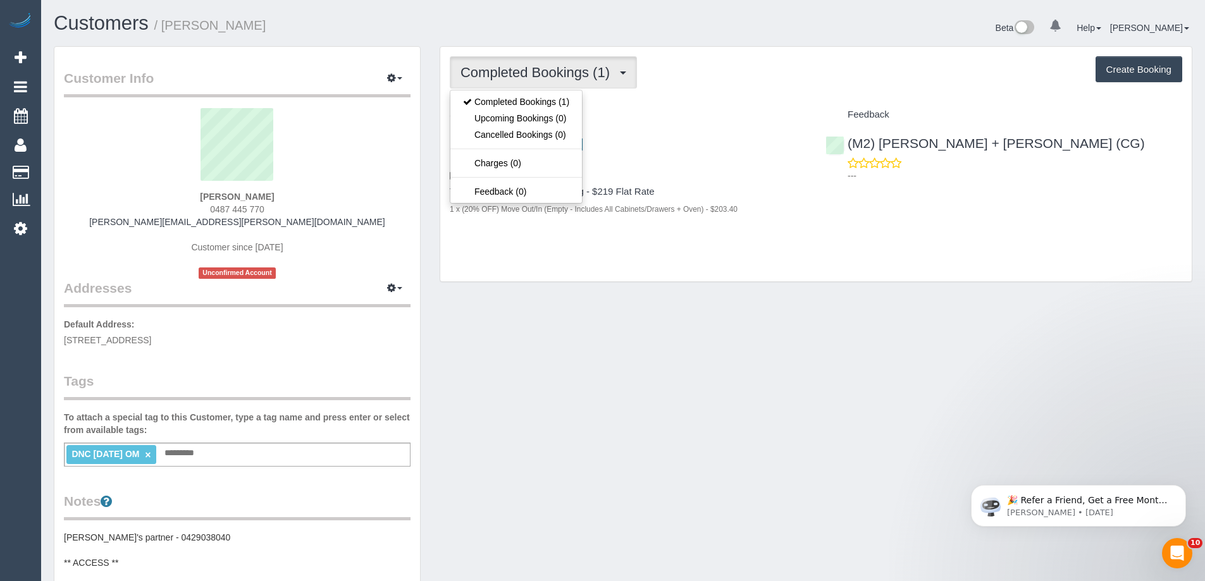
click at [676, 104] on div "Service" at bounding box center [628, 115] width 376 height 22
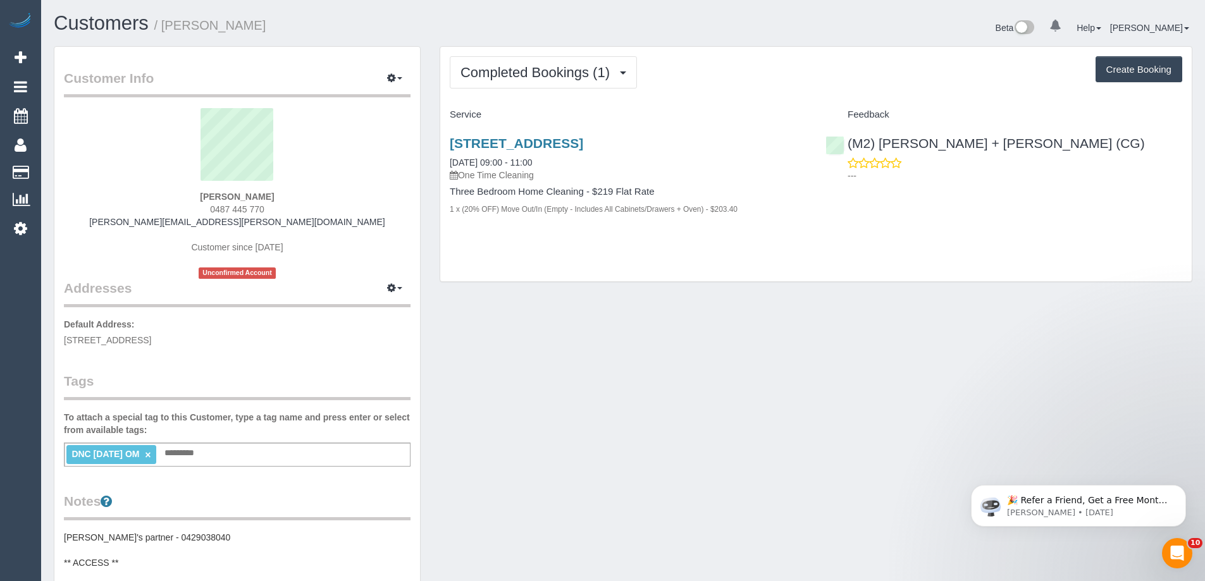
drag, startPoint x: 442, startPoint y: 158, endPoint x: 751, endPoint y: 229, distance: 317.9
click at [751, 229] on div "[STREET_ADDRESS] [DATE] 09:00 - 11:00 One Time Cleaning Three Bedroom Home Clea…" at bounding box center [628, 182] width 376 height 115
copy div "[DATE] 09:00 - 11:00 One Time Cleaning Three Bedroom Home Cleaning - $219 Flat …"
drag, startPoint x: 1021, startPoint y: 143, endPoint x: 847, endPoint y: 139, distance: 174.0
click at [847, 139] on div "(M2) [PERSON_NAME] + [PERSON_NAME] (CG) ---" at bounding box center [1004, 156] width 376 height 62
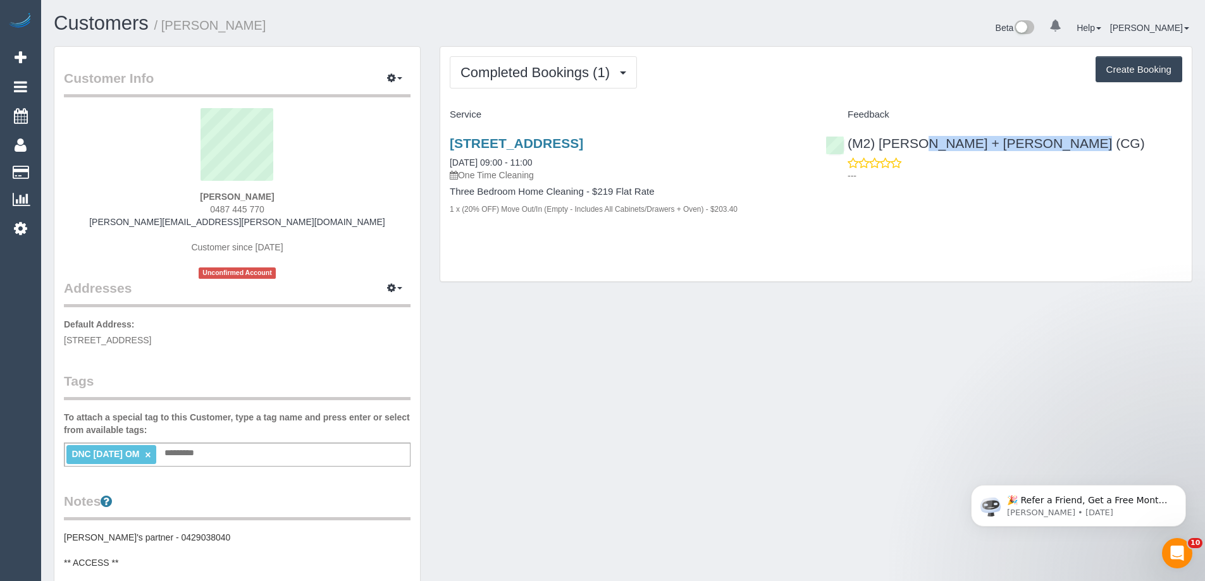
copy link "(M2) [PERSON_NAME] + [PERSON_NAME] (CG)"
click at [527, 164] on link "[DATE] 09:00 - 11:00" at bounding box center [491, 162] width 82 height 10
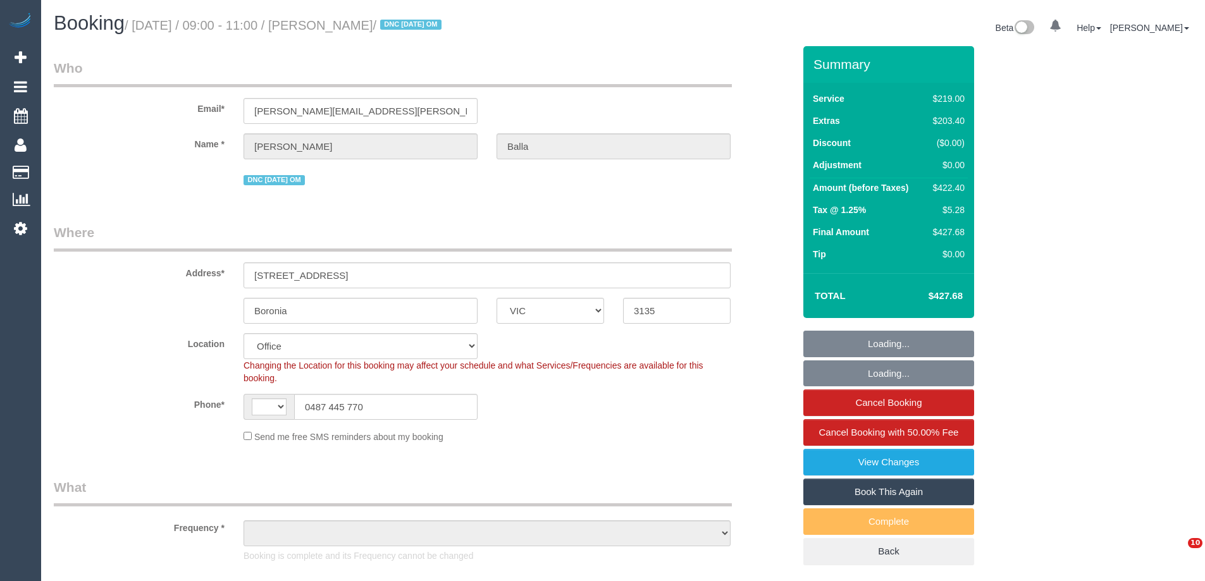
select select "VIC"
select select "string:stripe-pm_1S2R7S2GScqysDRVJTRHVHnw"
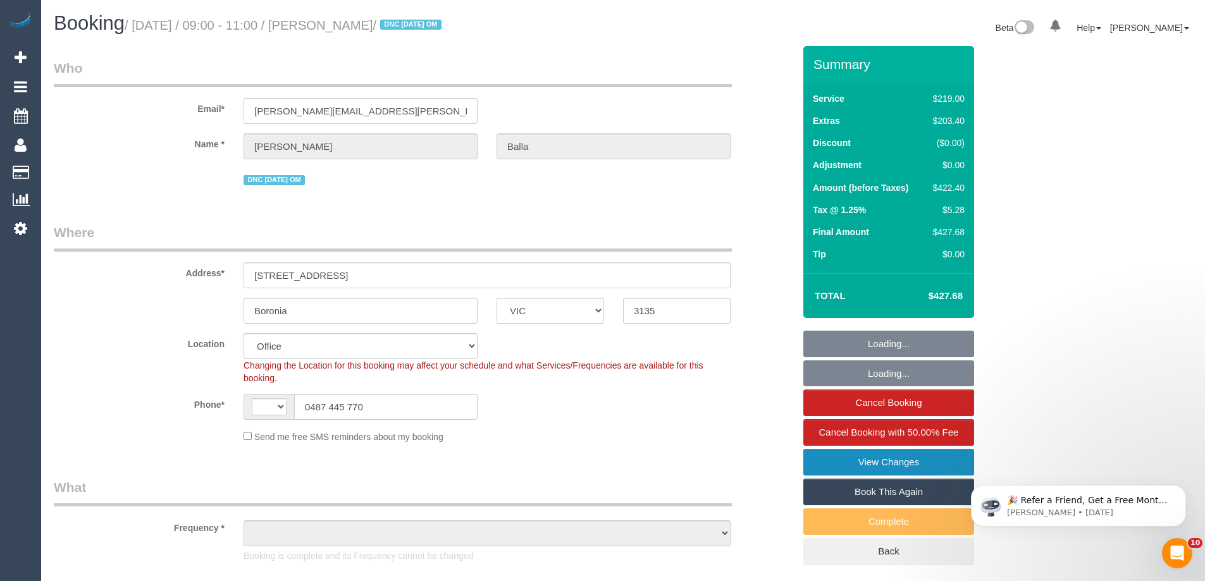
select select "string:AU"
select select "object:688"
select select "number:28"
select select "number:17"
select select "number:19"
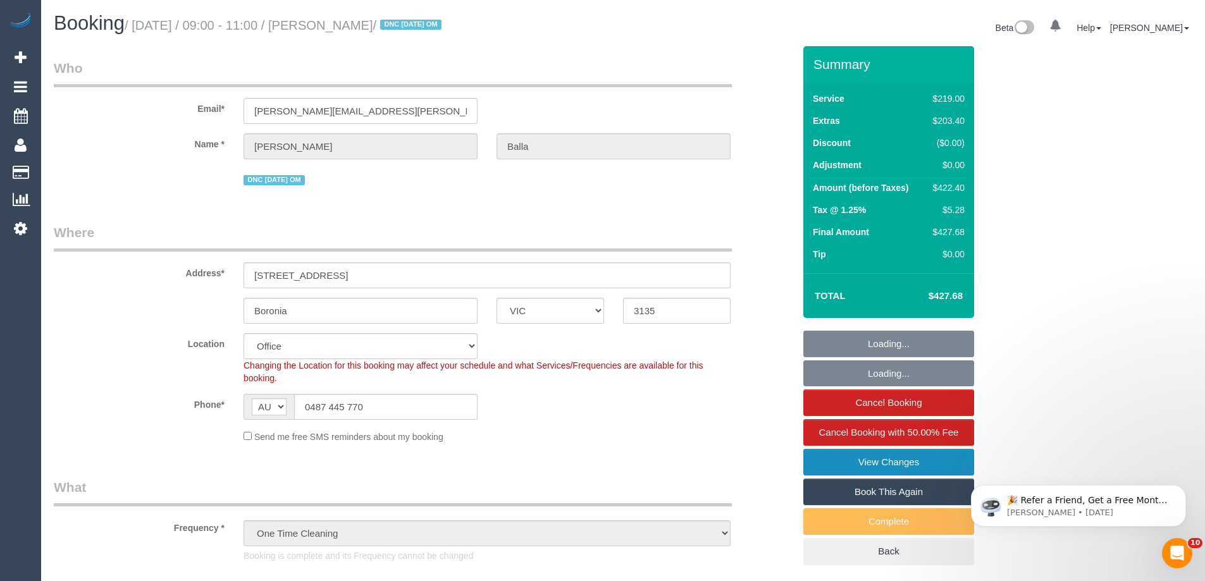
click at [866, 462] on link "View Changes" at bounding box center [888, 462] width 171 height 27
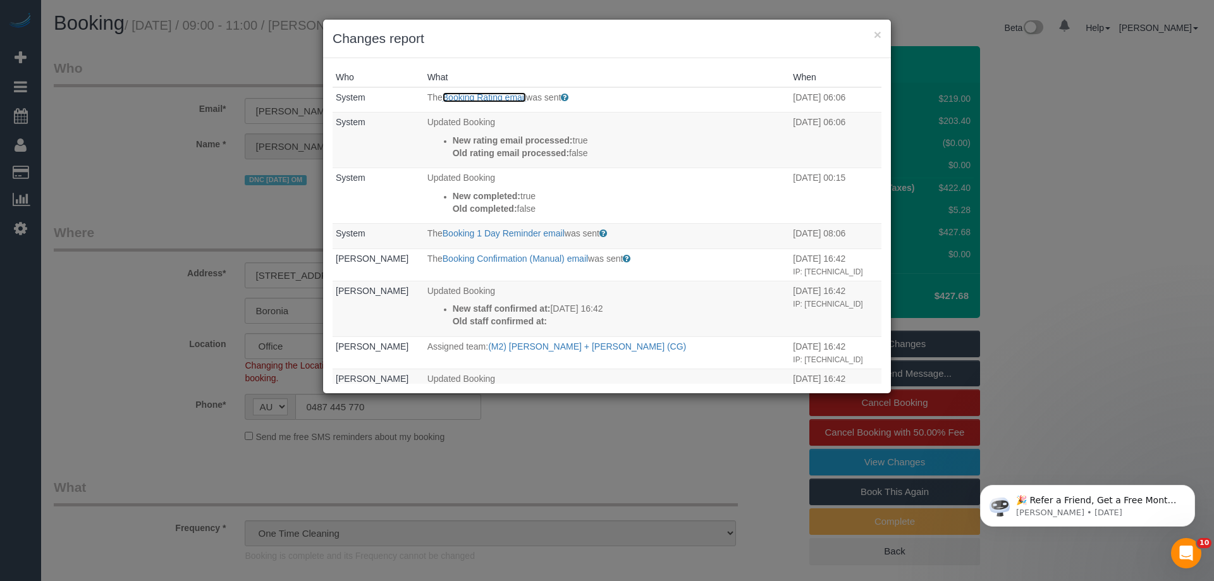
click at [492, 94] on link "Booking Rating email" at bounding box center [484, 97] width 83 height 10
click at [878, 37] on button "×" at bounding box center [878, 34] width 8 height 13
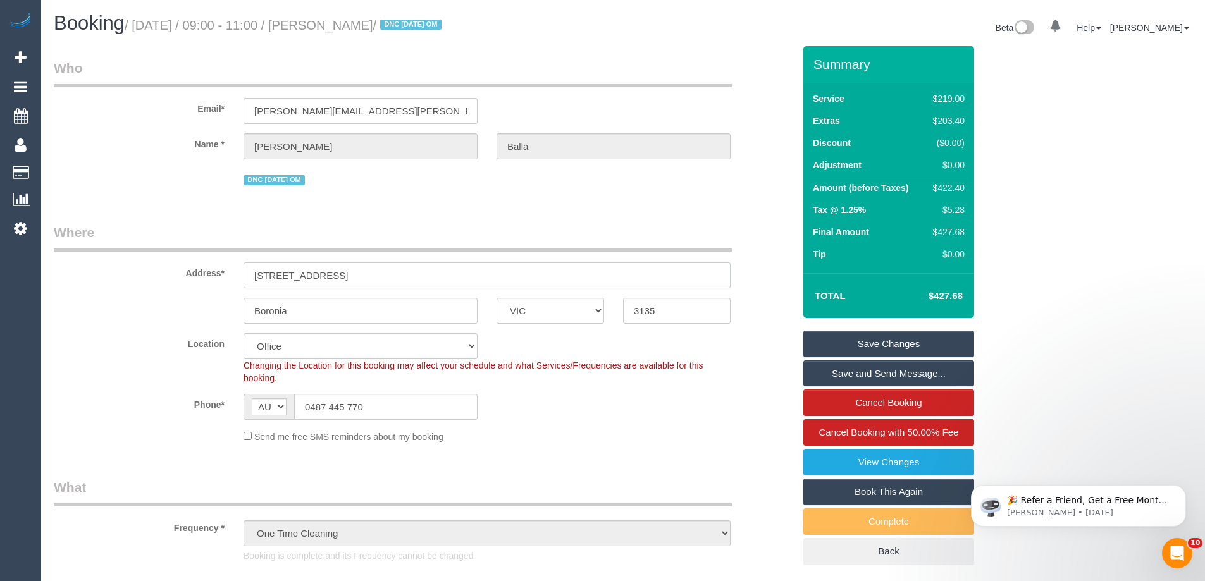
drag, startPoint x: 376, startPoint y: 271, endPoint x: 78, endPoint y: 275, distance: 297.9
click at [91, 275] on div "Address* 16 queens town road" at bounding box center [423, 255] width 759 height 65
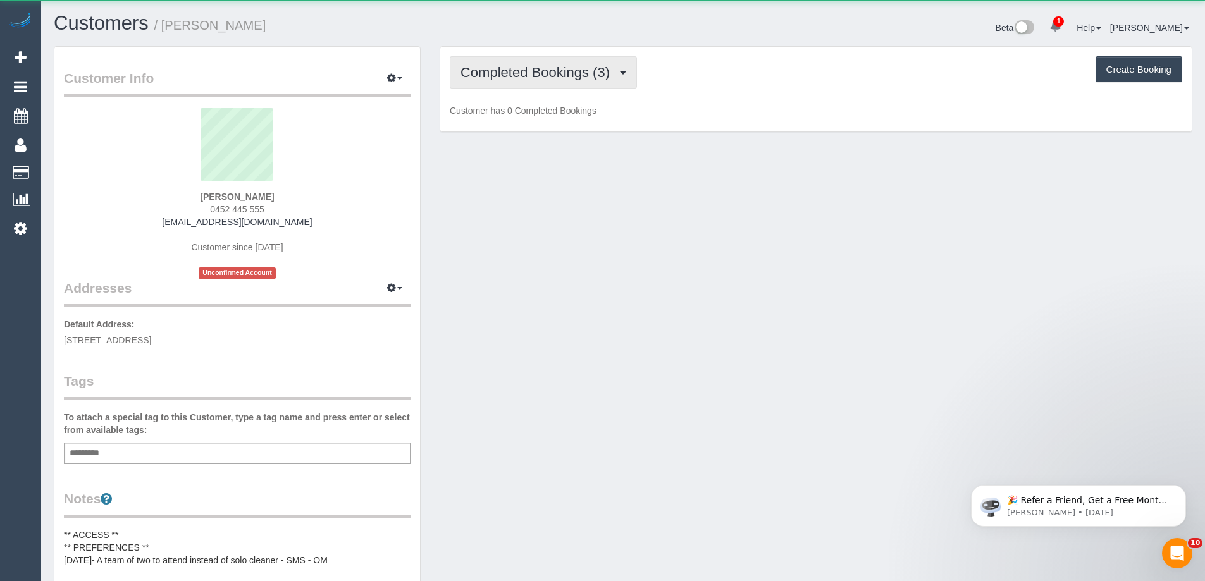
click at [578, 80] on span "Completed Bookings (3)" at bounding box center [538, 73] width 156 height 16
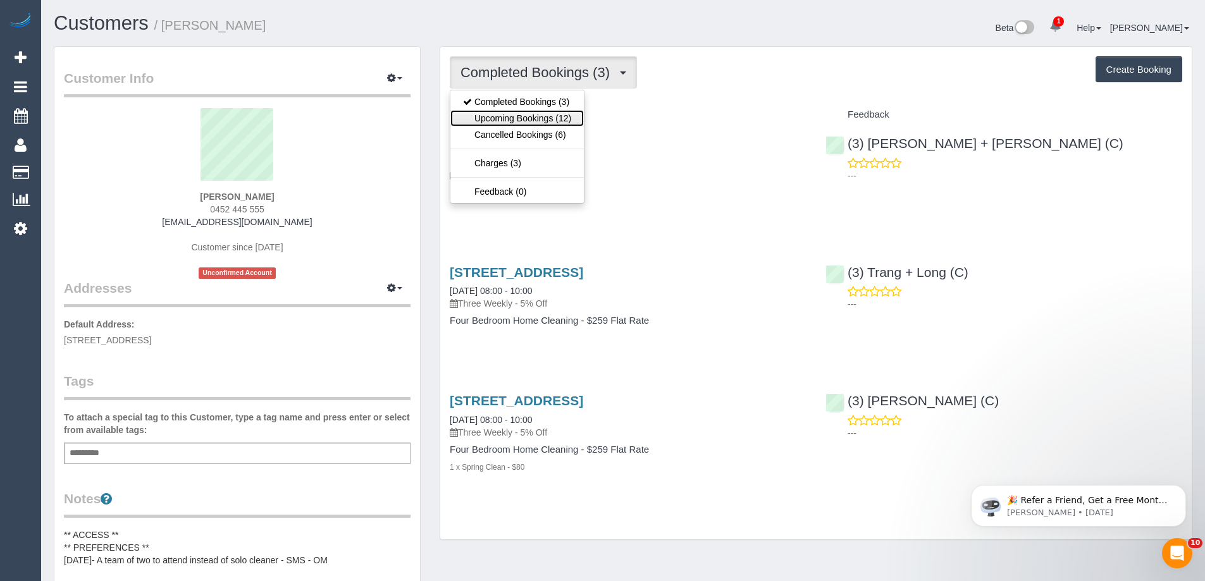
click at [552, 118] on link "Upcoming Bookings (12)" at bounding box center [516, 118] width 133 height 16
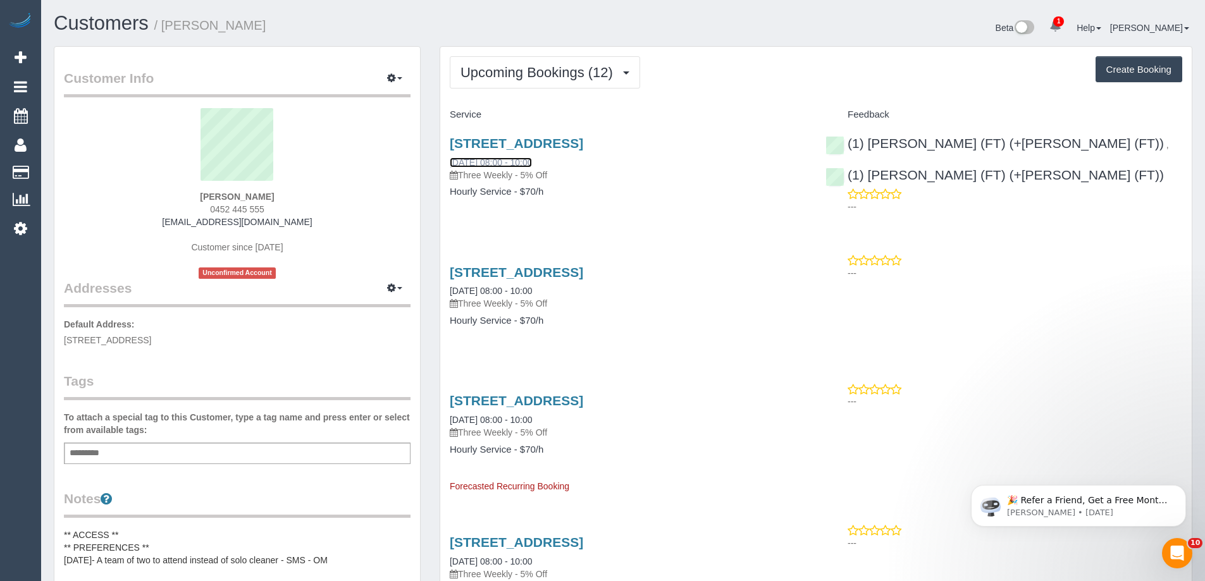
click at [485, 160] on link "[DATE] 08:00 - 10:00" at bounding box center [491, 162] width 82 height 10
click at [551, 68] on span "Upcoming Bookings (12)" at bounding box center [539, 73] width 159 height 16
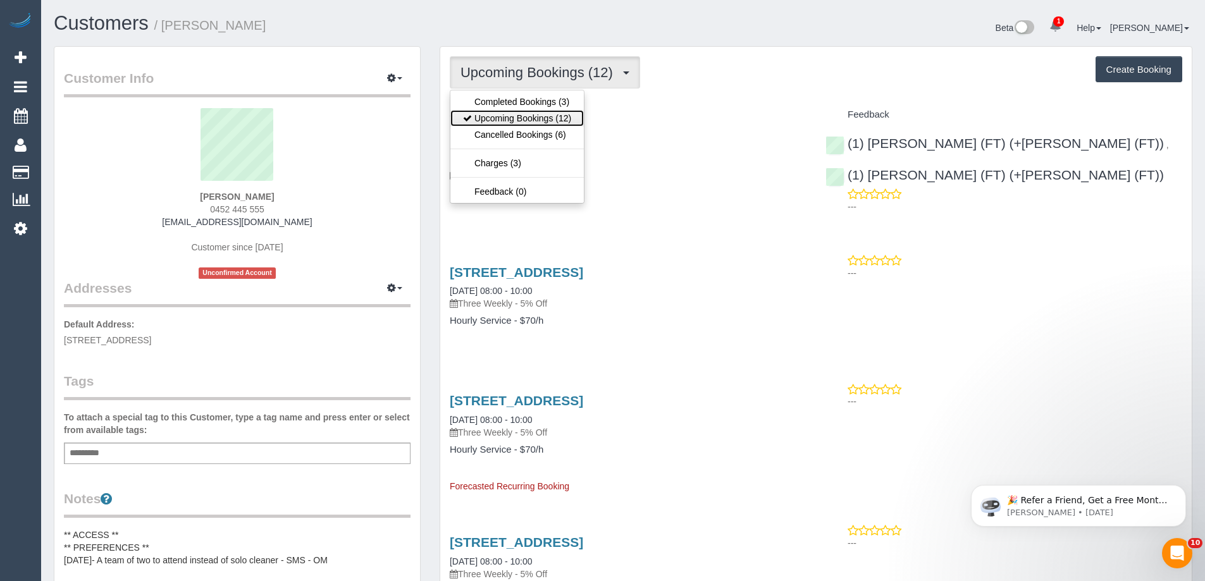
click at [541, 118] on link "Upcoming Bookings (12)" at bounding box center [516, 118] width 133 height 16
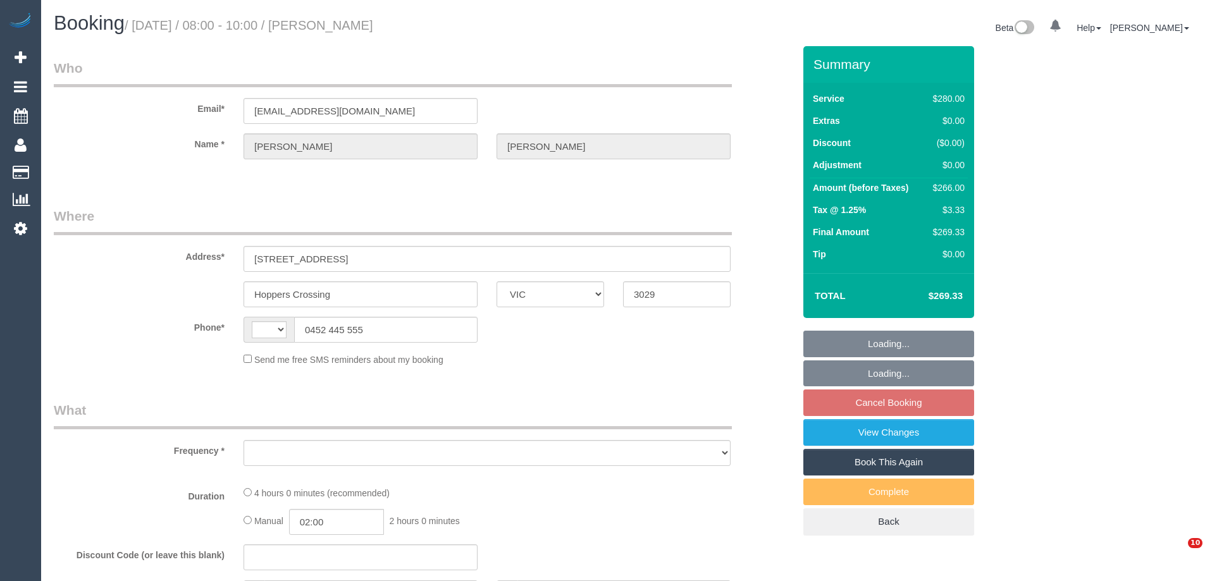
select select "VIC"
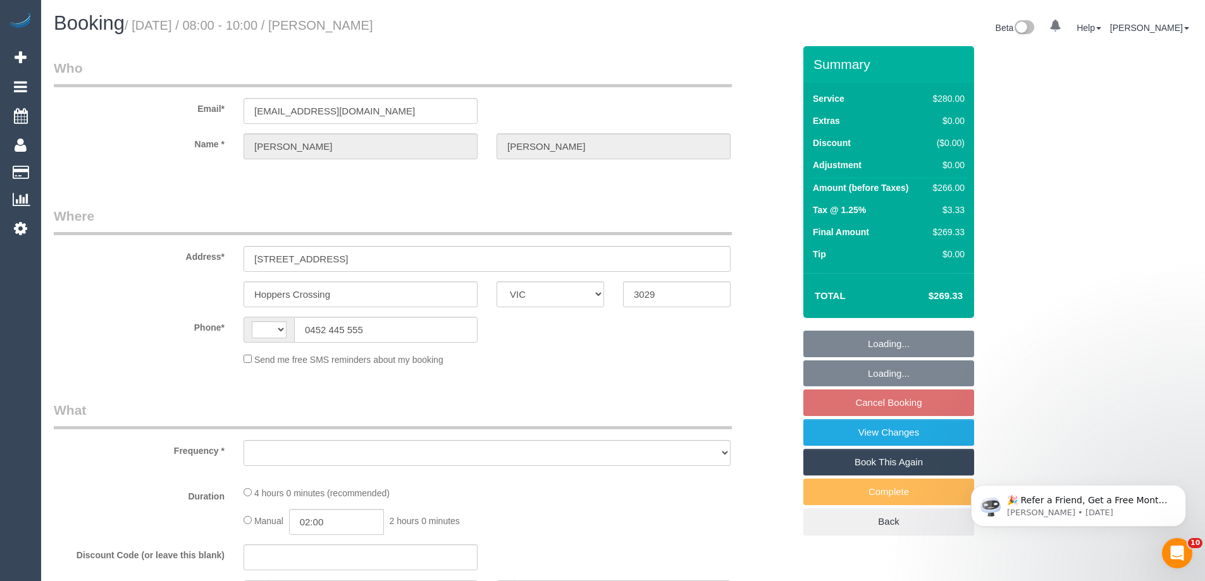
select select "object:294"
select select "string:AU"
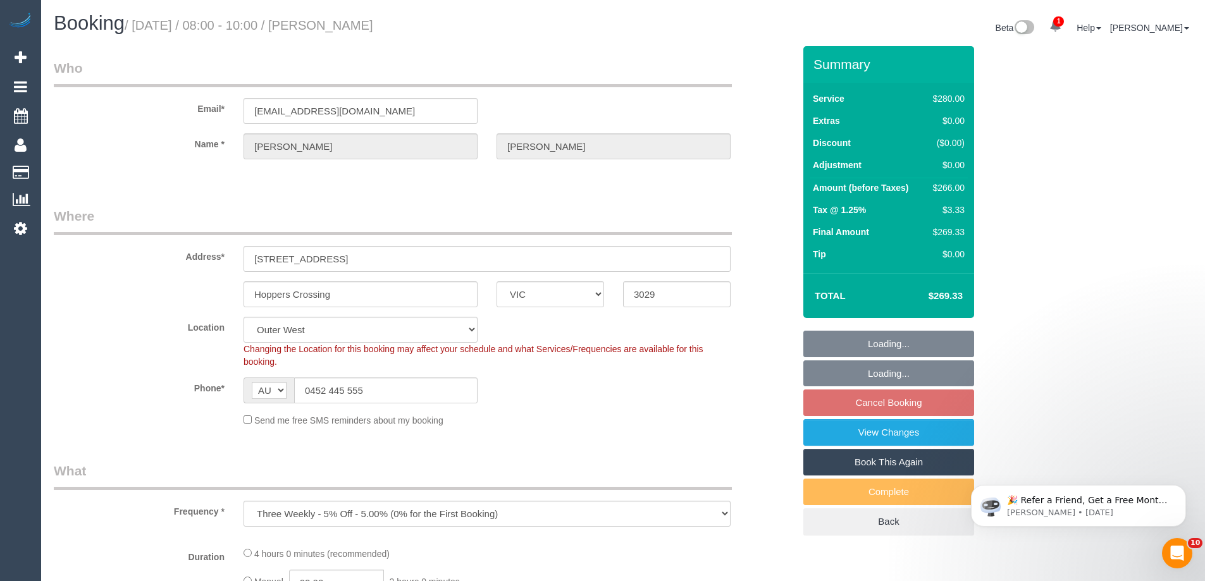
select select "string:stripe-pm_1QohT92GScqysDRVd2RZSIai"
select select "240"
select select "object:712"
select select "number:28"
select select "number:14"
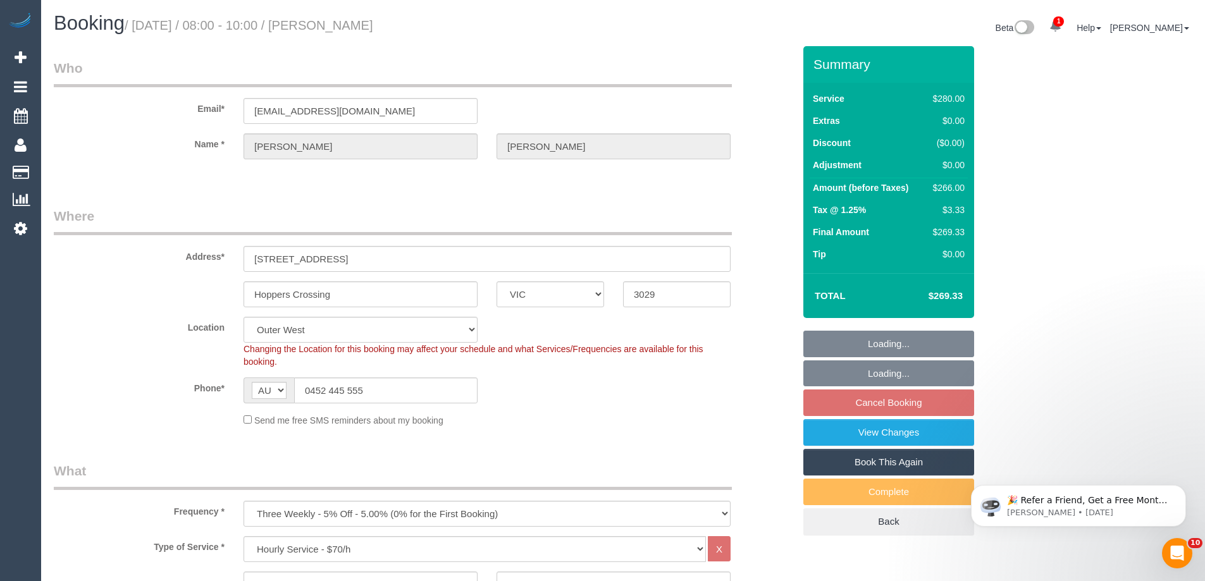
select select "number:18"
select select "number:22"
select select "number:33"
select select "number:13"
select select "spot1"
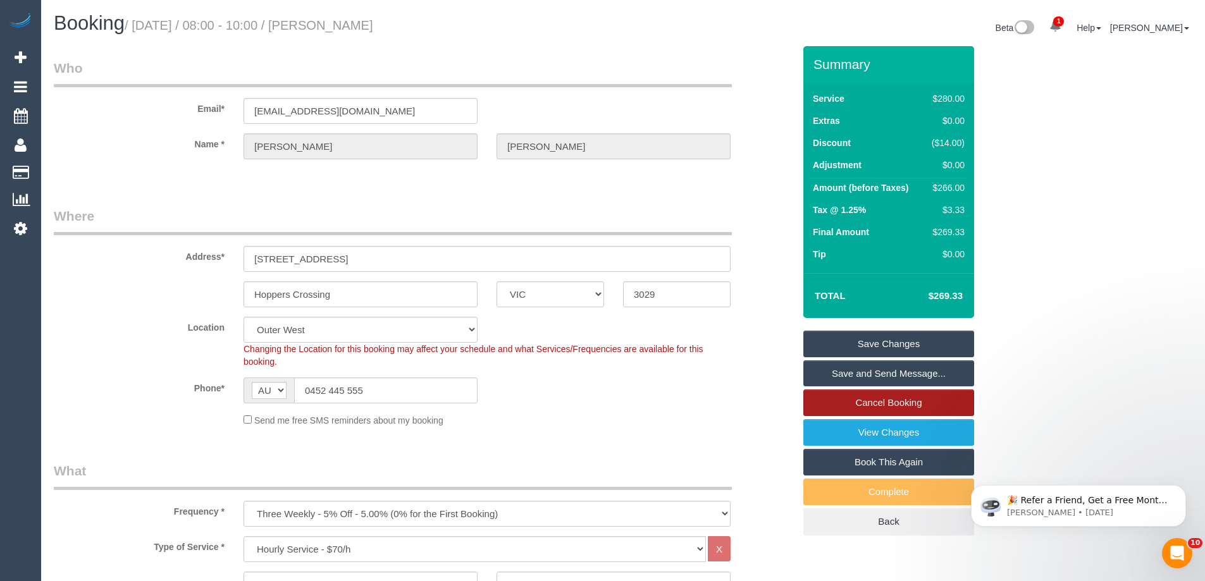
click at [889, 397] on link "Cancel Booking" at bounding box center [888, 403] width 171 height 27
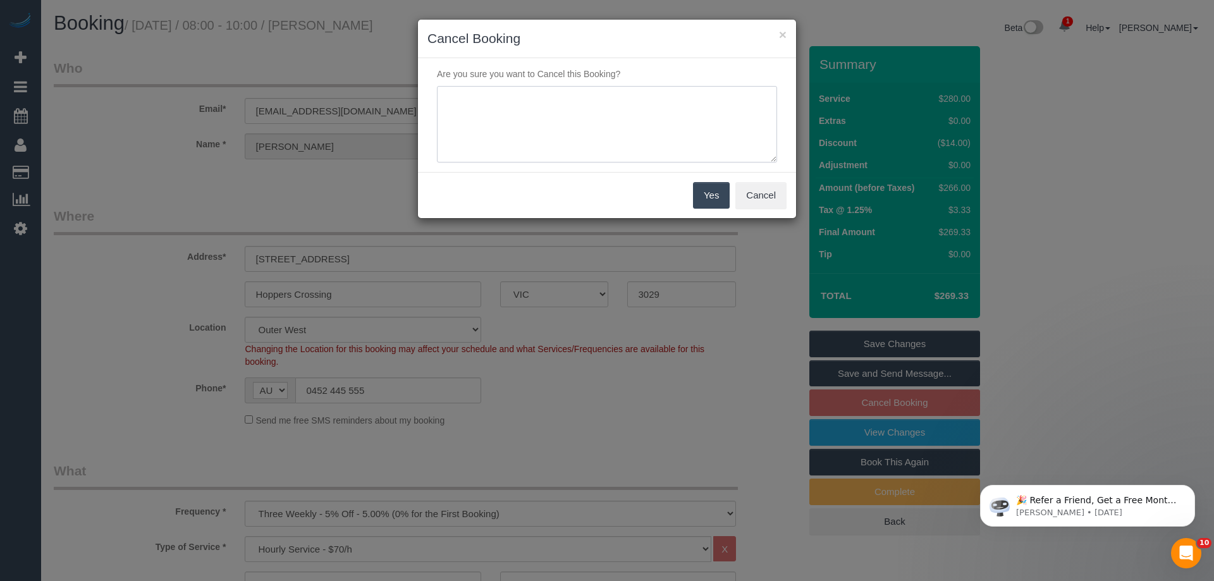
click at [528, 114] on textarea at bounding box center [607, 124] width 340 height 77
type textarea "customer wont be home - via text CE"
click at [702, 197] on button "Yes" at bounding box center [711, 195] width 37 height 27
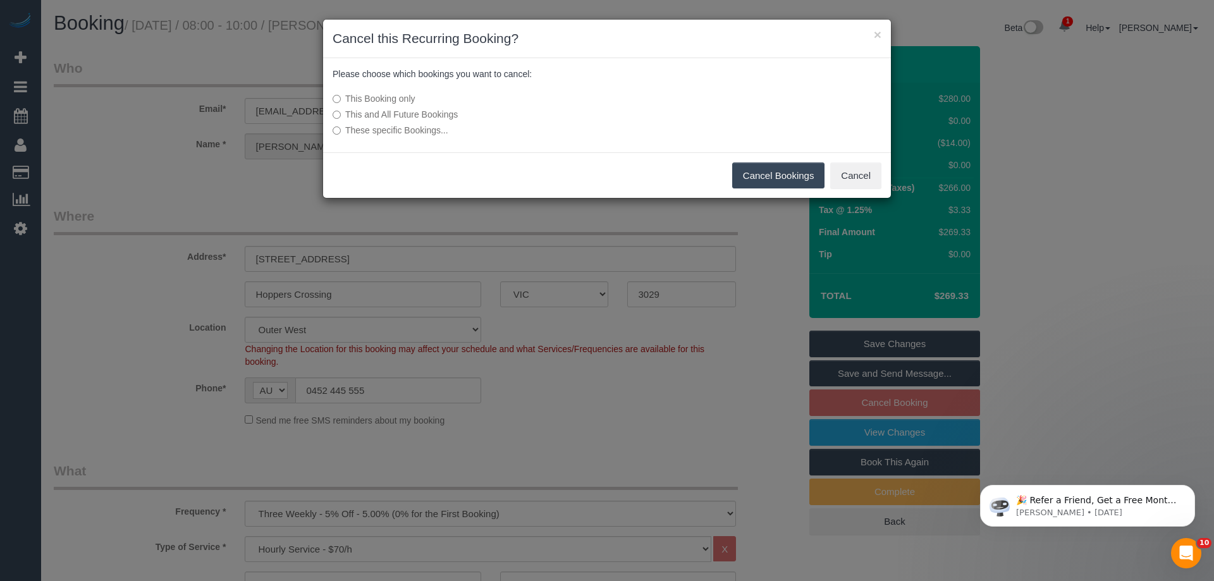
click at [785, 176] on button "Cancel Bookings" at bounding box center [778, 176] width 93 height 27
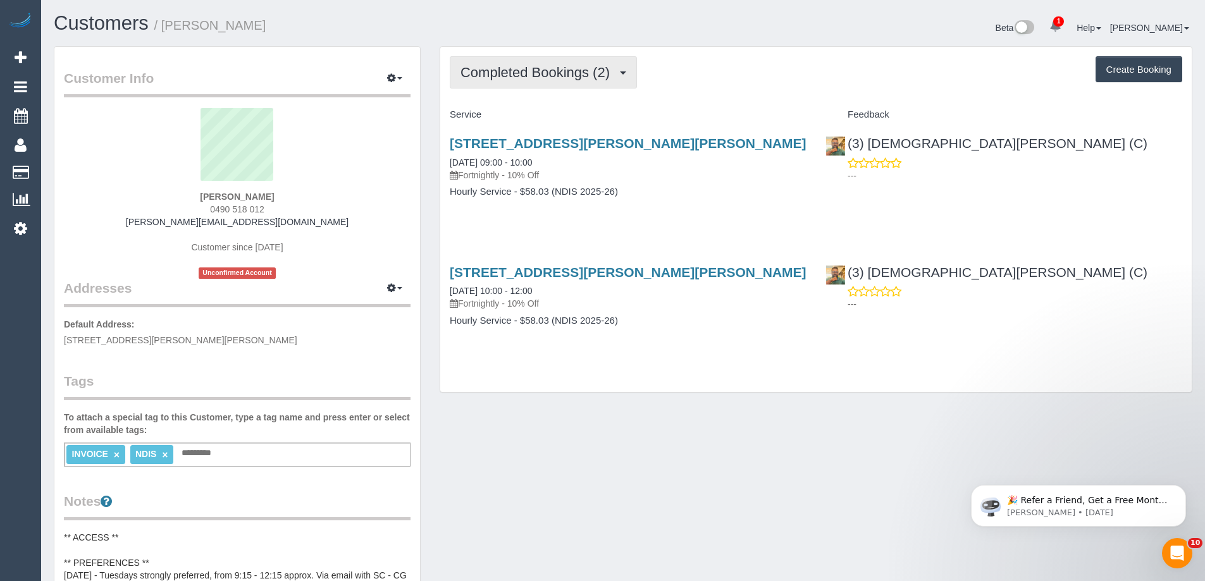
click at [523, 78] on span "Completed Bookings (2)" at bounding box center [538, 73] width 156 height 16
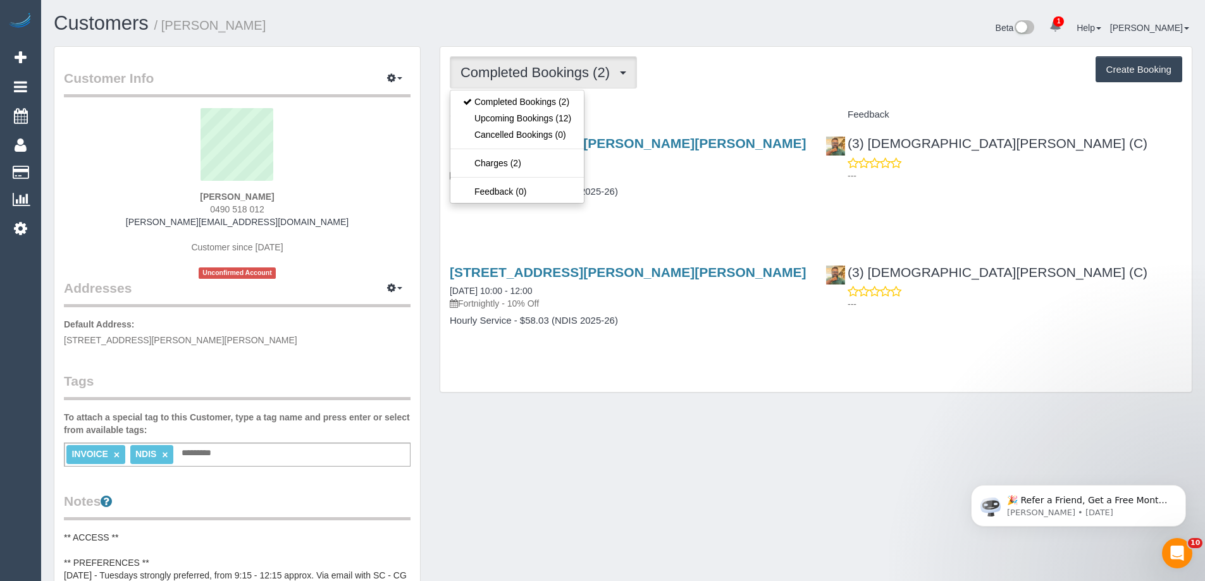
click at [277, 209] on div "[PERSON_NAME] 0490 518 012 [PERSON_NAME][EMAIL_ADDRESS][DOMAIN_NAME] Customer s…" at bounding box center [237, 193] width 347 height 171
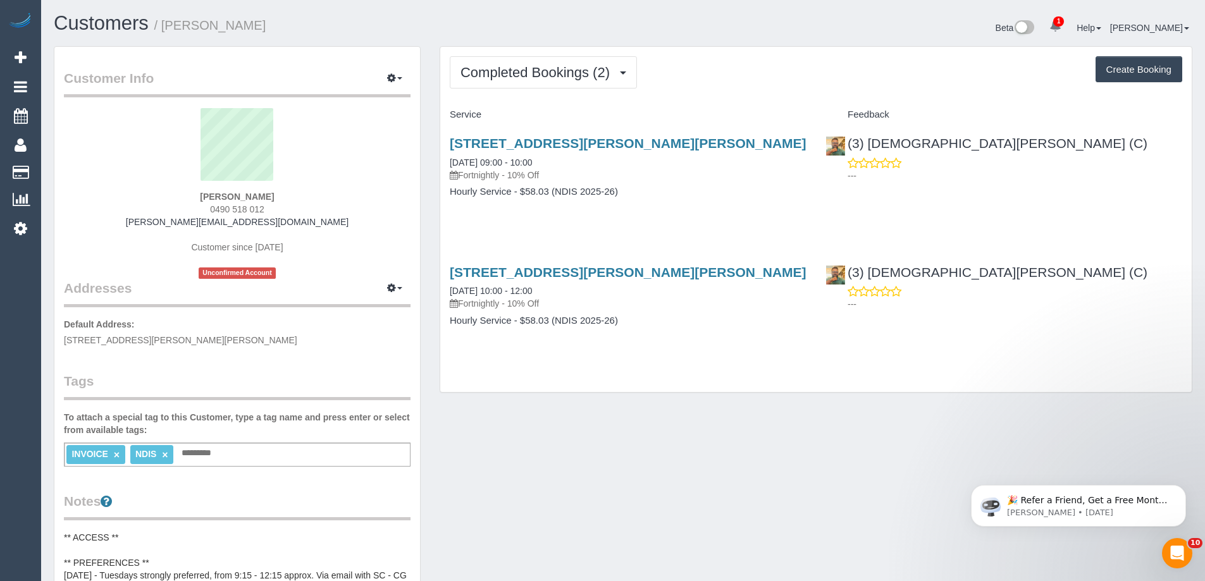
drag, startPoint x: 277, startPoint y: 209, endPoint x: 136, endPoint y: 207, distance: 141.1
click at [136, 207] on div "Judith Amad 0490 518 012 paige@maelasupportservices.com.au Customer since 2025 …" at bounding box center [237, 193] width 347 height 171
copy span "0490 518 012"
click at [505, 80] on span "Completed Bookings (2)" at bounding box center [538, 73] width 156 height 16
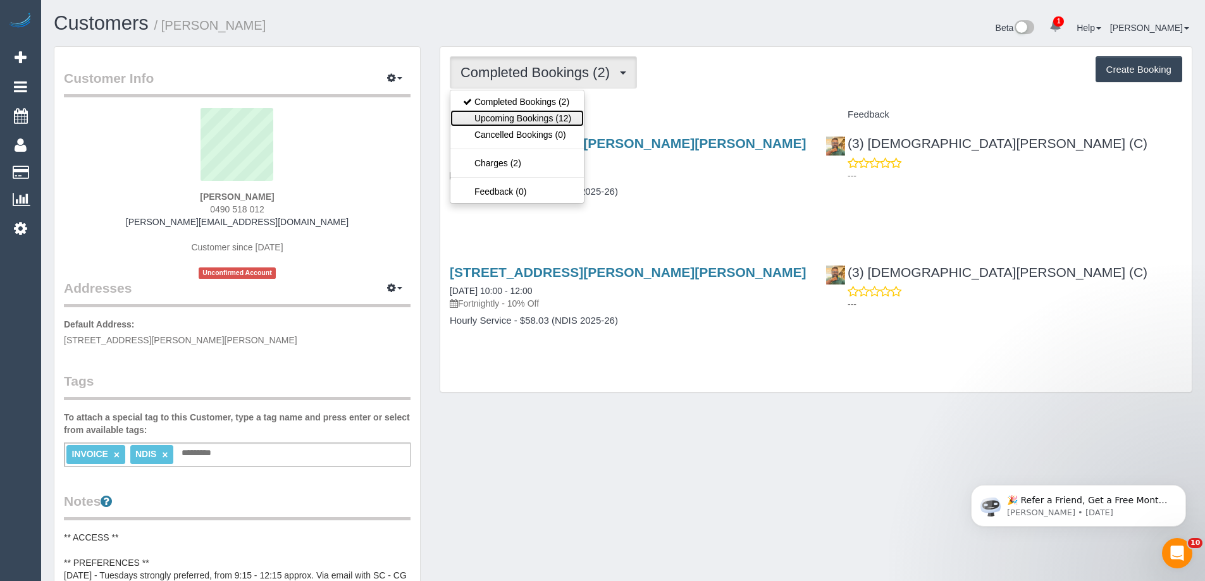
click at [511, 123] on link "Upcoming Bookings (12)" at bounding box center [516, 118] width 133 height 16
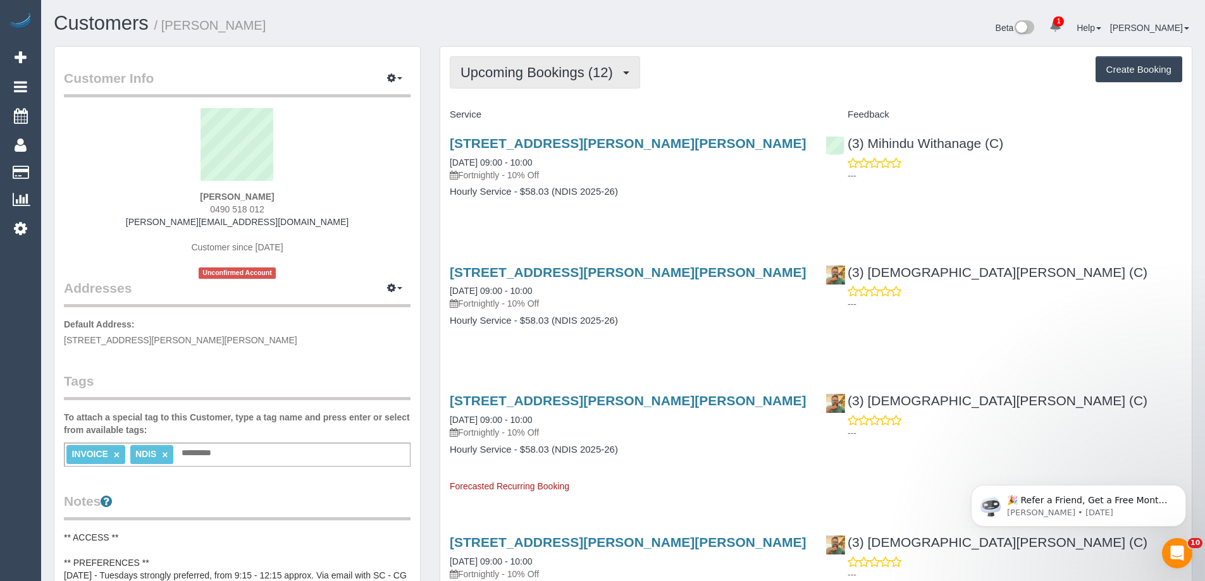
click at [493, 84] on button "Upcoming Bookings (12)" at bounding box center [545, 72] width 190 height 32
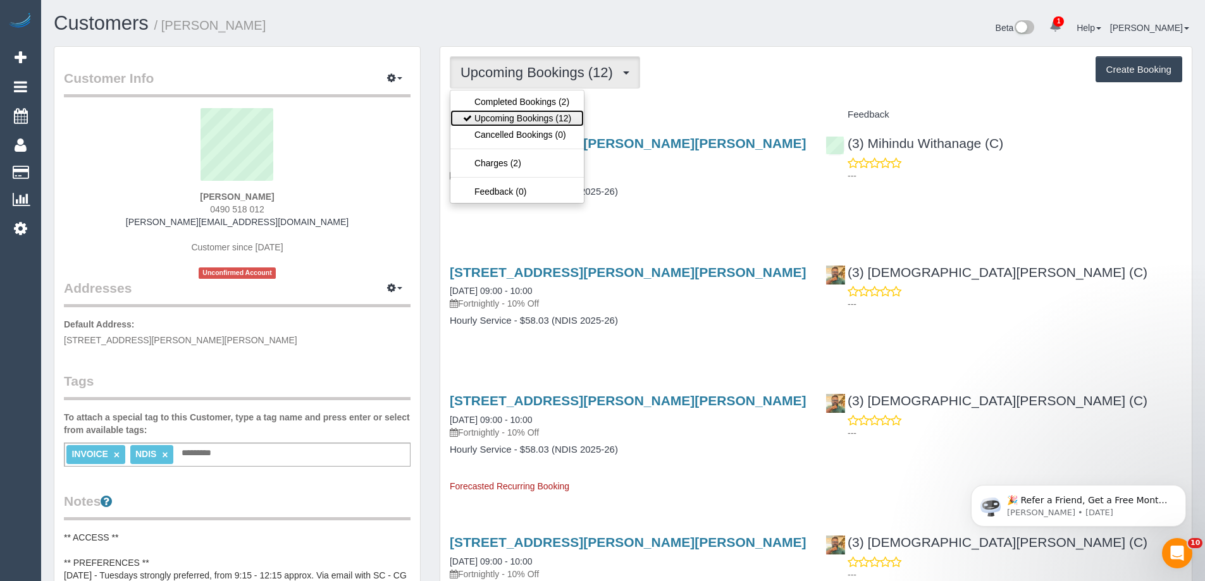
click at [503, 118] on link "Upcoming Bookings (12)" at bounding box center [516, 118] width 133 height 16
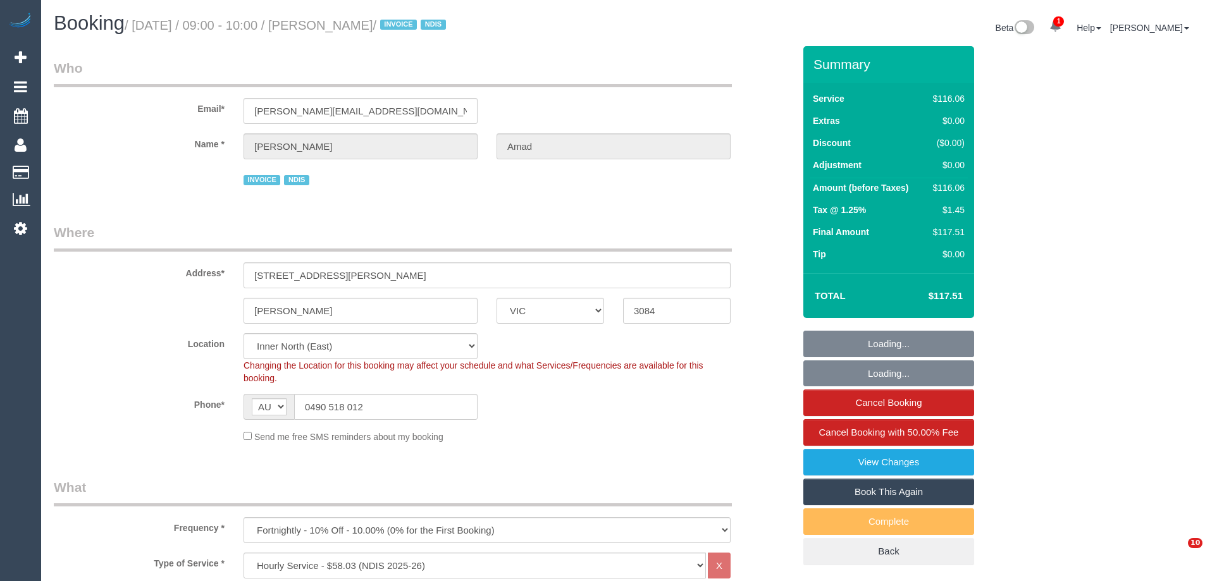
select select "VIC"
select select "number:28"
select select "number:14"
select select "number:19"
select select "number:25"
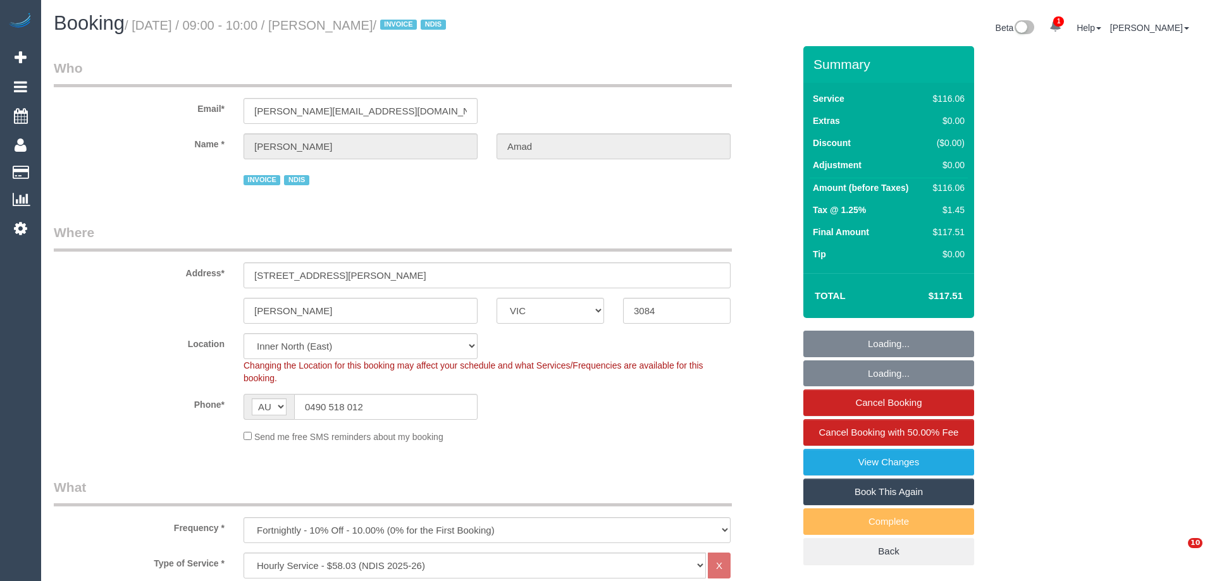
select select "number:34"
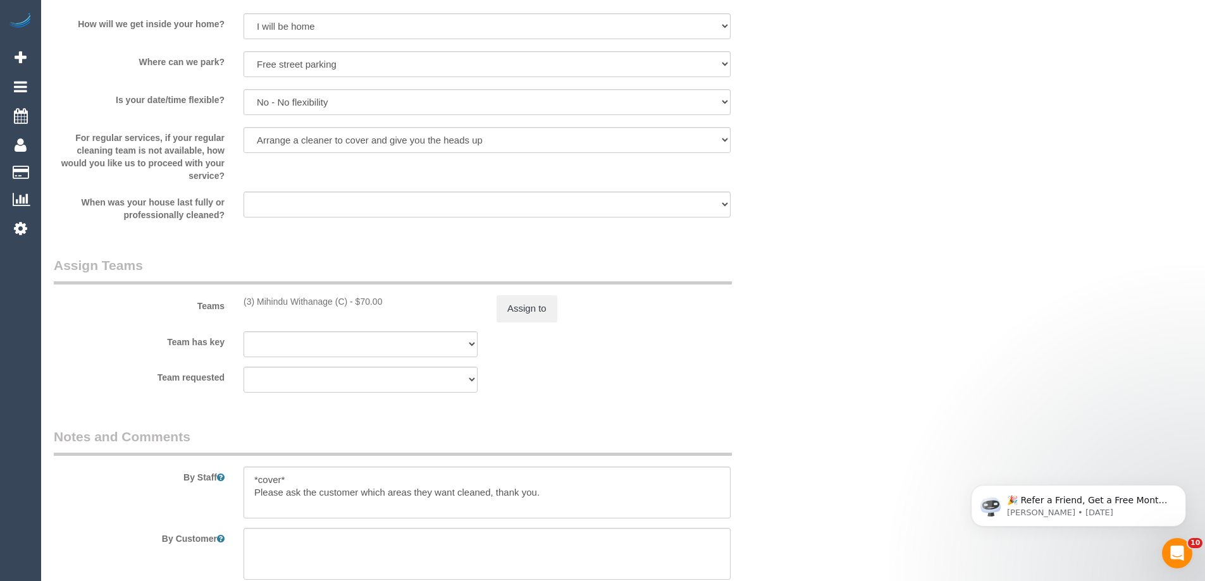
scroll to position [1581, 0]
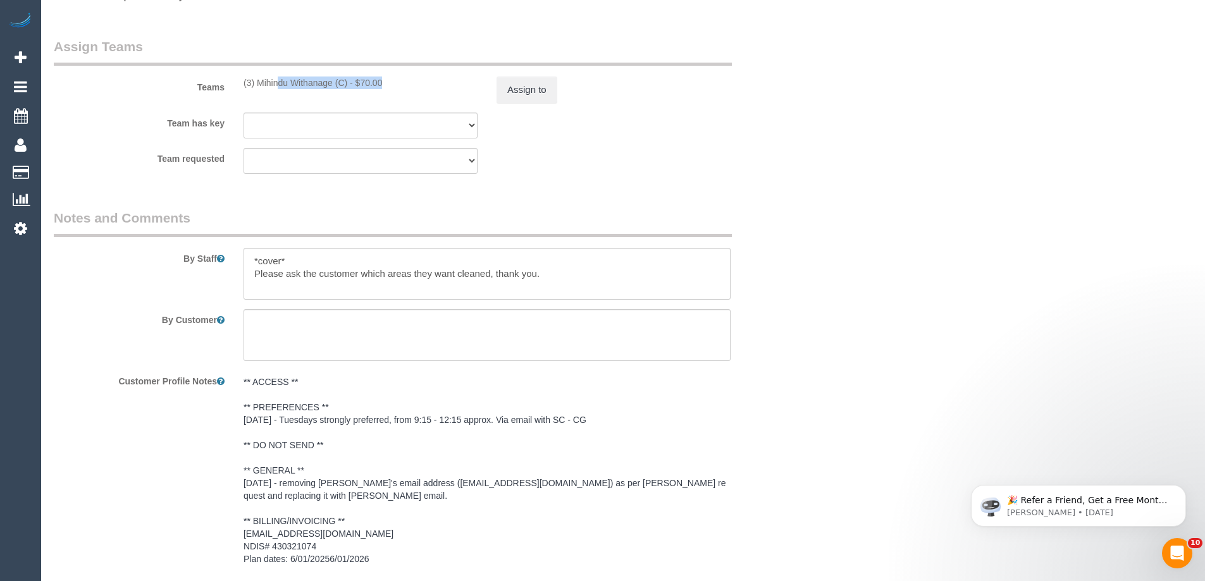
drag, startPoint x: 345, startPoint y: 82, endPoint x: 241, endPoint y: 84, distance: 103.8
click at [241, 84] on div "(3) Mihindu Withanage (C) - $70.00" at bounding box center [360, 83] width 253 height 13
copy div "(3) Mihindu Withanage (C)"
click at [533, 84] on button "Assign to" at bounding box center [527, 90] width 61 height 27
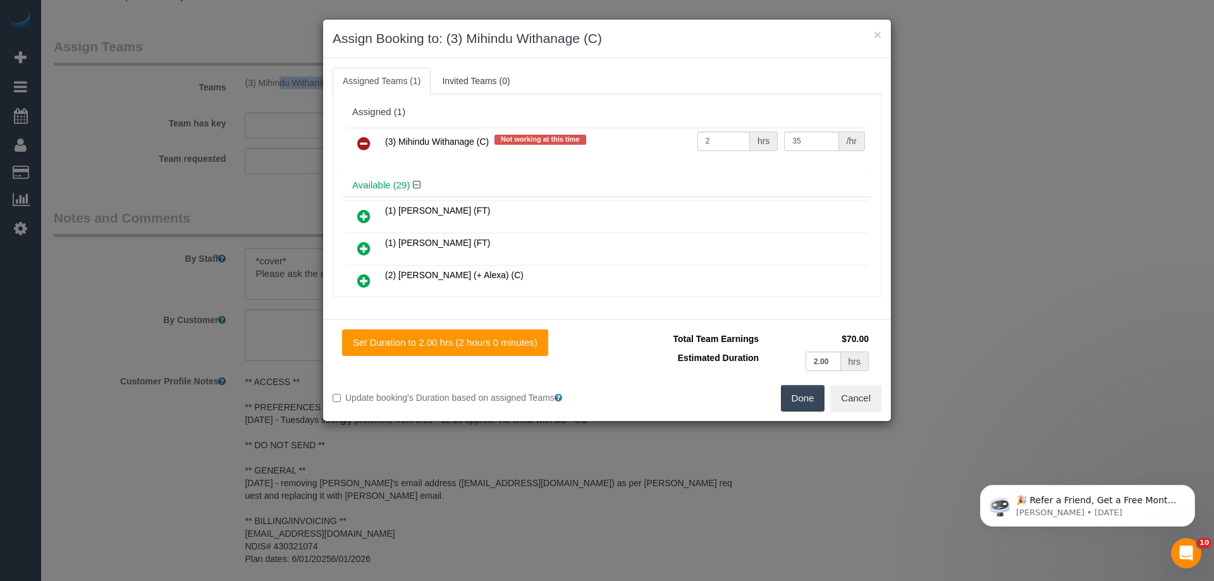
click at [354, 142] on link at bounding box center [364, 144] width 30 height 25
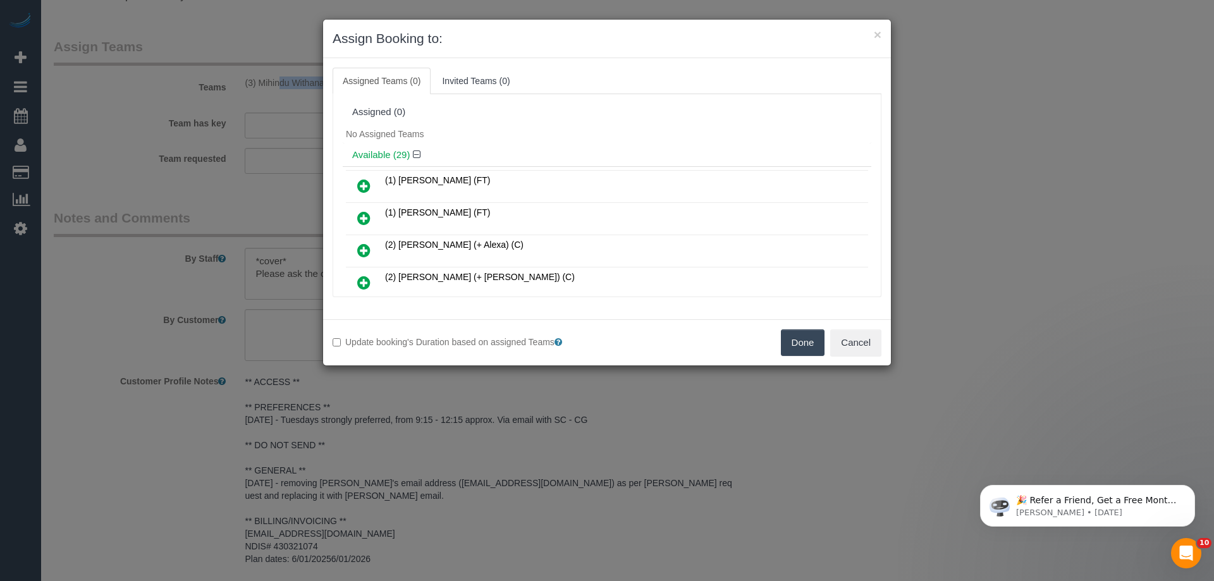
click at [808, 342] on button "Done" at bounding box center [803, 343] width 44 height 27
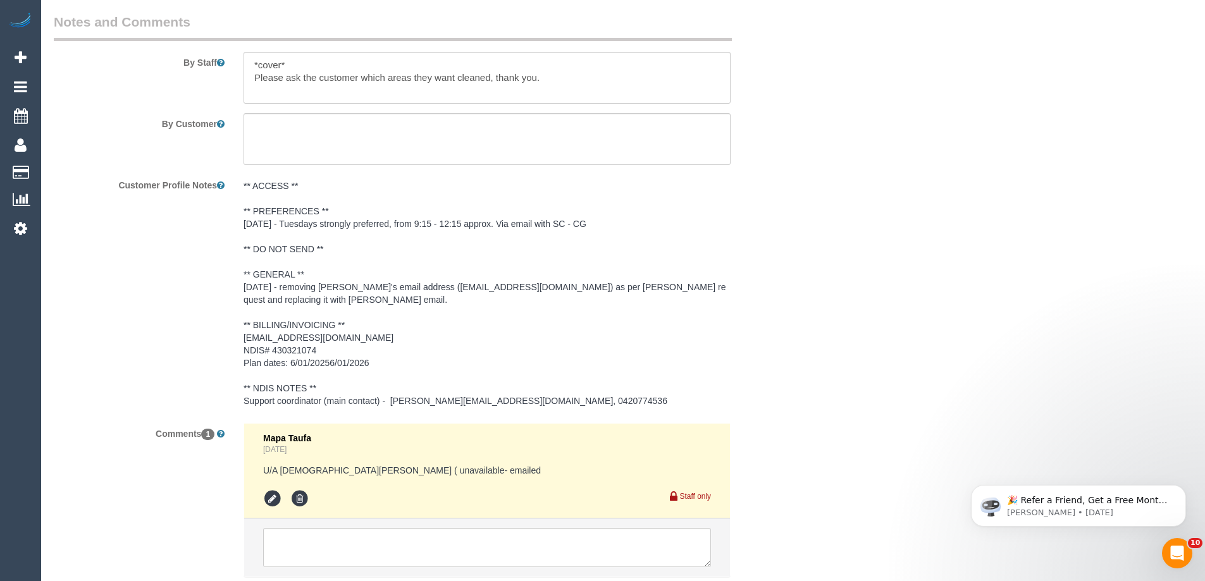
scroll to position [1853, 0]
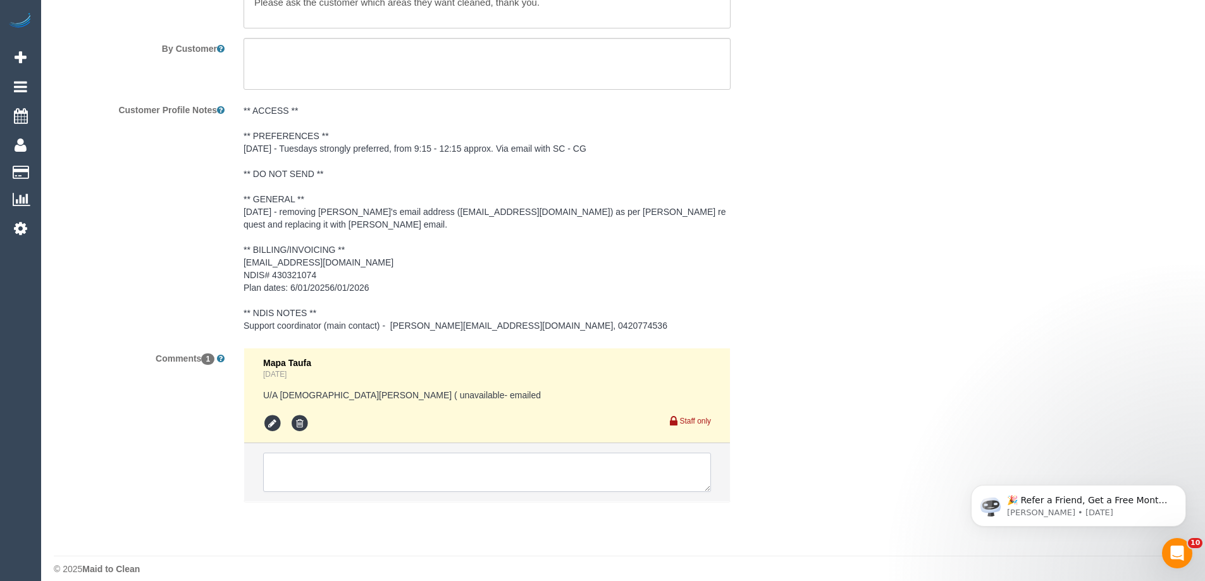
click at [412, 471] on textarea at bounding box center [487, 472] width 448 height 39
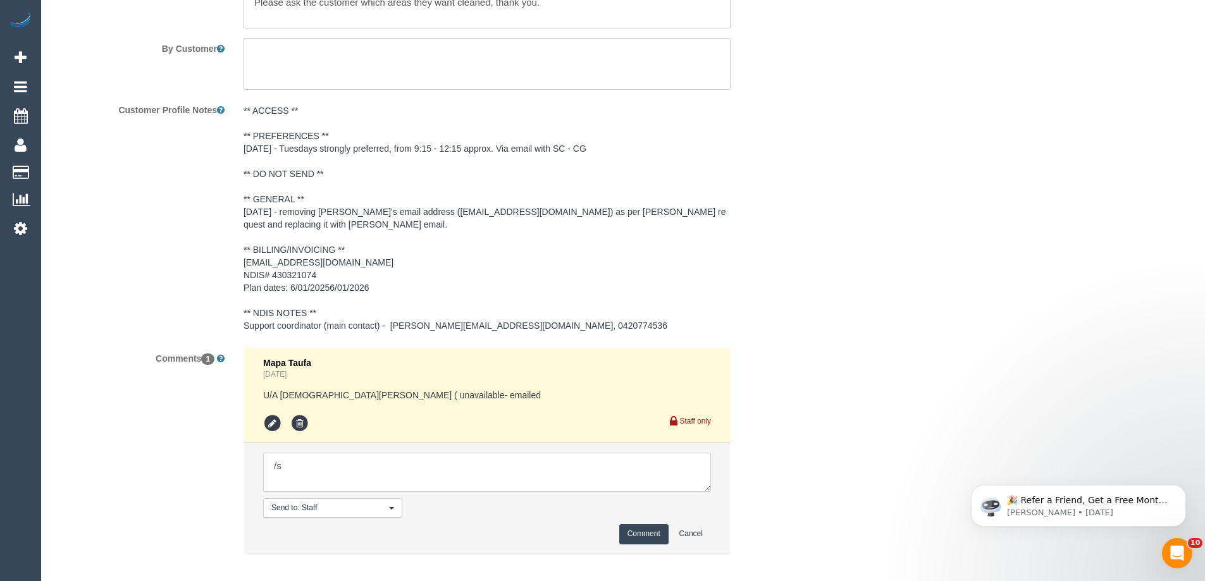
type textarea "/"
paste textarea "Cleaner(s) Unassigned: Reason Unassigned: Contact via: Which message sent: Addi…"
drag, startPoint x: 708, startPoint y: 472, endPoint x: 794, endPoint y: 571, distance: 131.3
click at [711, 492] on textarea at bounding box center [487, 472] width 448 height 39
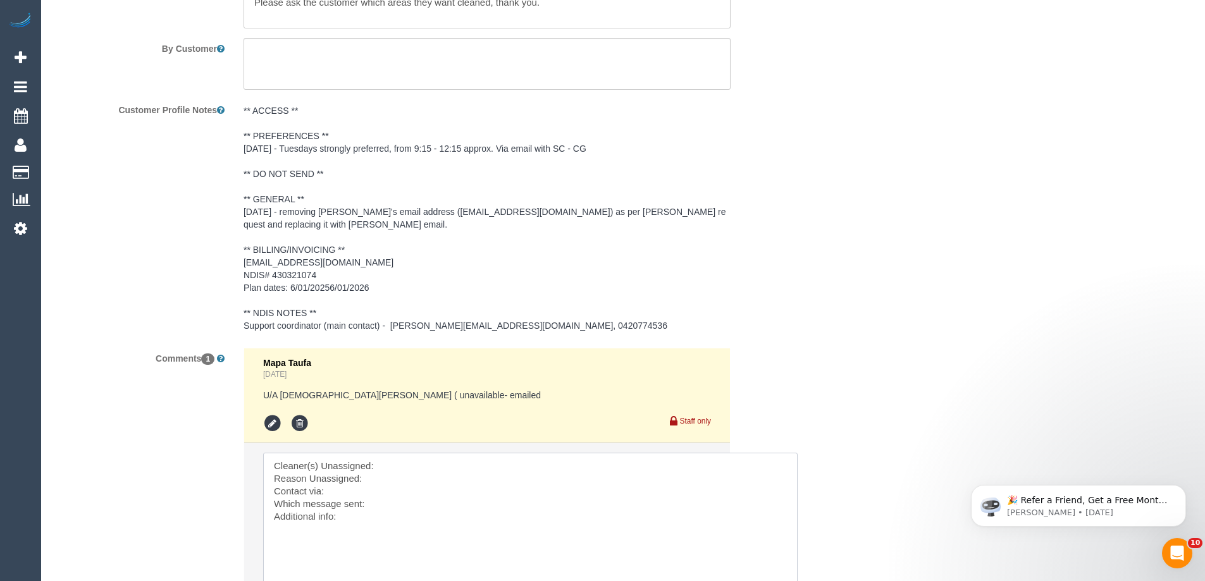
click at [416, 454] on textarea at bounding box center [530, 521] width 534 height 137
paste textarea "(3) Mihindu Withanage (C)"
click at [388, 470] on textarea at bounding box center [530, 521] width 534 height 137
click at [346, 501] on textarea at bounding box center [530, 521] width 534 height 137
click at [347, 509] on textarea at bounding box center [530, 521] width 534 height 137
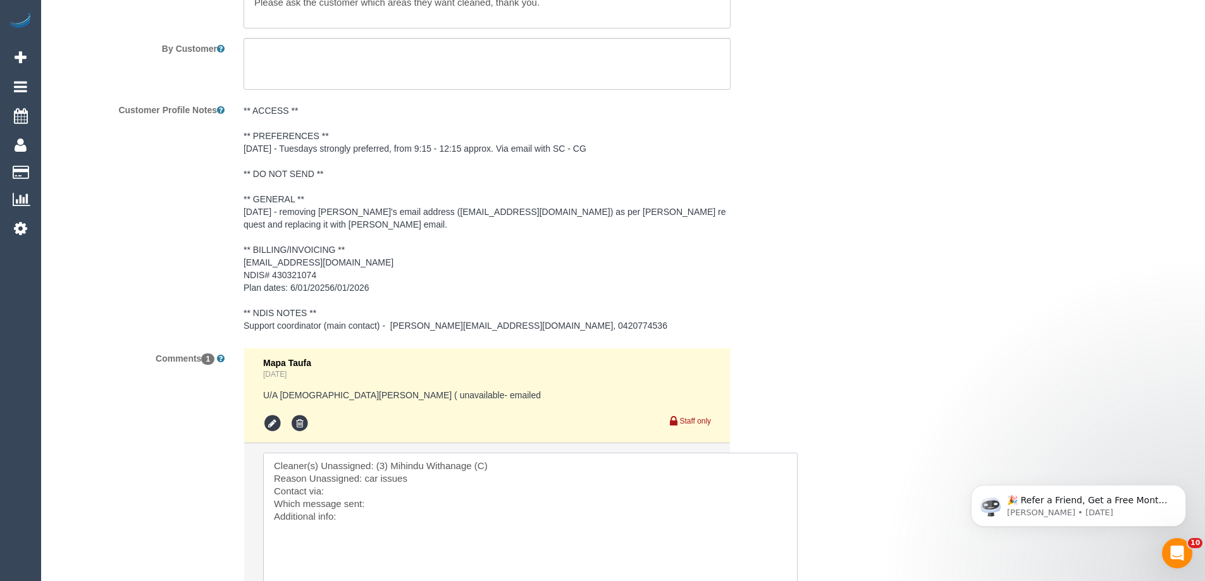
click at [330, 478] on textarea at bounding box center [530, 521] width 534 height 137
click at [366, 508] on textarea at bounding box center [530, 521] width 534 height 137
drag, startPoint x: 272, startPoint y: 489, endPoint x: 382, endPoint y: 508, distance: 111.7
click at [382, 508] on textarea at bounding box center [530, 521] width 534 height 137
click at [385, 510] on textarea at bounding box center [530, 521] width 534 height 137
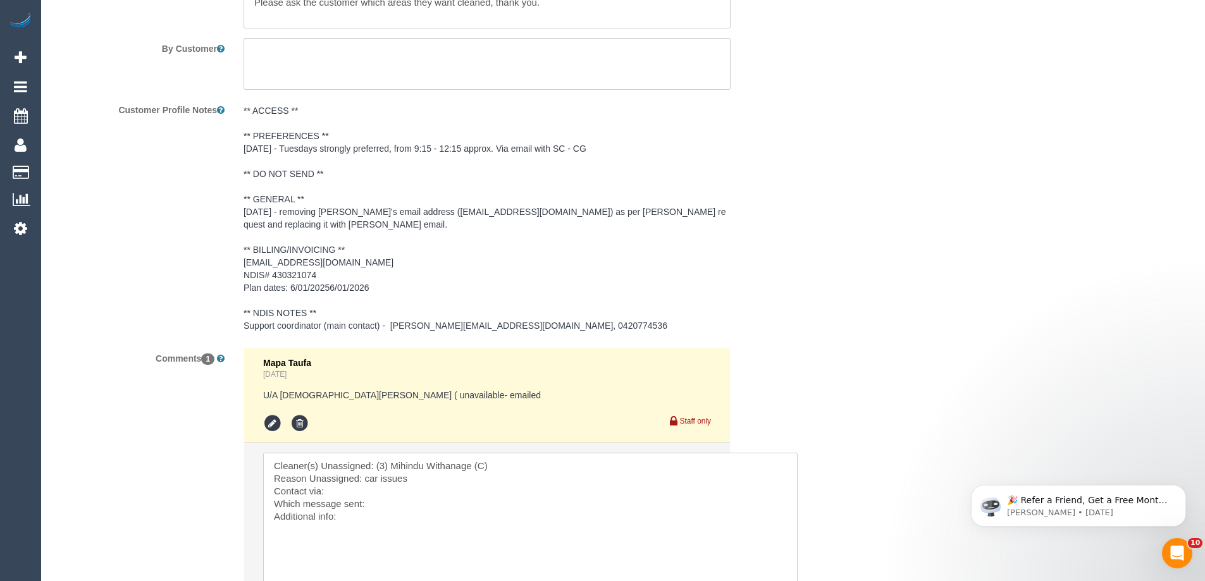
click at [350, 505] on textarea at bounding box center [530, 521] width 534 height 137
drag, startPoint x: 273, startPoint y: 490, endPoint x: 381, endPoint y: 506, distance: 110.0
click at [382, 506] on textarea at bounding box center [530, 521] width 534 height 137
click at [381, 506] on textarea at bounding box center [530, 521] width 534 height 137
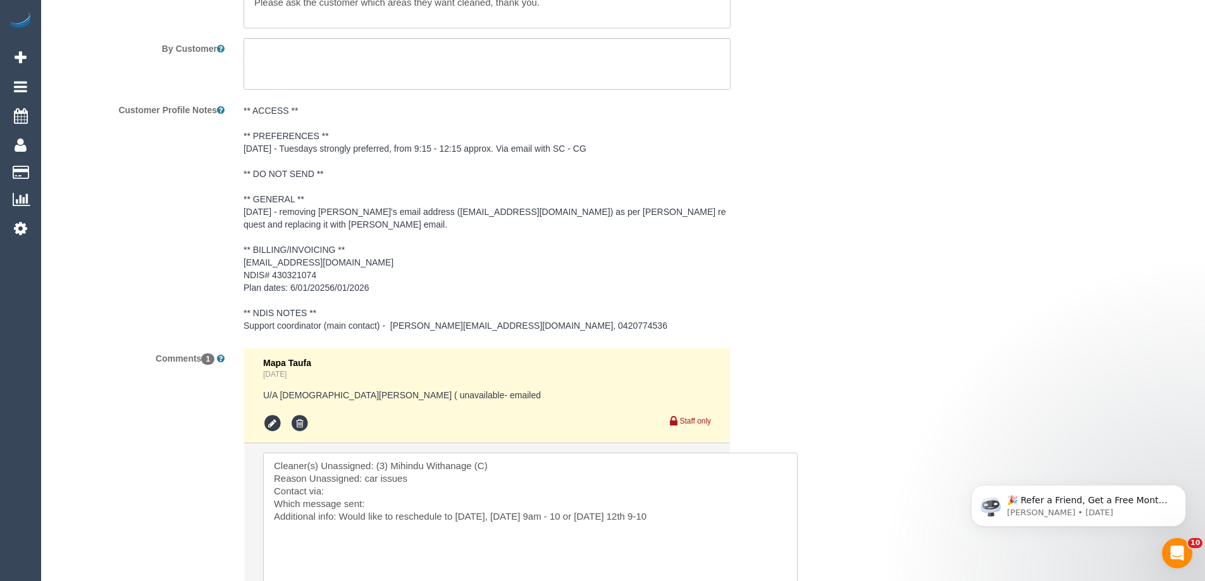
click at [551, 508] on textarea at bounding box center [530, 521] width 534 height 137
click at [611, 505] on textarea at bounding box center [530, 521] width 534 height 137
click at [694, 505] on textarea at bounding box center [530, 521] width 534 height 137
click at [746, 503] on textarea at bounding box center [530, 521] width 534 height 137
click at [375, 491] on textarea at bounding box center [530, 521] width 534 height 137
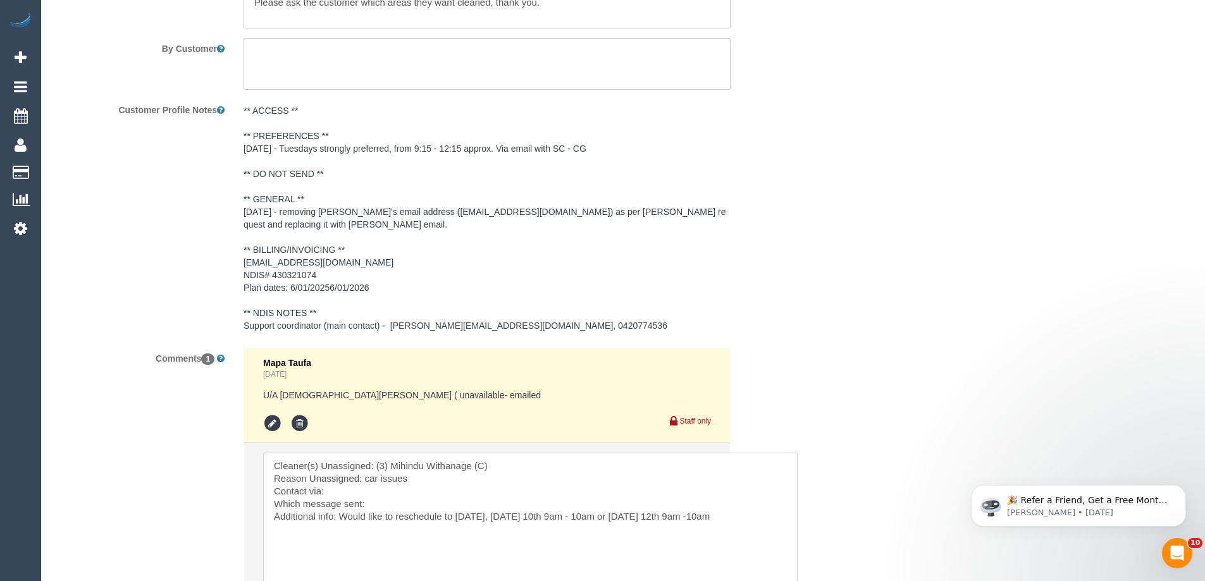
click at [323, 479] on textarea at bounding box center [530, 521] width 534 height 137
click at [365, 478] on textarea at bounding box center [530, 521] width 534 height 137
click at [395, 488] on textarea at bounding box center [530, 521] width 534 height 137
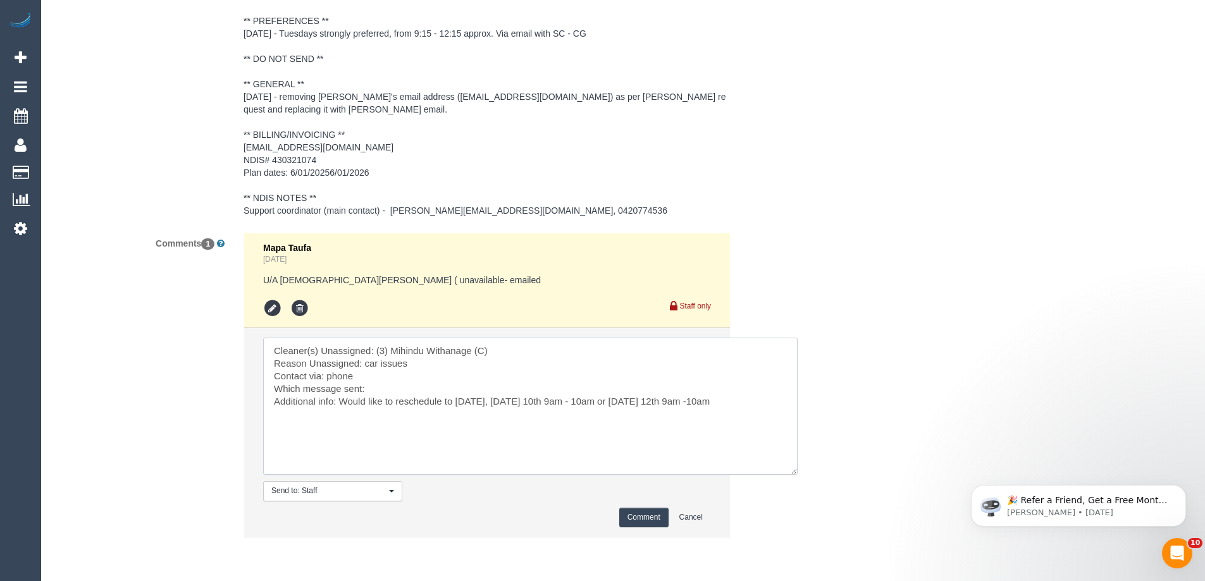
scroll to position [1979, 0]
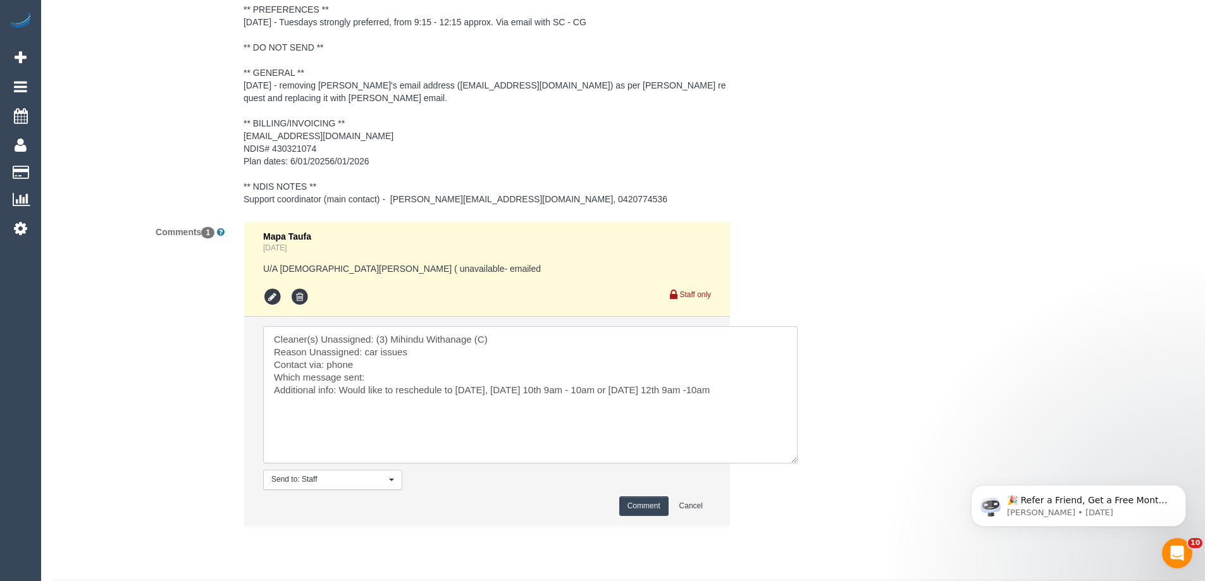
type textarea "Cleaner(s) Unassigned: (3) Mihindu Withanage (C) Reason Unassigned: car issues …"
click at [637, 497] on button "Comment" at bounding box center [643, 507] width 49 height 20
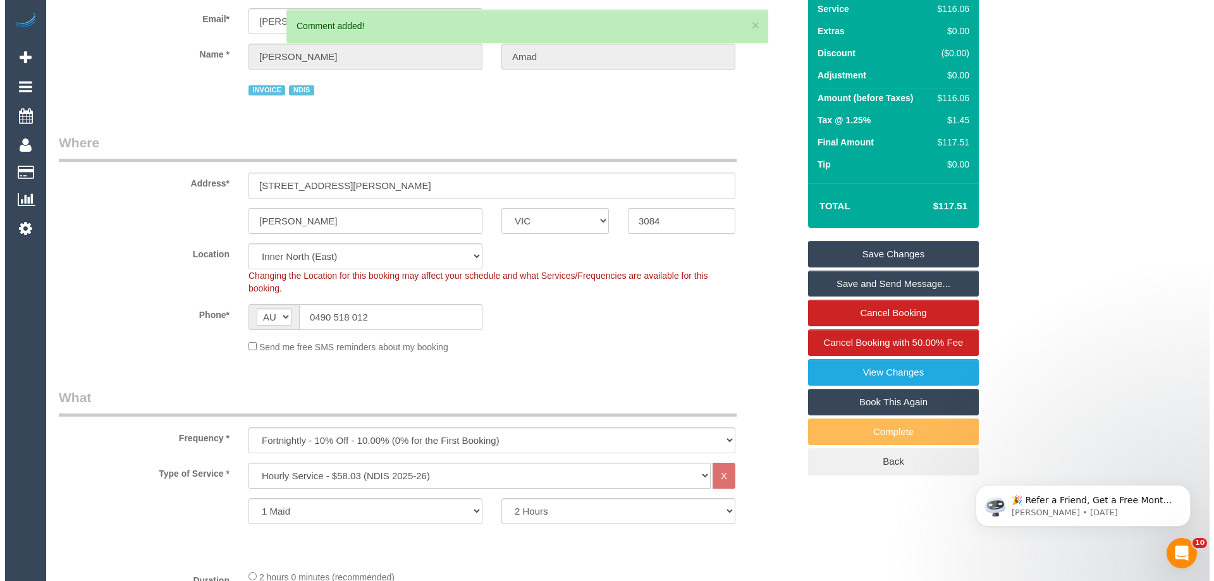
scroll to position [0, 0]
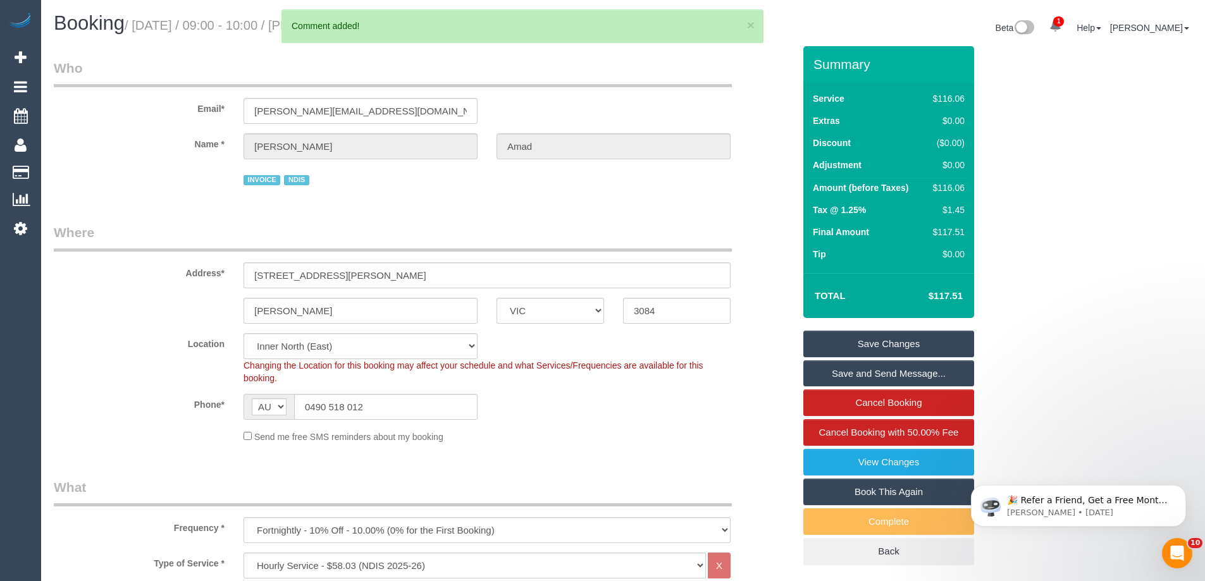
click at [863, 345] on link "Save Changes" at bounding box center [888, 344] width 171 height 27
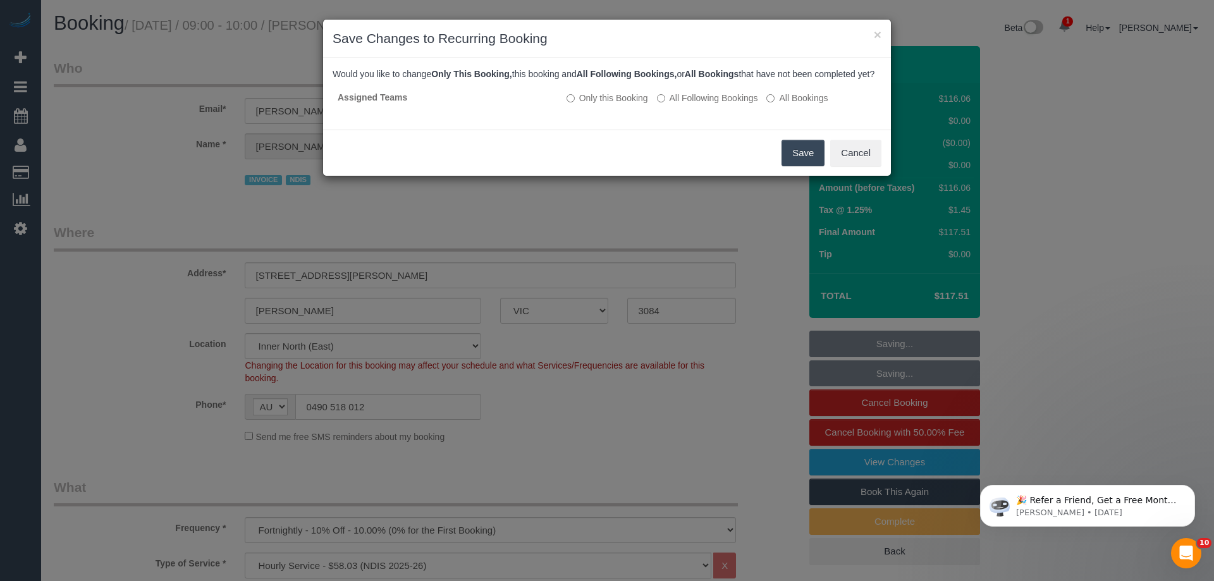
click at [802, 164] on button "Save" at bounding box center [803, 153] width 43 height 27
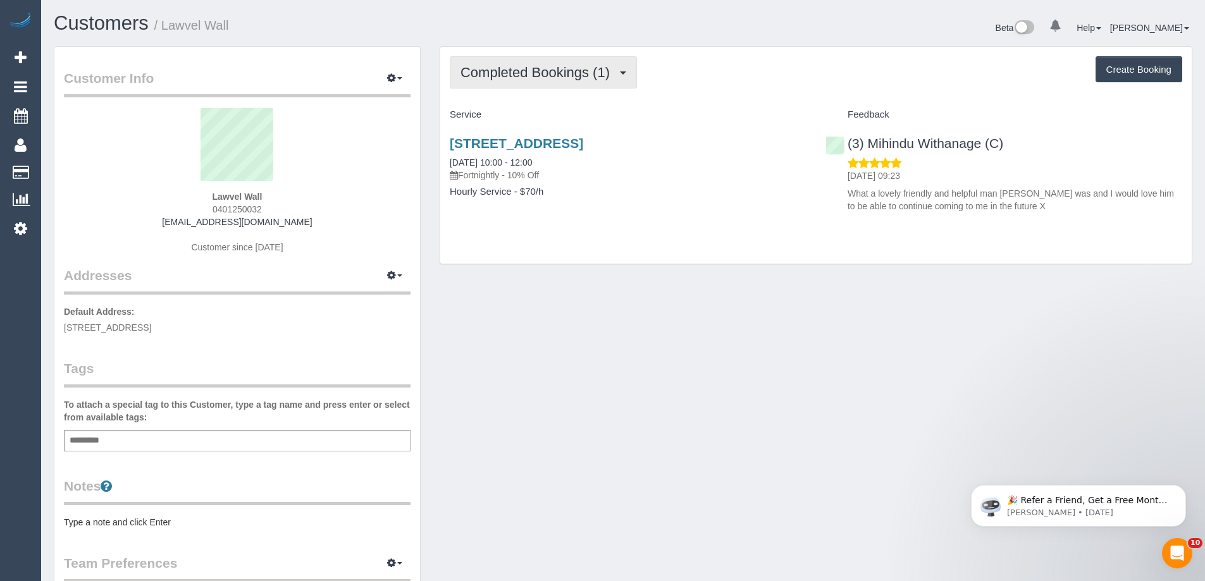
click at [567, 63] on button "Completed Bookings (1)" at bounding box center [543, 72] width 187 height 32
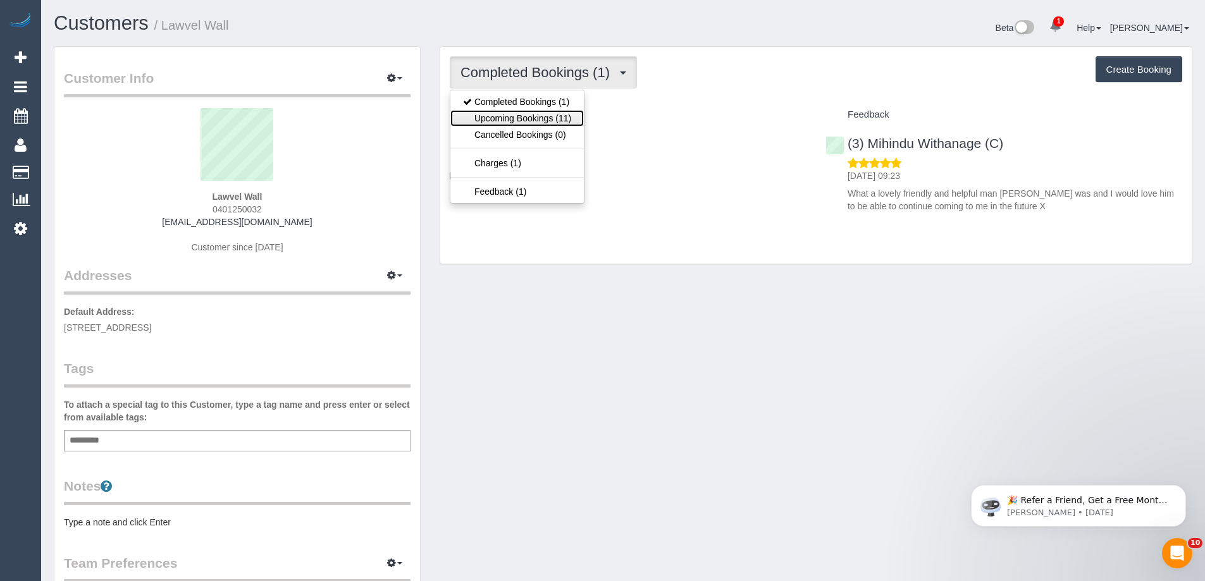
click at [556, 124] on link "Upcoming Bookings (11)" at bounding box center [516, 118] width 133 height 16
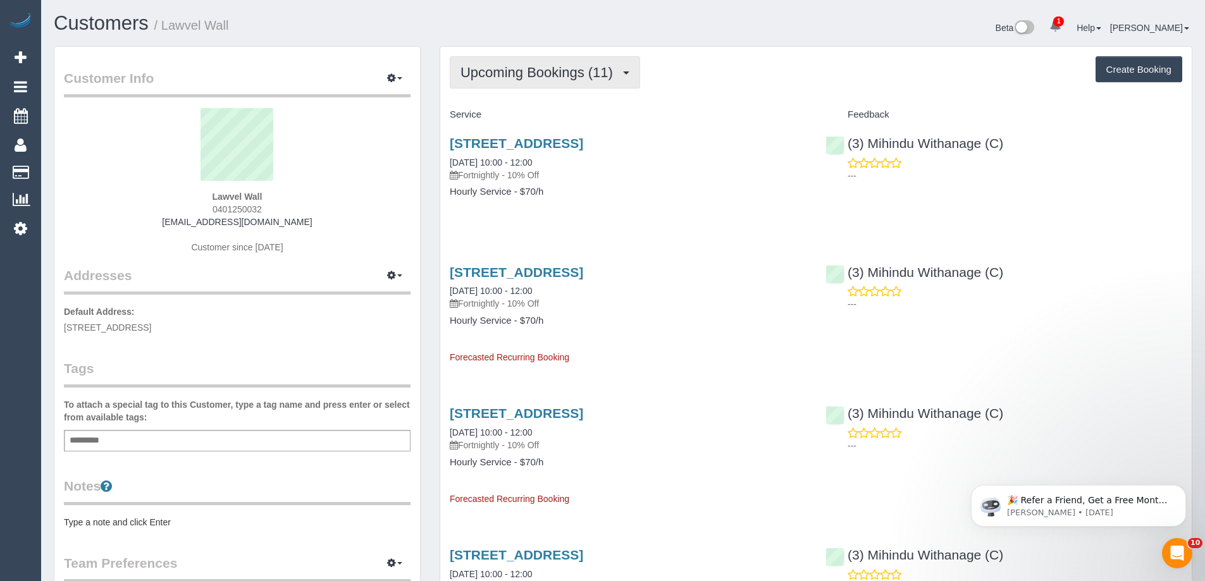
click at [534, 60] on button "Upcoming Bookings (11)" at bounding box center [545, 72] width 190 height 32
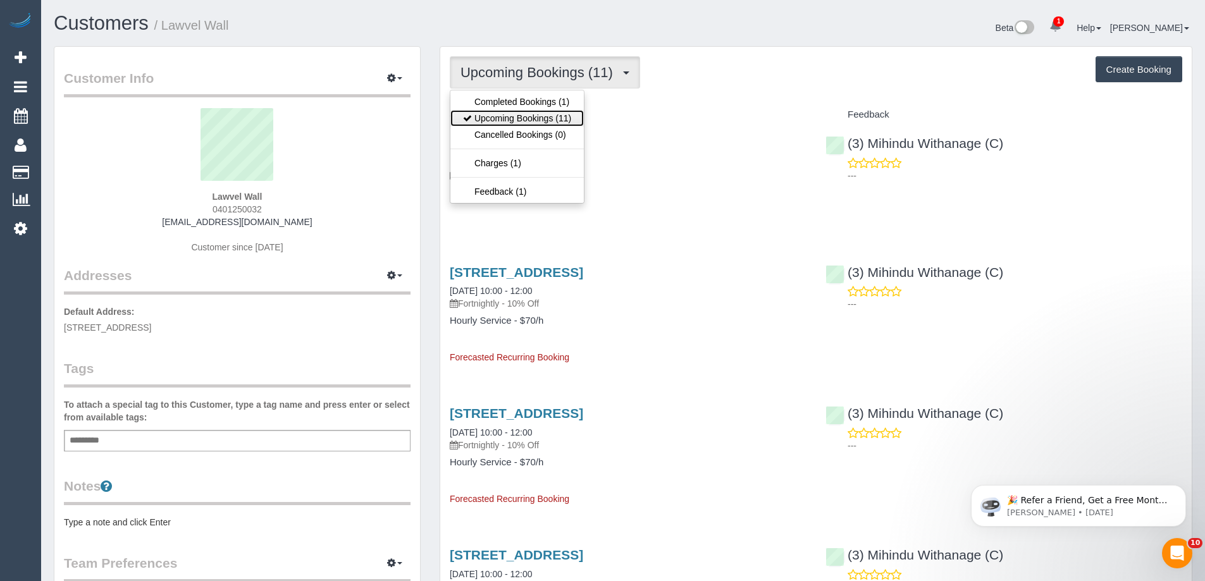
click at [495, 119] on link "Upcoming Bookings (11)" at bounding box center [516, 118] width 133 height 16
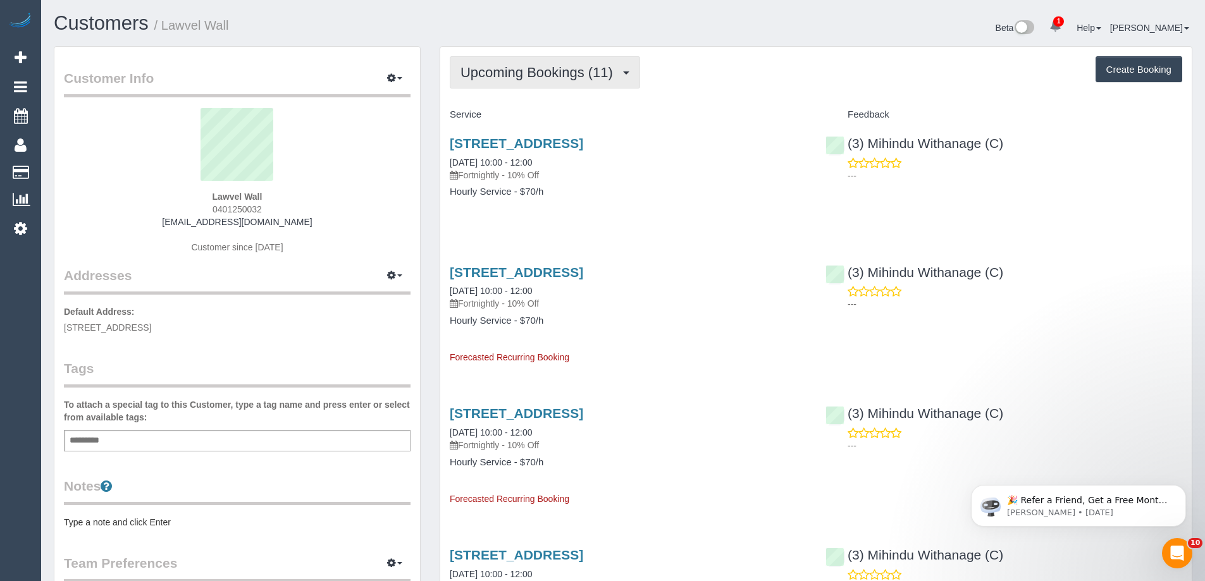
click at [561, 59] on button "Upcoming Bookings (11)" at bounding box center [545, 72] width 190 height 32
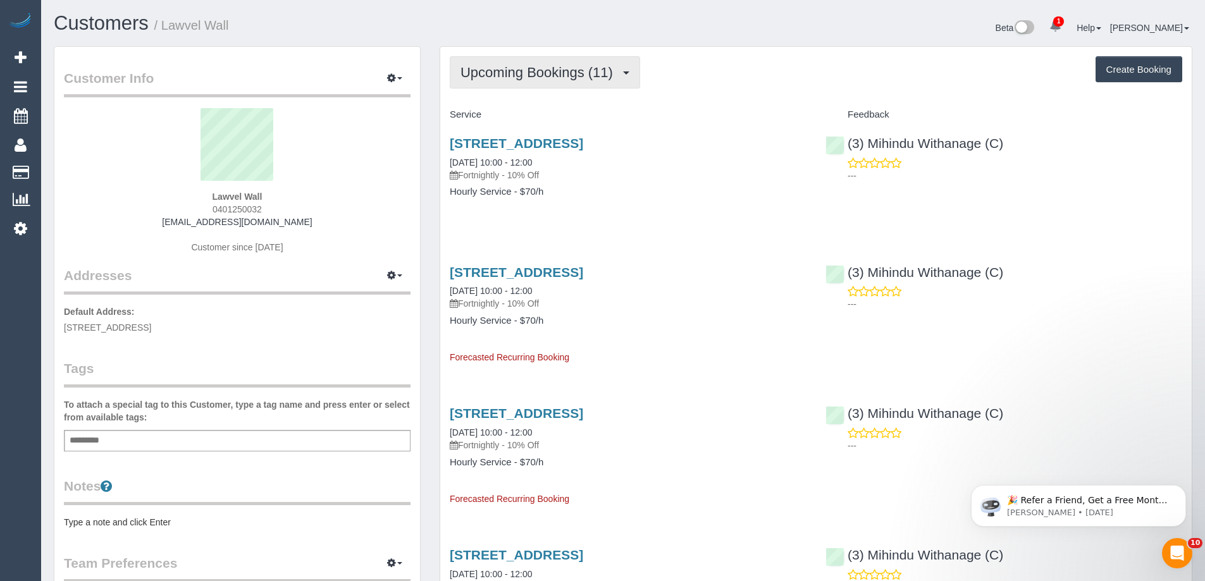
click at [562, 77] on span "Upcoming Bookings (11)" at bounding box center [539, 73] width 159 height 16
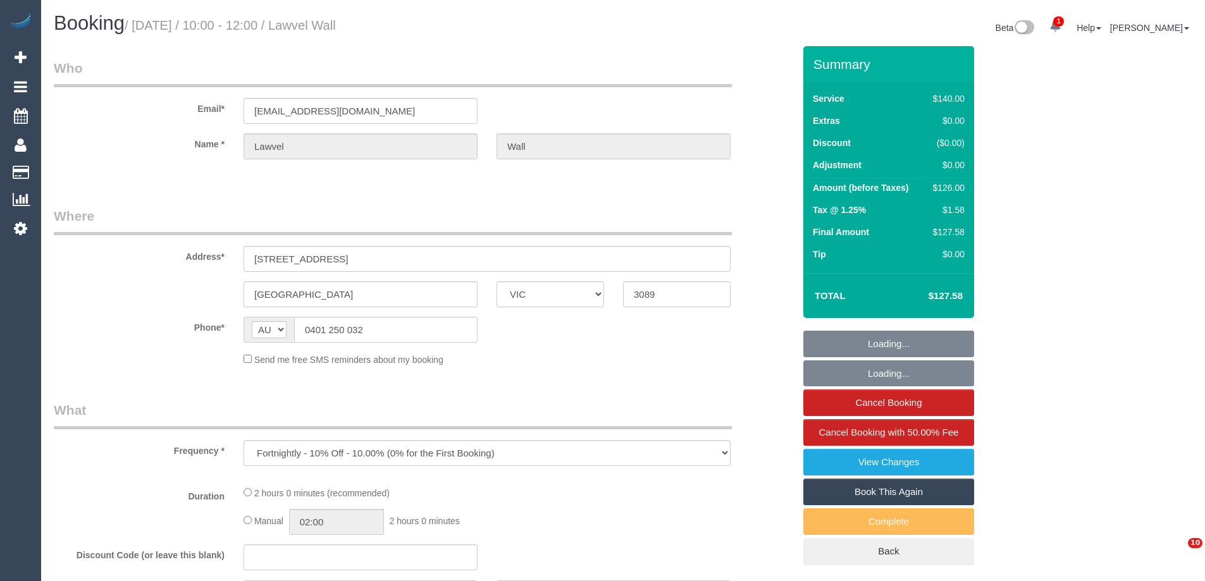
select select "VIC"
select select "string:stripe-pm_1RwwW42GScqysDRVzz7FZ2bs"
select select "number:29"
select select "number:14"
select select "number:18"
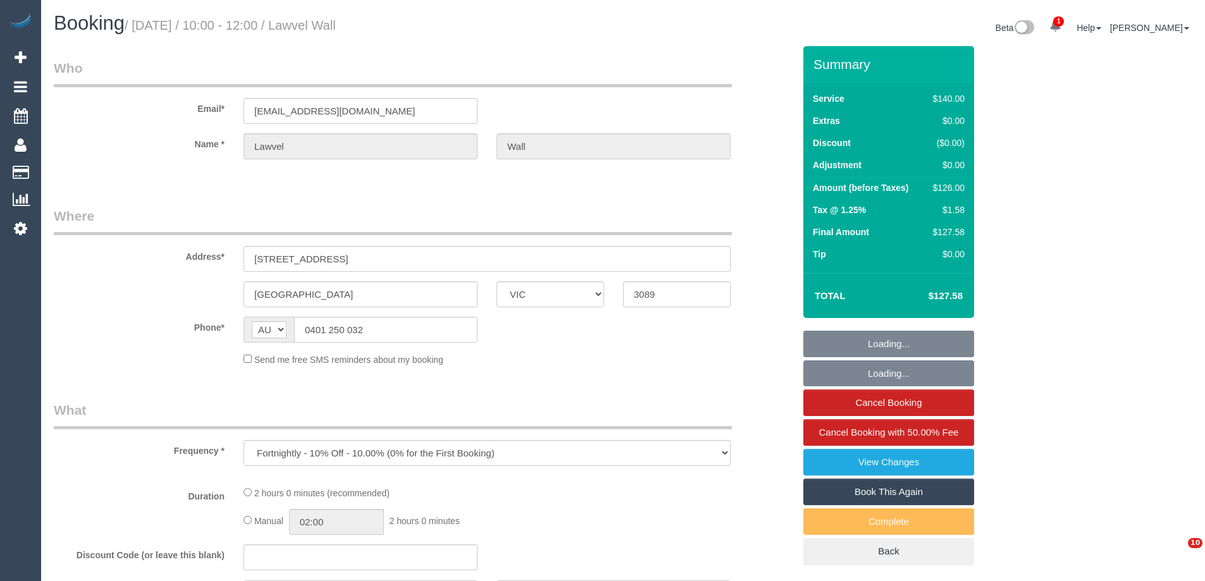
select select "number:22"
select select "number:34"
select select "number:26"
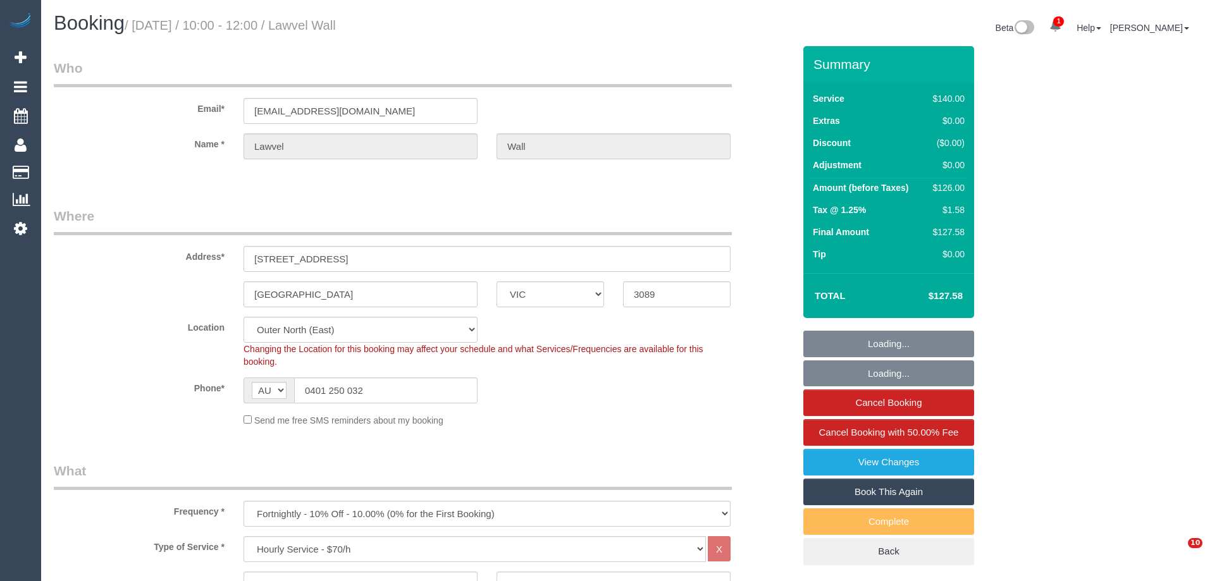
select select "object:858"
select select "spot1"
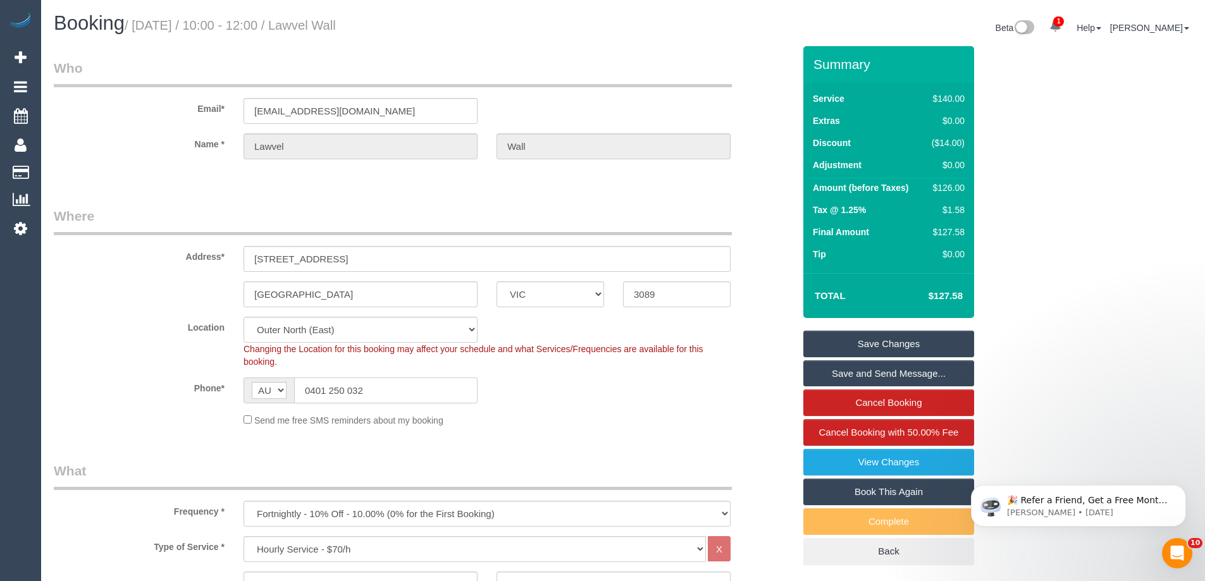
drag, startPoint x: 404, startPoint y: 386, endPoint x: 127, endPoint y: 383, distance: 277.7
click at [161, 390] on div "Phone* AF AL DZ AD AO AI AQ AG AR AM AW AU AT AZ BS BH BD BB BY BE BZ BJ BM BT …" at bounding box center [423, 391] width 759 height 26
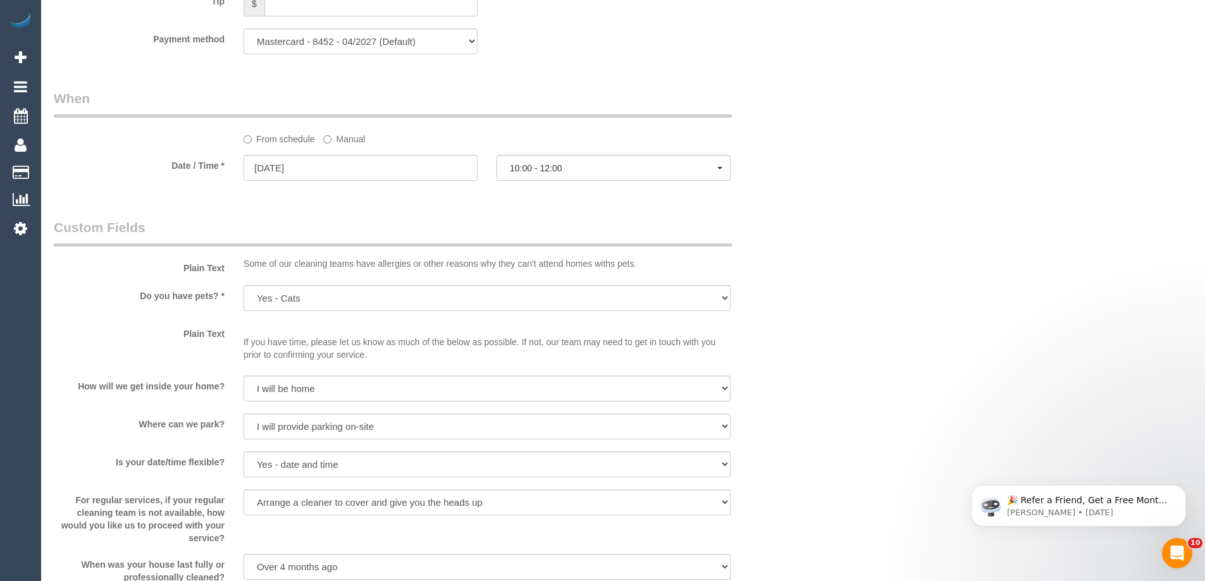
scroll to position [1708, 0]
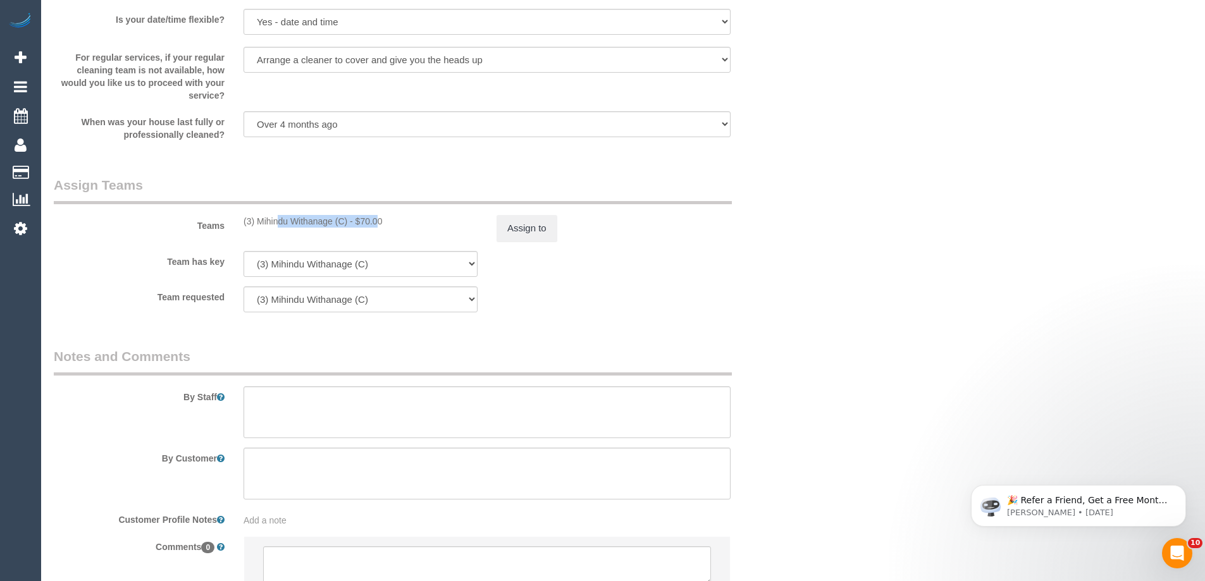
drag, startPoint x: 345, startPoint y: 218, endPoint x: 242, endPoint y: 216, distance: 103.7
click at [242, 216] on div "(3) Mihindu Withanage (C) - $70.00" at bounding box center [360, 221] width 253 height 13
copy div "(3) Mihindu Withanage (C"
click at [536, 226] on button "Assign to" at bounding box center [527, 228] width 61 height 27
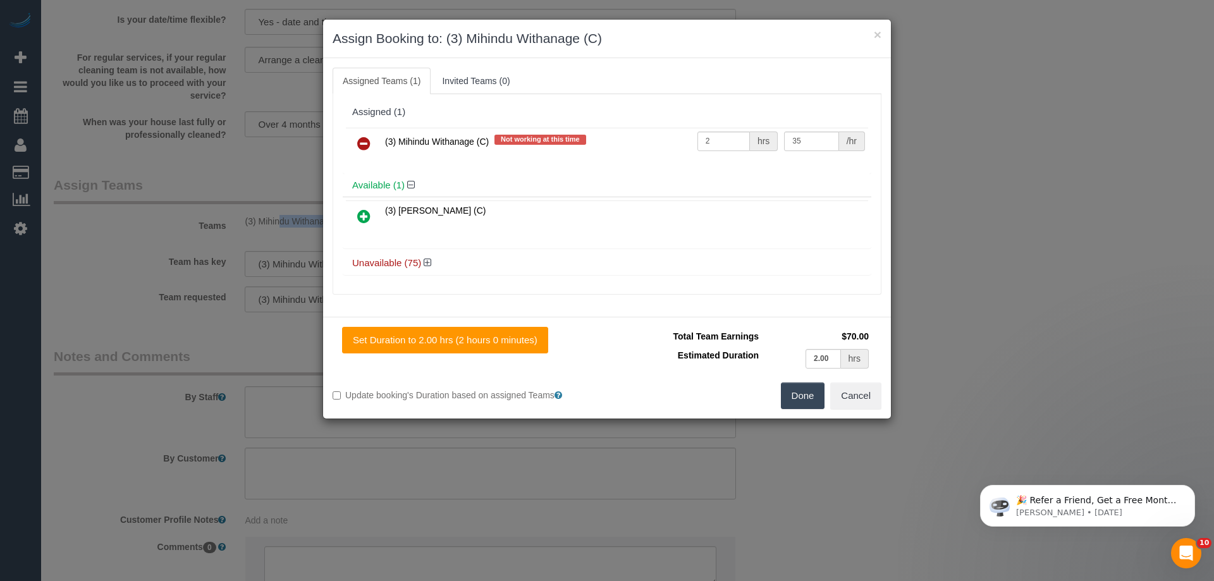
click at [358, 147] on icon at bounding box center [363, 143] width 13 height 15
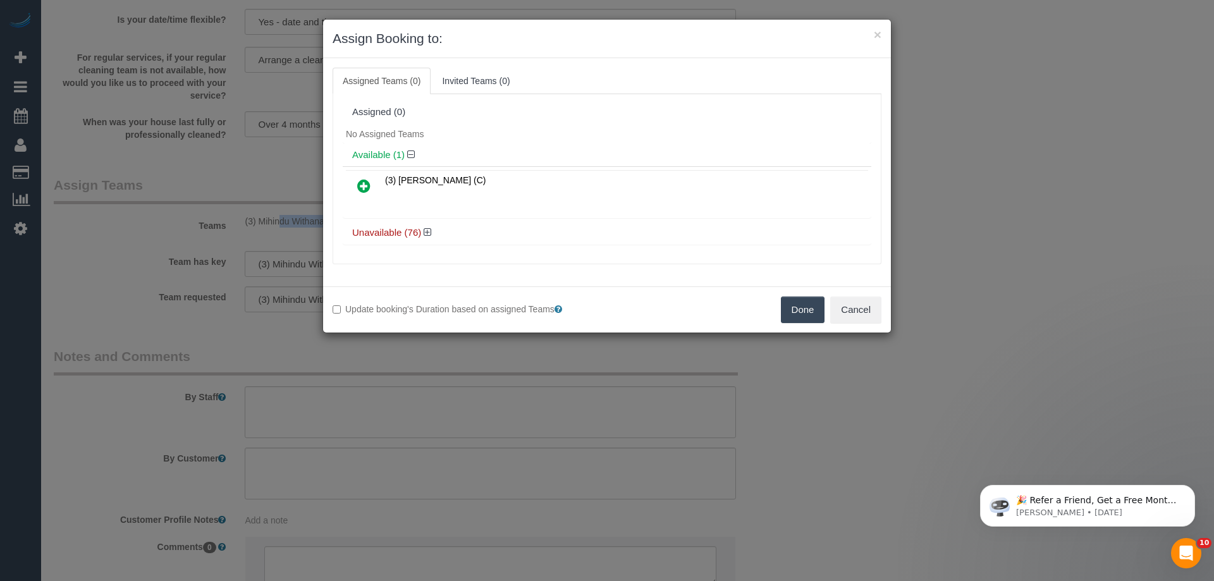
click at [794, 301] on button "Done" at bounding box center [803, 310] width 44 height 27
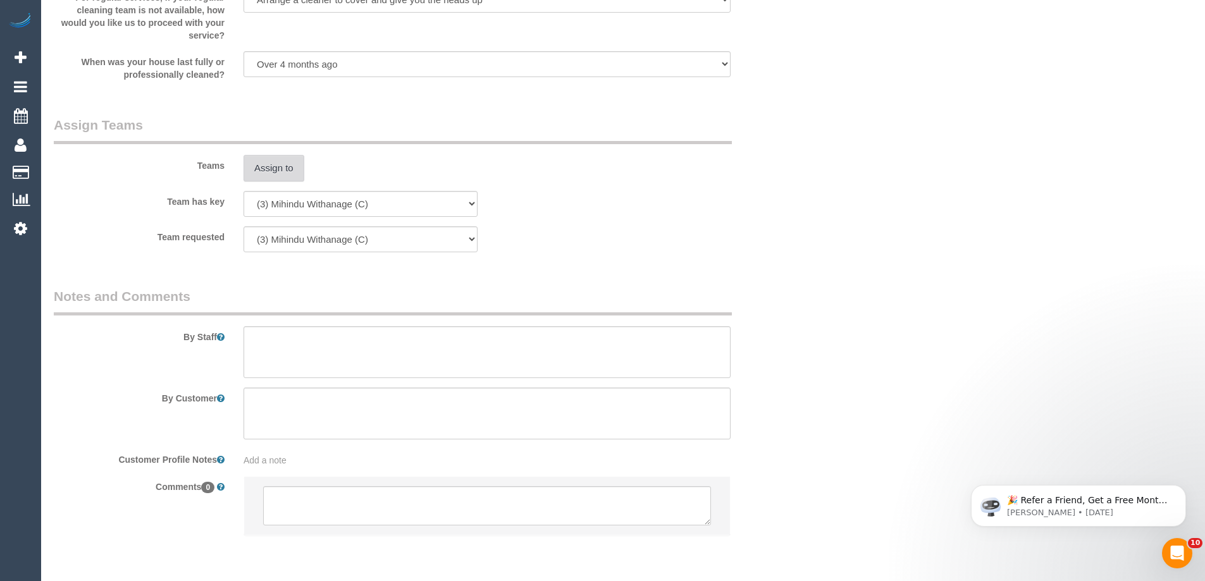
scroll to position [1814, 0]
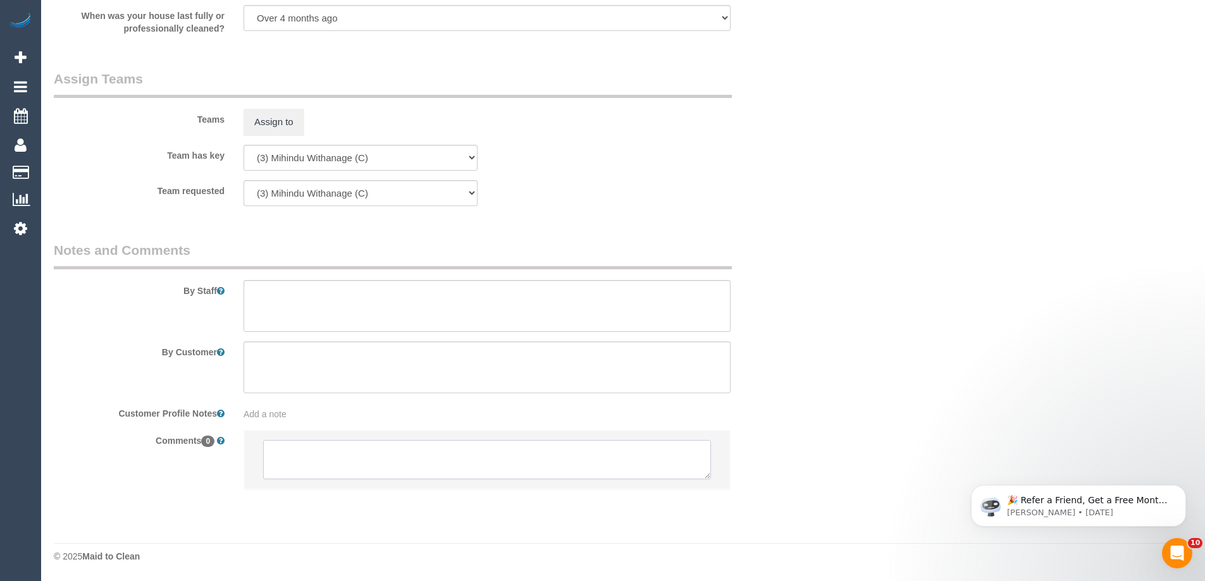
click at [385, 469] on textarea at bounding box center [487, 459] width 448 height 39
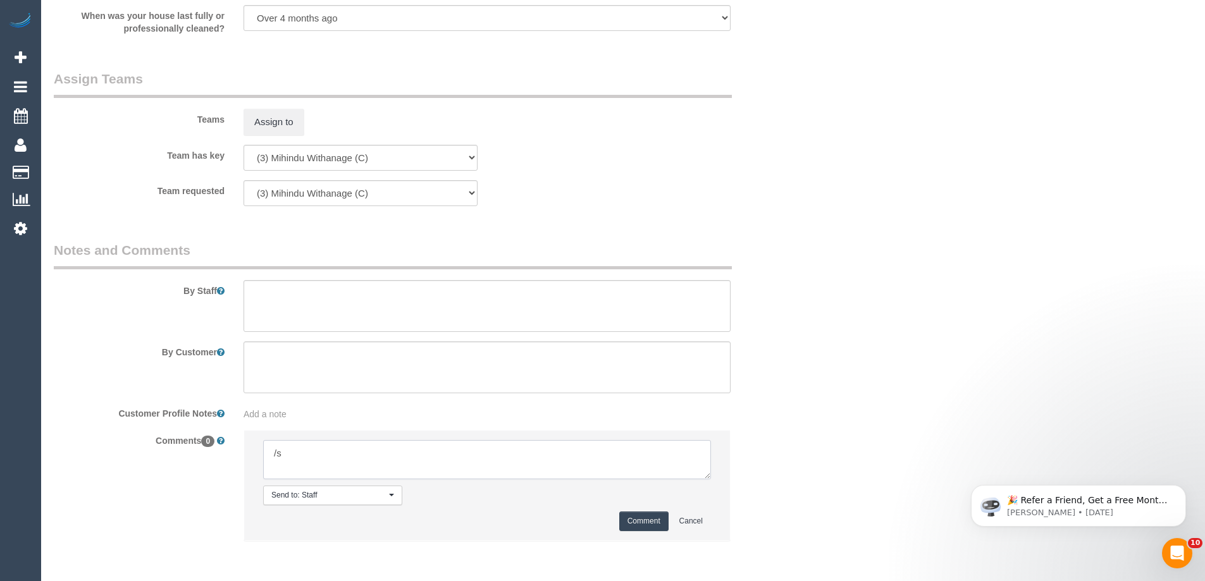
type textarea "/"
paste textarea "Cleaner(s) Unassigned: Reason Unassigned: Contact via: Which message sent: Addi…"
drag, startPoint x: 704, startPoint y: 479, endPoint x: 838, endPoint y: 571, distance: 162.5
click at [714, 483] on textarea at bounding box center [488, 461] width 451 height 42
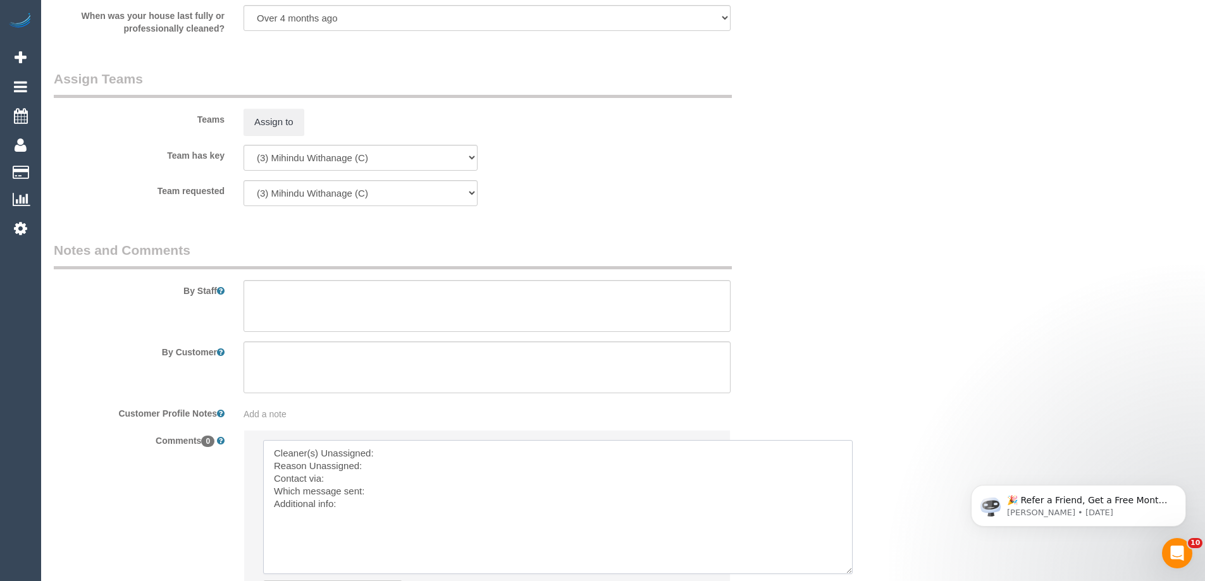
click at [404, 448] on textarea at bounding box center [558, 507] width 590 height 134
paste textarea "(3) Mihindu Withanage (C"
click at [404, 462] on textarea at bounding box center [558, 507] width 590 height 134
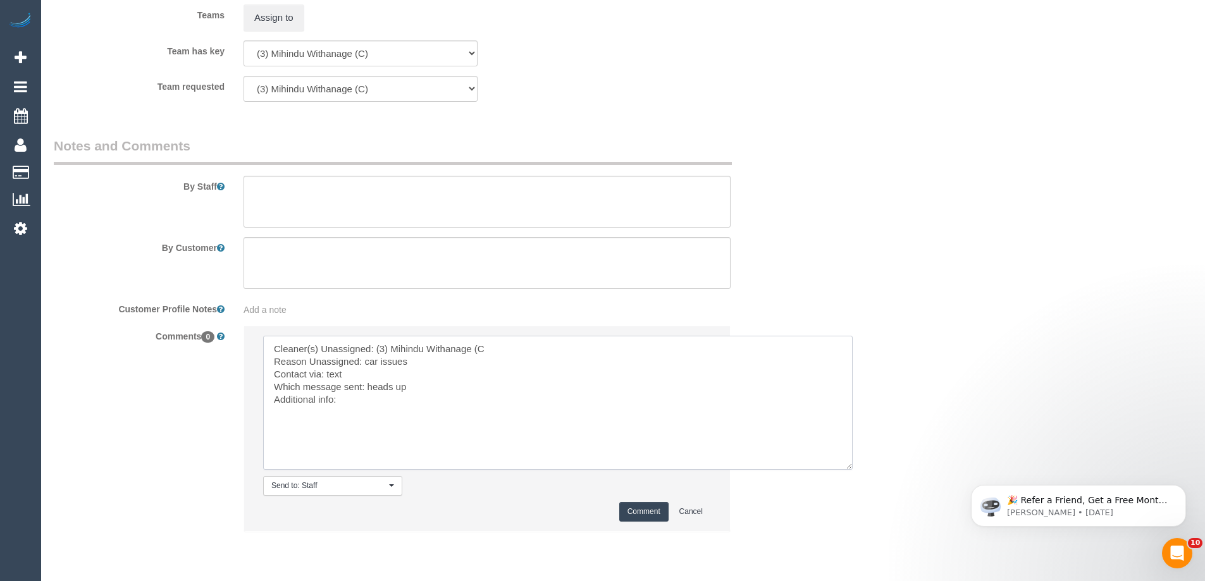
scroll to position [1941, 0]
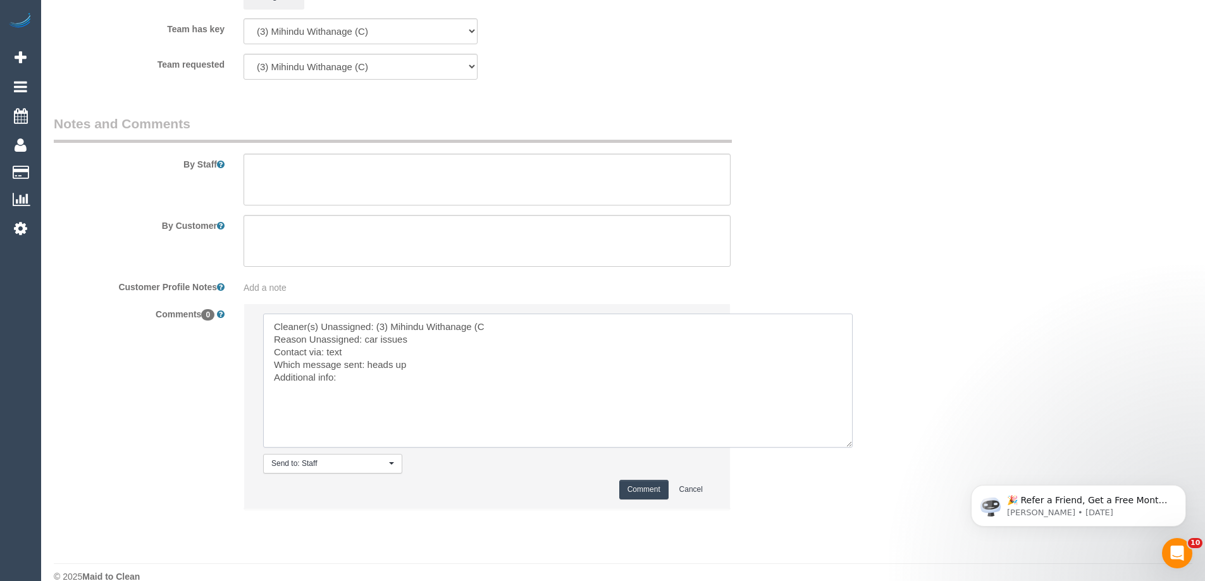
type textarea "Cleaner(s) Unassigned: (3) Mihindu Withanage (C Reason Unassigned: car issues C…"
click at [652, 486] on button "Comment" at bounding box center [643, 490] width 49 height 20
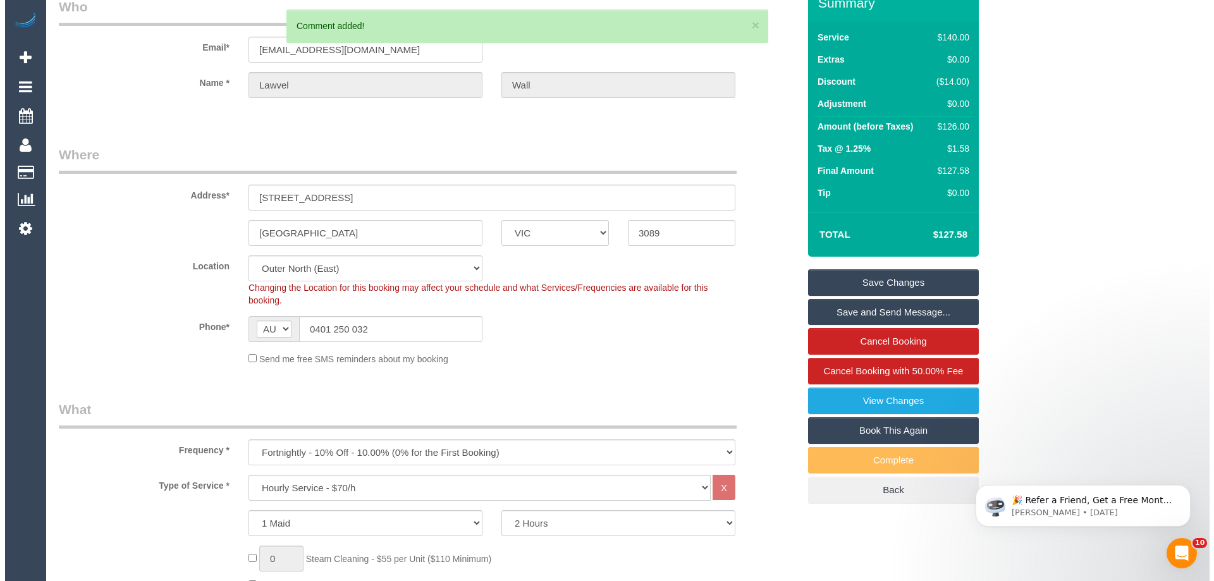
scroll to position [0, 0]
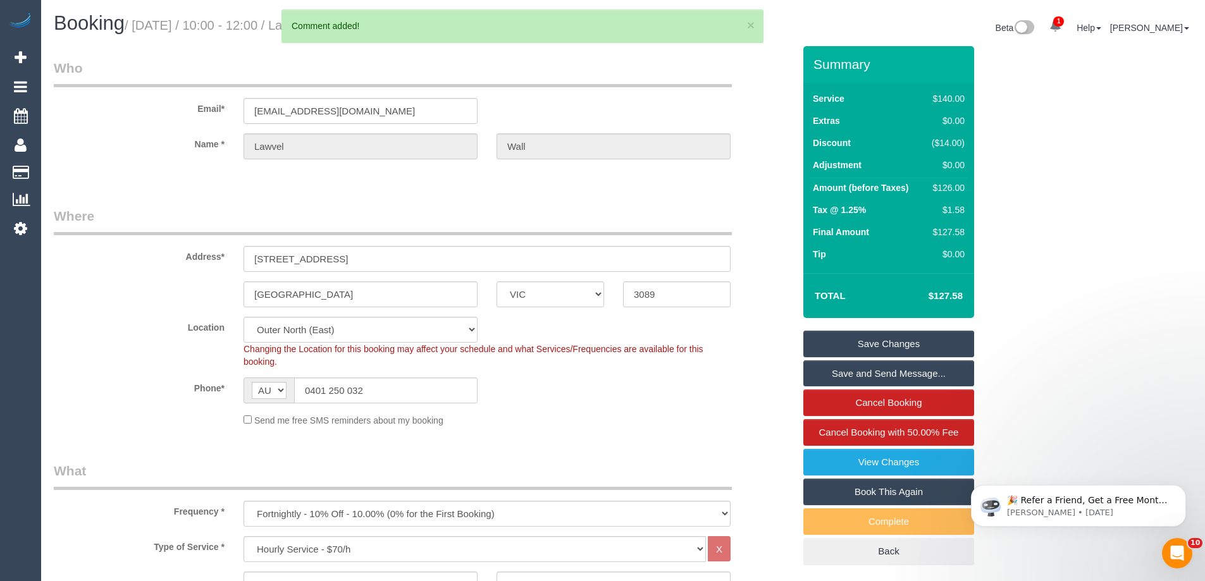
click at [874, 340] on link "Save Changes" at bounding box center [888, 344] width 171 height 27
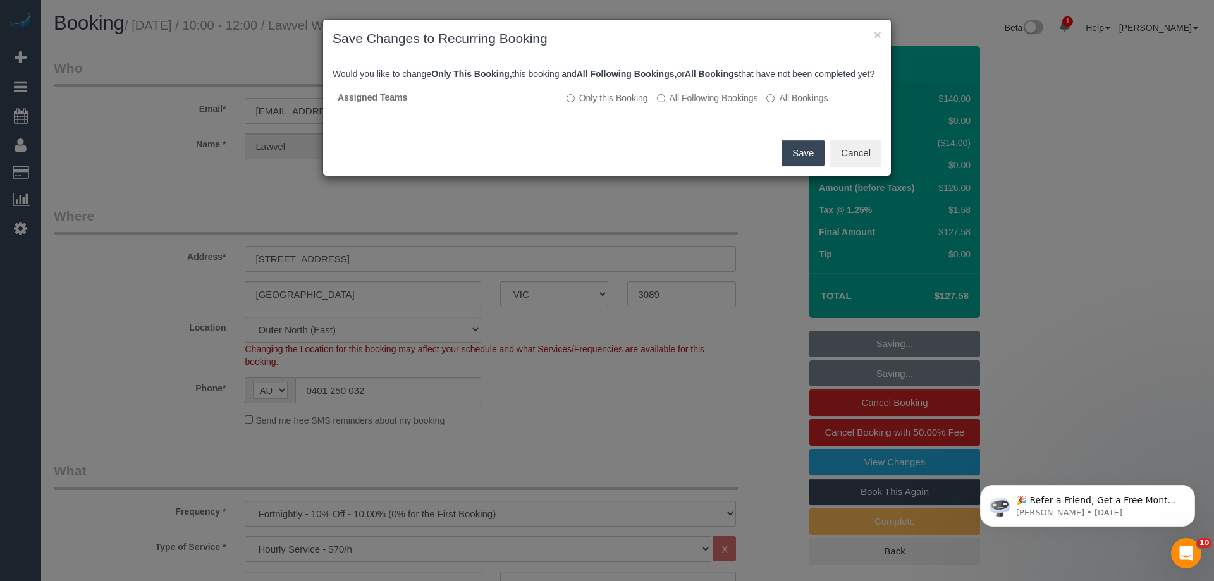
click at [805, 166] on button "Save" at bounding box center [803, 153] width 43 height 27
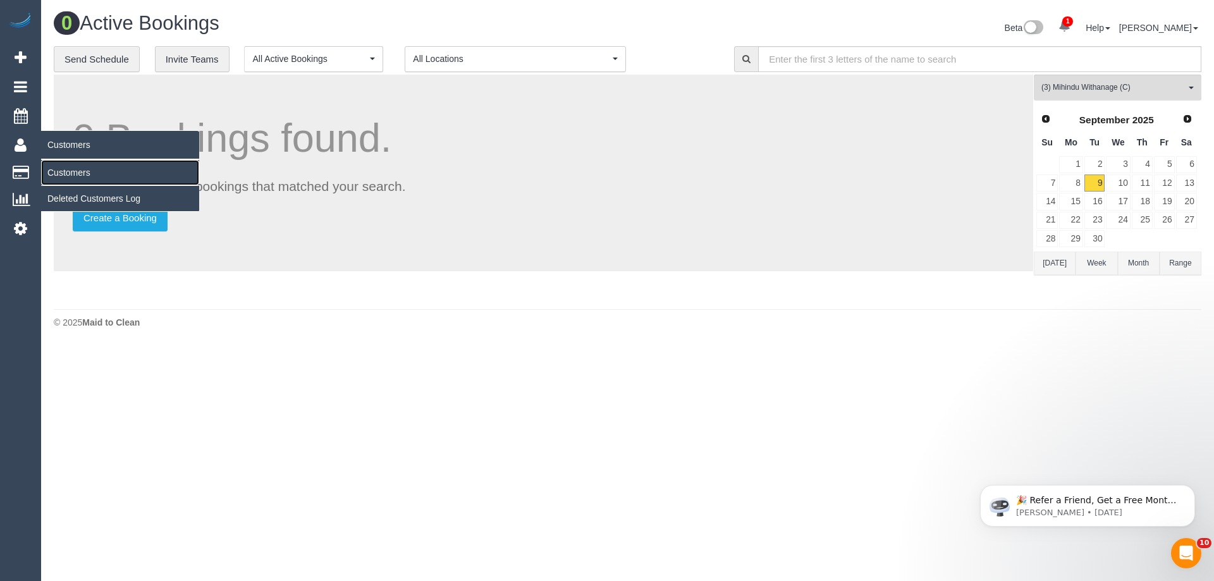
click at [66, 171] on link "Customers" at bounding box center [120, 172] width 158 height 25
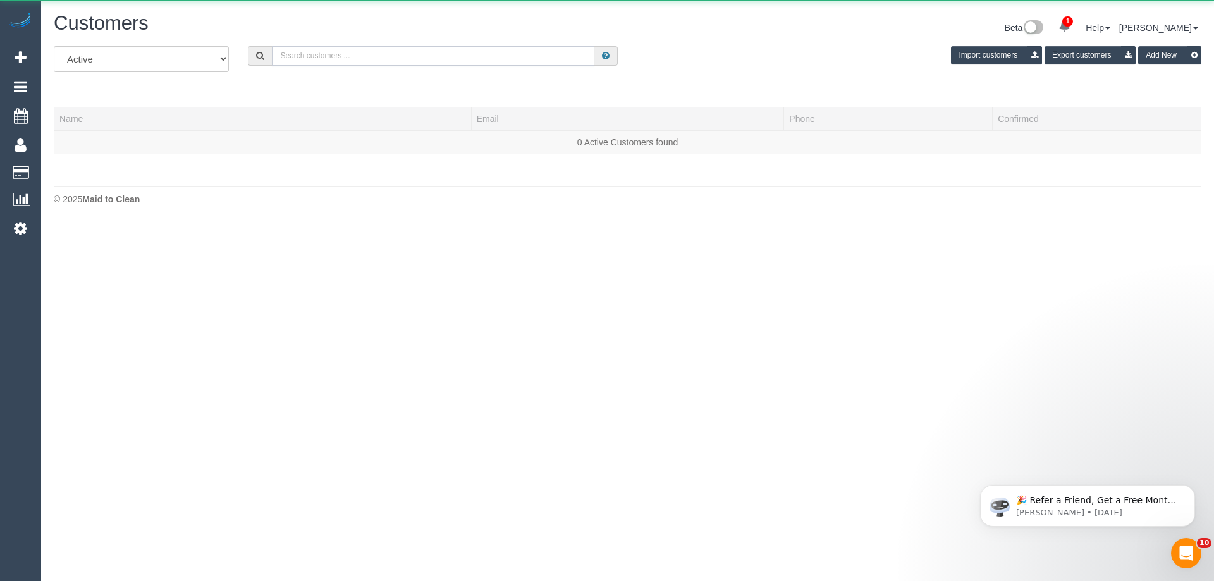
click at [474, 52] on input "text" at bounding box center [433, 56] width 323 height 20
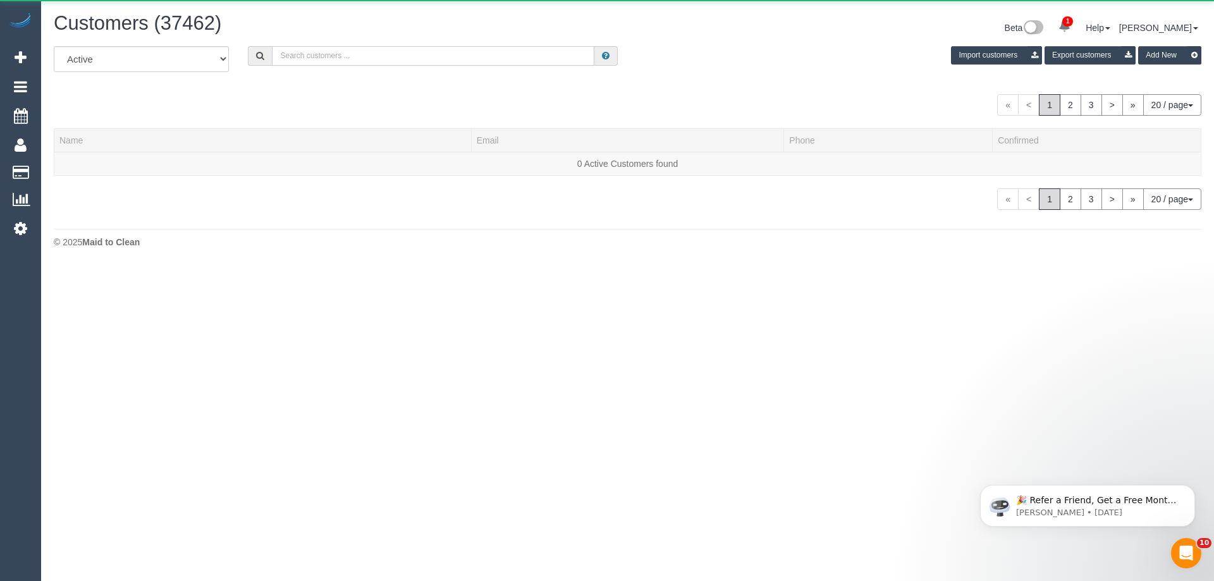
paste input "61439998252"
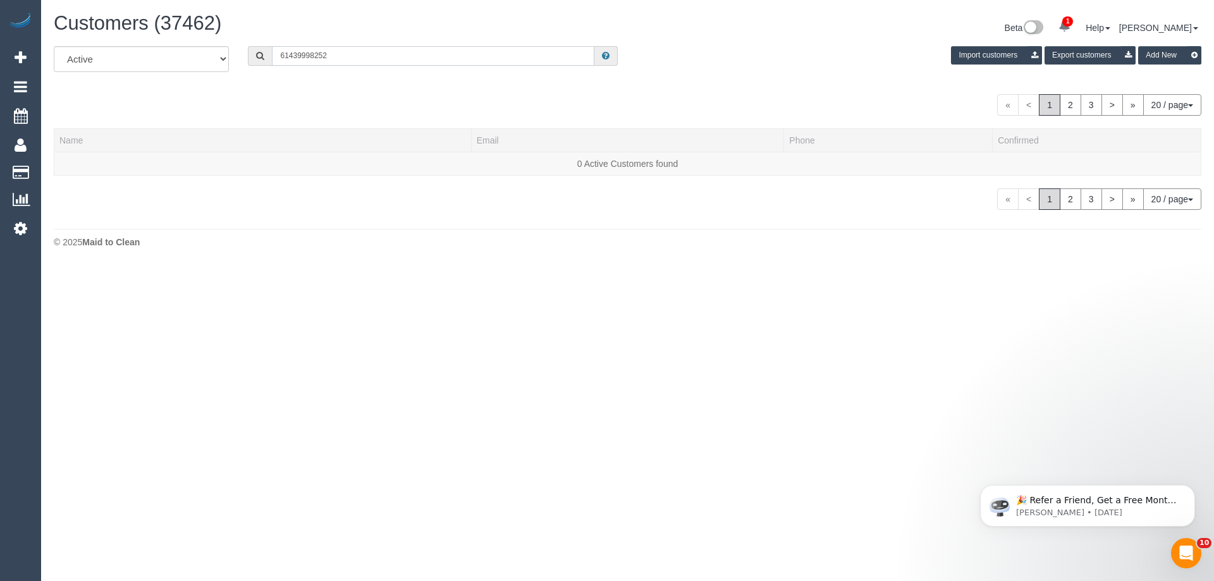
drag, startPoint x: 287, startPoint y: 58, endPoint x: 63, endPoint y: 42, distance: 225.1
click at [114, 49] on div "All Active Archived 61439998252 Import customers Export customers Add New" at bounding box center [627, 63] width 1167 height 35
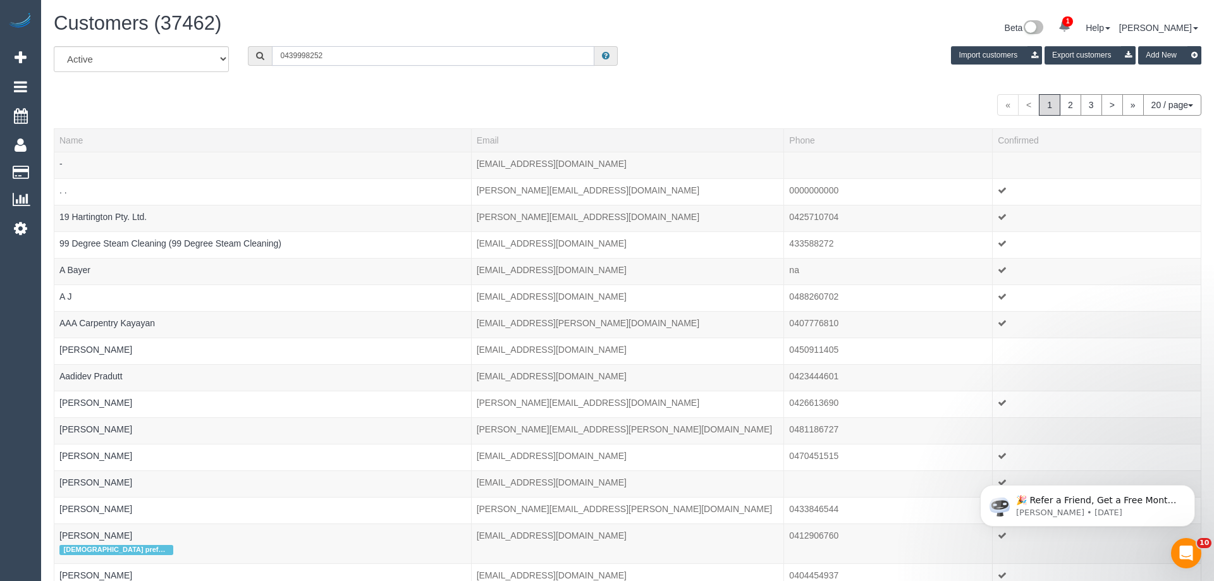
click at [308, 52] on input "0439998252" at bounding box center [433, 56] width 323 height 20
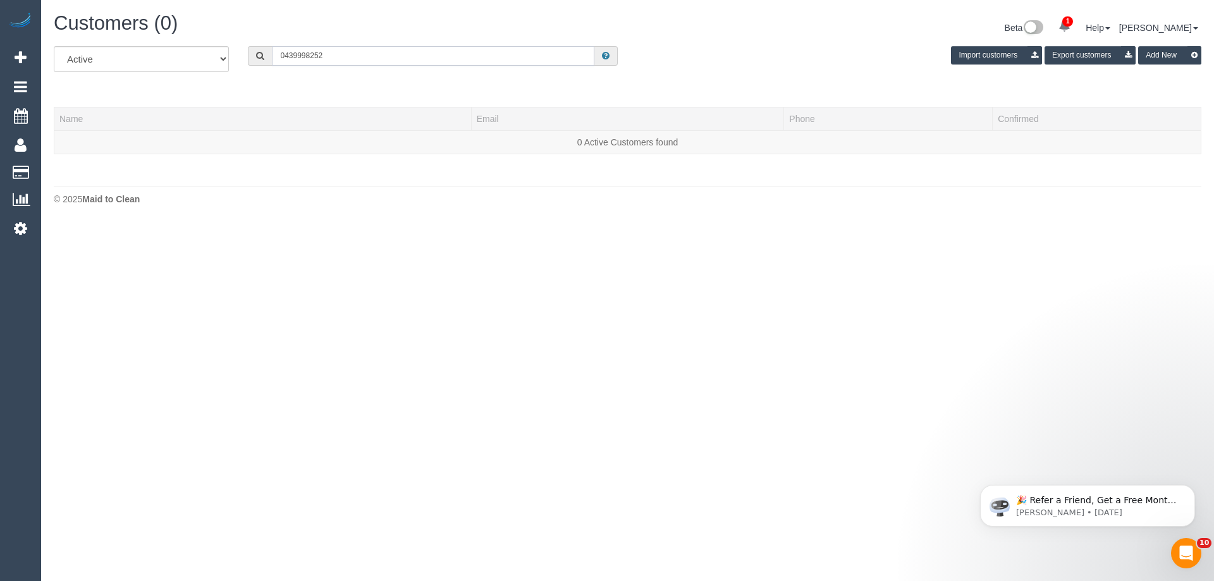
click at [308, 52] on input "0439998252" at bounding box center [433, 56] width 323 height 20
click at [283, 56] on input "0439998252" at bounding box center [433, 56] width 323 height 20
click at [297, 56] on input "0439998252" at bounding box center [433, 56] width 323 height 20
click at [312, 54] on input "0439 998252" at bounding box center [433, 56] width 323 height 20
click at [350, 54] on input "0439 998 252" at bounding box center [433, 56] width 323 height 20
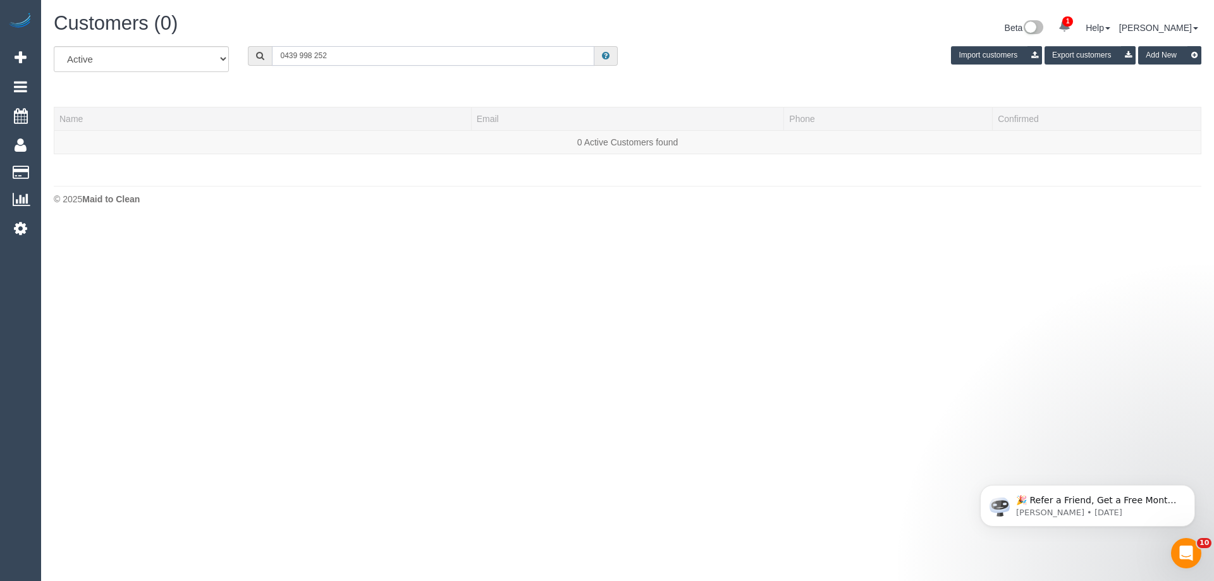
drag, startPoint x: 283, startPoint y: 56, endPoint x: 266, endPoint y: 54, distance: 17.8
click at [266, 54] on div "0439 998 252" at bounding box center [433, 56] width 370 height 20
type input "439 998 252"
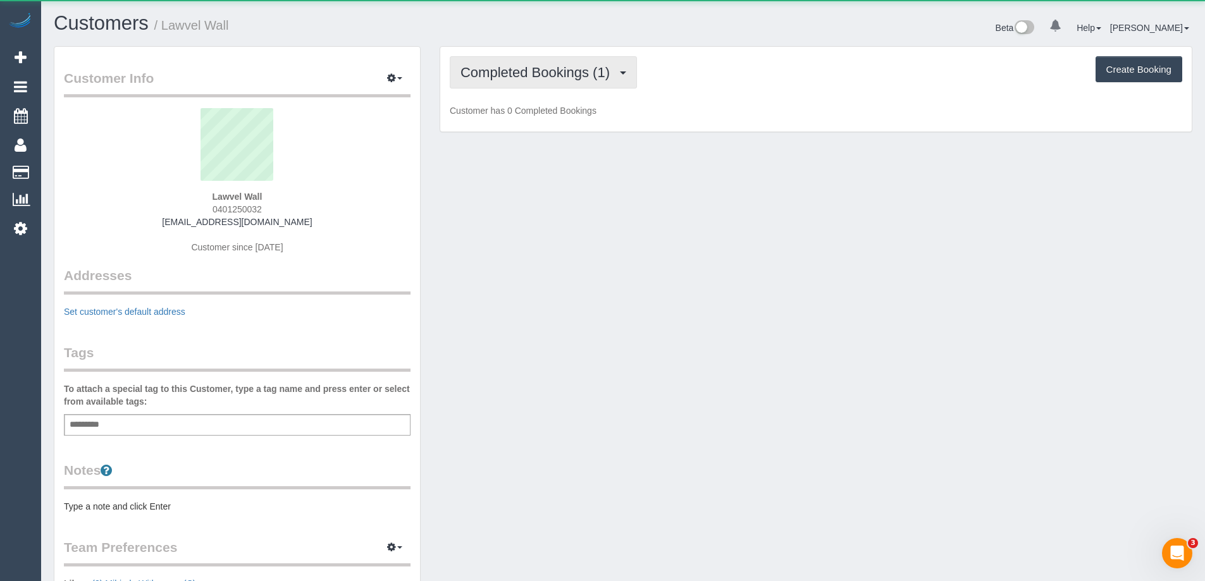
click at [553, 86] on button "Completed Bookings (1)" at bounding box center [543, 72] width 187 height 32
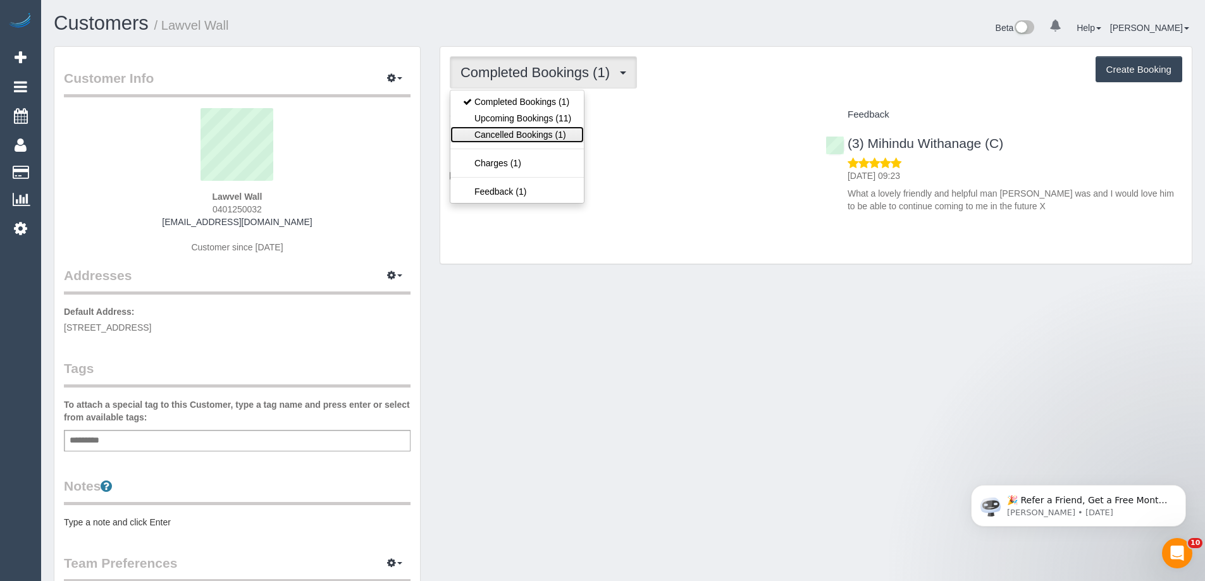
click at [554, 142] on link "Cancelled Bookings (1)" at bounding box center [516, 135] width 133 height 16
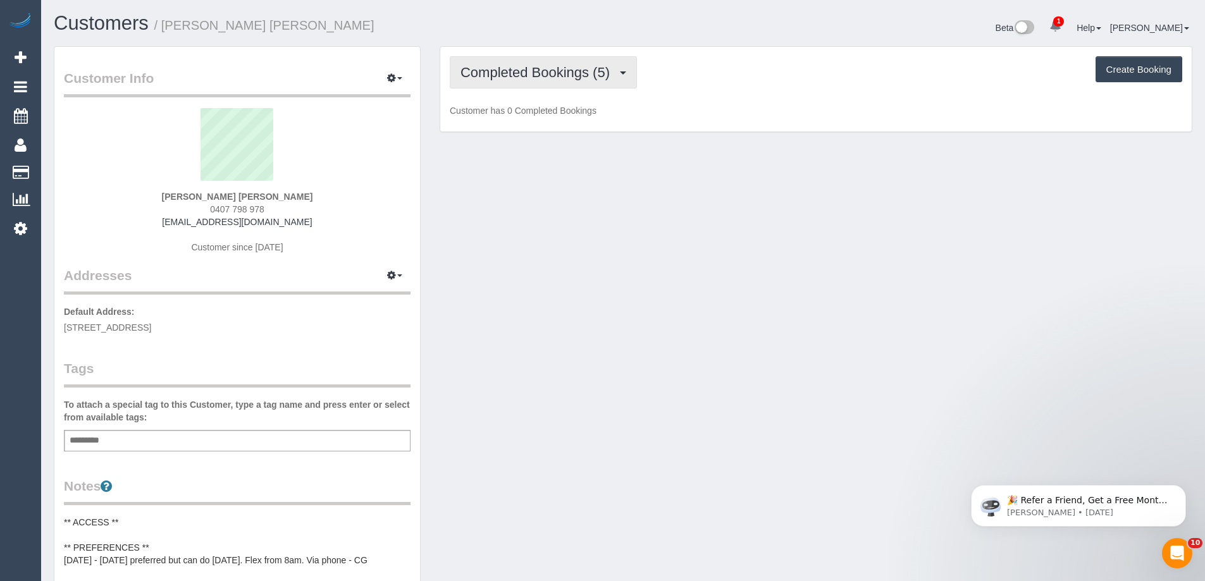
click at [490, 73] on span "Completed Bookings (5)" at bounding box center [538, 73] width 156 height 16
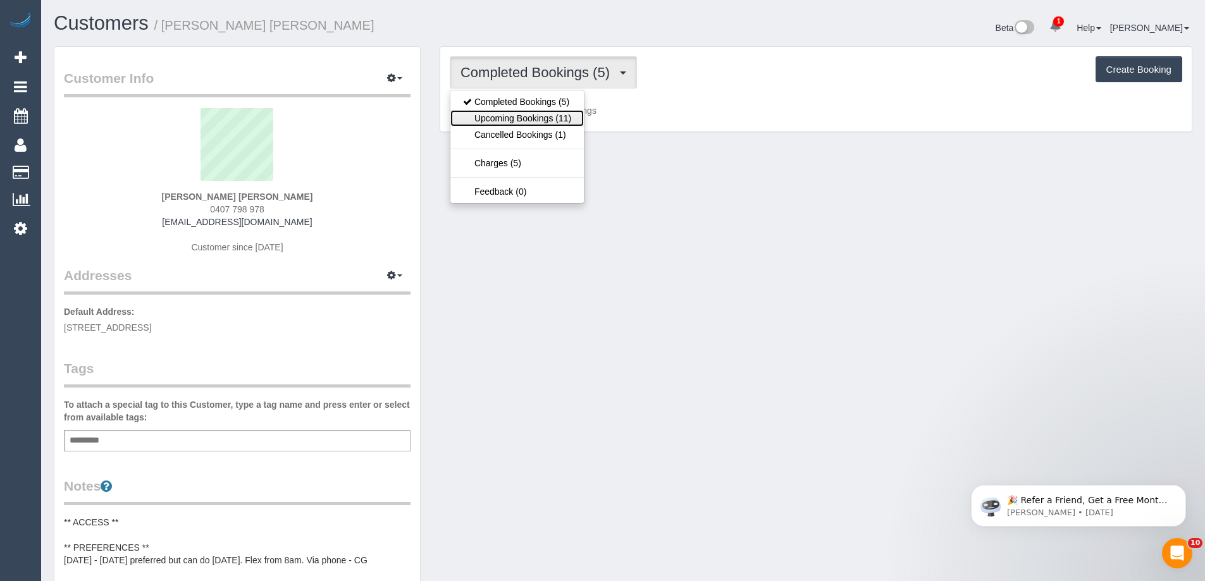
click at [494, 114] on link "Upcoming Bookings (11)" at bounding box center [516, 118] width 133 height 16
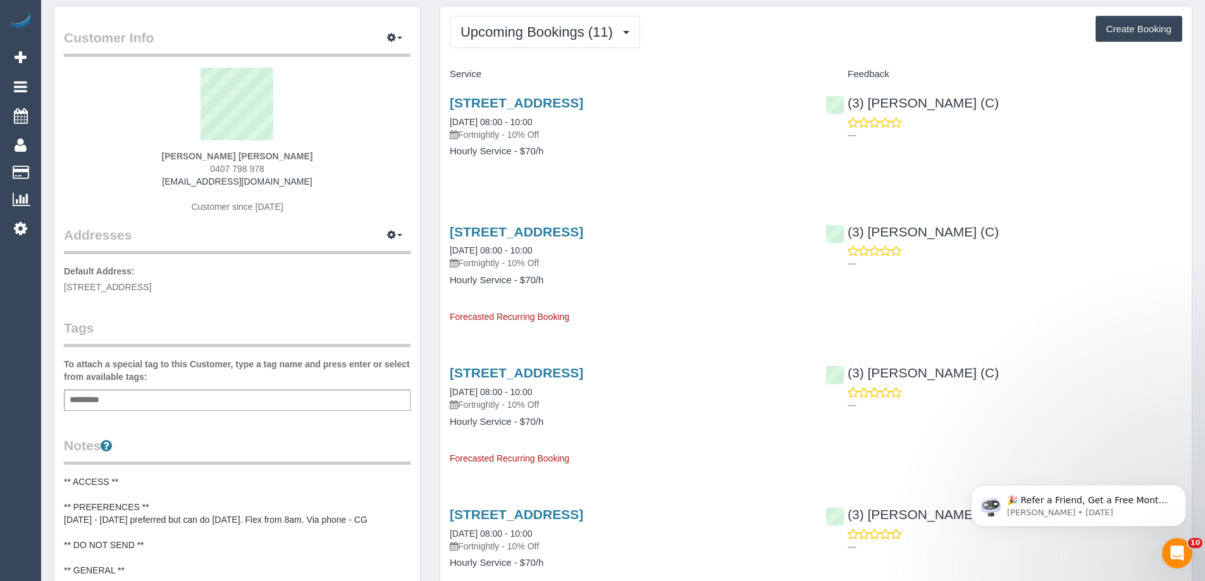
scroll to position [63, 0]
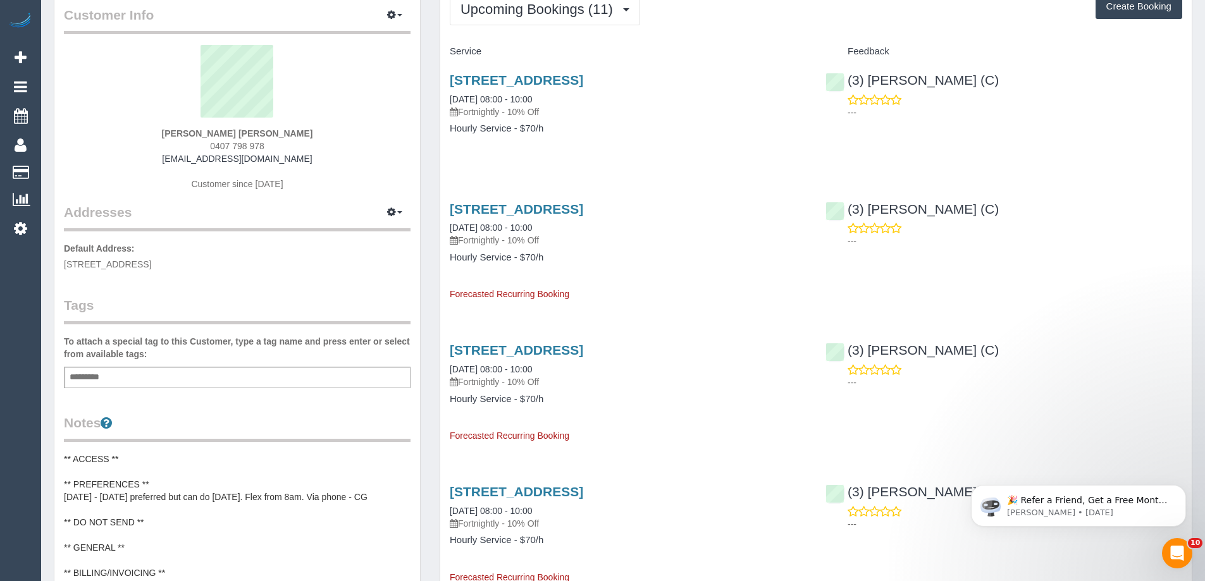
click at [599, 236] on p "Fortnightly - 10% Off" at bounding box center [628, 240] width 357 height 13
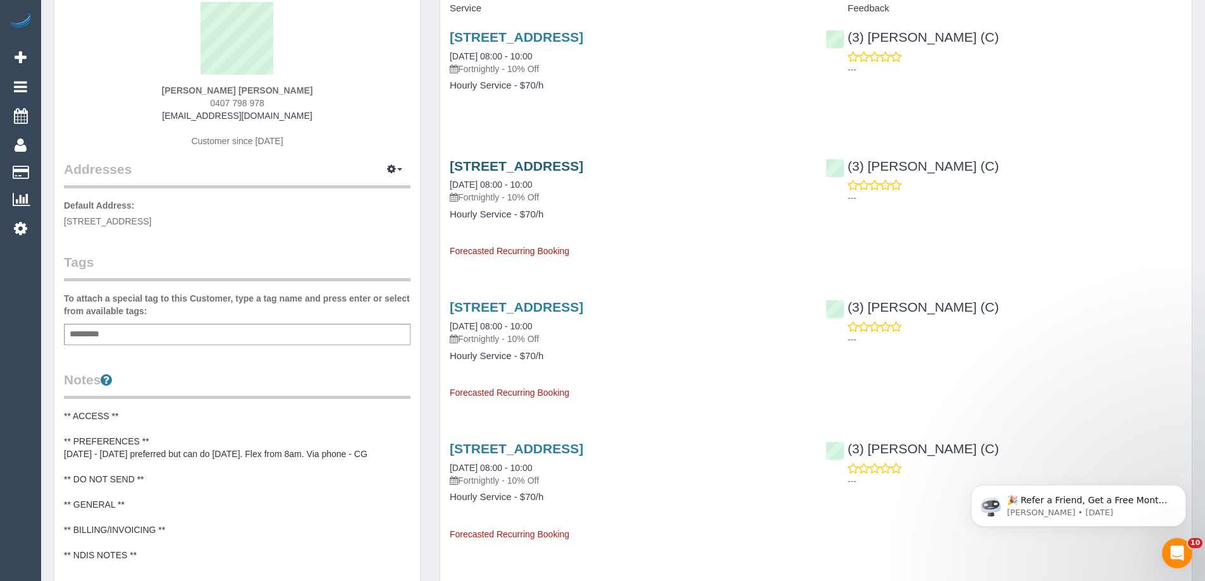
scroll to position [127, 0]
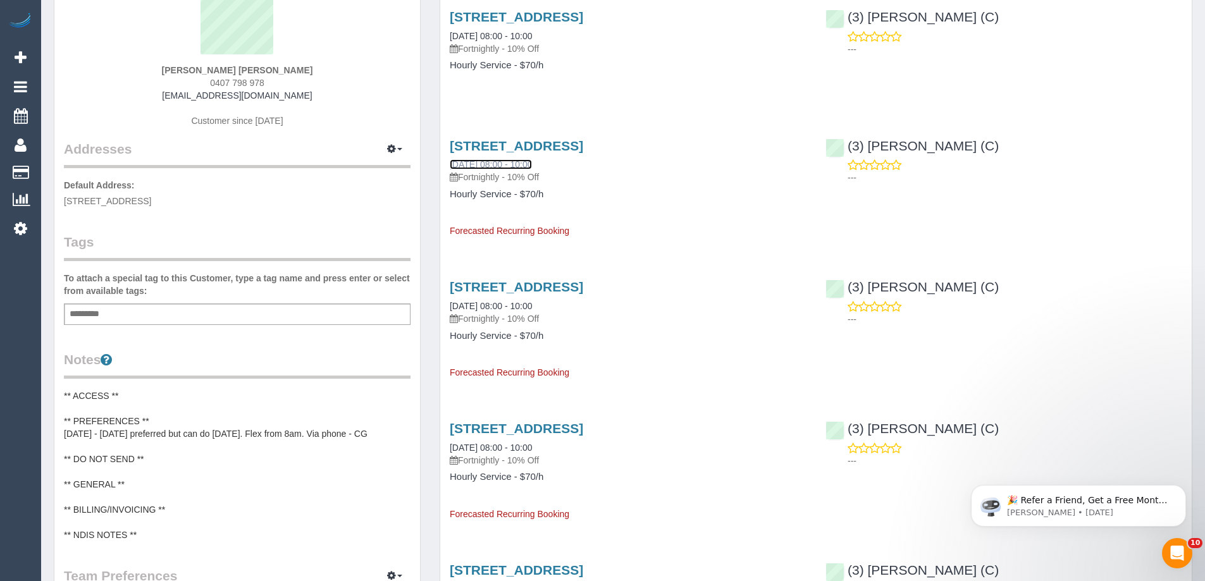
click at [480, 164] on link "23/09/2025 08:00 - 10:00" at bounding box center [491, 164] width 82 height 10
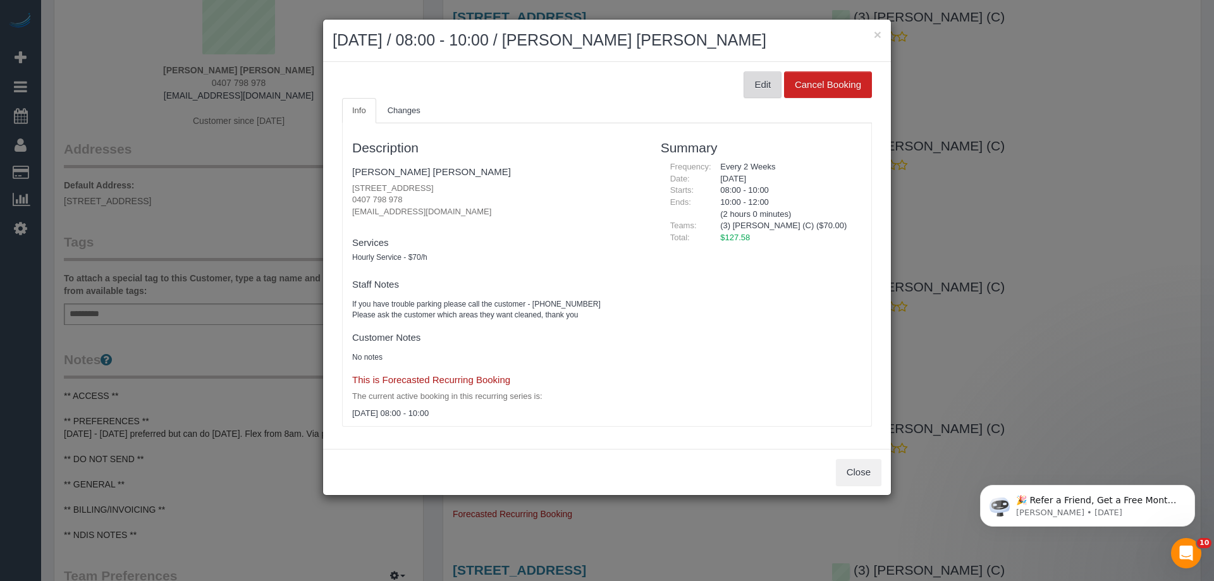
click at [751, 83] on button "Edit" at bounding box center [763, 84] width 38 height 27
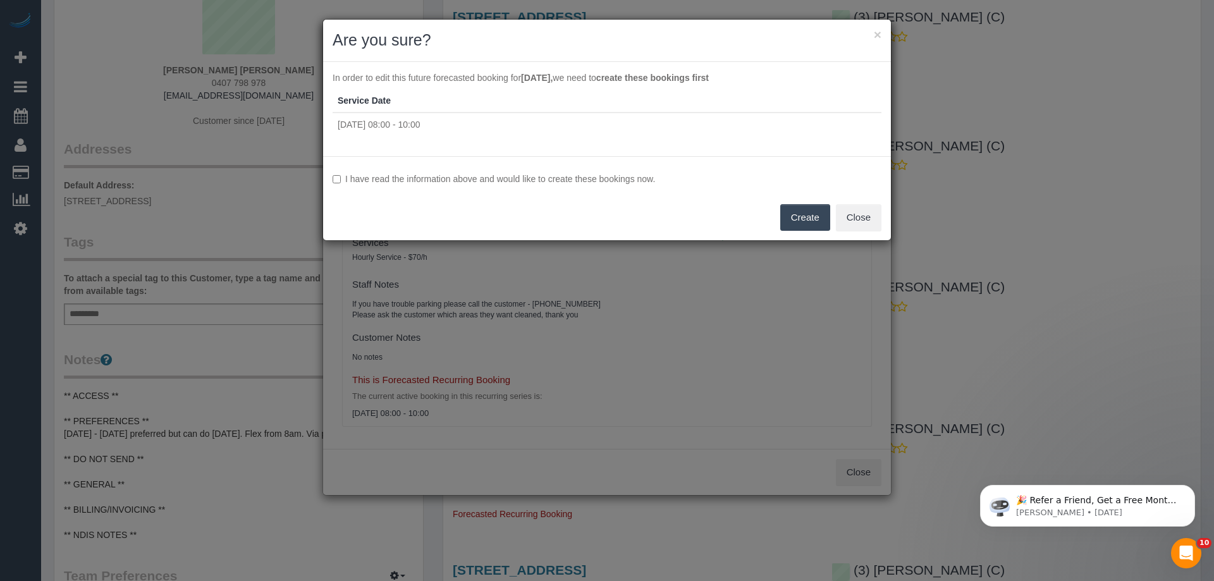
click at [374, 183] on label "I have read the information above and would like to create these bookings now." at bounding box center [607, 179] width 549 height 13
click at [806, 212] on button "Create" at bounding box center [806, 217] width 50 height 27
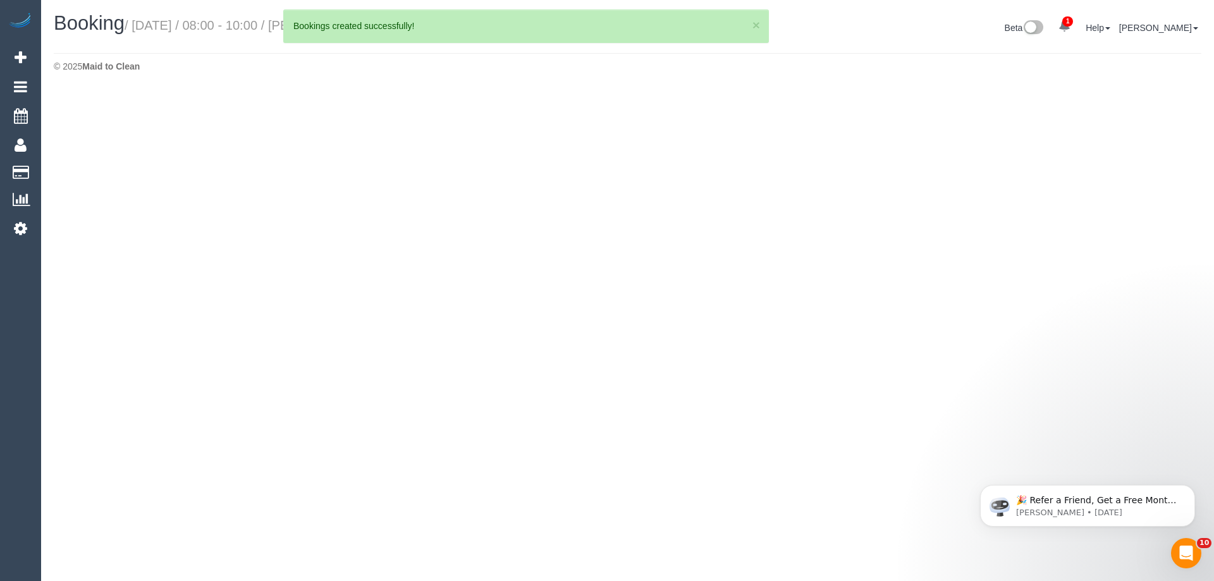
select select "VIC"
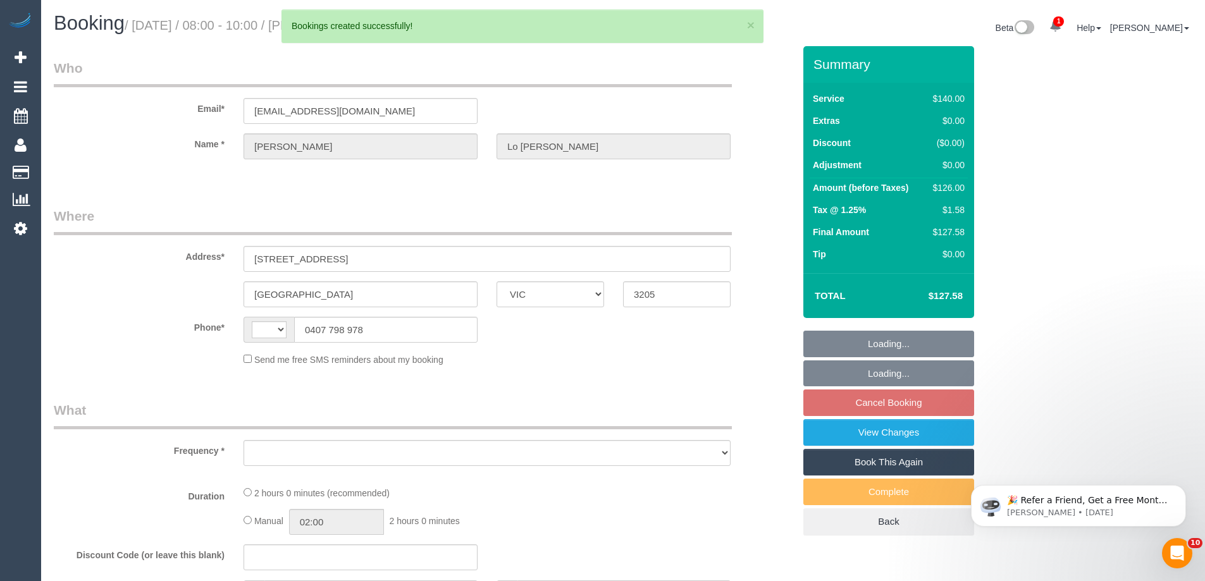
select select "string:AU"
select select "object:1371"
select select "string:stripe-pm_1RYKJU2GScqysDRVyl1v6sh6"
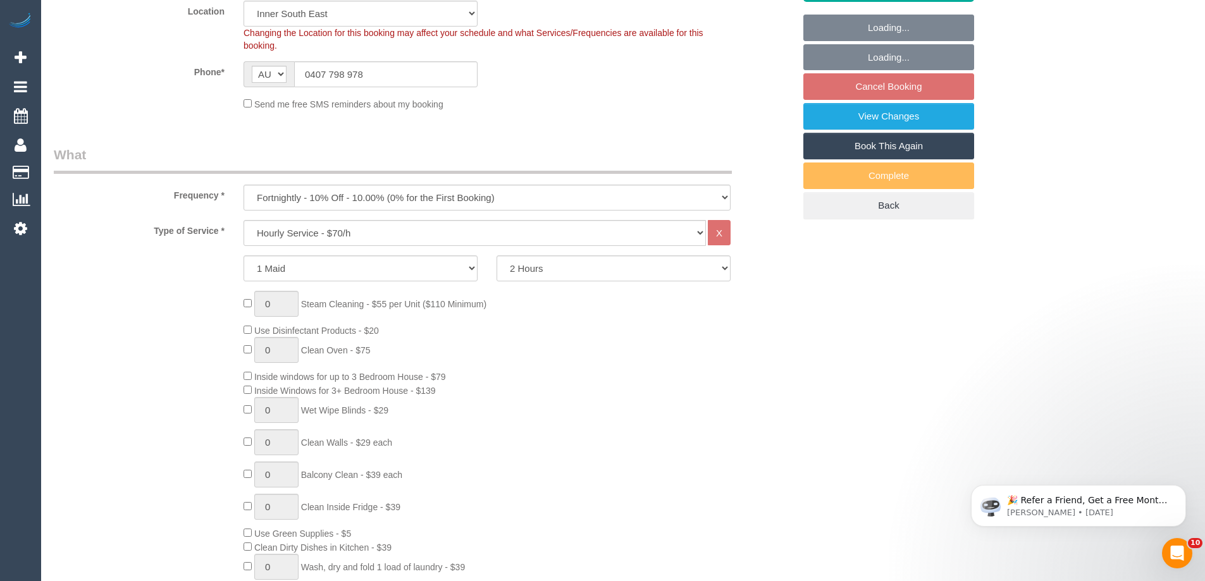
select select "number:28"
select select "number:14"
select select "number:19"
select select "number:36"
select select "number:34"
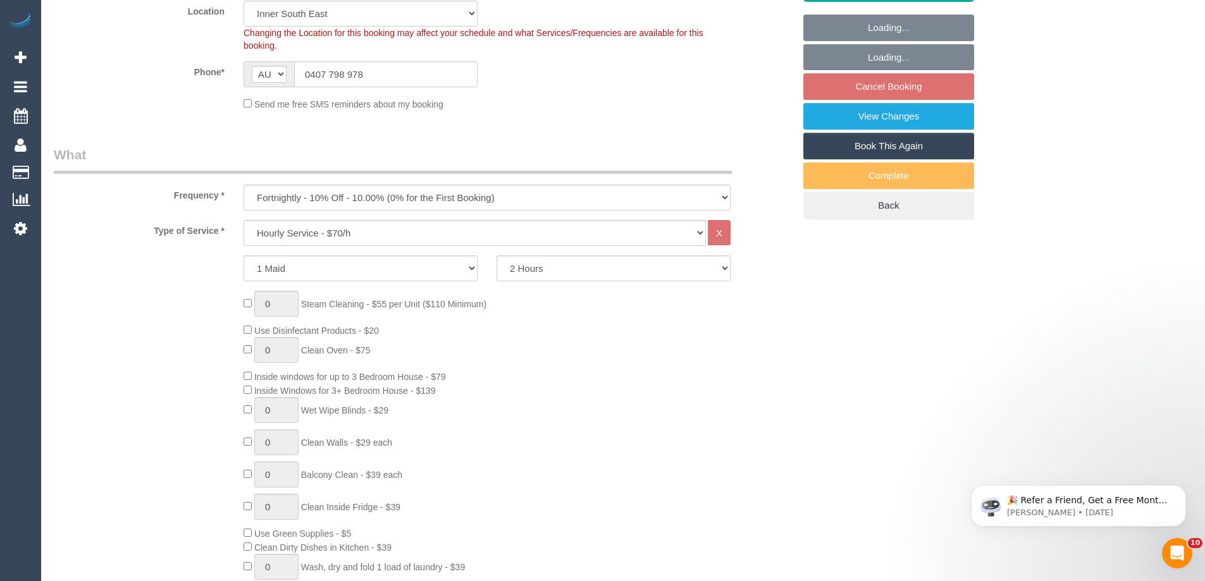
select select "number:11"
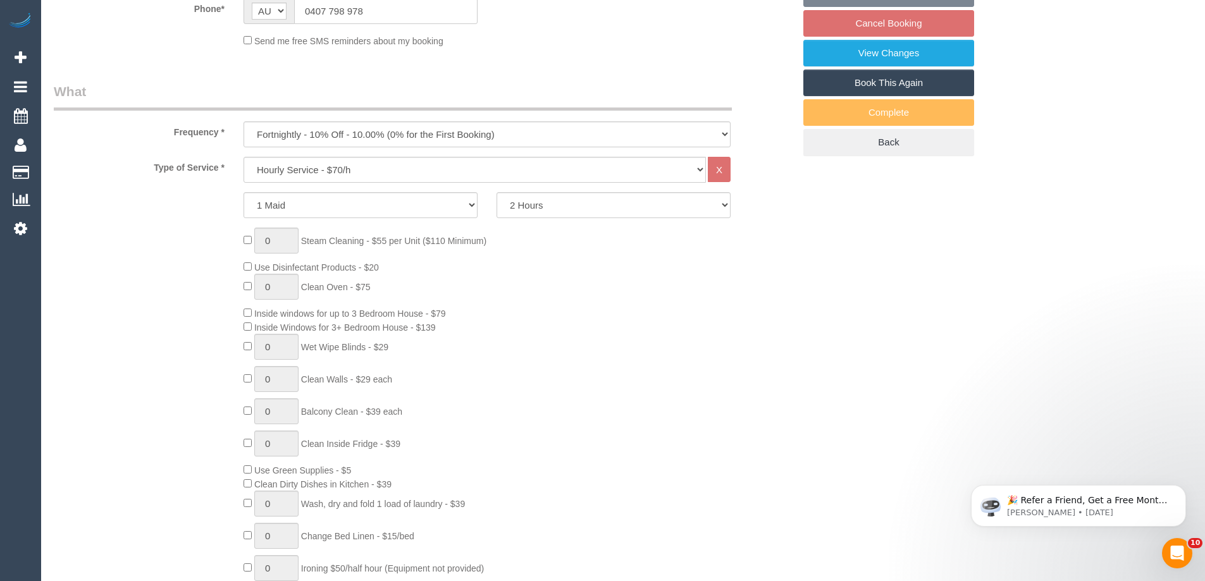
select select "object:1688"
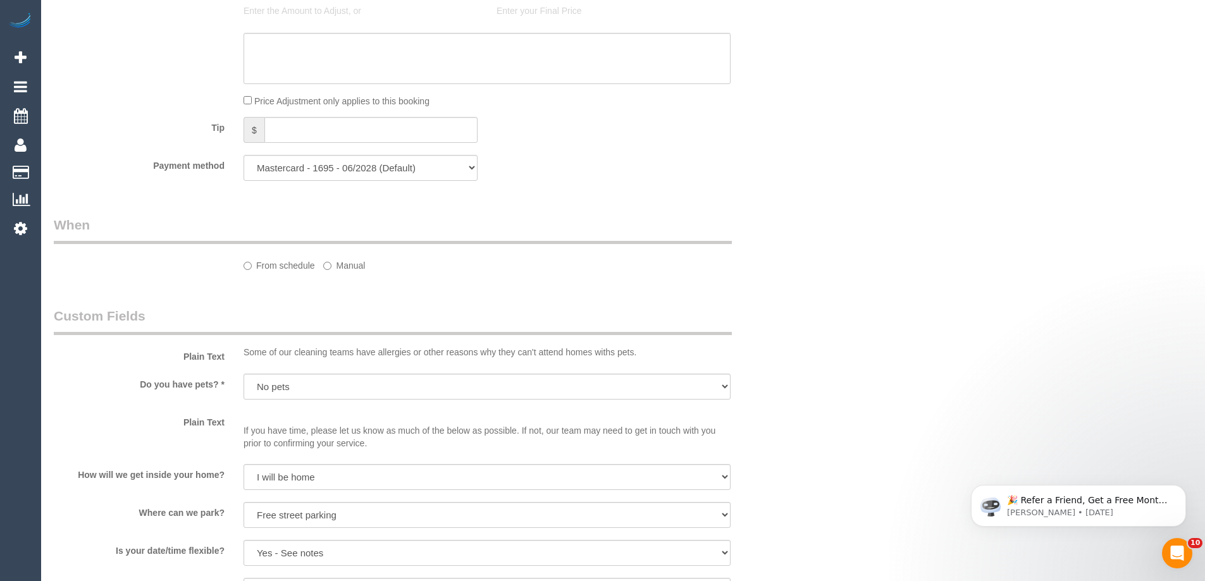
select select "spot2"
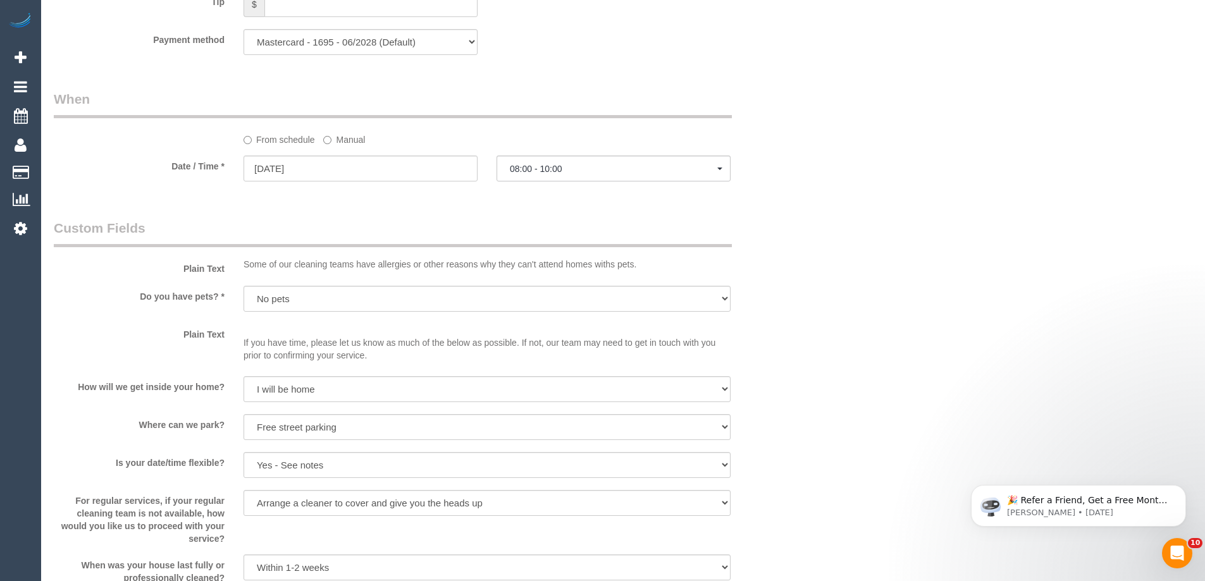
scroll to position [1265, 0]
click at [297, 176] on input "23/09/2025" at bounding box center [361, 168] width 234 height 26
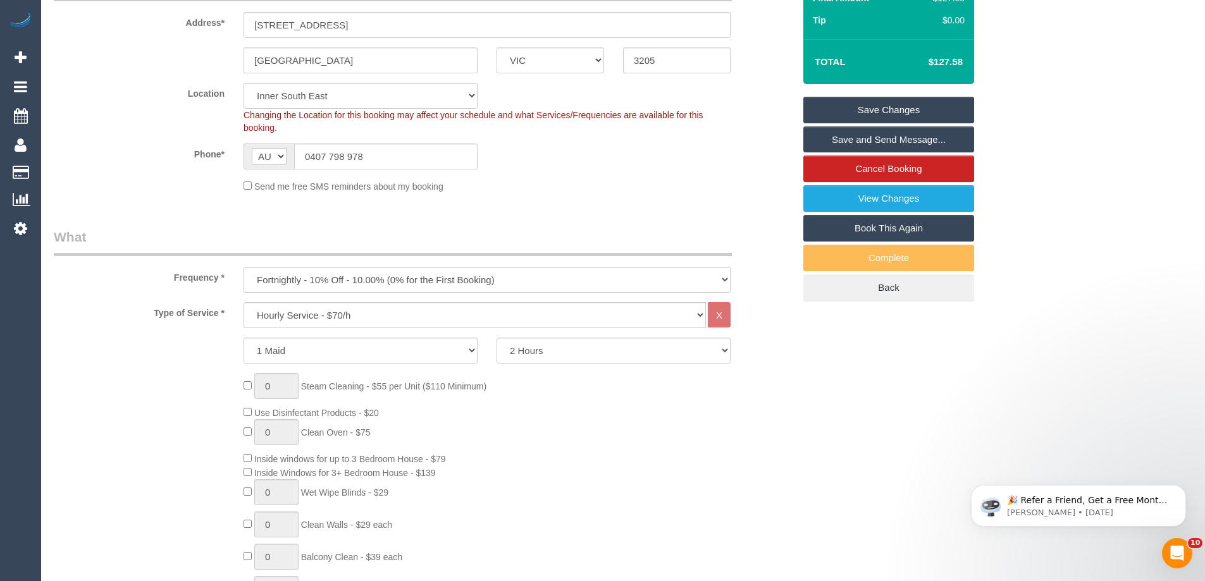
scroll to position [0, 0]
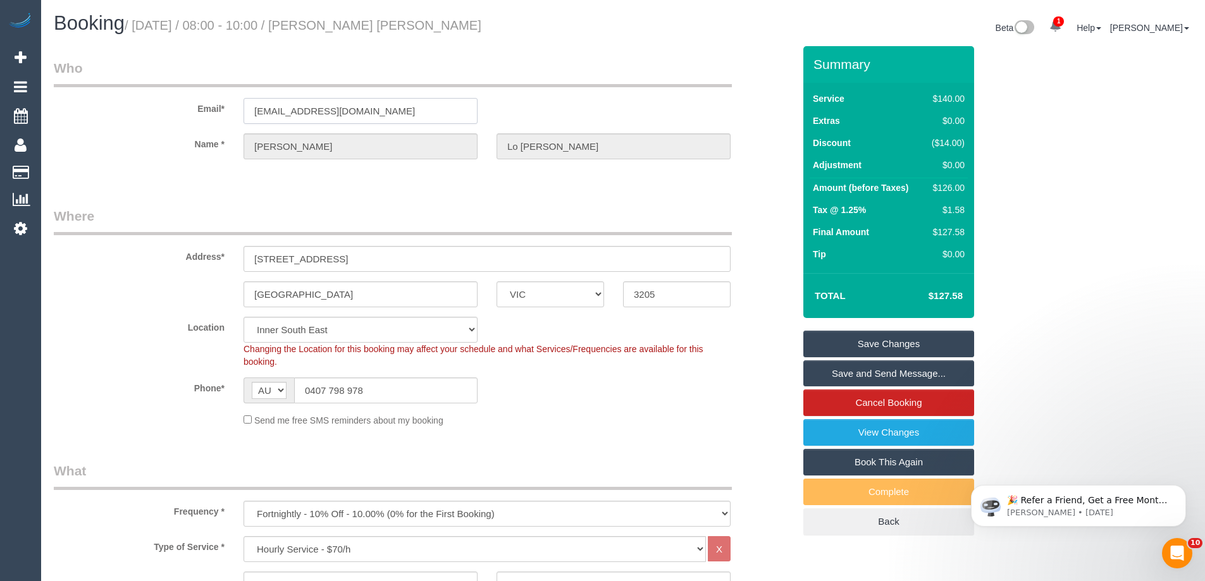
drag, startPoint x: 360, startPoint y: 99, endPoint x: 66, endPoint y: 111, distance: 293.7
click at [66, 111] on div "Email* jlob77@gmail.com" at bounding box center [423, 91] width 759 height 65
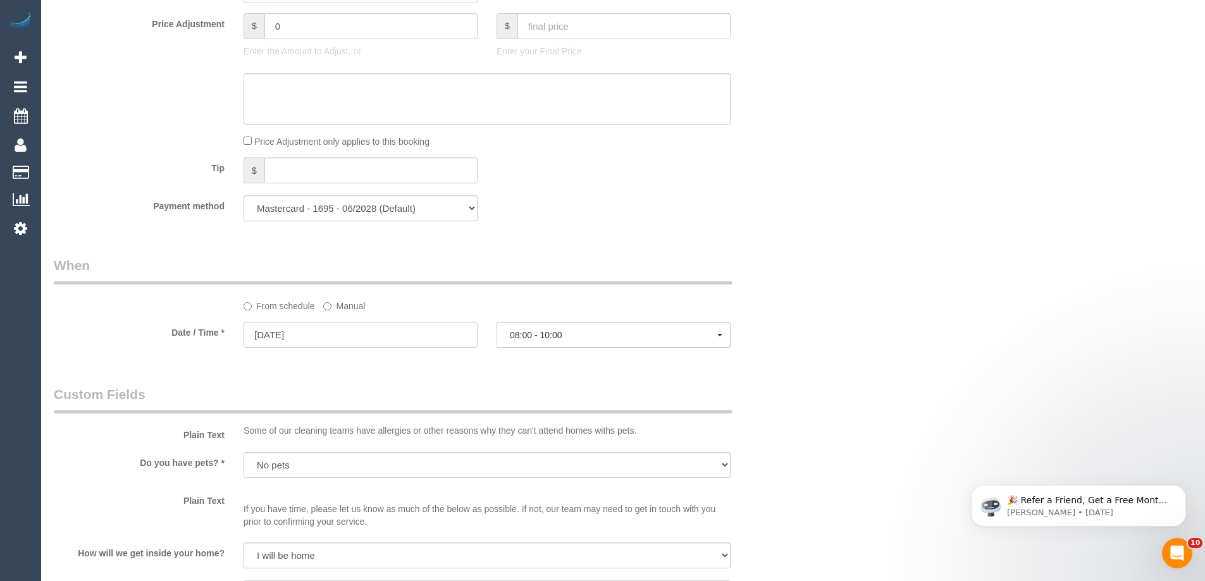
scroll to position [1328, 0]
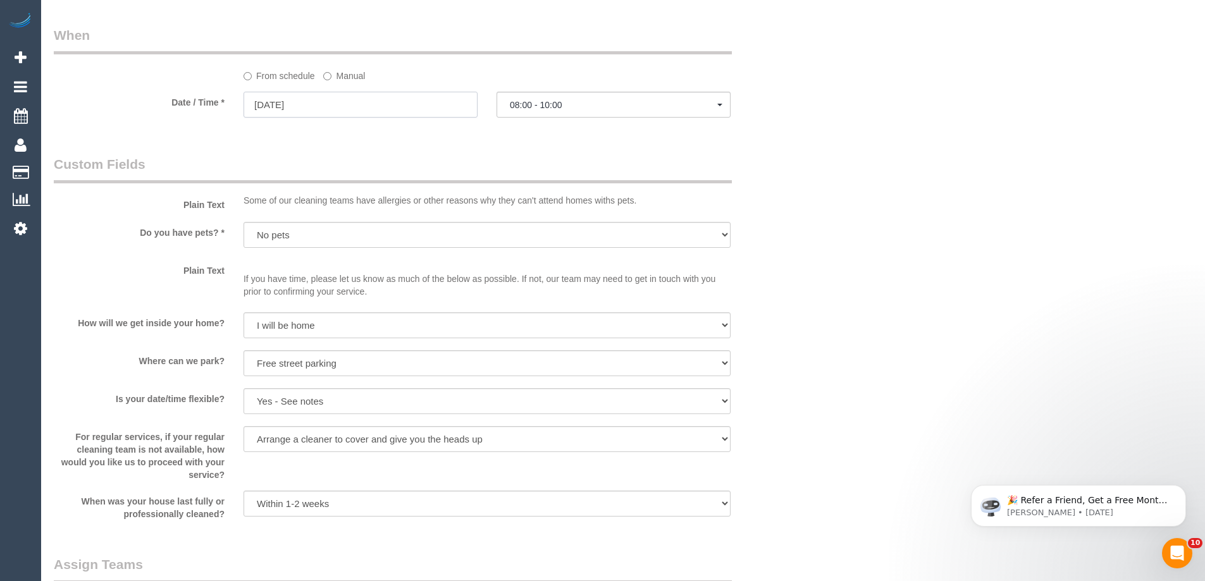
click at [281, 109] on input "23/09/2025" at bounding box center [361, 105] width 234 height 26
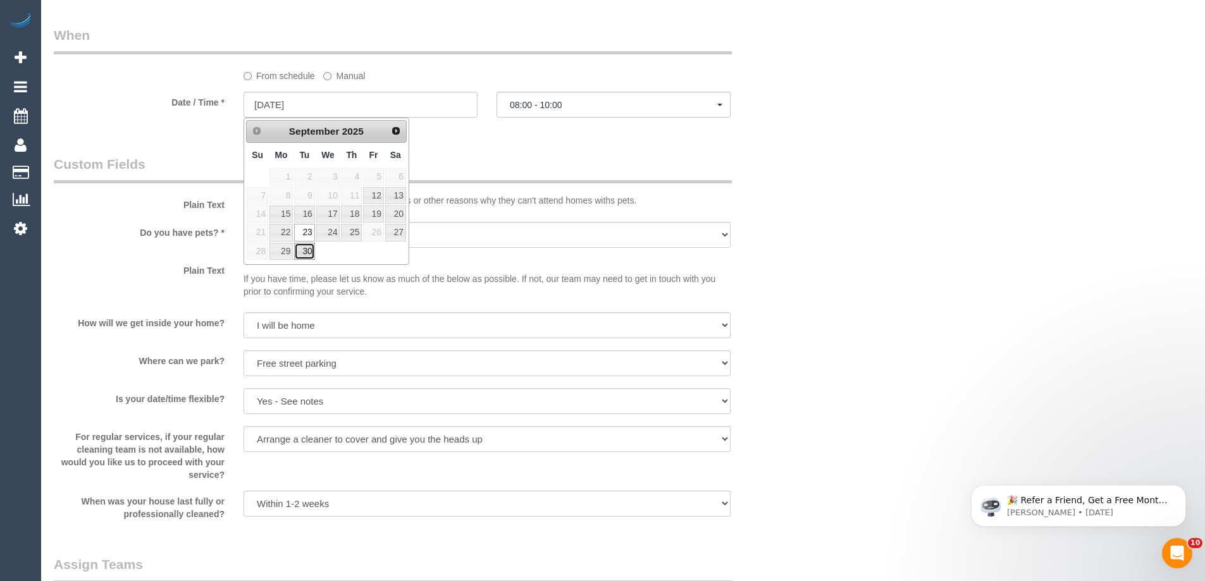
click at [300, 254] on link "30" at bounding box center [304, 251] width 20 height 17
type input "30/09/2025"
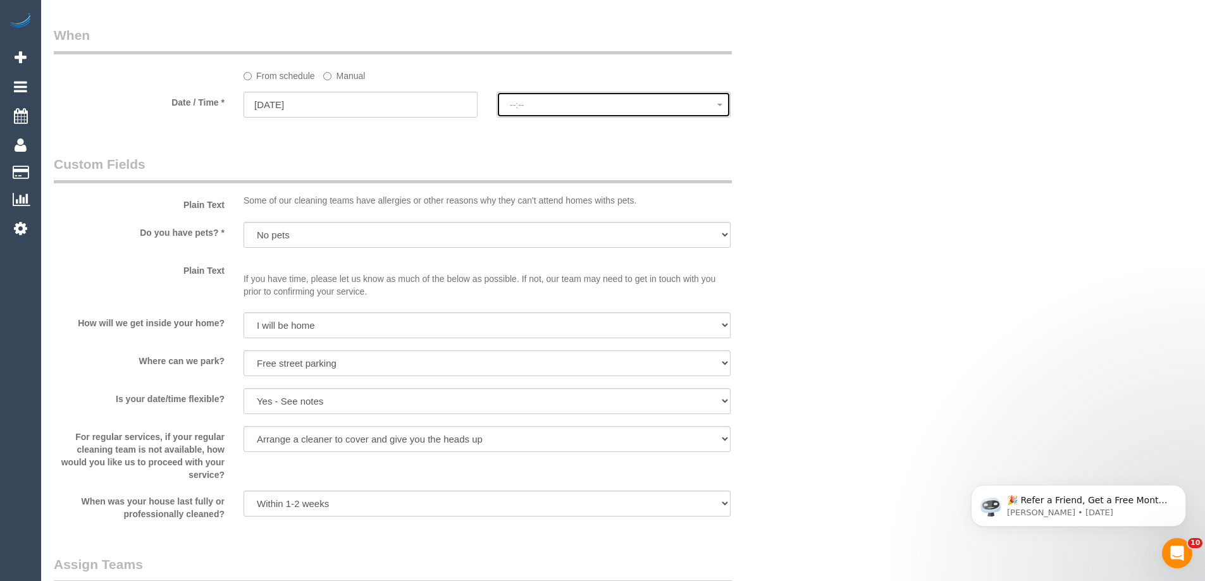
click at [567, 106] on span "--:--" at bounding box center [613, 105] width 207 height 10
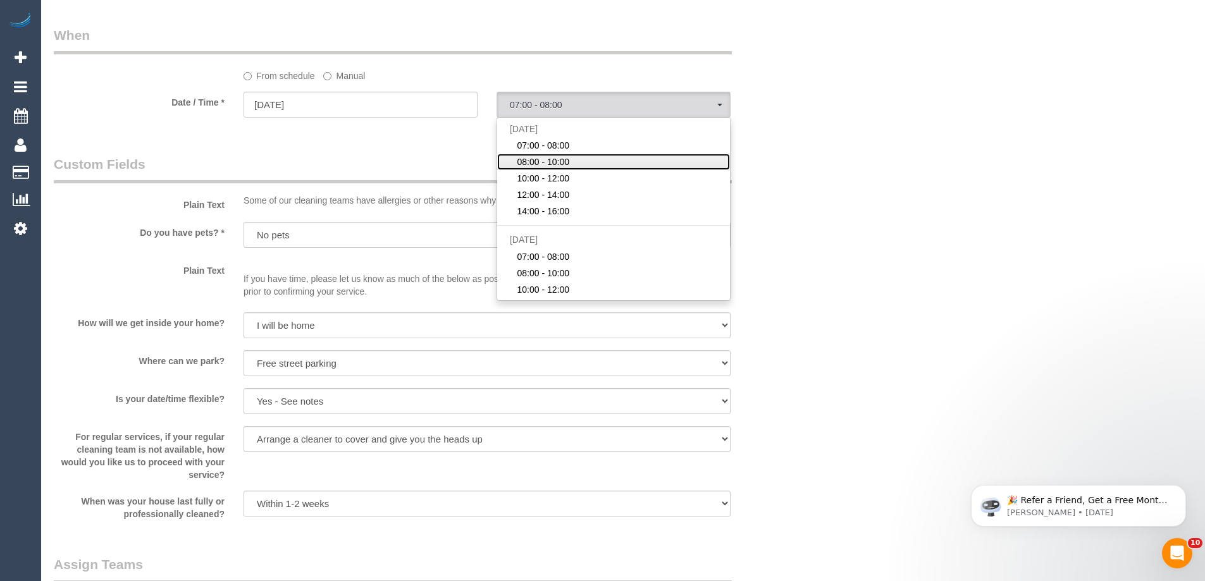
click at [529, 162] on span "08:00 - 10:00" at bounding box center [543, 162] width 52 height 13
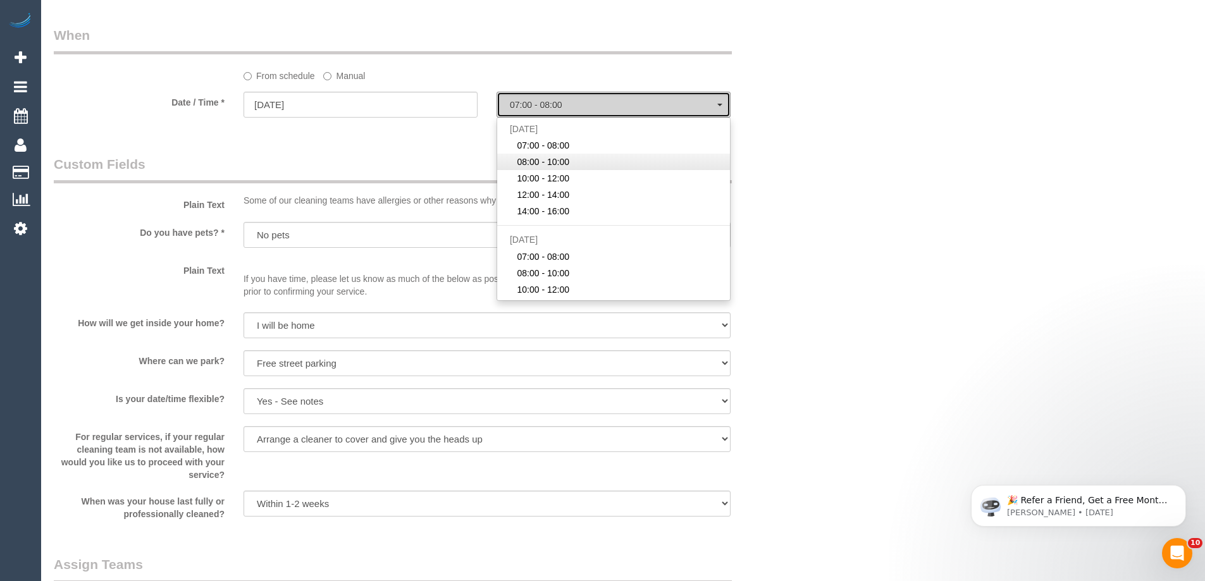
select select "spot23"
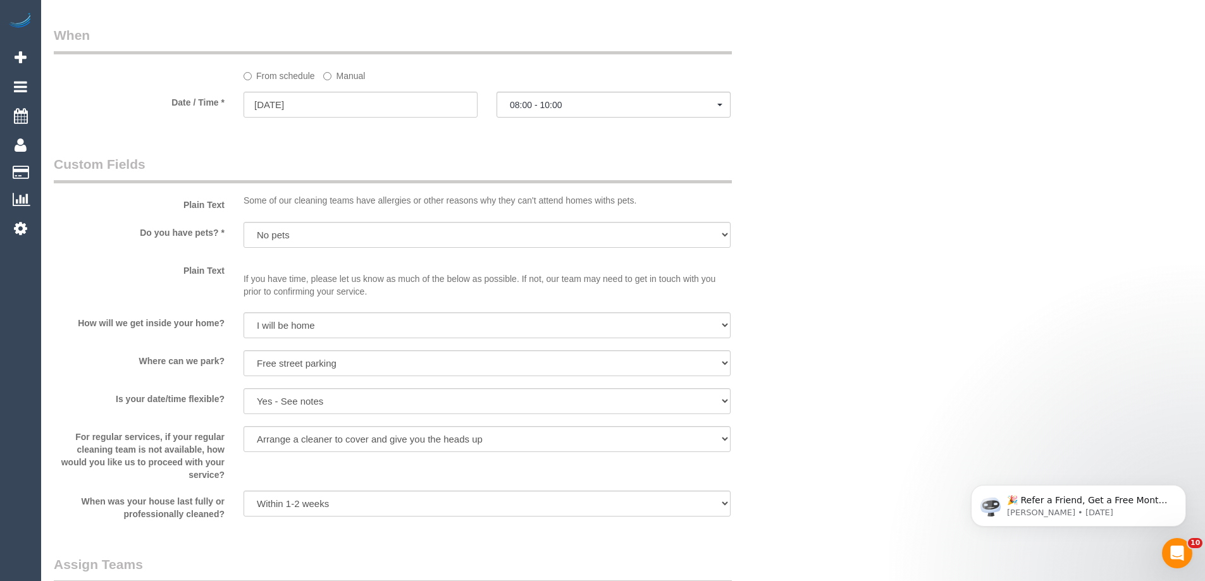
click at [447, 159] on legend "Custom Fields" at bounding box center [393, 169] width 678 height 28
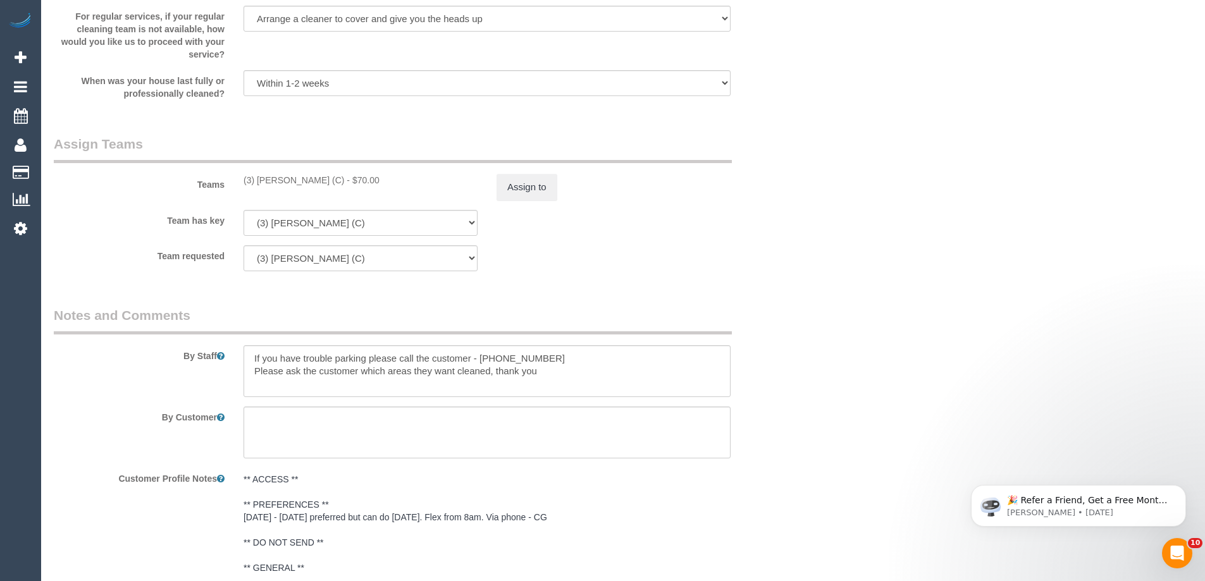
scroll to position [1771, 0]
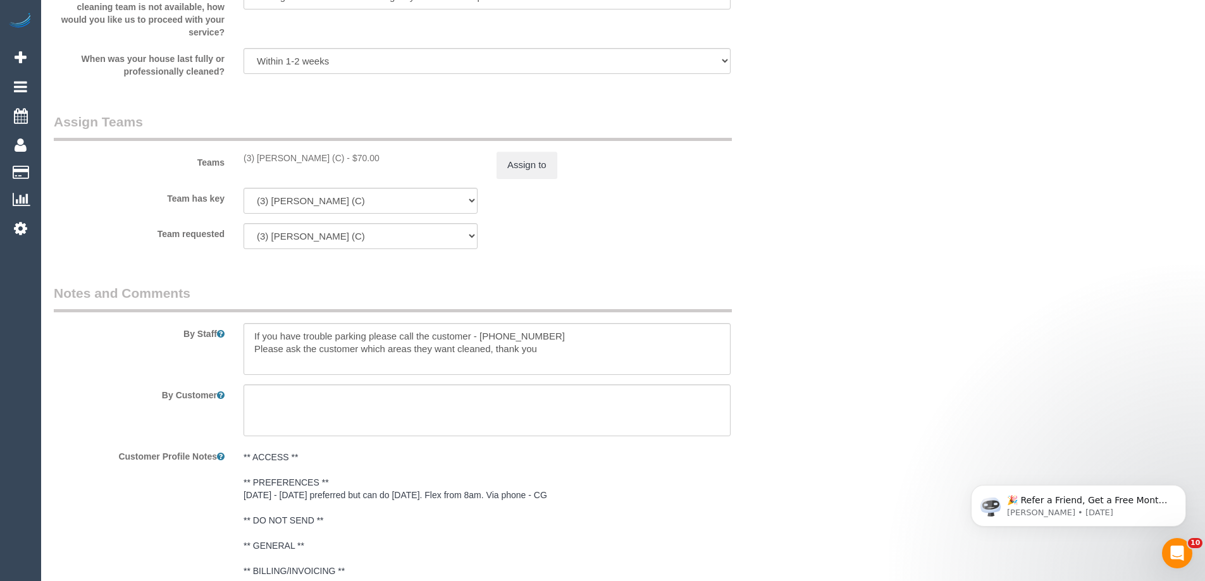
drag, startPoint x: 295, startPoint y: 157, endPoint x: 217, endPoint y: 164, distance: 78.1
click at [217, 164] on div "Teams (3) Ken Ang Hua (C) - $70.00 Assign to" at bounding box center [423, 146] width 759 height 66
click at [256, 161] on div "(3) Ken Ang Hua (C) - $70.00" at bounding box center [361, 158] width 234 height 13
drag, startPoint x: 239, startPoint y: 156, endPoint x: 323, endPoint y: 163, distance: 83.7
click at [323, 163] on div "(3) Ken Ang Hua (C) - $70.00" at bounding box center [360, 158] width 253 height 13
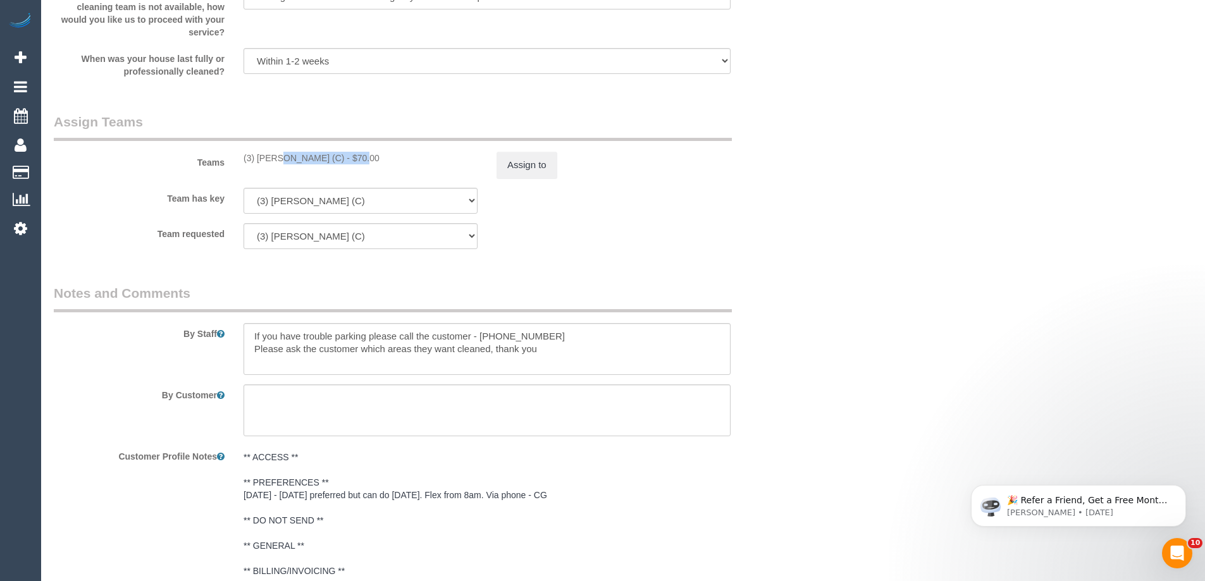
copy div "(3) [PERSON_NAME] (C)"
click at [514, 168] on button "Assign to" at bounding box center [527, 165] width 61 height 27
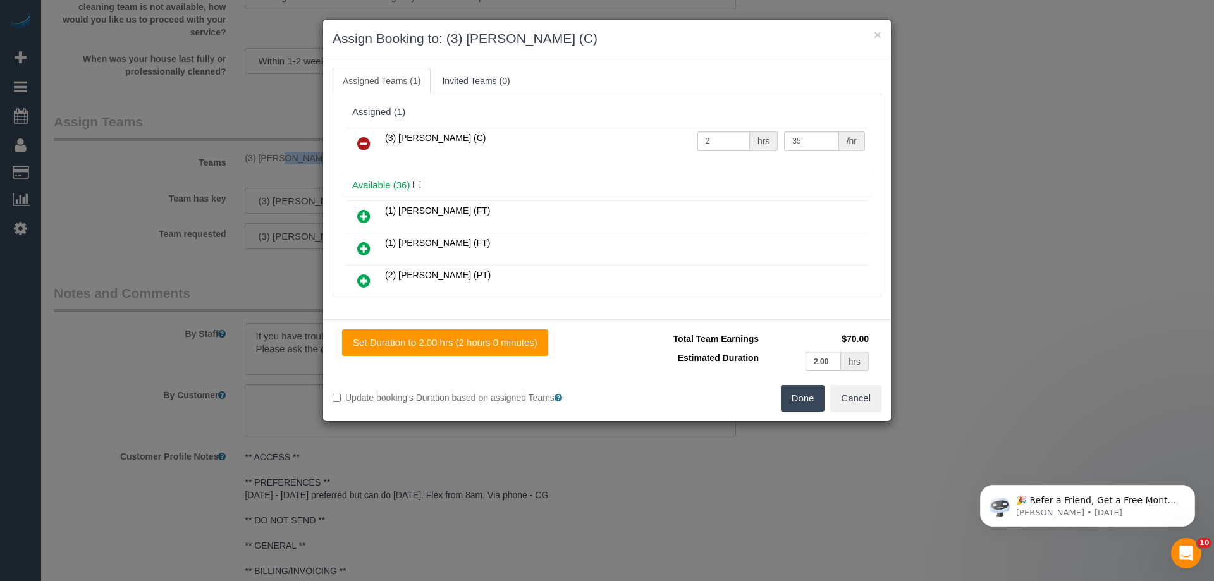
click at [364, 141] on icon at bounding box center [363, 143] width 13 height 15
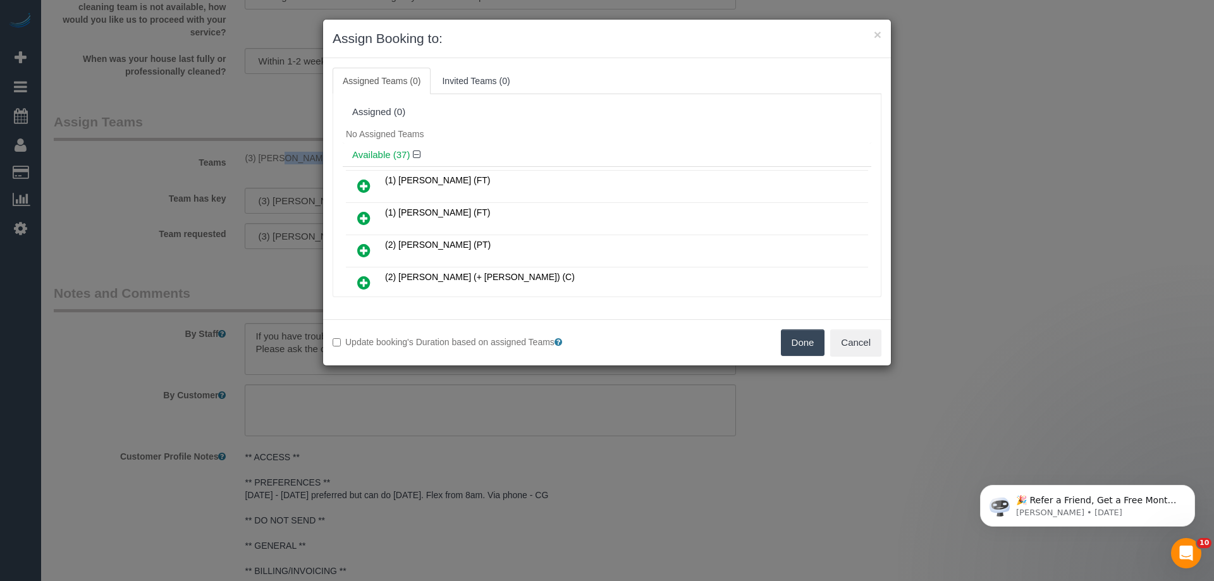
click at [805, 345] on button "Done" at bounding box center [803, 343] width 44 height 27
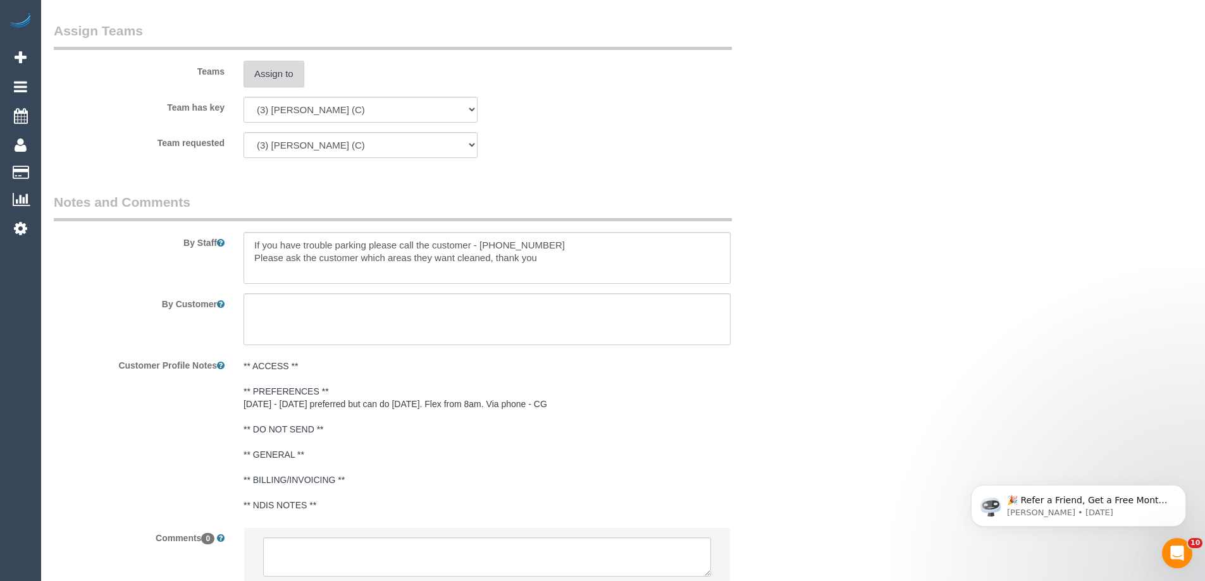
scroll to position [1960, 0]
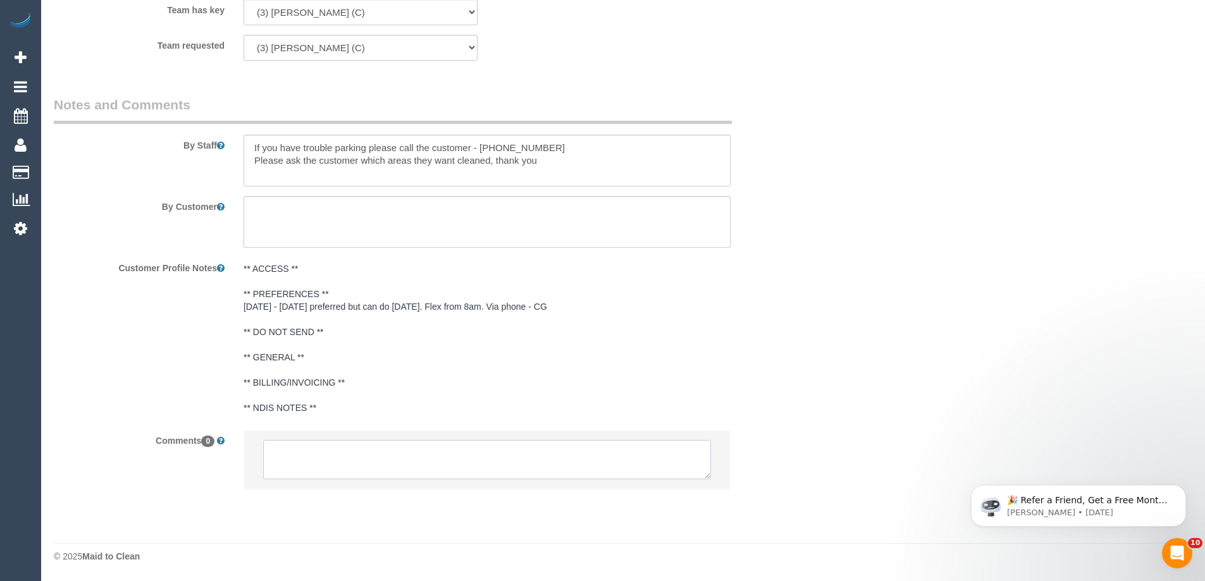
click at [343, 445] on textarea at bounding box center [487, 459] width 448 height 39
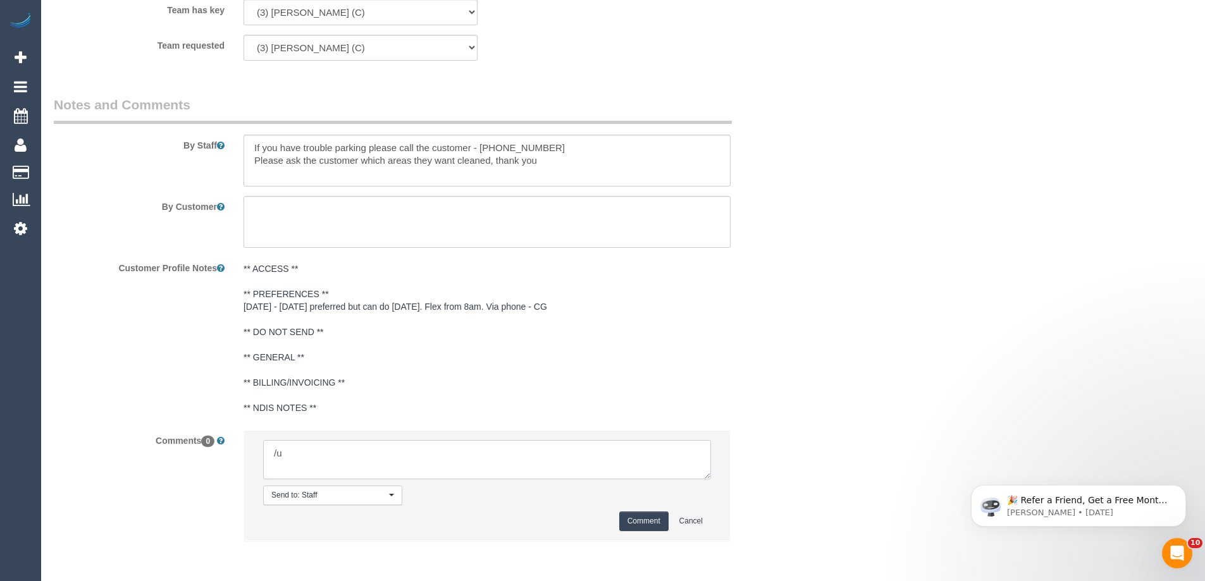
type textarea "/"
paste textarea "Cleaner(s) Unassigned: Reason Unassigned: One Off/Ongoing: Flexibility: Close a…"
drag, startPoint x: 708, startPoint y: 473, endPoint x: 869, endPoint y: 606, distance: 208.5
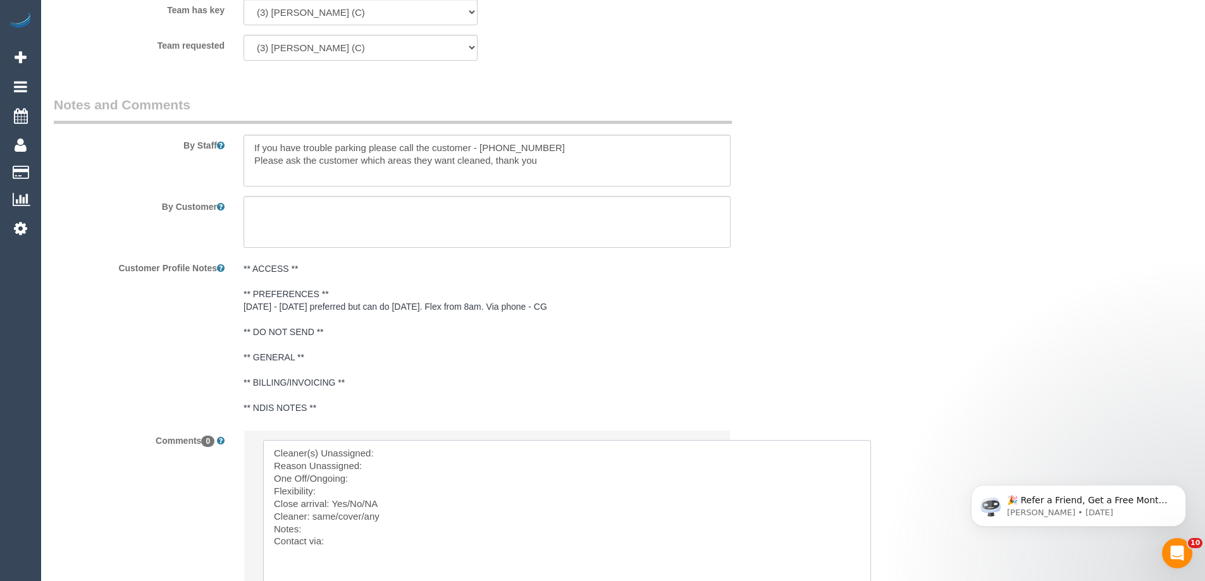
click at [402, 450] on textarea at bounding box center [567, 526] width 608 height 172
paste textarea "(3) [PERSON_NAME] (C)"
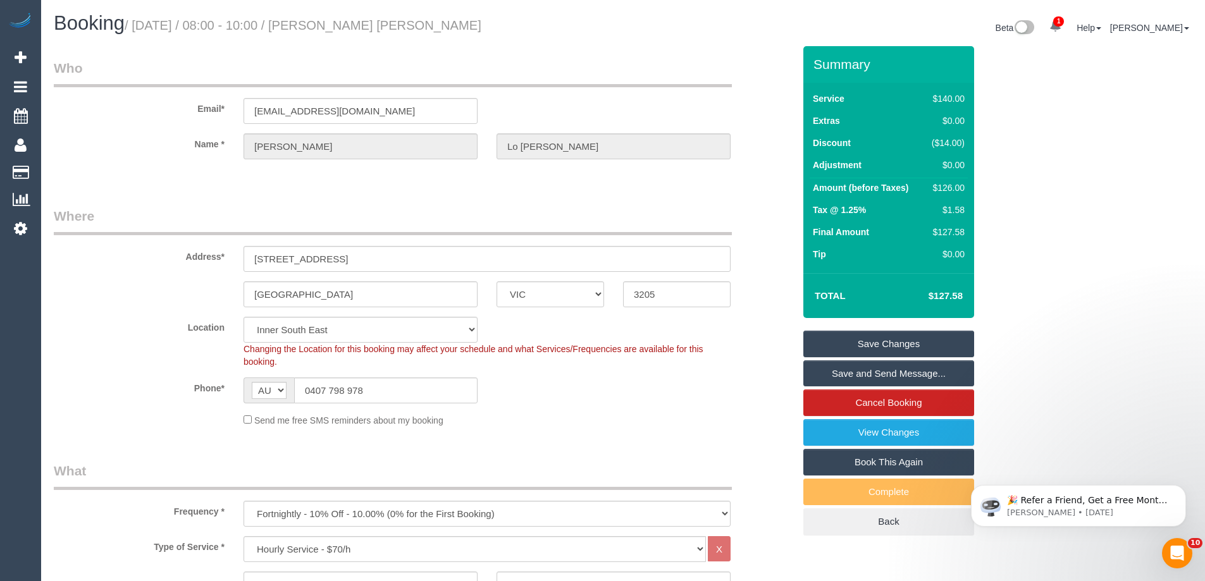
drag, startPoint x: 453, startPoint y: 27, endPoint x: 350, endPoint y: 32, distance: 102.6
click at [350, 32] on h1 "Booking / September 23, 2025 / 08:00 - 10:00 / Joe Lo Bianco" at bounding box center [334, 24] width 560 height 22
copy small "[PERSON_NAME] [PERSON_NAME]"
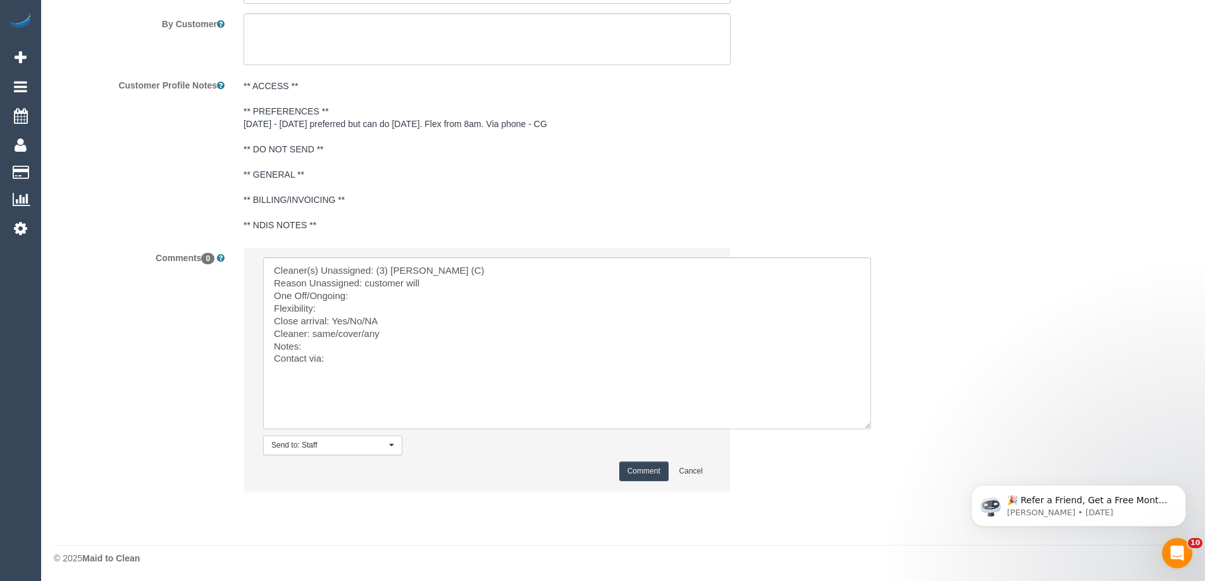
scroll to position [2144, 0]
click at [427, 283] on textarea at bounding box center [567, 342] width 608 height 172
type textarea "Cleaner(s) Unassigned: (3) Ken Ang Hua (C) Reason Unassigned: customer will be …"
click at [650, 479] on button "Comment" at bounding box center [643, 470] width 49 height 20
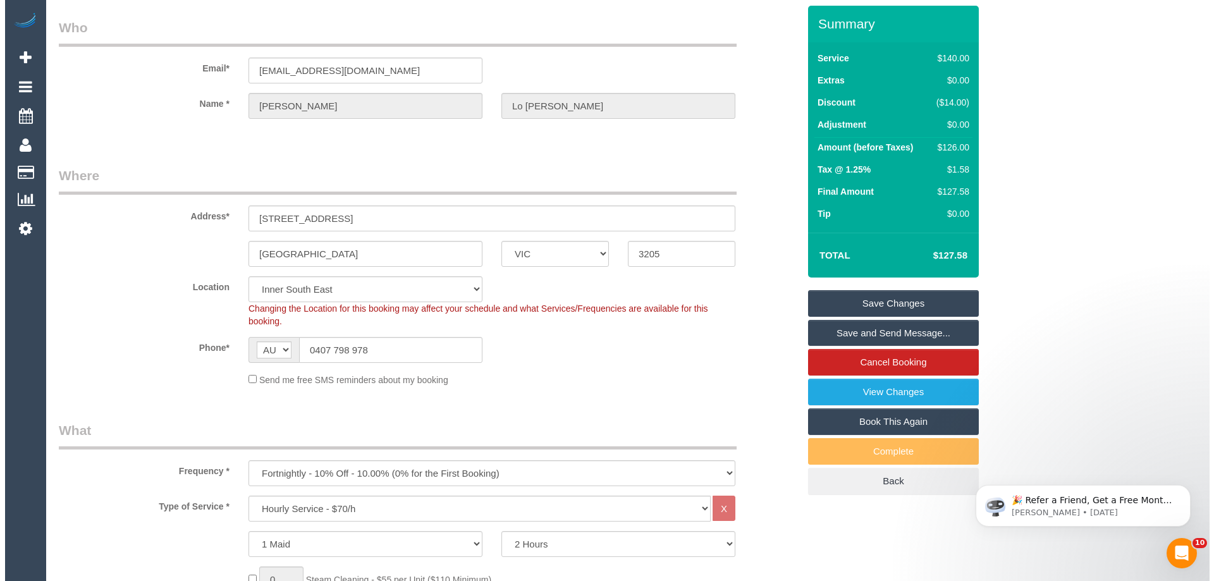
scroll to position [0, 0]
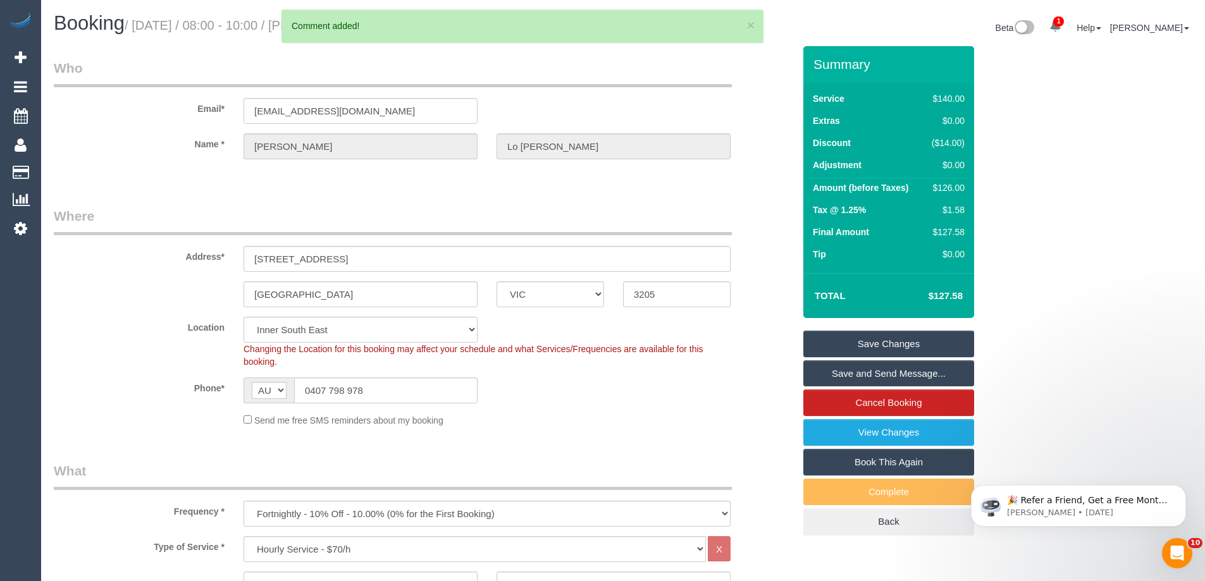
click at [882, 358] on fieldset "Save Changes Save and Send Message... Cancel Booking View Changes Book This Aga…" at bounding box center [888, 433] width 171 height 205
click at [886, 342] on link "Save Changes" at bounding box center [888, 344] width 171 height 27
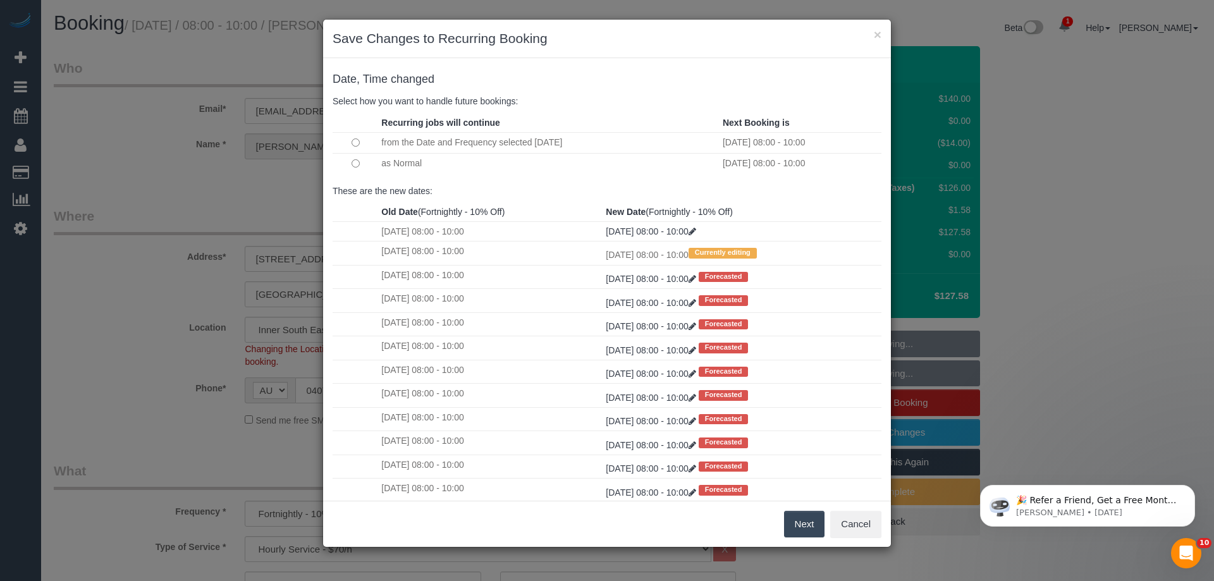
click at [813, 526] on button "Next" at bounding box center [804, 524] width 41 height 27
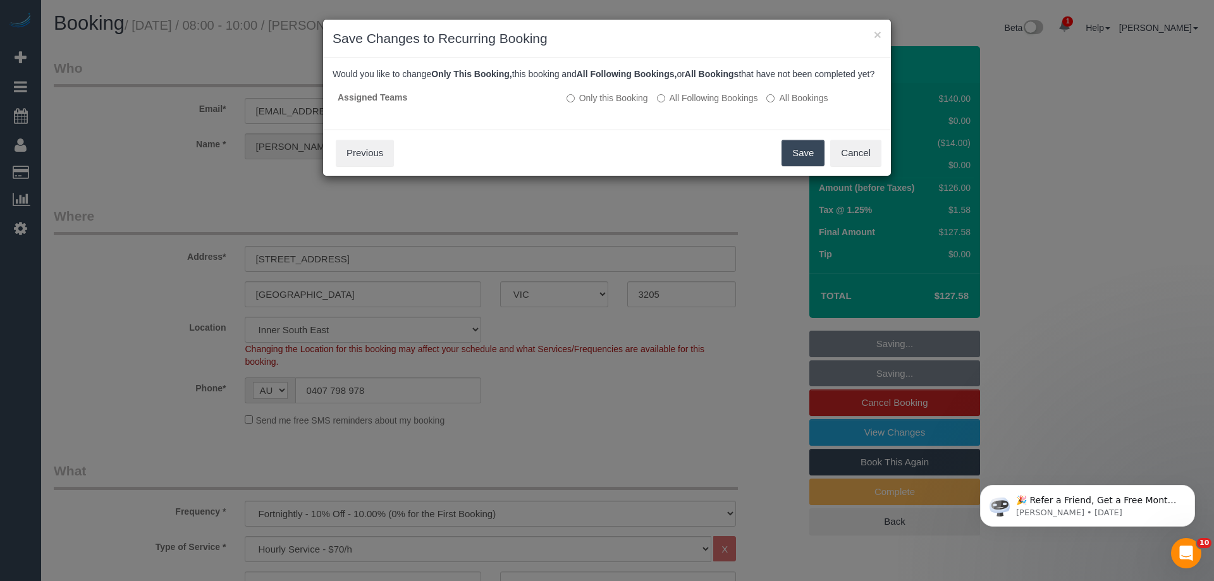
click at [787, 166] on button "Save" at bounding box center [803, 153] width 43 height 27
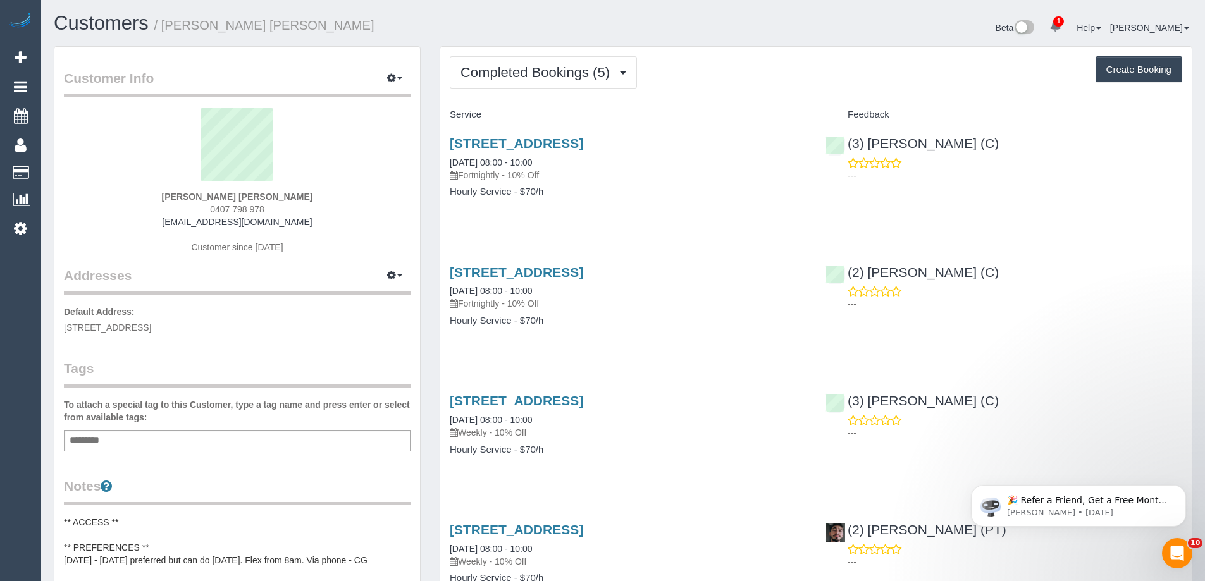
drag, startPoint x: 199, startPoint y: 191, endPoint x: 277, endPoint y: 206, distance: 79.3
click at [277, 206] on div "[PERSON_NAME] [PERSON_NAME] 0407 798 978 [EMAIL_ADDRESS][DOMAIN_NAME] Customer …" at bounding box center [237, 187] width 347 height 158
copy div "[PERSON_NAME] [PERSON_NAME] 0407 798 978"
click at [534, 83] on button "Completed Bookings (5)" at bounding box center [543, 72] width 187 height 32
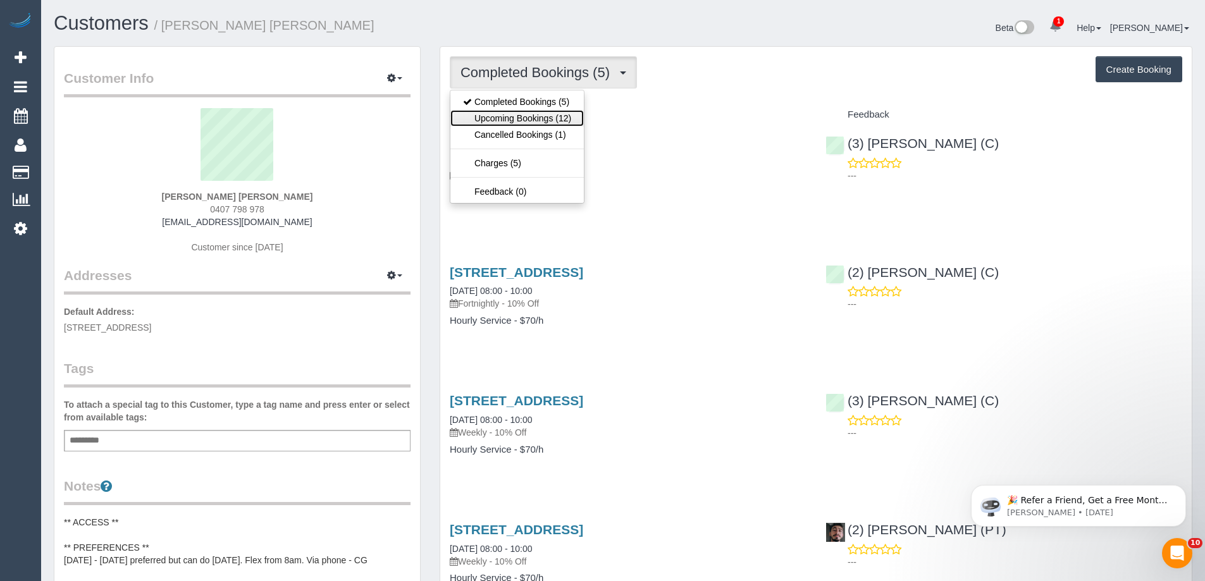
click at [527, 114] on link "Upcoming Bookings (12)" at bounding box center [516, 118] width 133 height 16
